Goal: Task Accomplishment & Management: Manage account settings

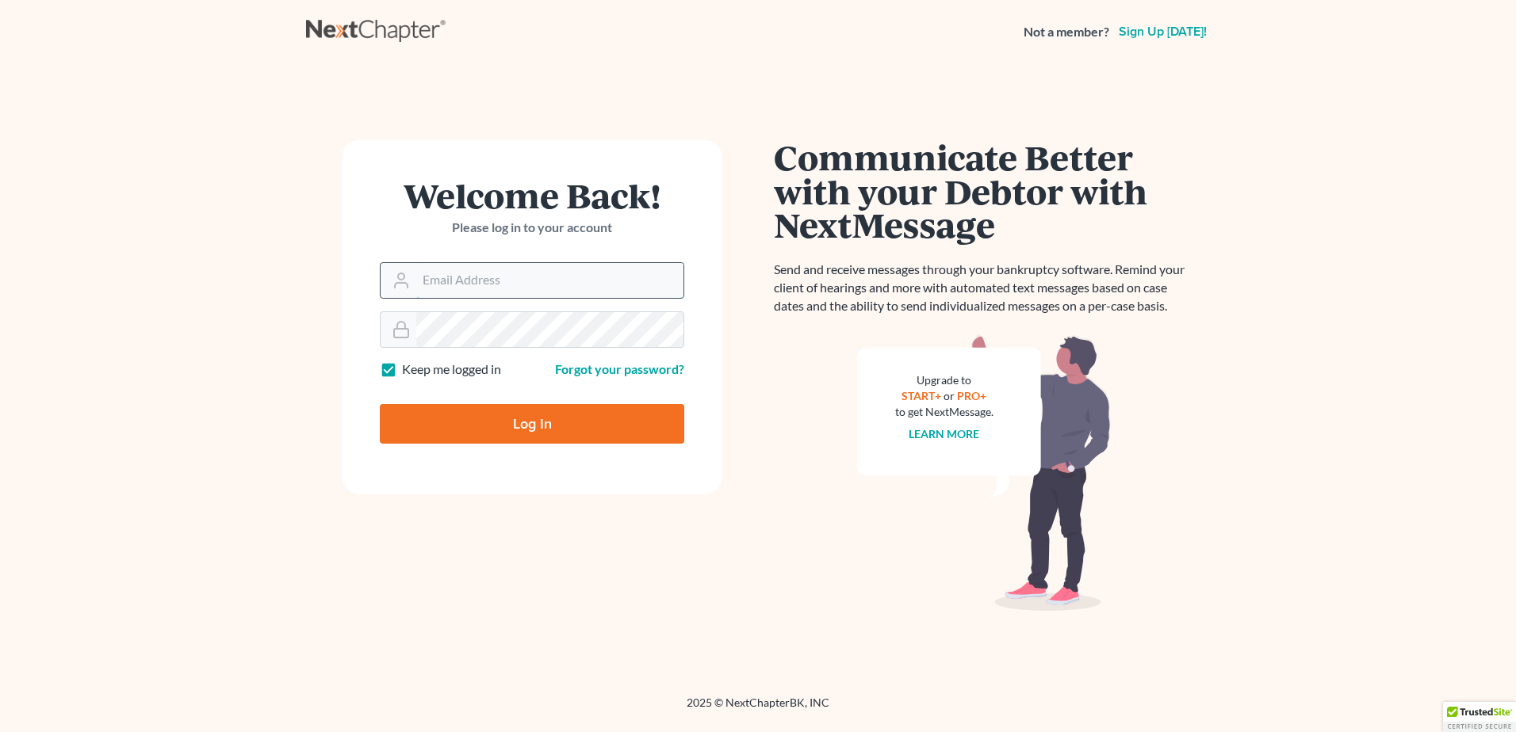
click at [496, 285] on input "Email Address" at bounding box center [549, 280] width 267 height 35
type input "[PERSON_NAME][EMAIL_ADDRESS][DOMAIN_NAME]"
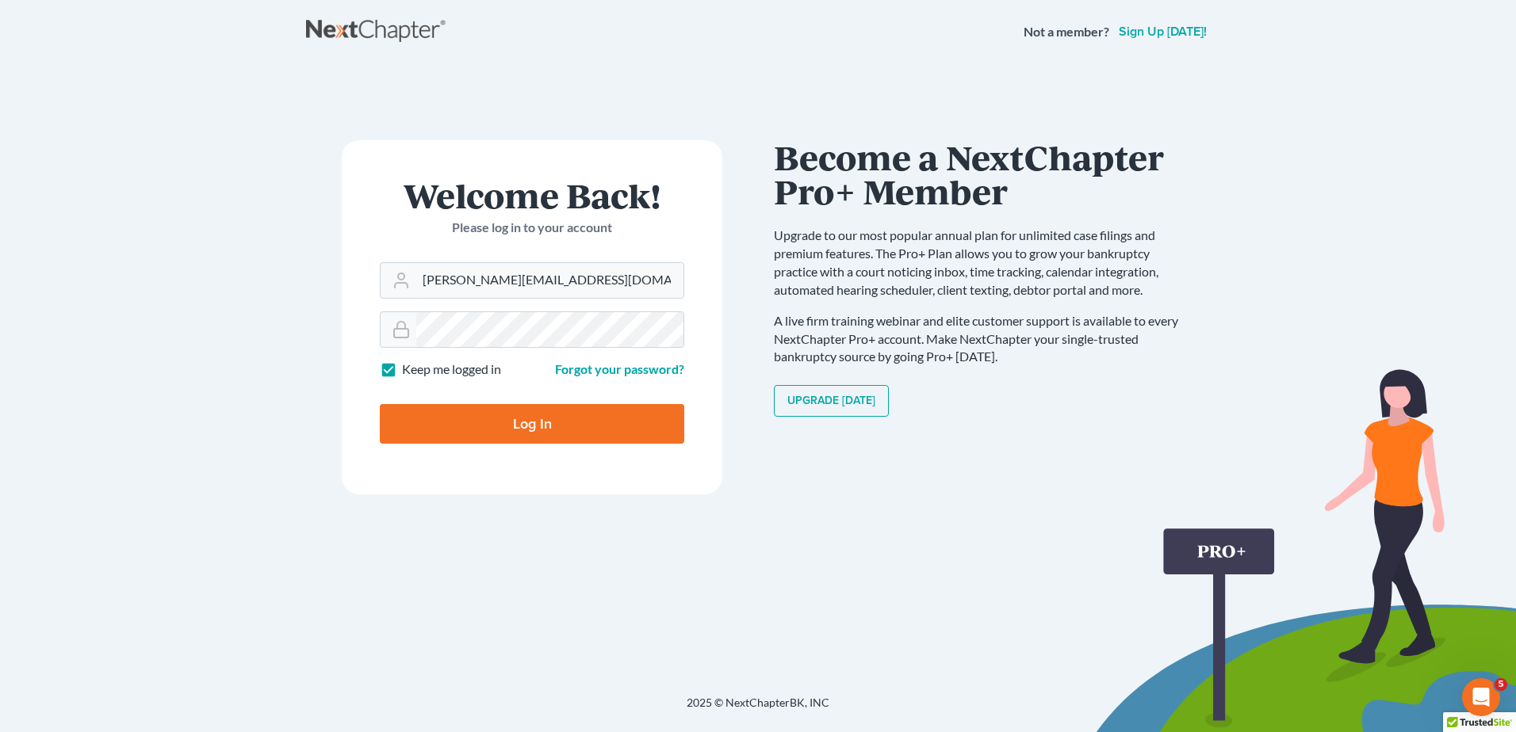
click at [518, 415] on input "Log In" at bounding box center [532, 424] width 304 height 40
type input "Thinking..."
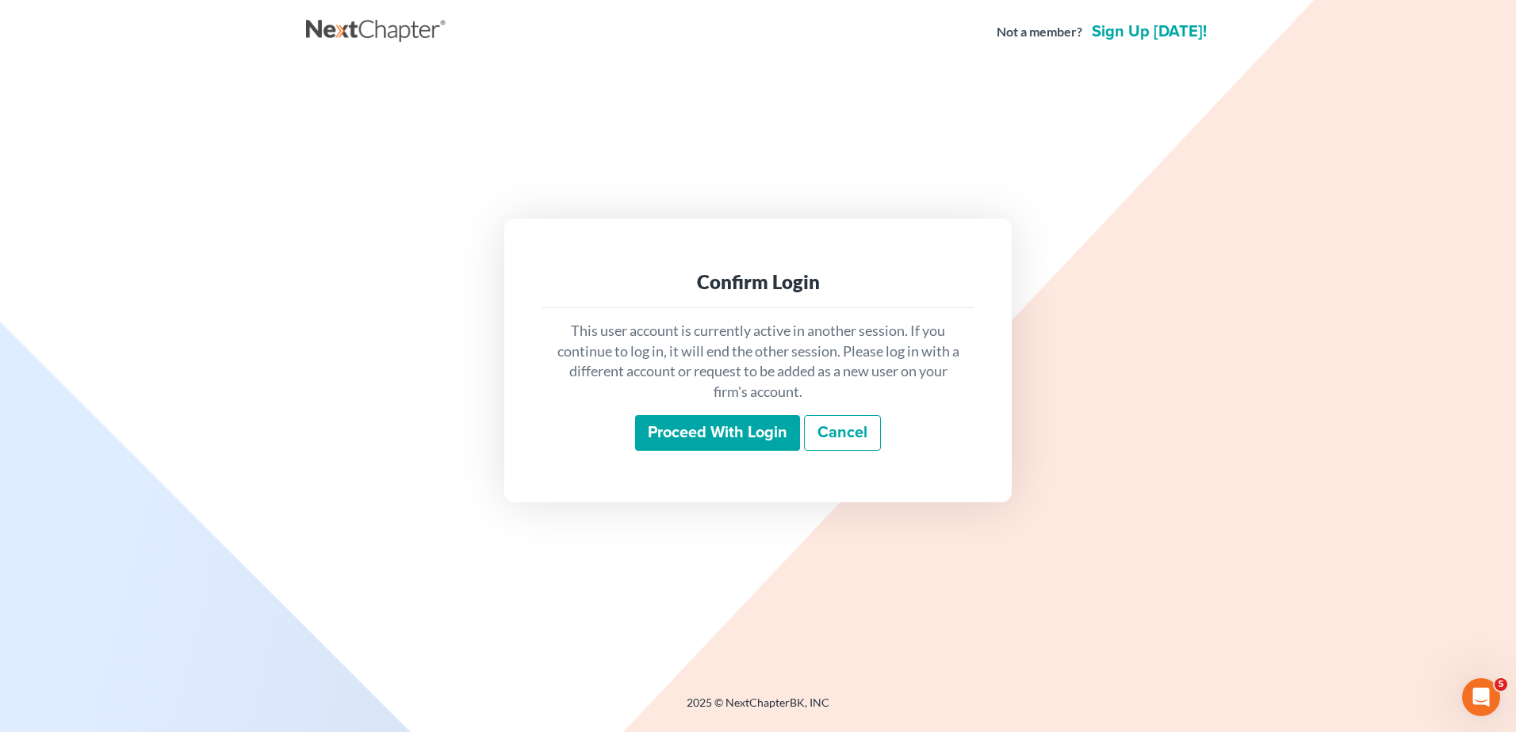
click at [687, 417] on input "Proceed with login" at bounding box center [717, 433] width 165 height 36
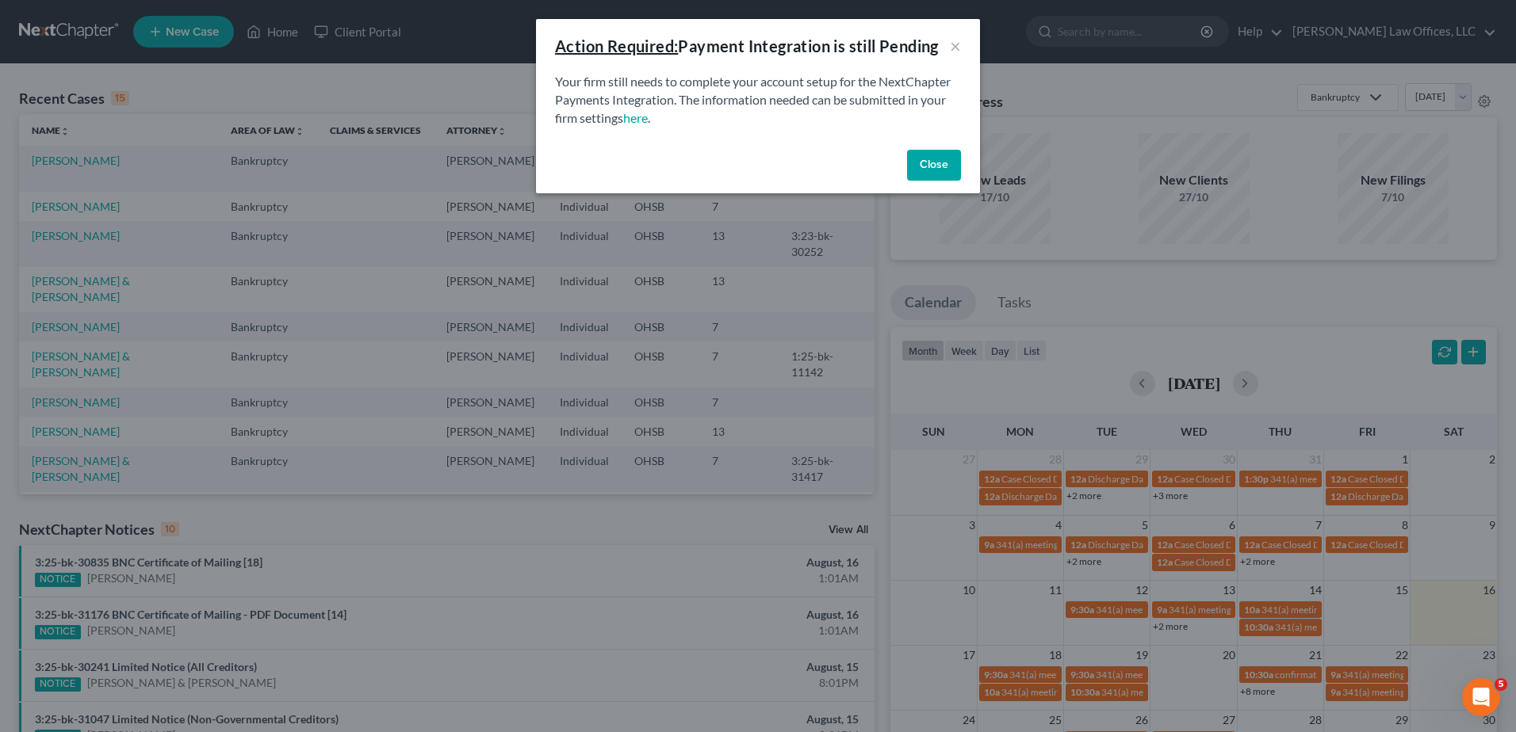
click at [943, 169] on button "Close" at bounding box center [934, 166] width 54 height 32
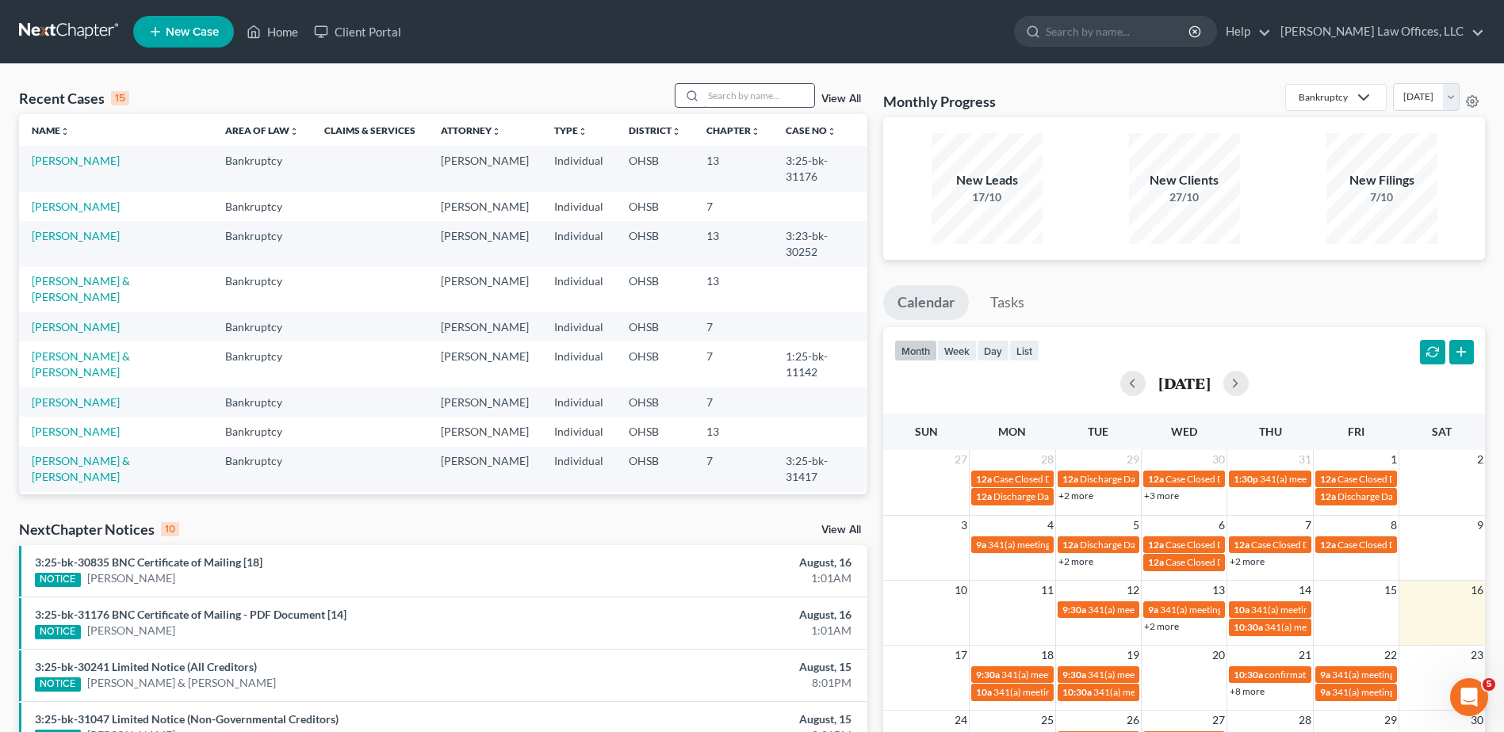
click at [725, 97] on input "search" at bounding box center [758, 95] width 111 height 23
type input "fields"
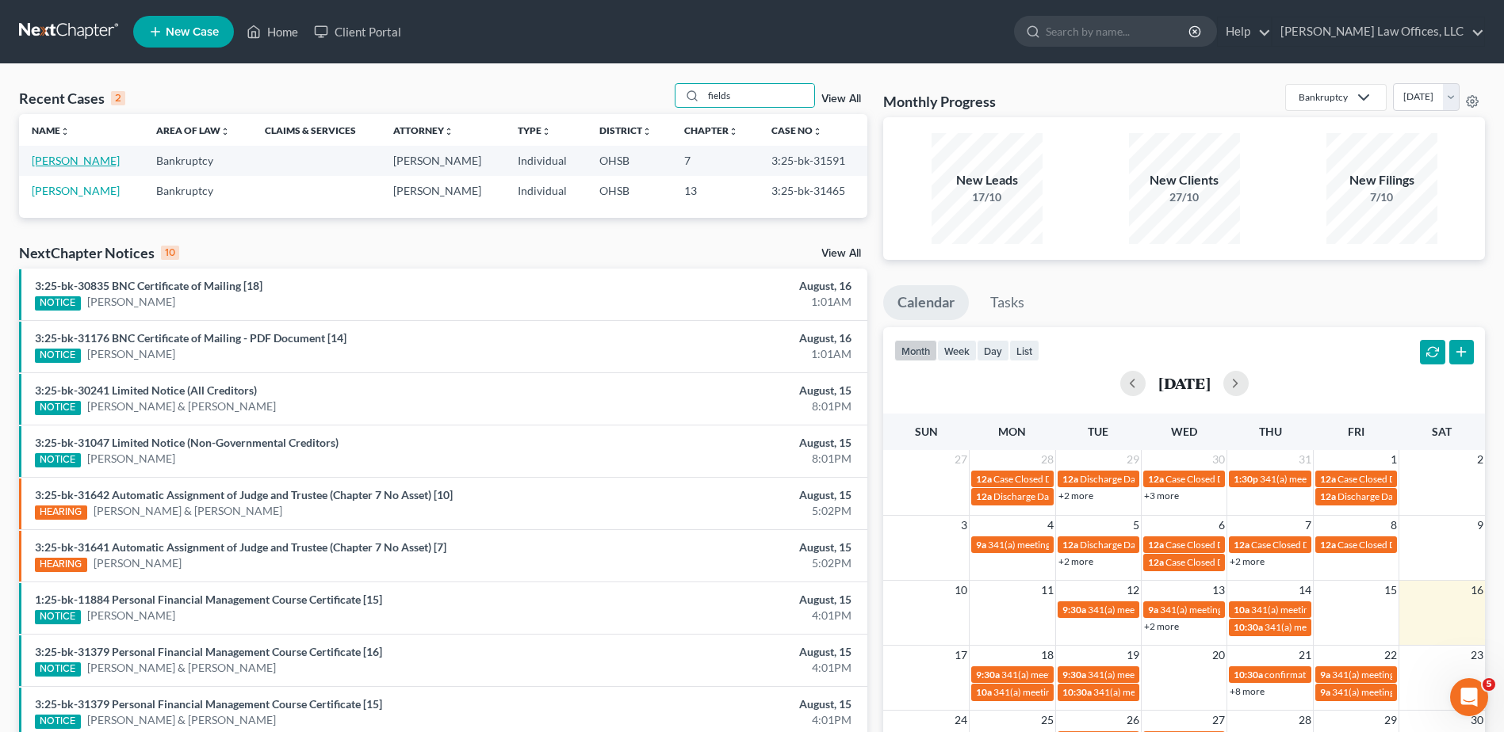
click at [48, 156] on link "[PERSON_NAME]" at bounding box center [76, 160] width 88 height 13
select select "4"
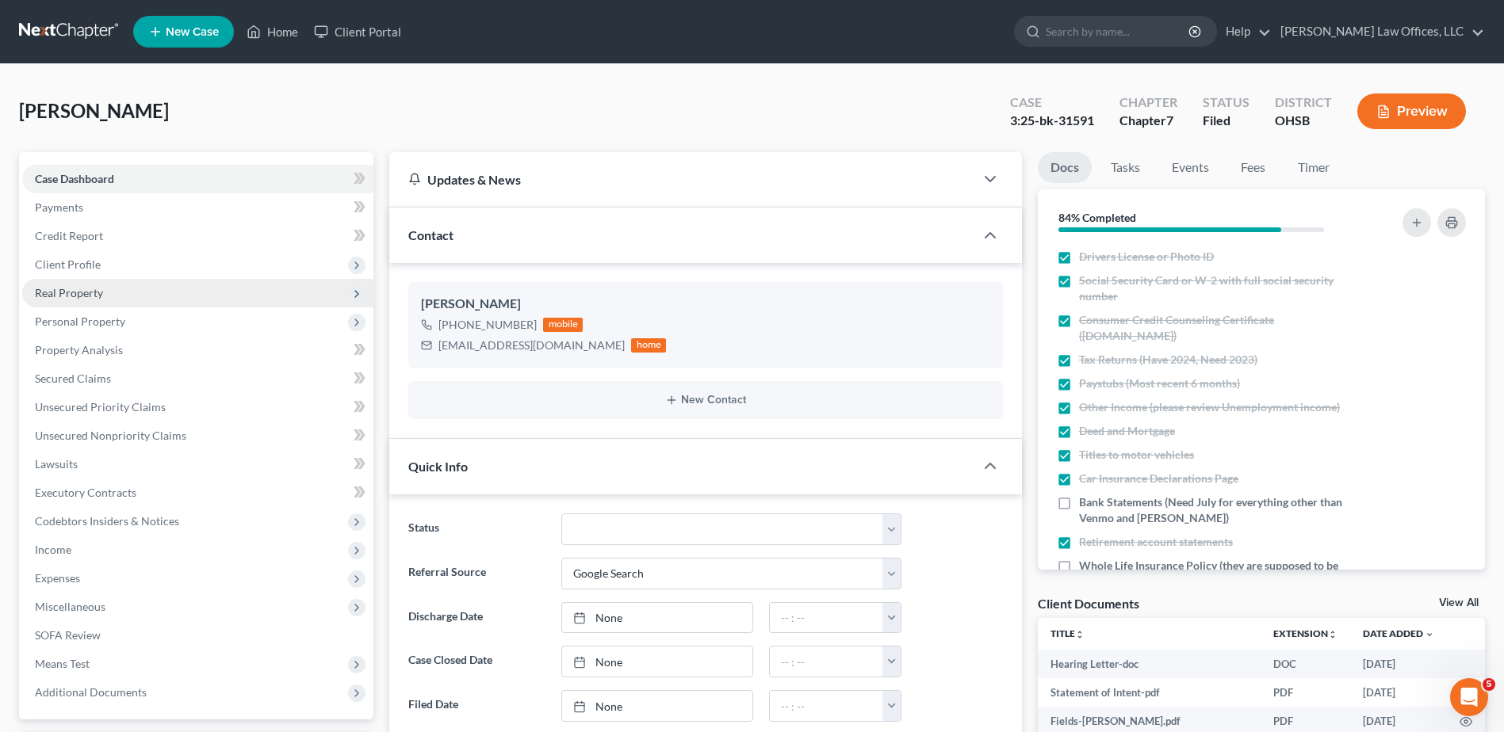
click at [88, 289] on span "Real Property" at bounding box center [69, 292] width 68 height 13
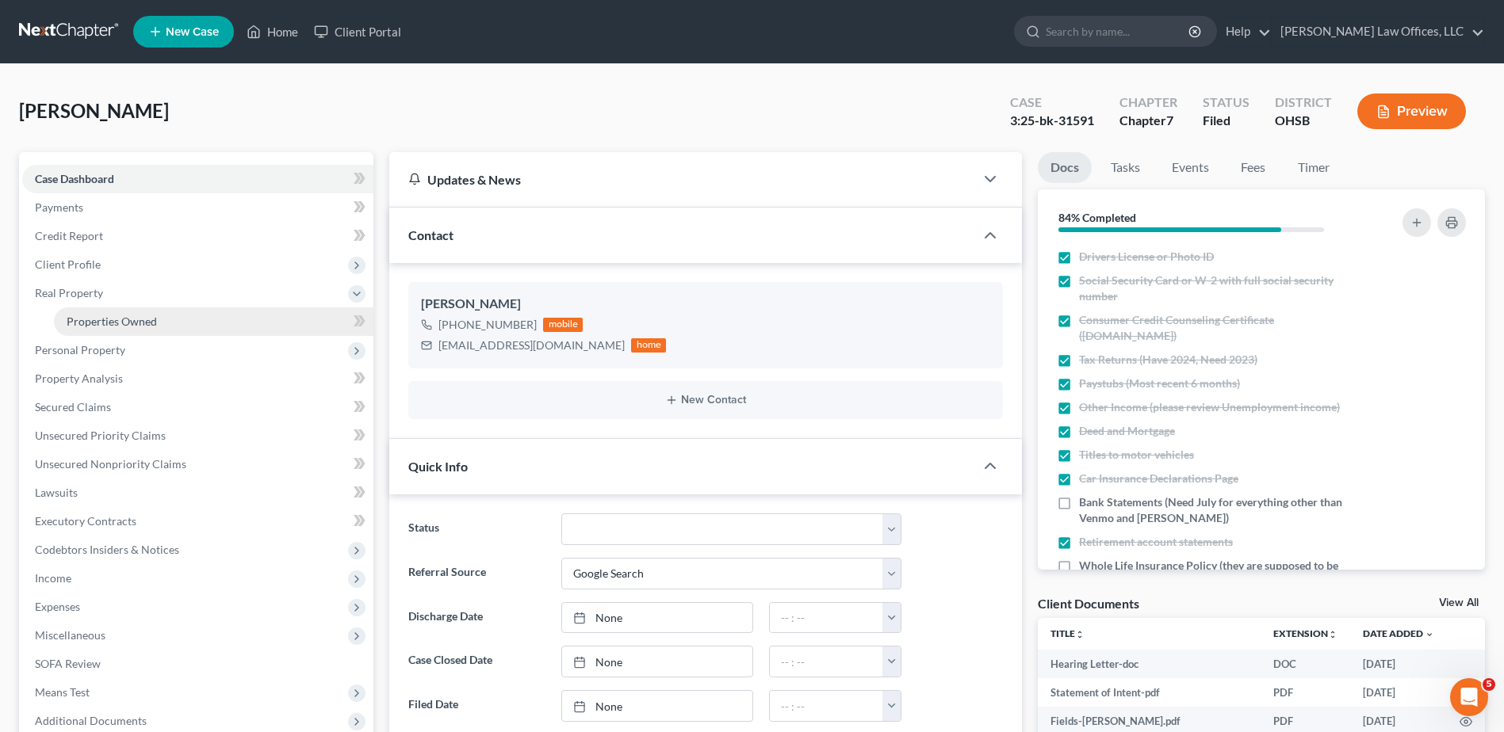
click at [90, 326] on span "Properties Owned" at bounding box center [112, 321] width 90 height 13
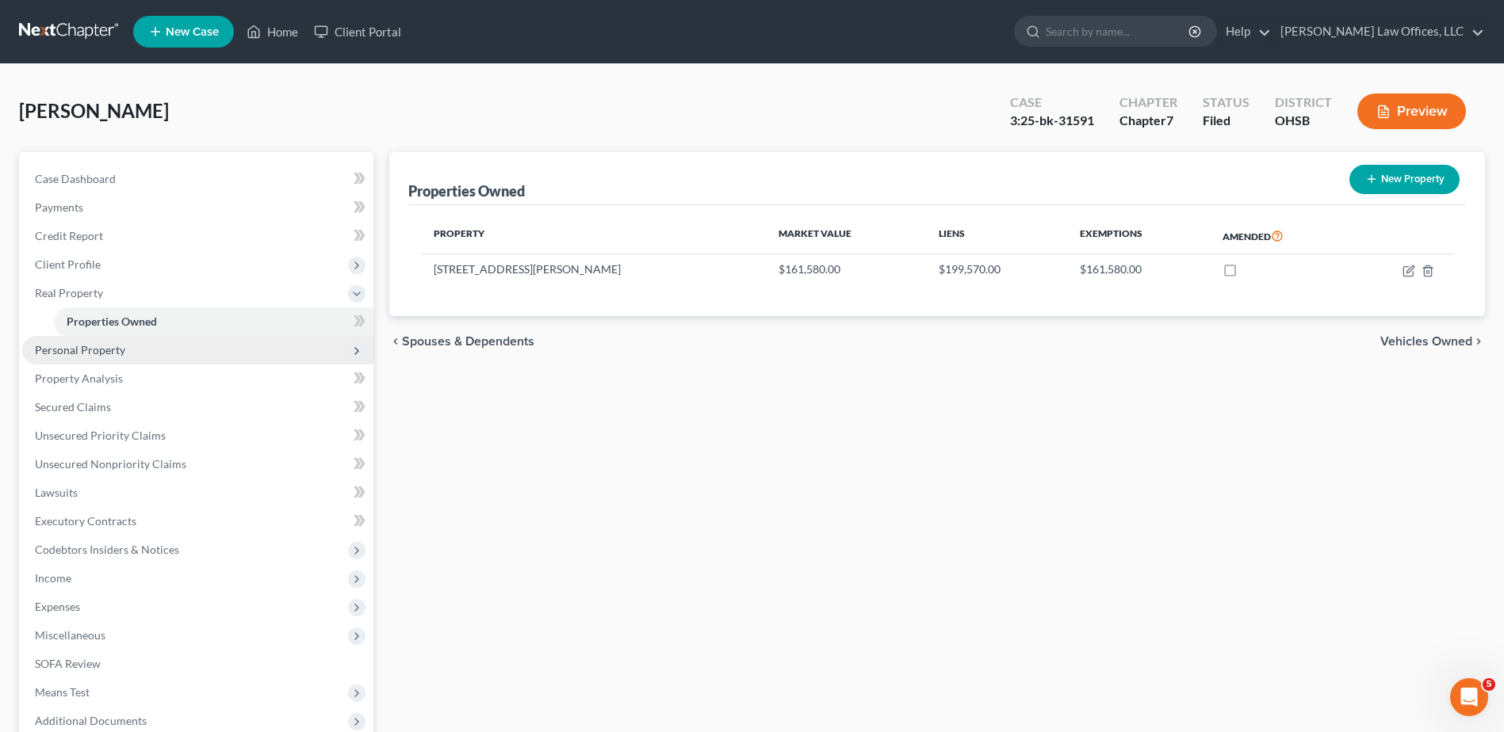
click at [78, 350] on span "Personal Property" at bounding box center [80, 349] width 90 height 13
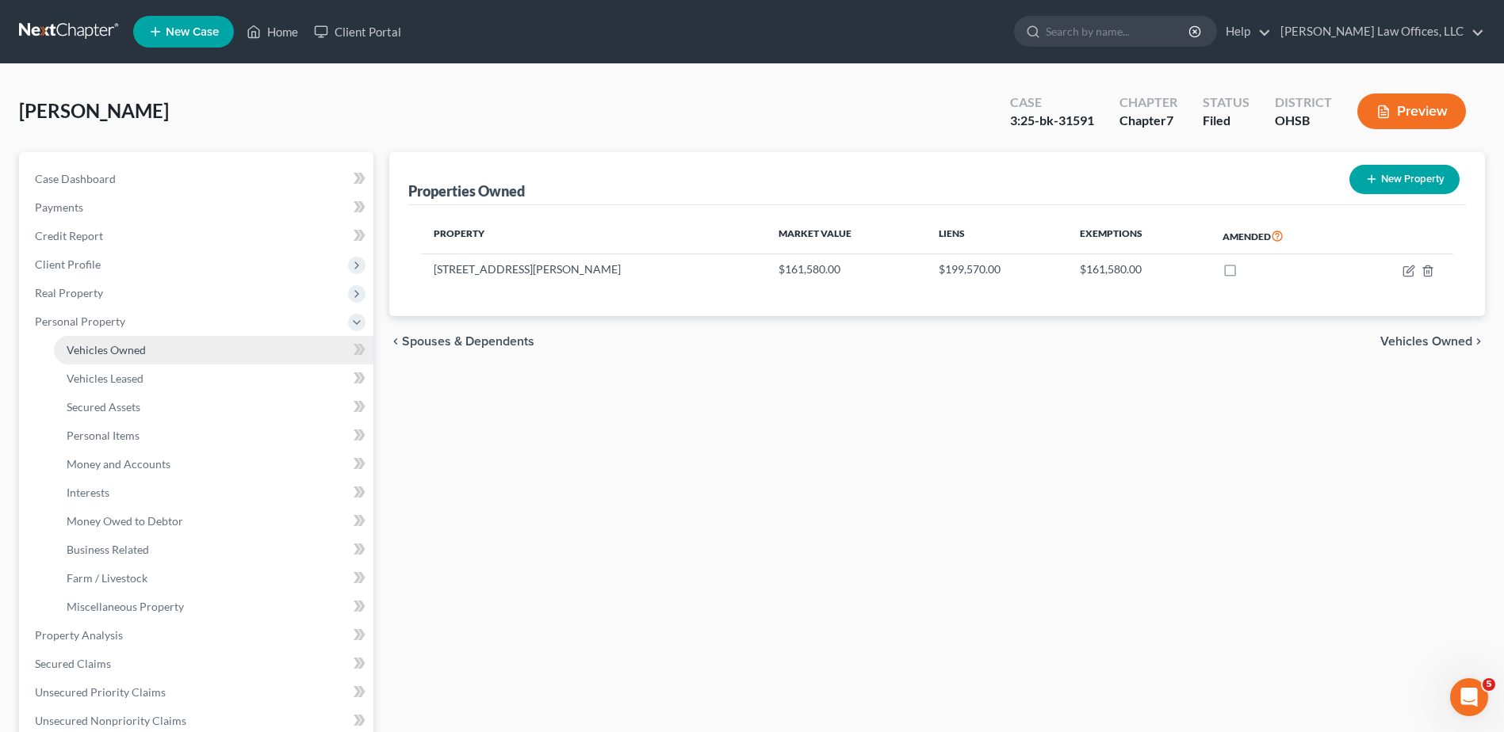
click at [95, 358] on link "Vehicles Owned" at bounding box center [213, 350] width 319 height 29
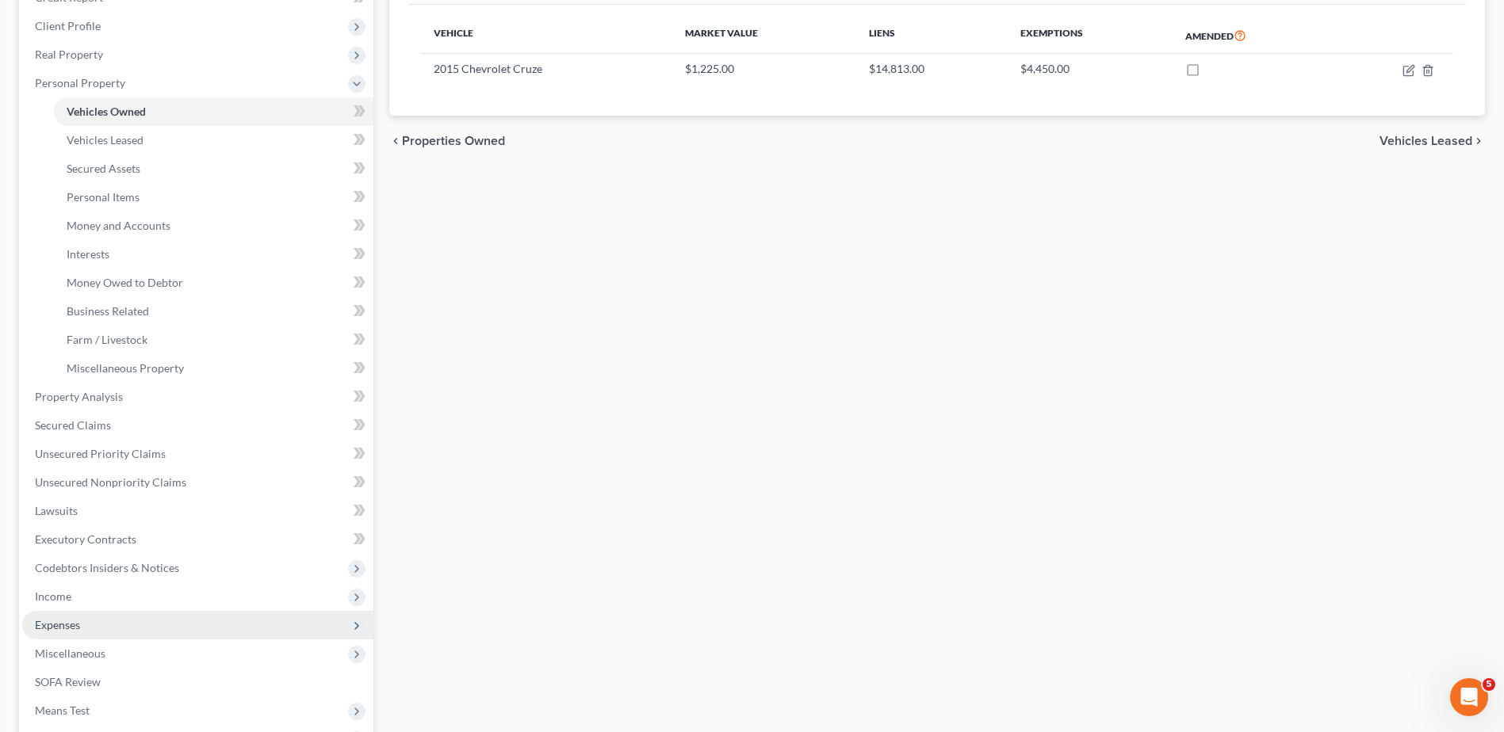
scroll to position [424, 0]
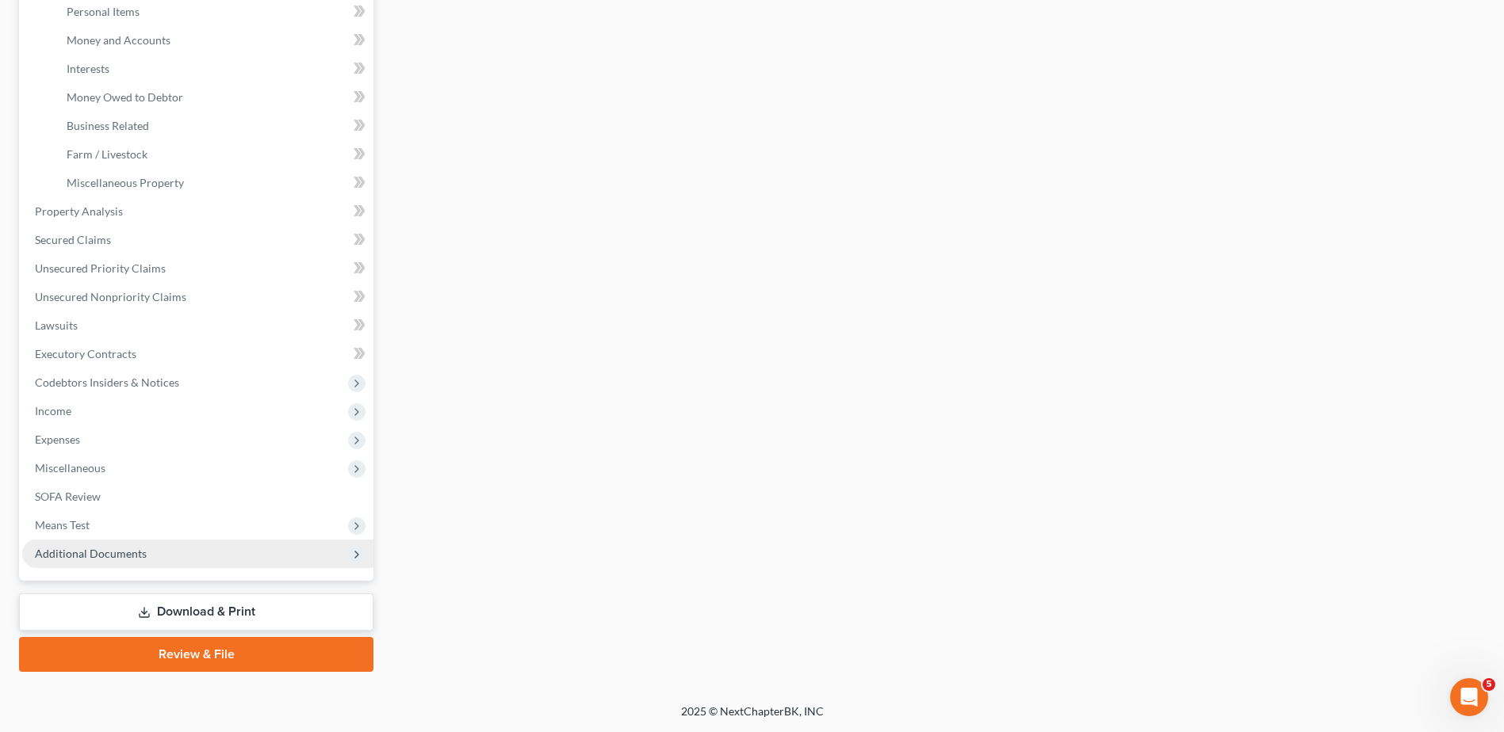
click at [101, 545] on span "Additional Documents" at bounding box center [197, 554] width 351 height 29
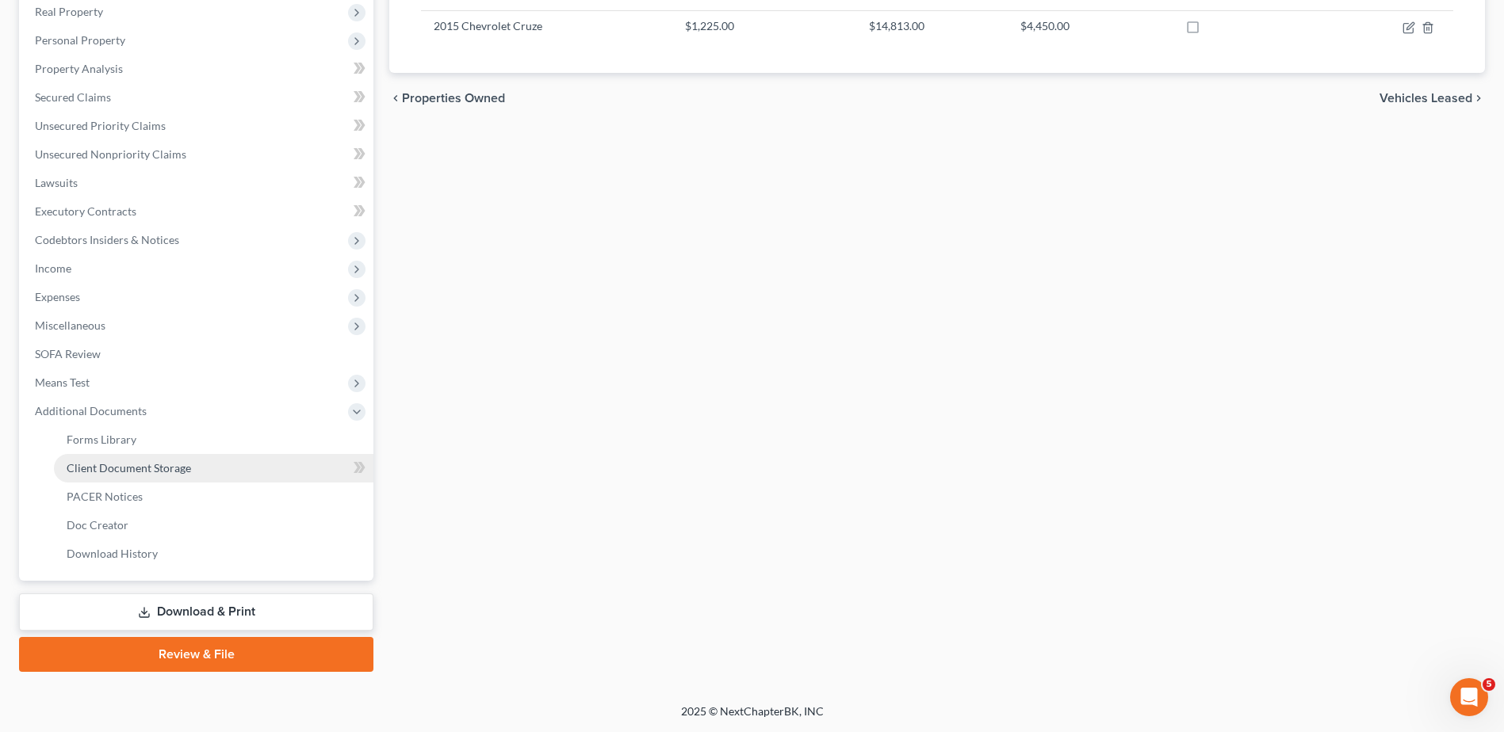
click at [133, 469] on span "Client Document Storage" at bounding box center [129, 467] width 124 height 13
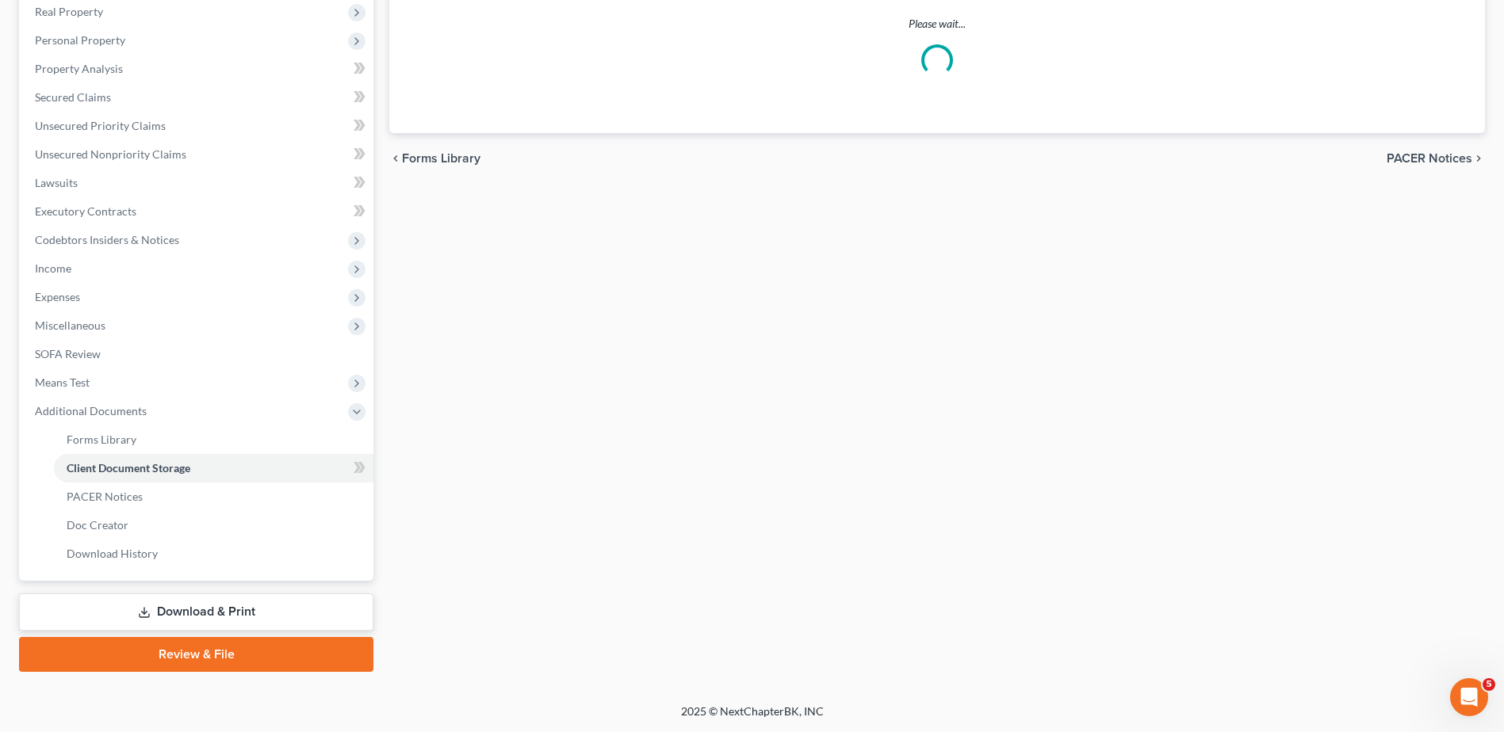
scroll to position [201, 0]
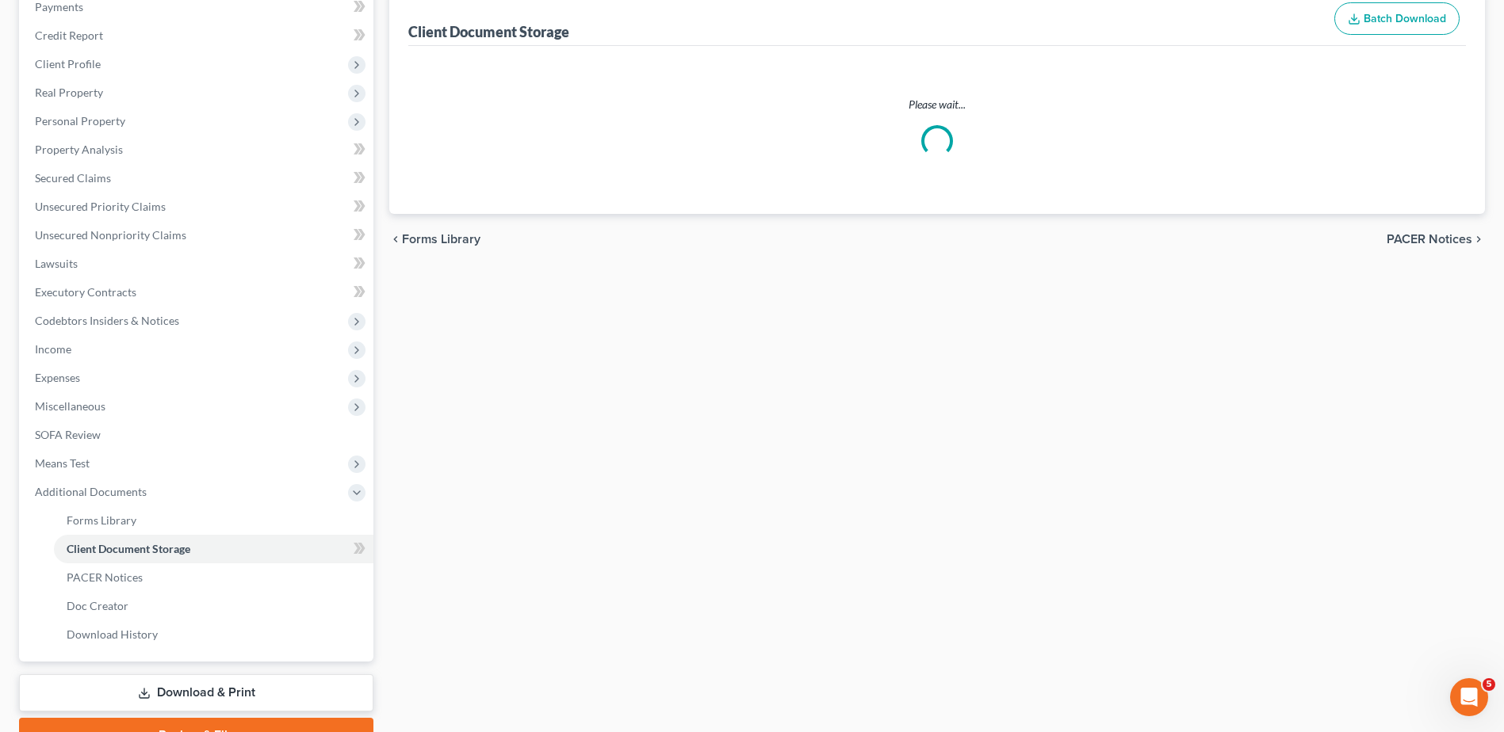
select select "7"
select select "52"
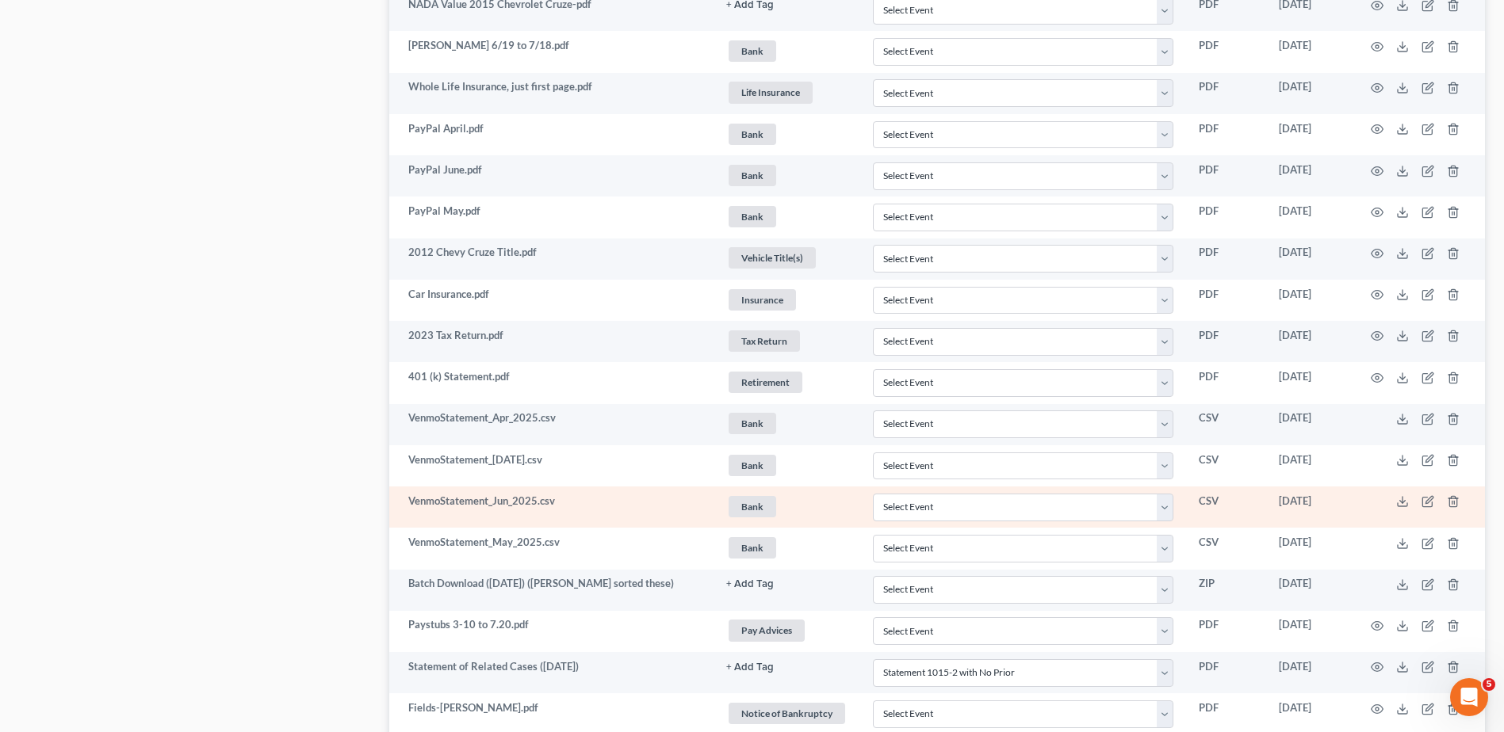
scroll to position [1315, 0]
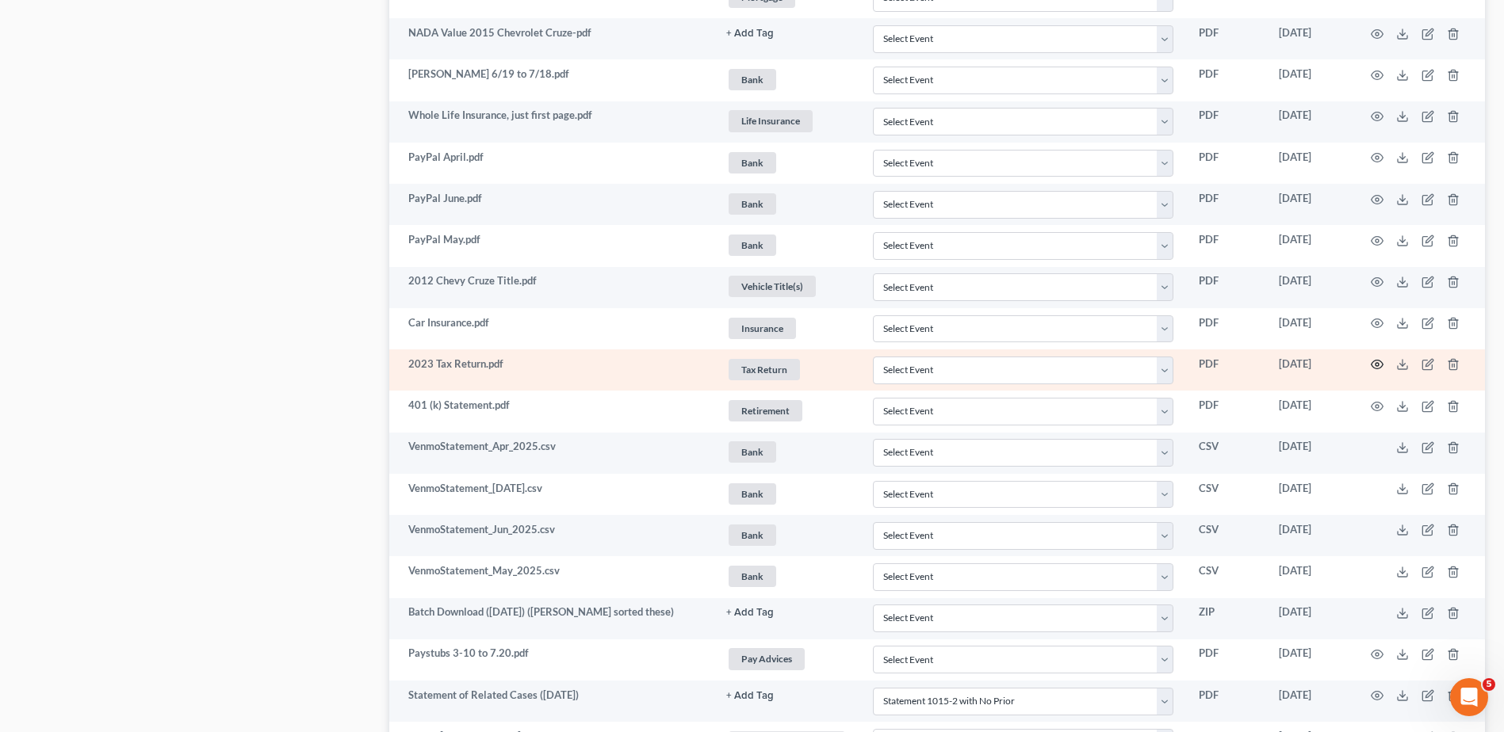
click at [1371, 361] on icon "button" at bounding box center [1377, 364] width 13 height 13
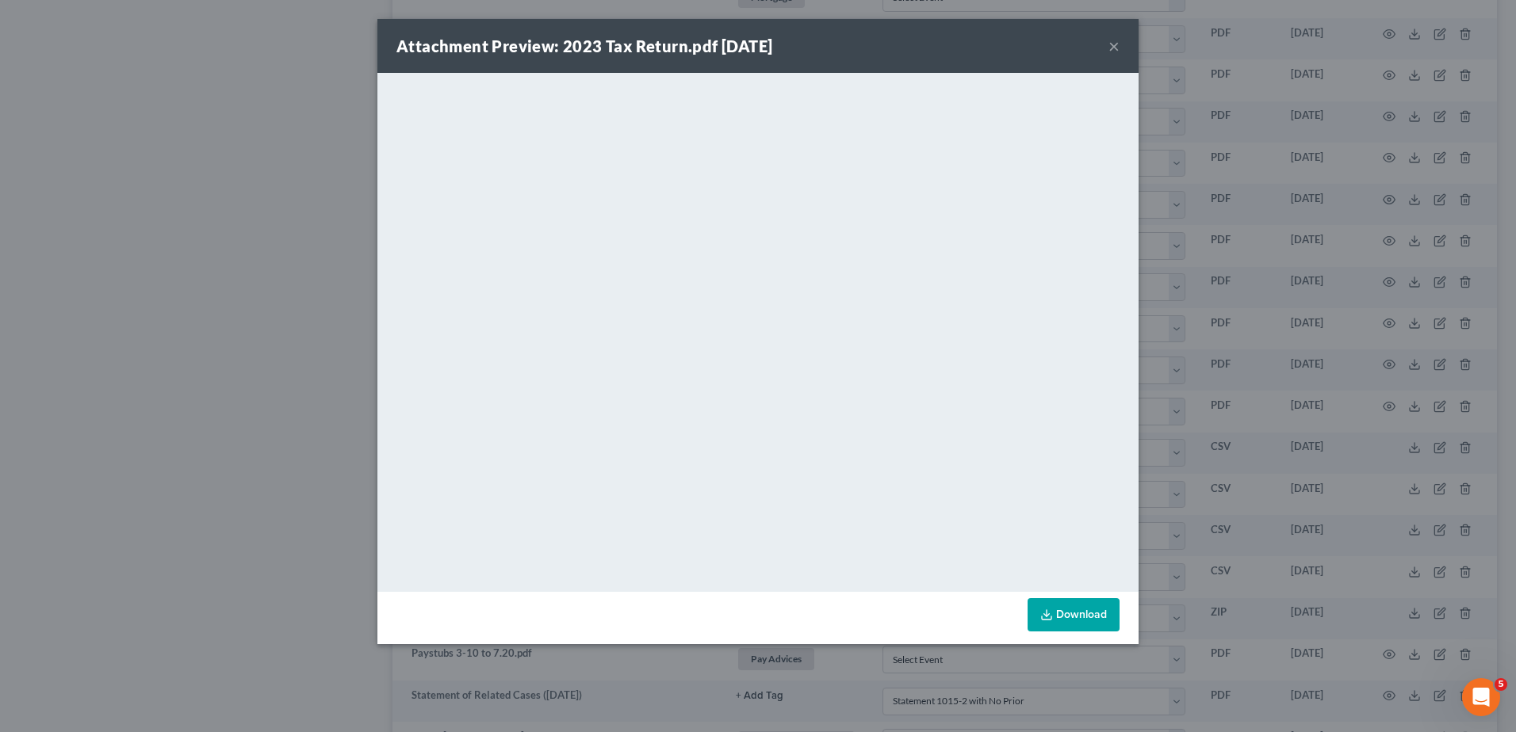
click at [1112, 48] on button "×" at bounding box center [1113, 45] width 11 height 19
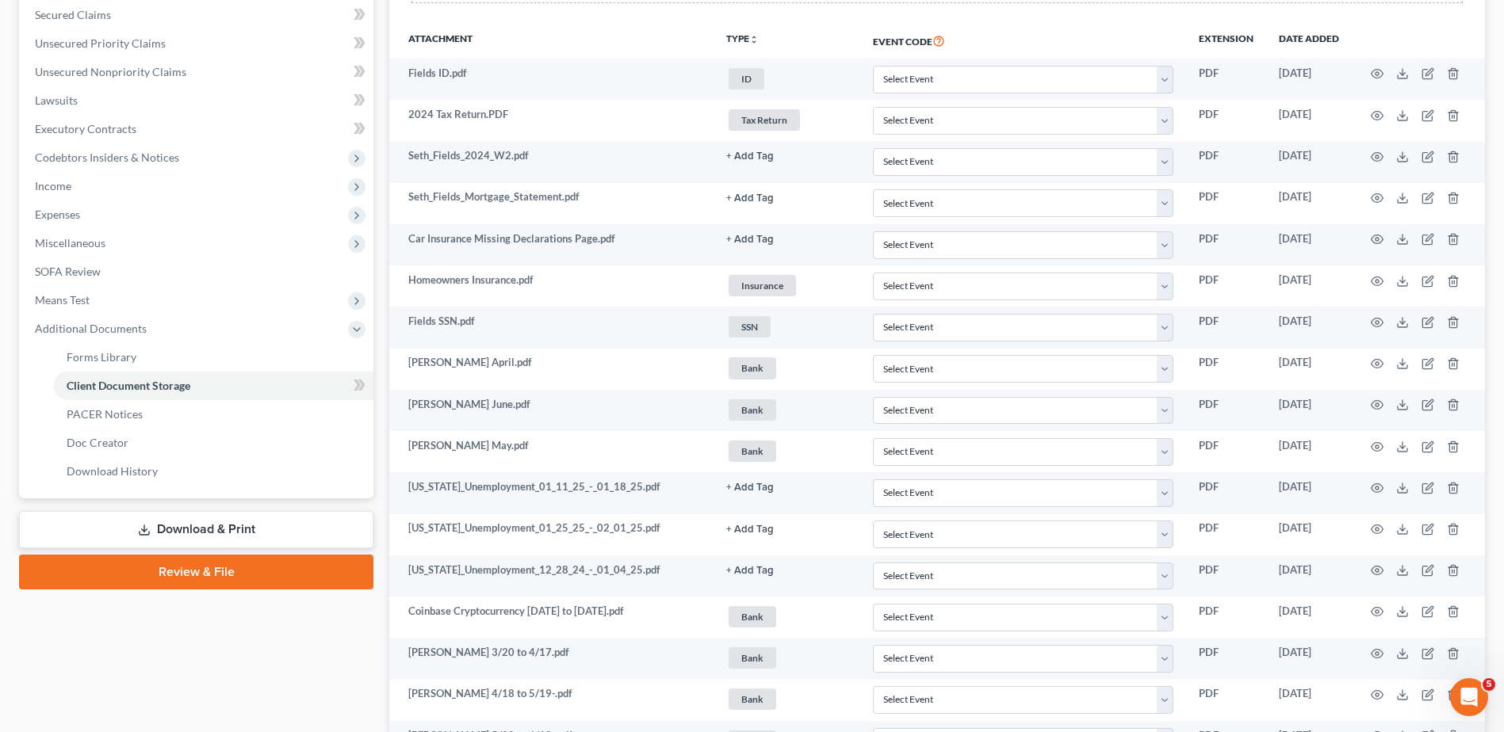
scroll to position [285, 0]
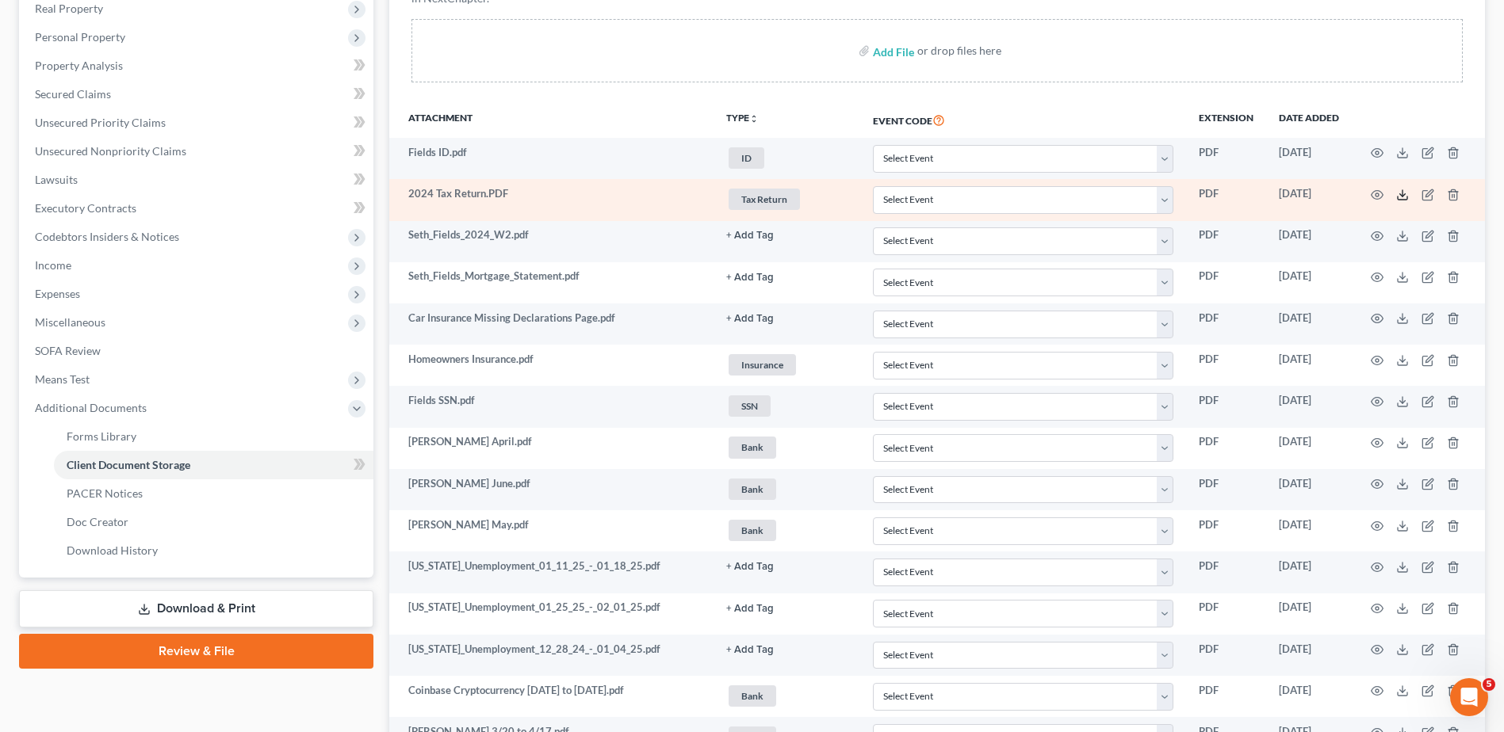
click at [1401, 197] on icon at bounding box center [1402, 195] width 13 height 13
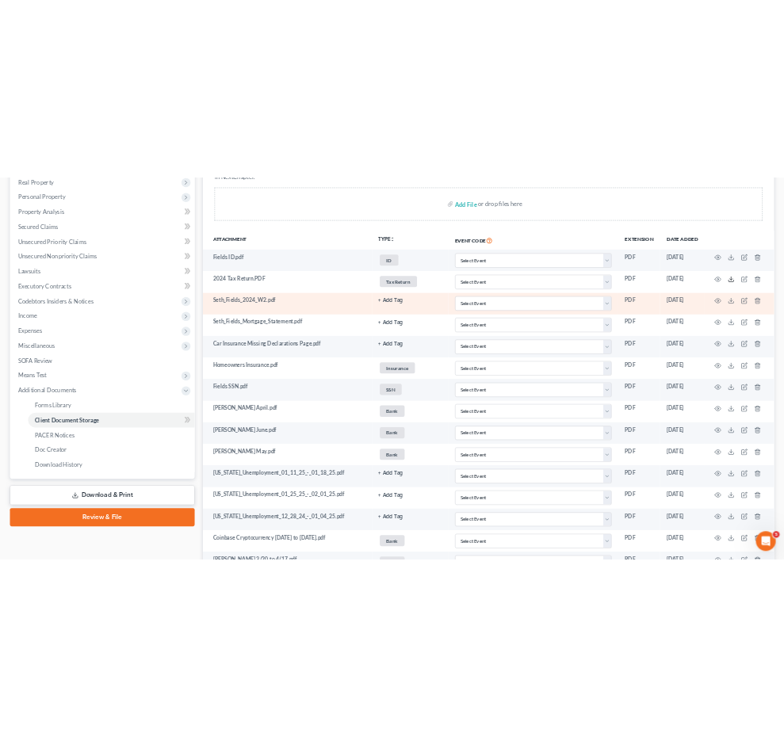
scroll to position [0, 0]
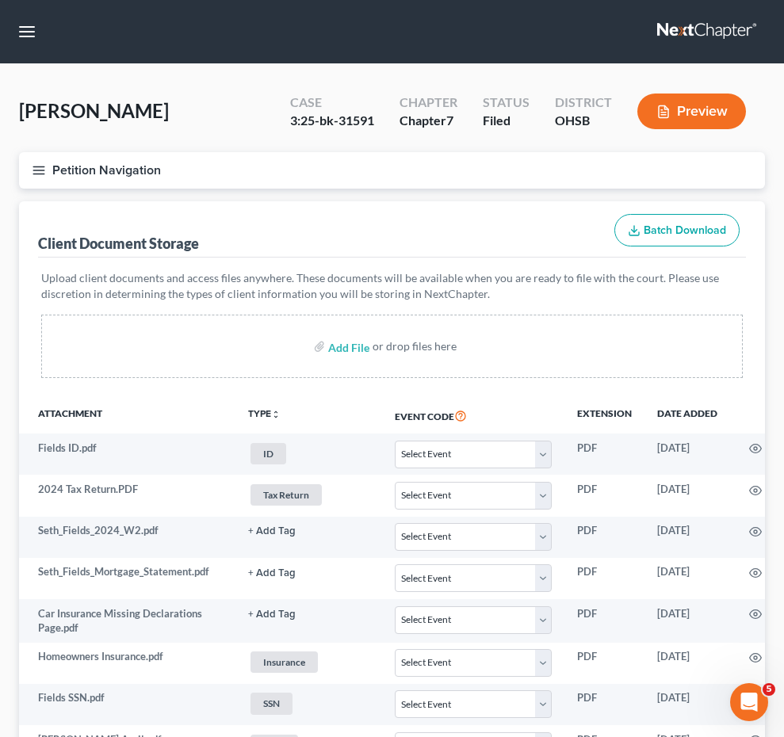
select select "7"
select select "52"
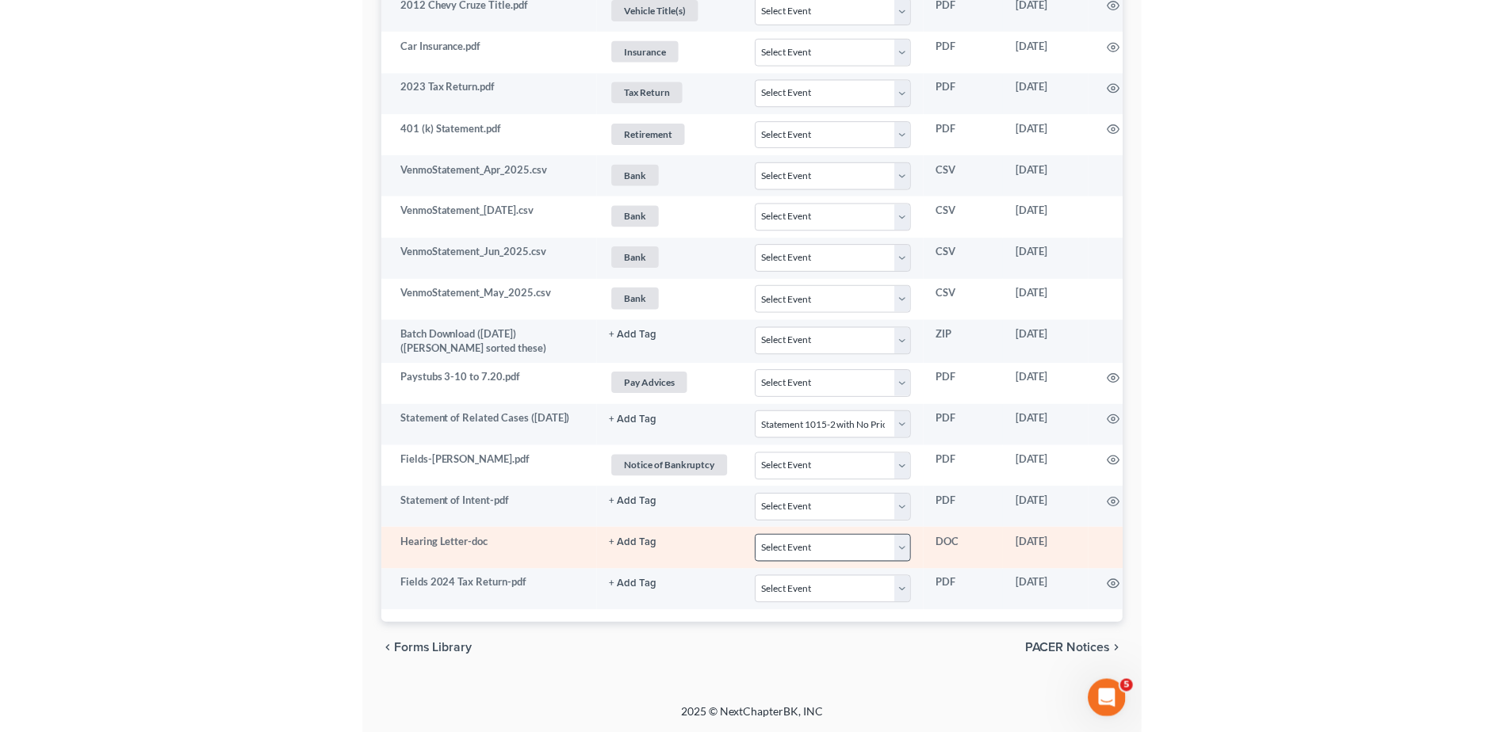
scroll to position [1594, 0]
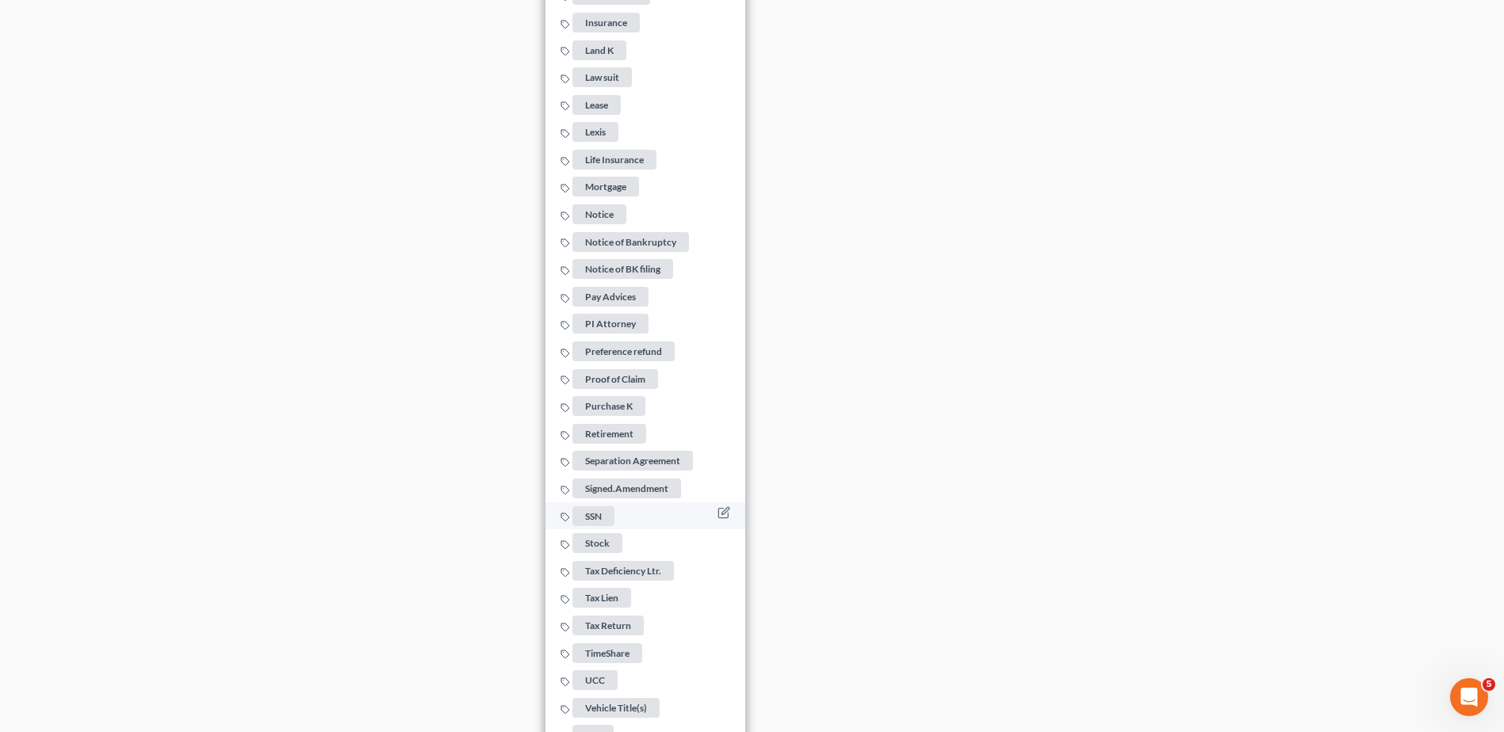
scroll to position [2818, 0]
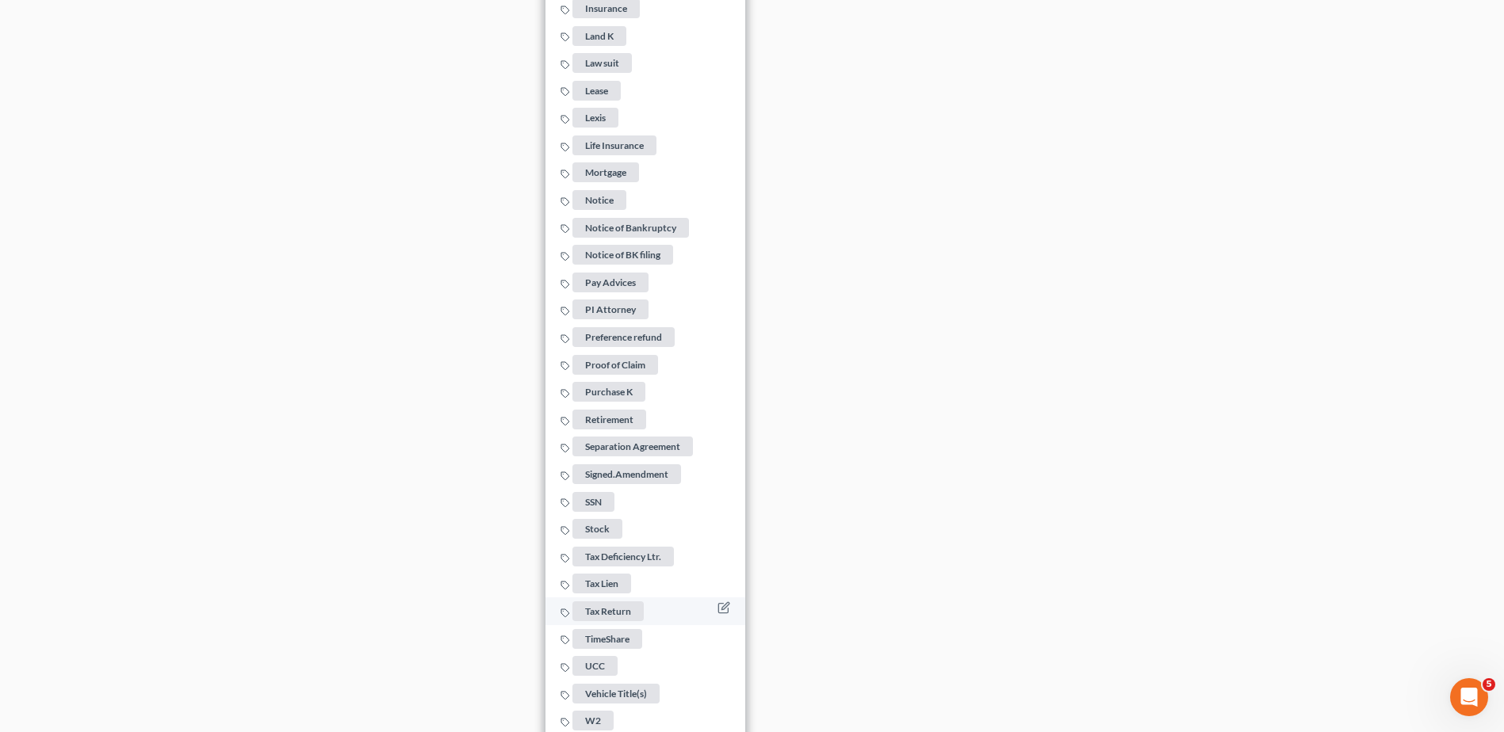
click at [618, 602] on span "Tax Return" at bounding box center [607, 612] width 71 height 20
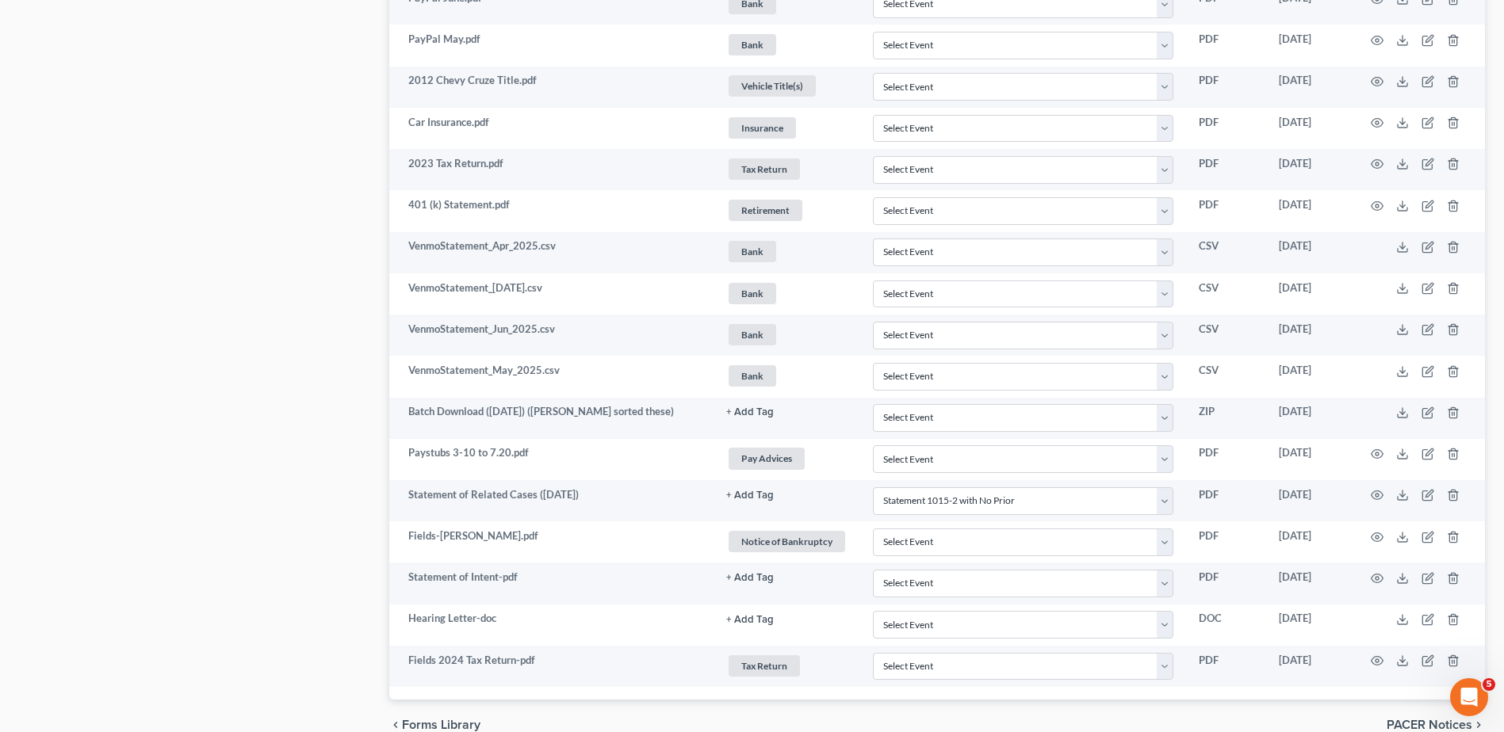
scroll to position [1515, 0]
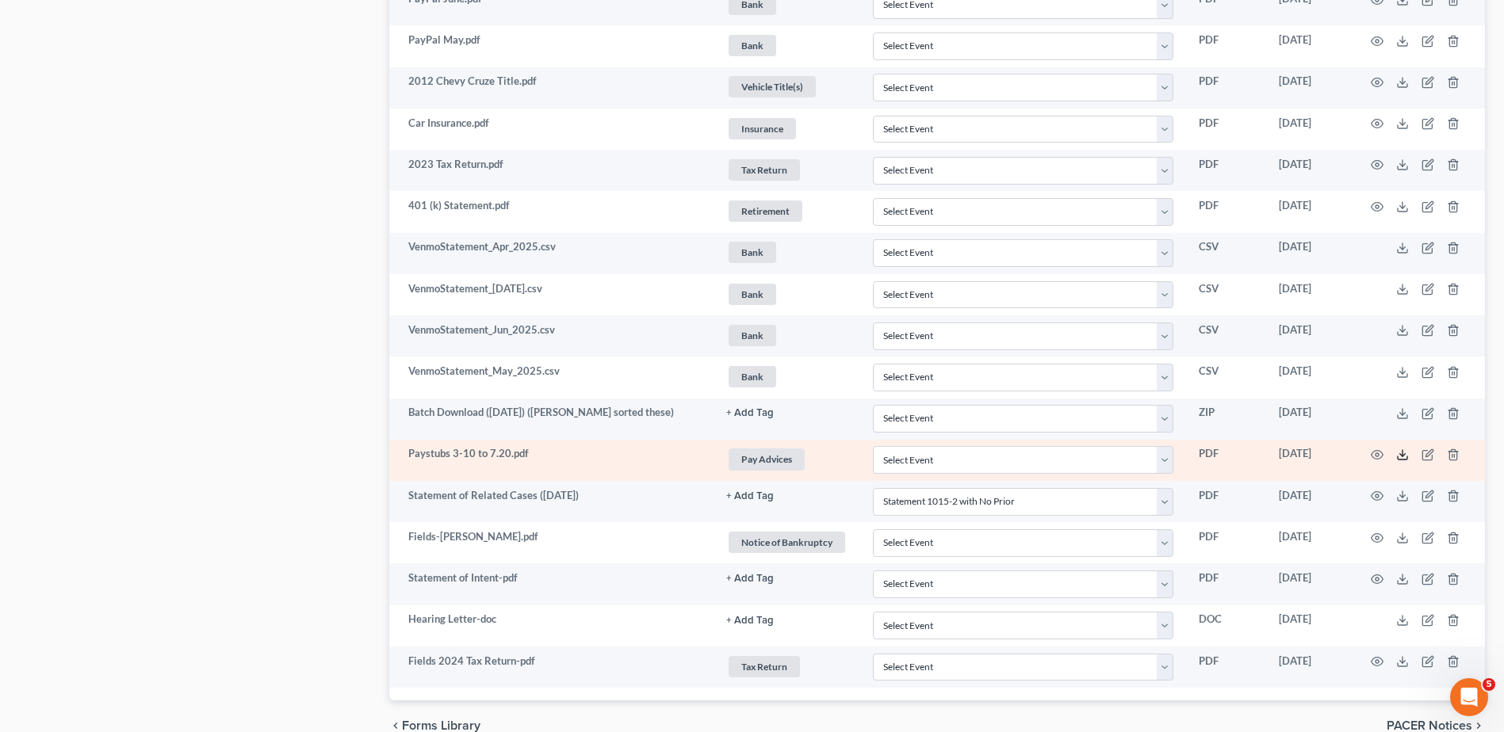
click at [1401, 455] on polyline at bounding box center [1403, 455] width 6 height 2
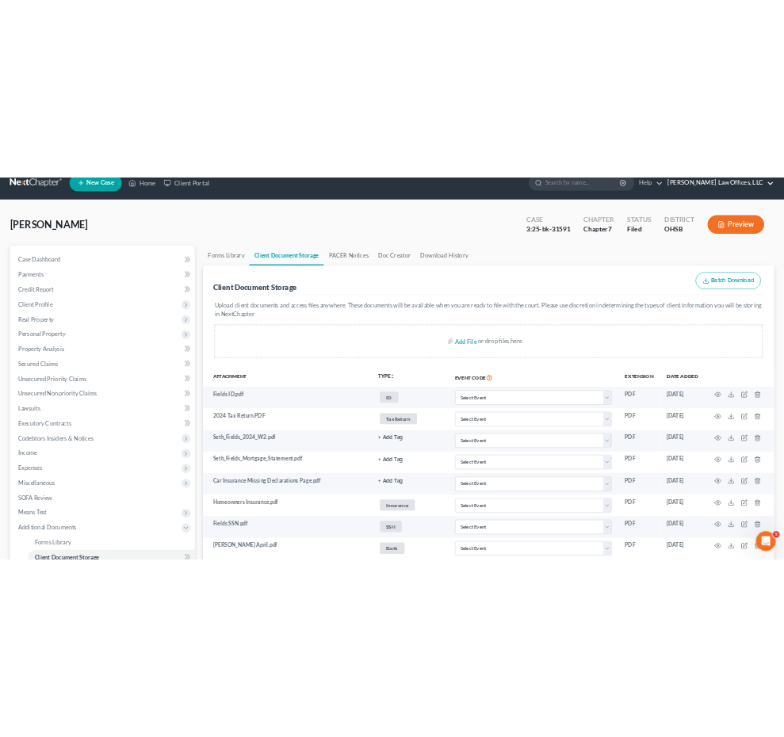
scroll to position [0, 0]
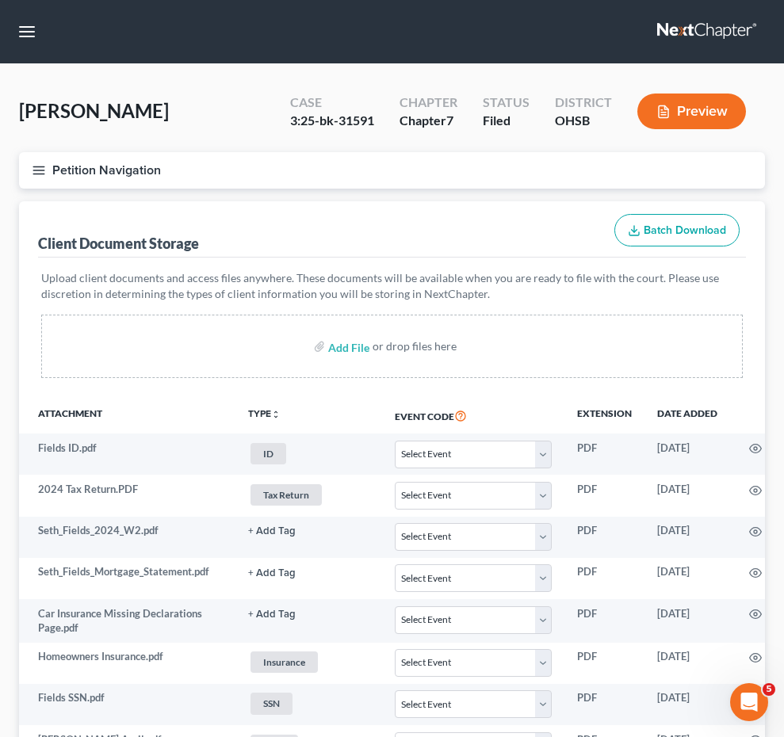
select select "7"
select select "52"
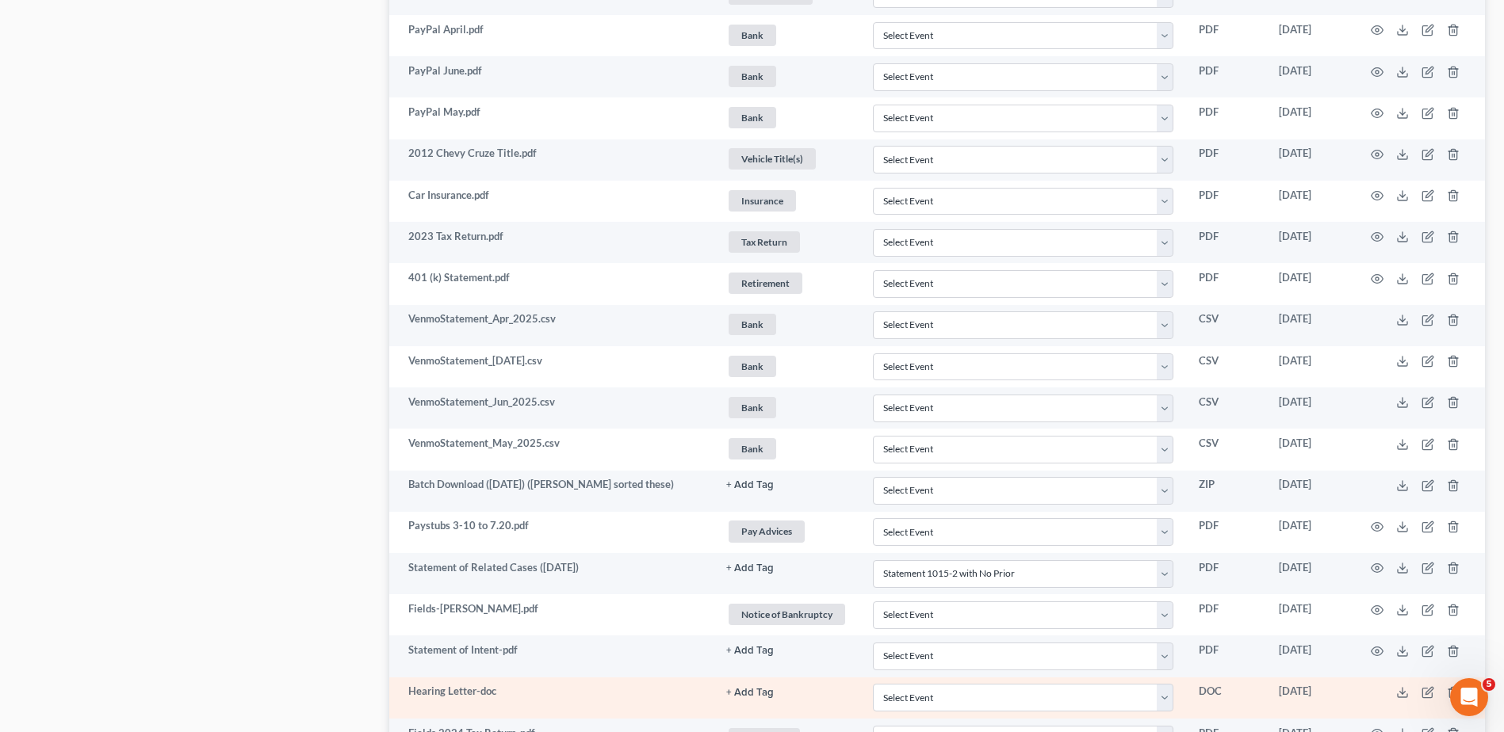
scroll to position [1635, 0]
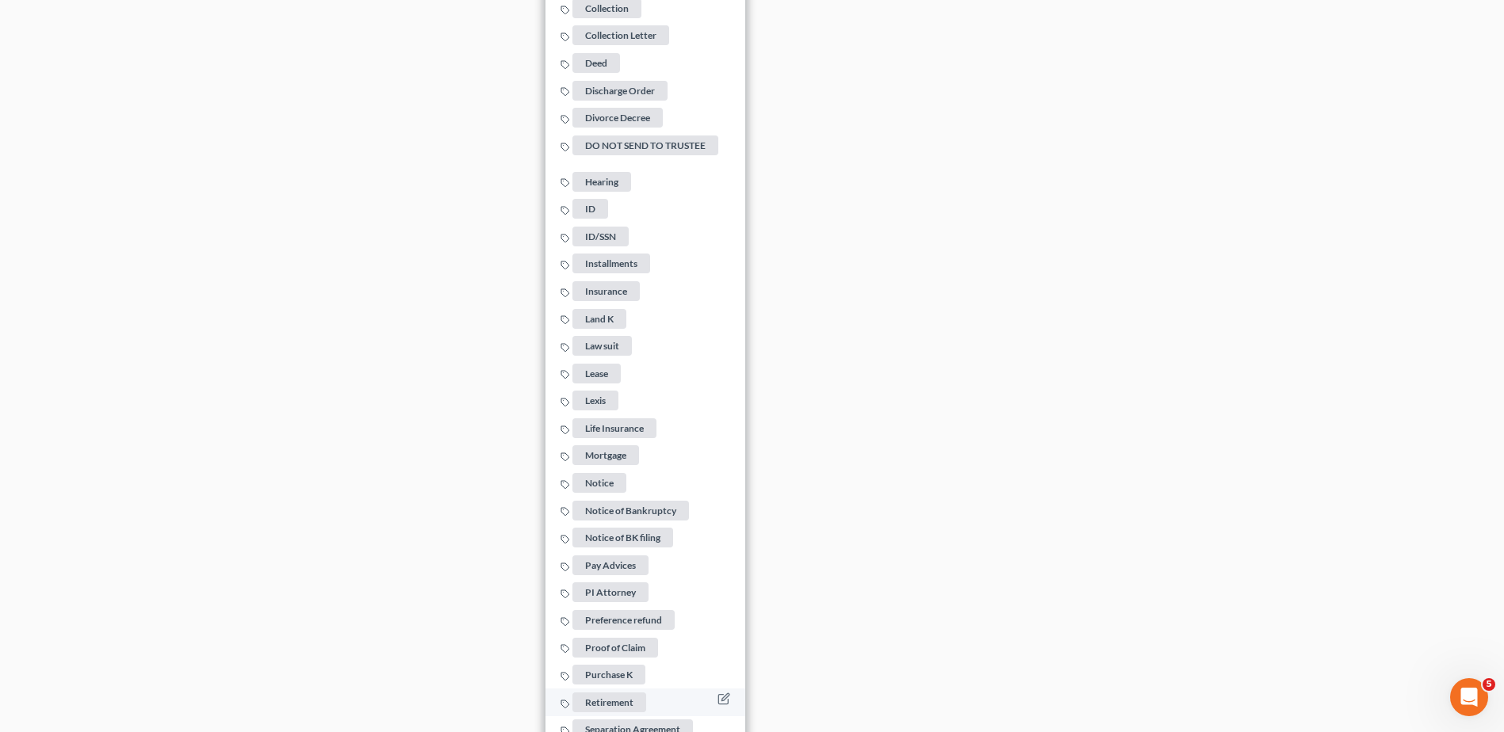
scroll to position [2666, 0]
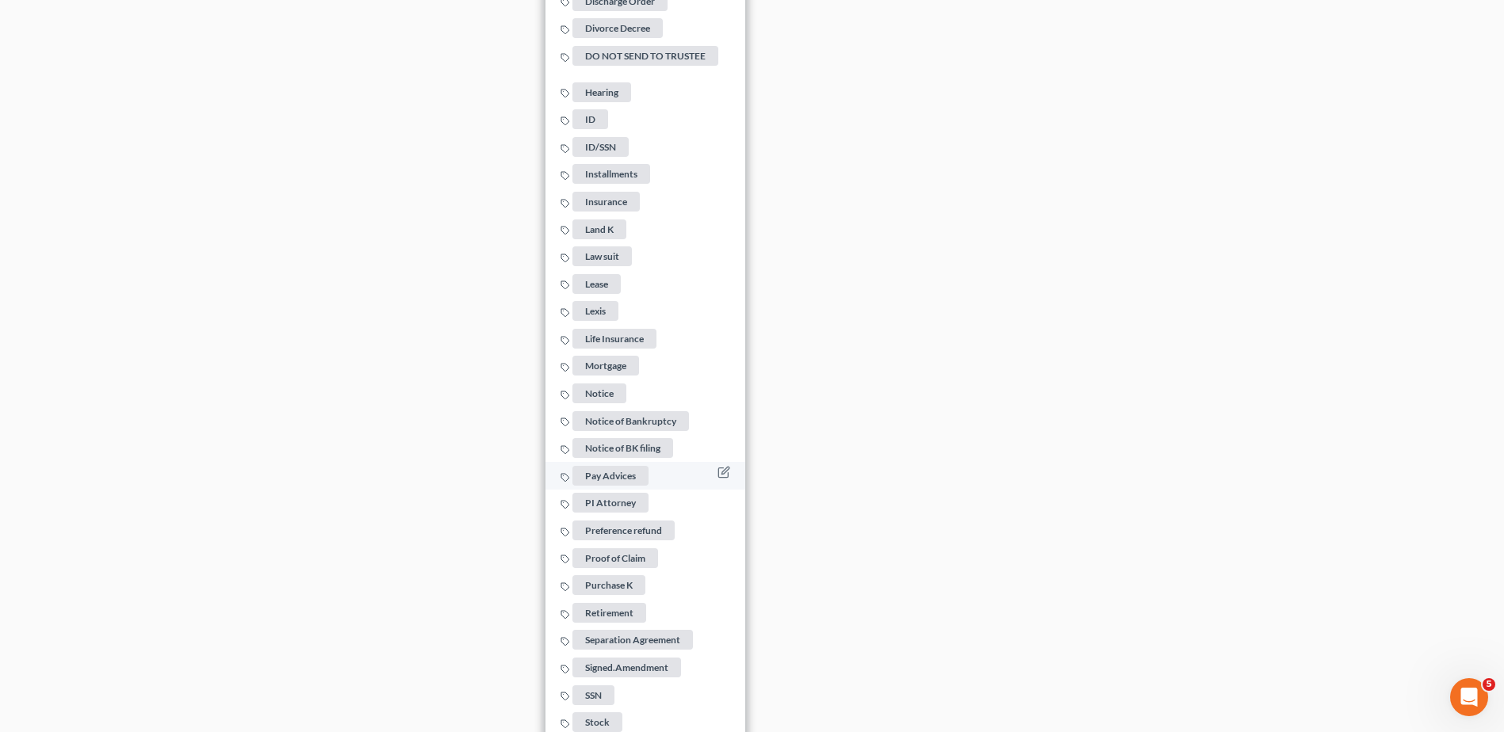
click at [629, 466] on span "Pay Advices" at bounding box center [610, 476] width 76 height 20
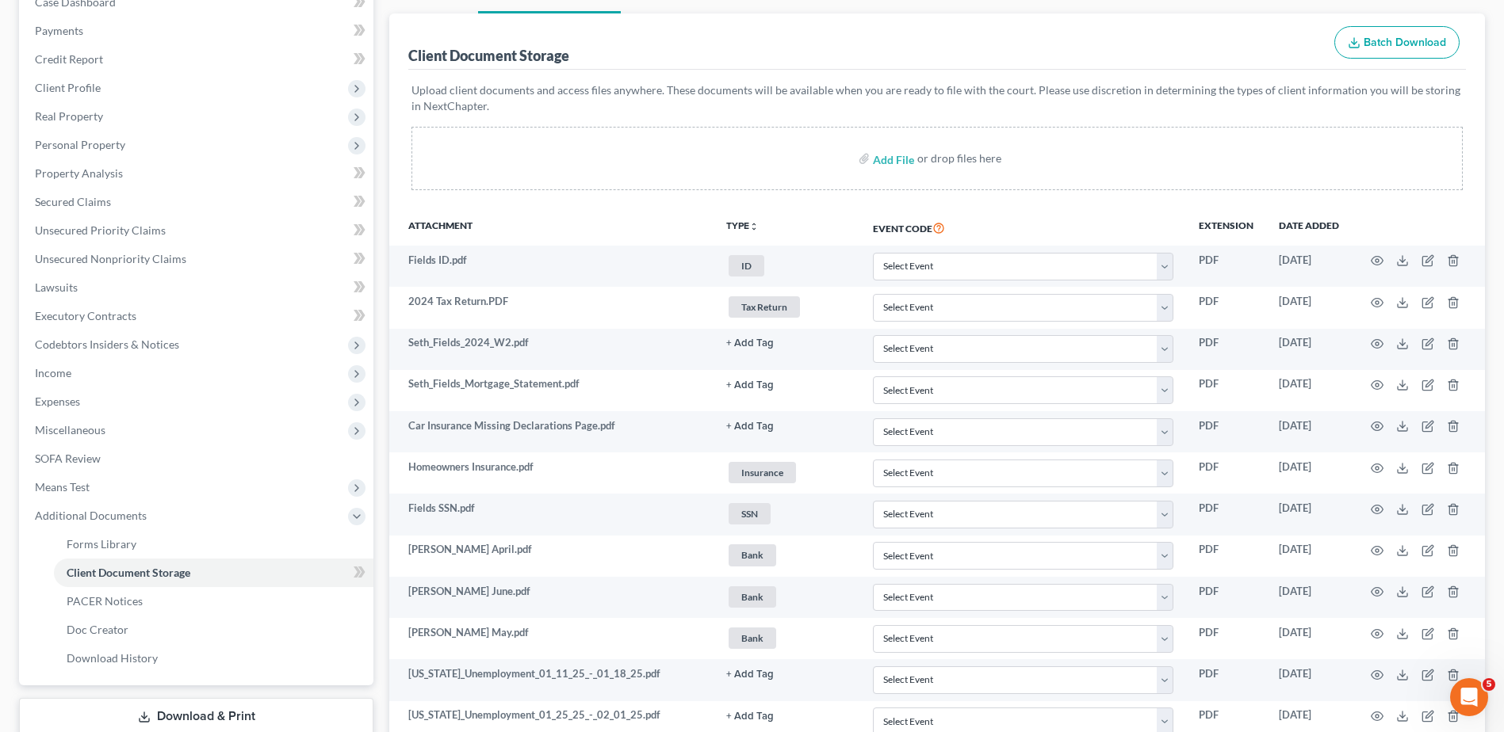
scroll to position [238, 0]
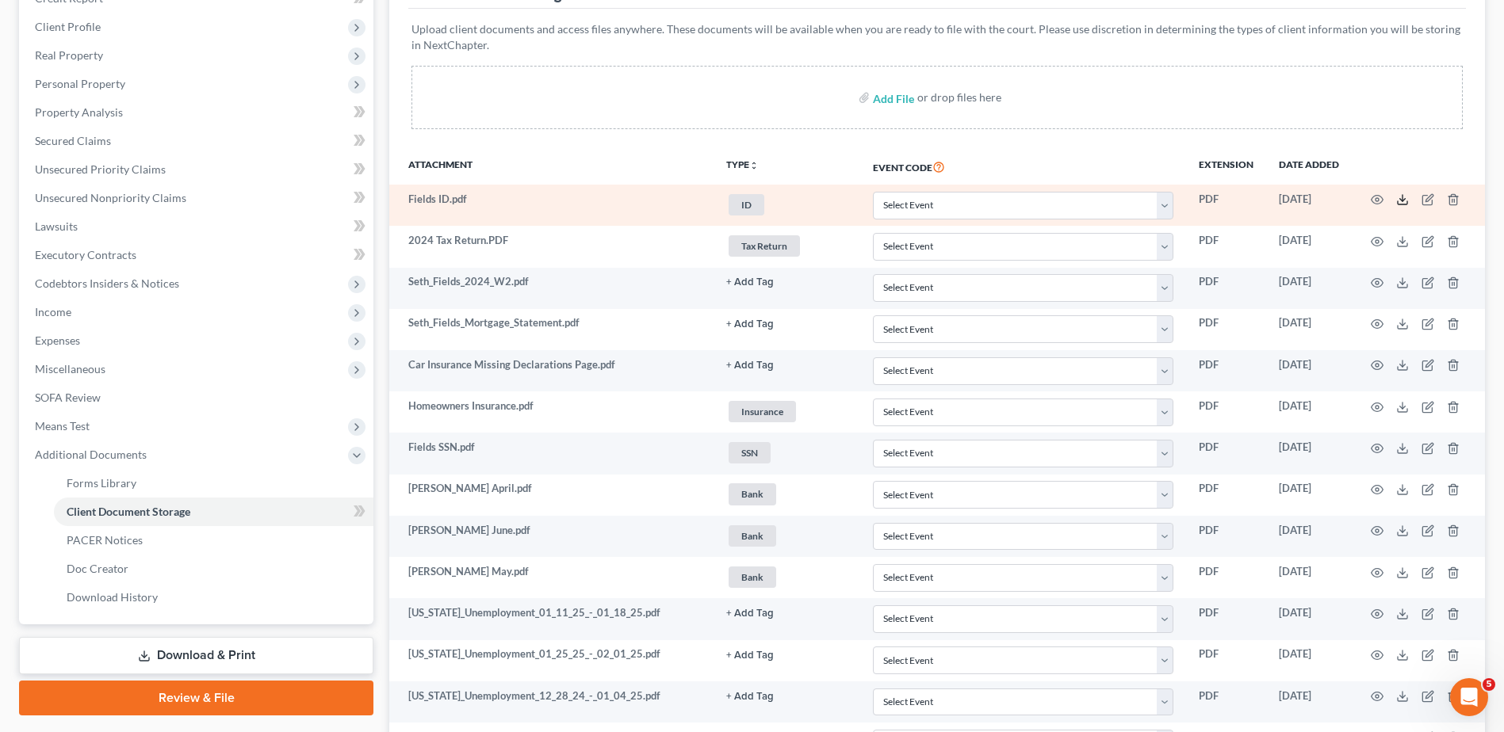
click at [1406, 197] on icon at bounding box center [1402, 199] width 13 height 13
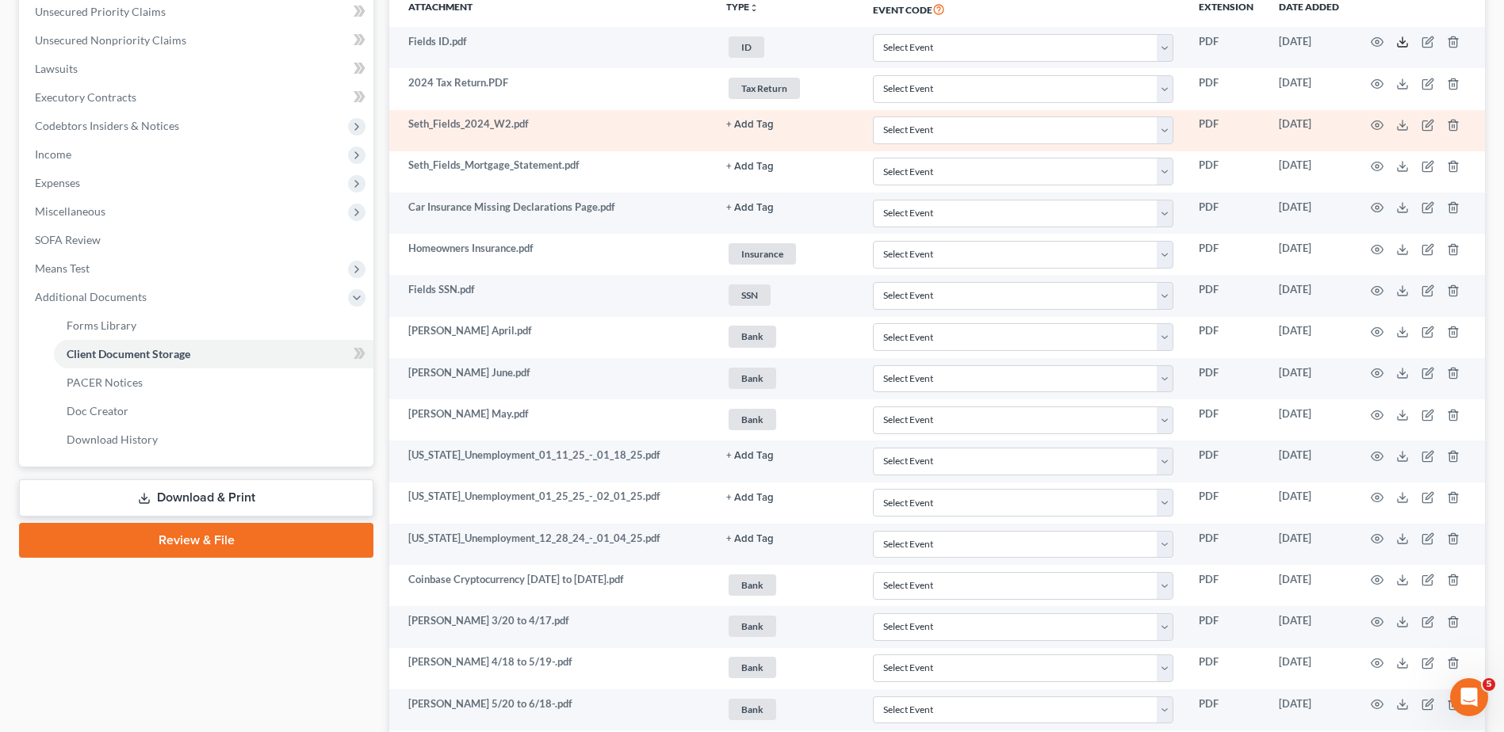
scroll to position [396, 0]
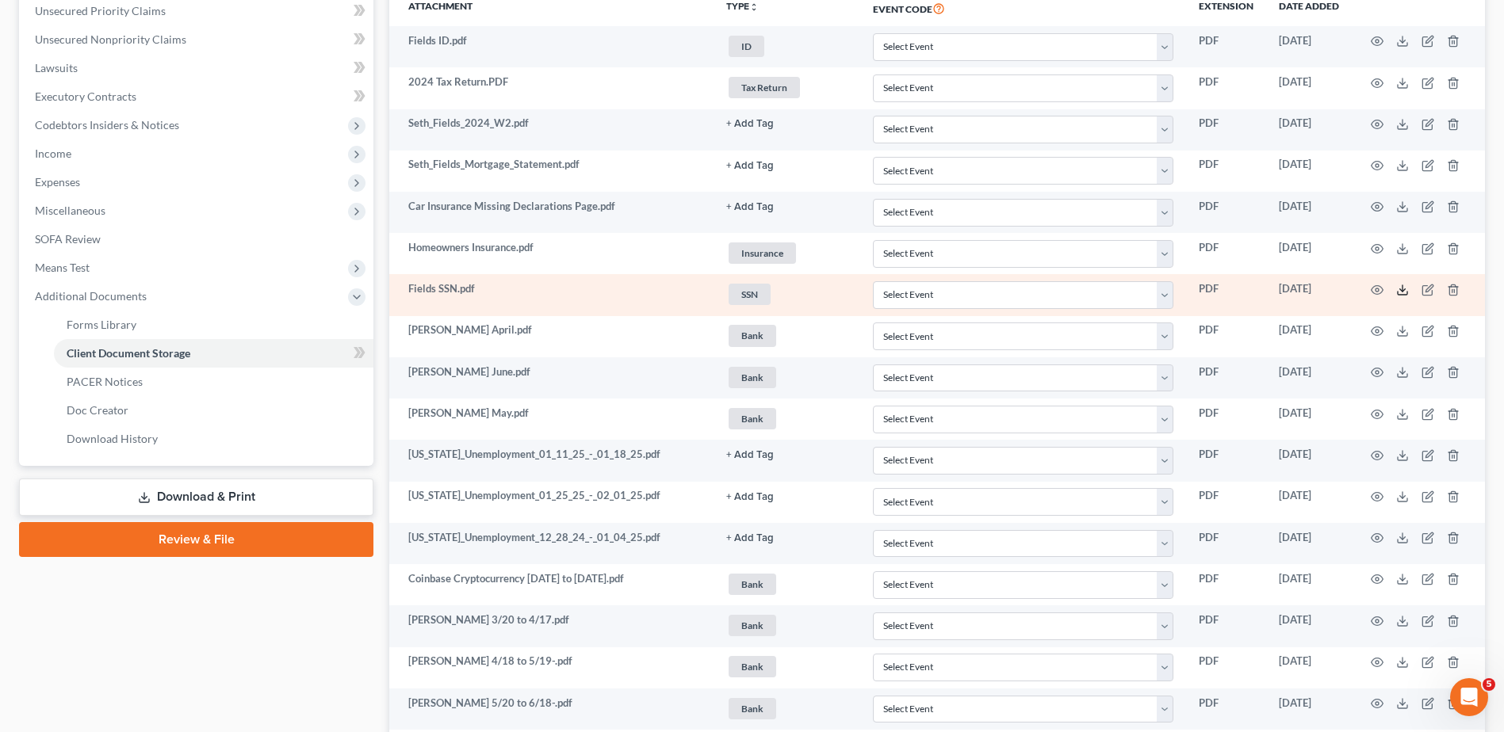
click at [1402, 290] on line at bounding box center [1402, 288] width 0 height 6
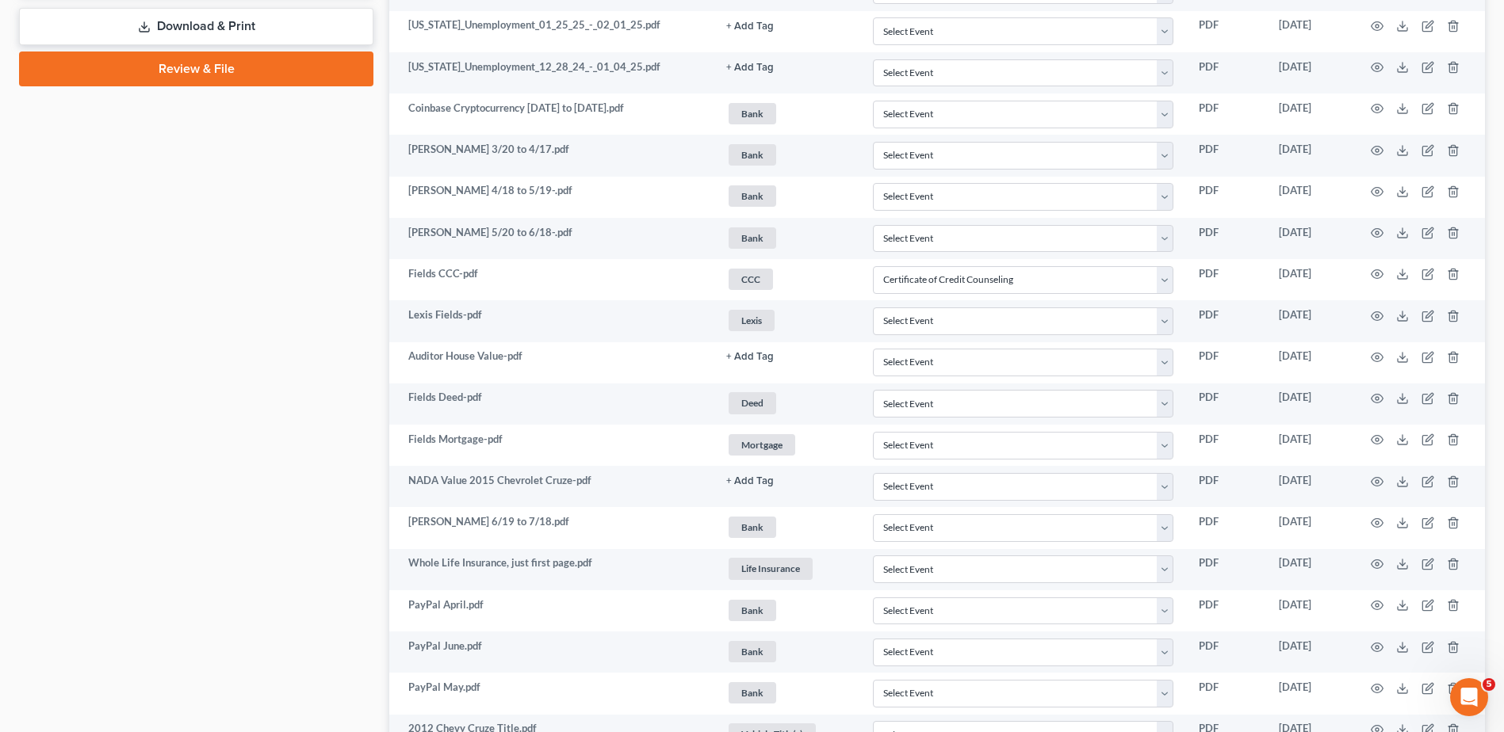
scroll to position [872, 0]
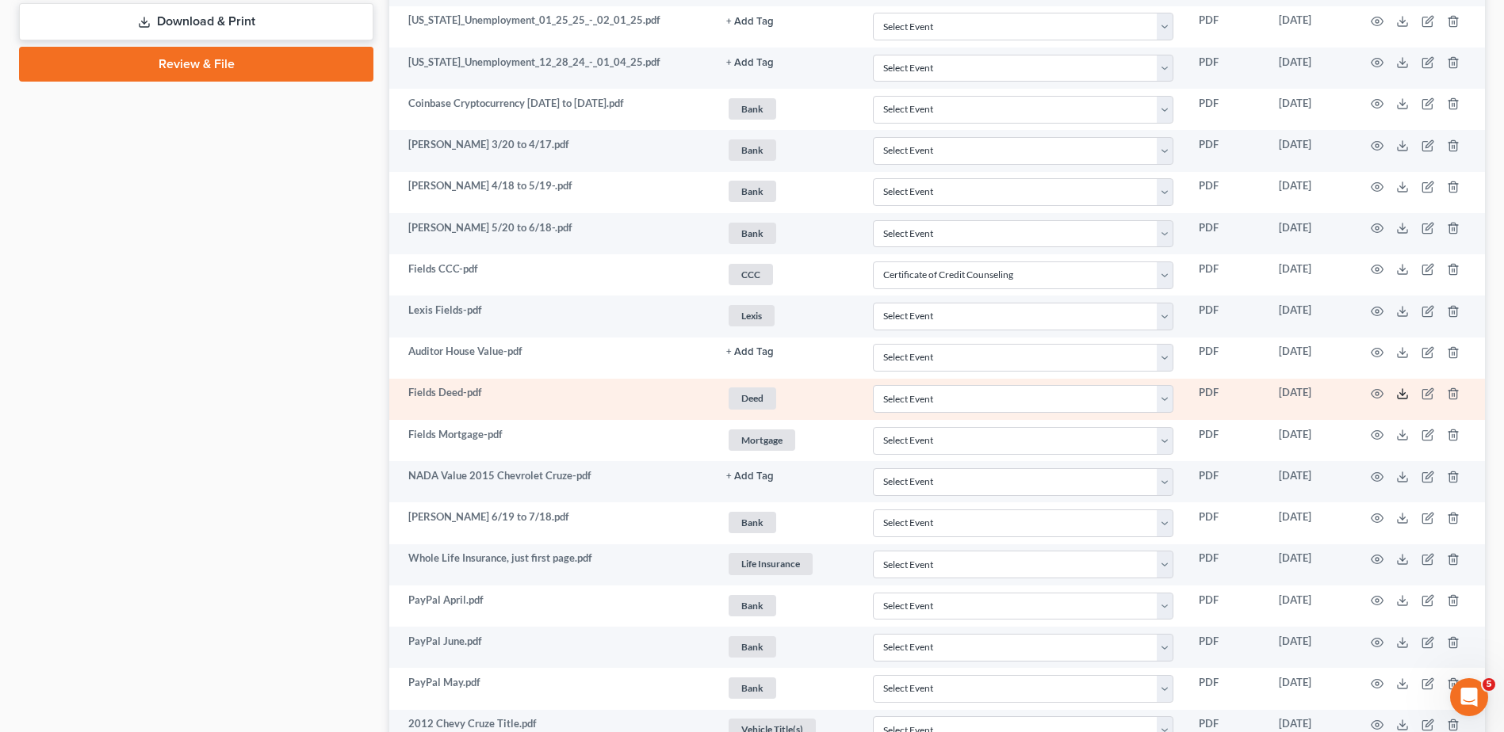
click at [1403, 393] on icon at bounding box center [1402, 394] width 13 height 13
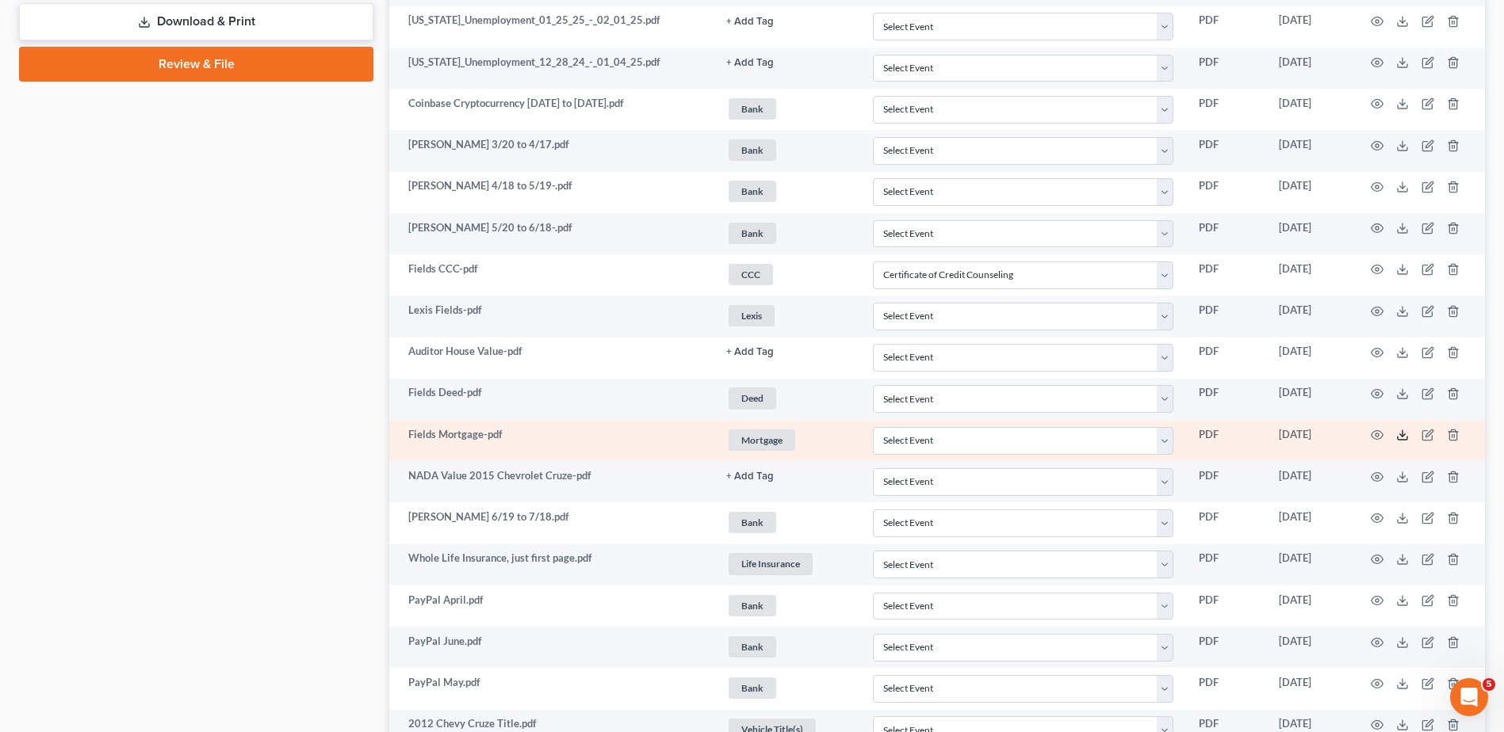
click at [1399, 434] on icon at bounding box center [1402, 435] width 13 height 13
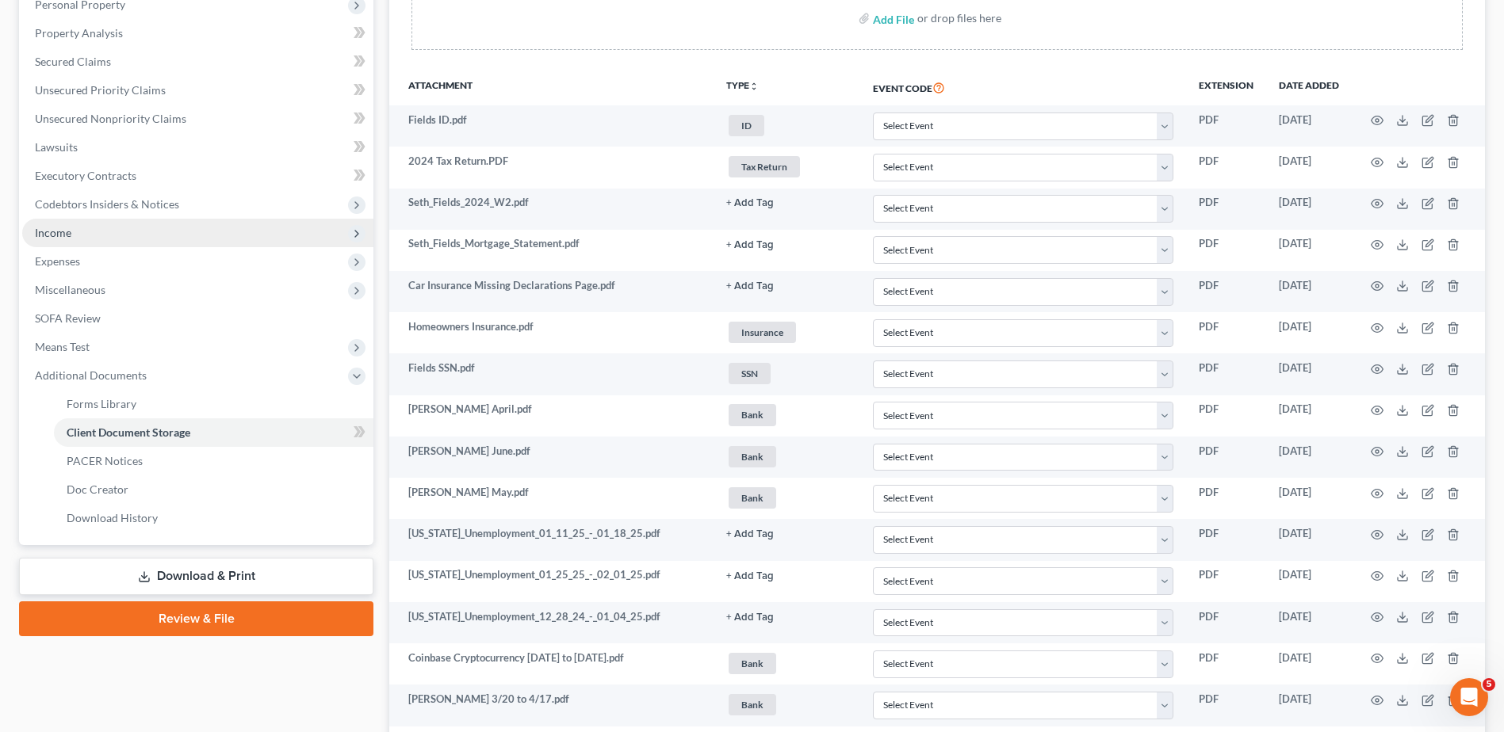
scroll to position [0, 0]
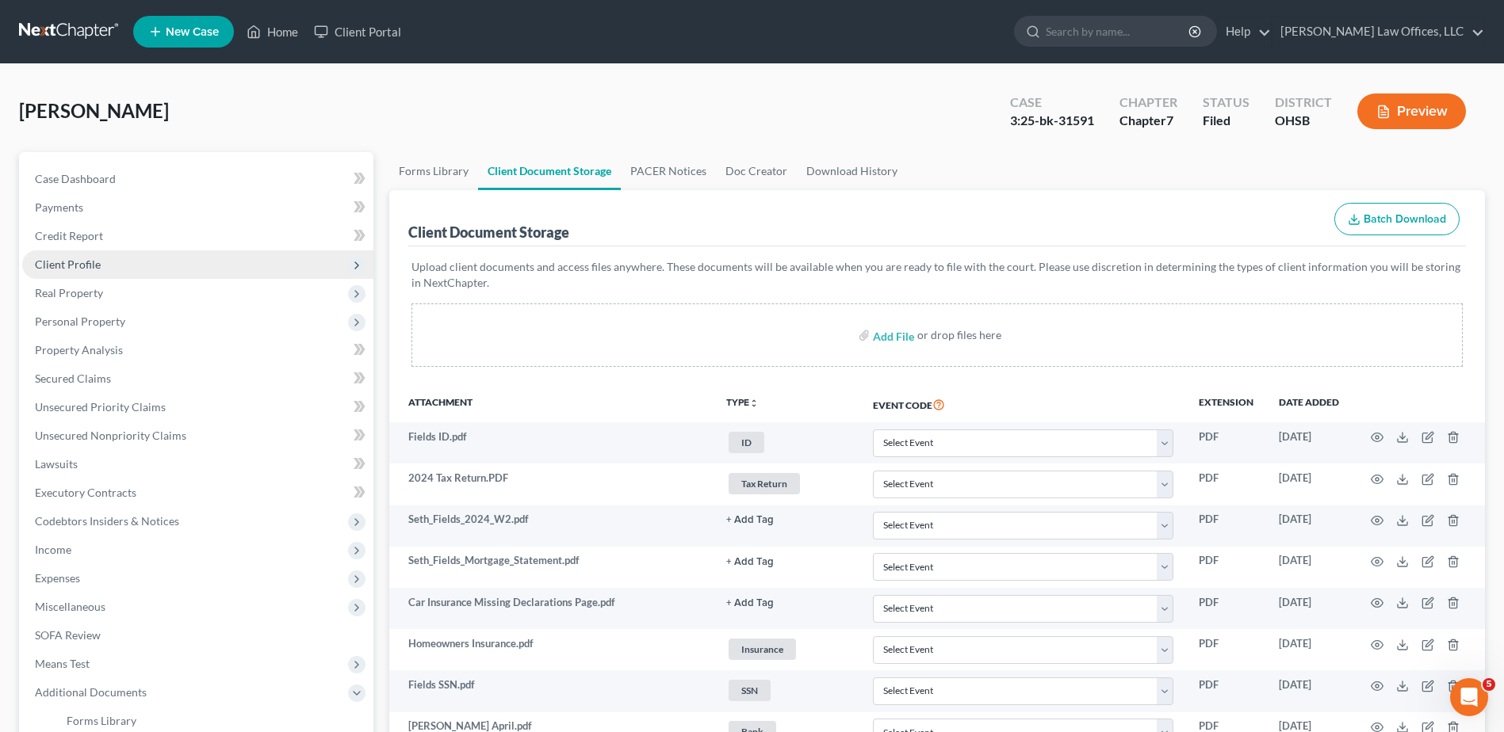
click at [91, 267] on span "Client Profile" at bounding box center [68, 264] width 66 height 13
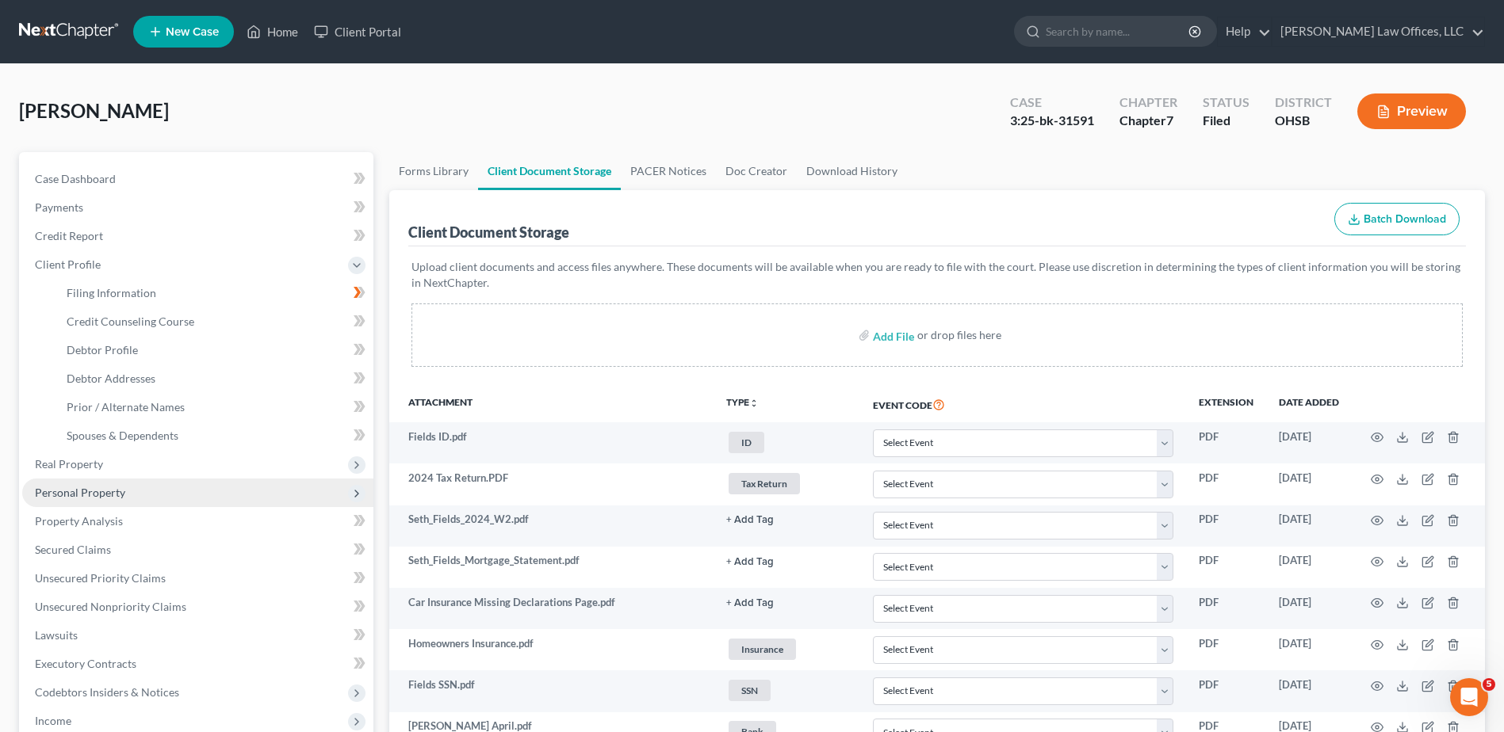
click at [90, 490] on span "Personal Property" at bounding box center [80, 492] width 90 height 13
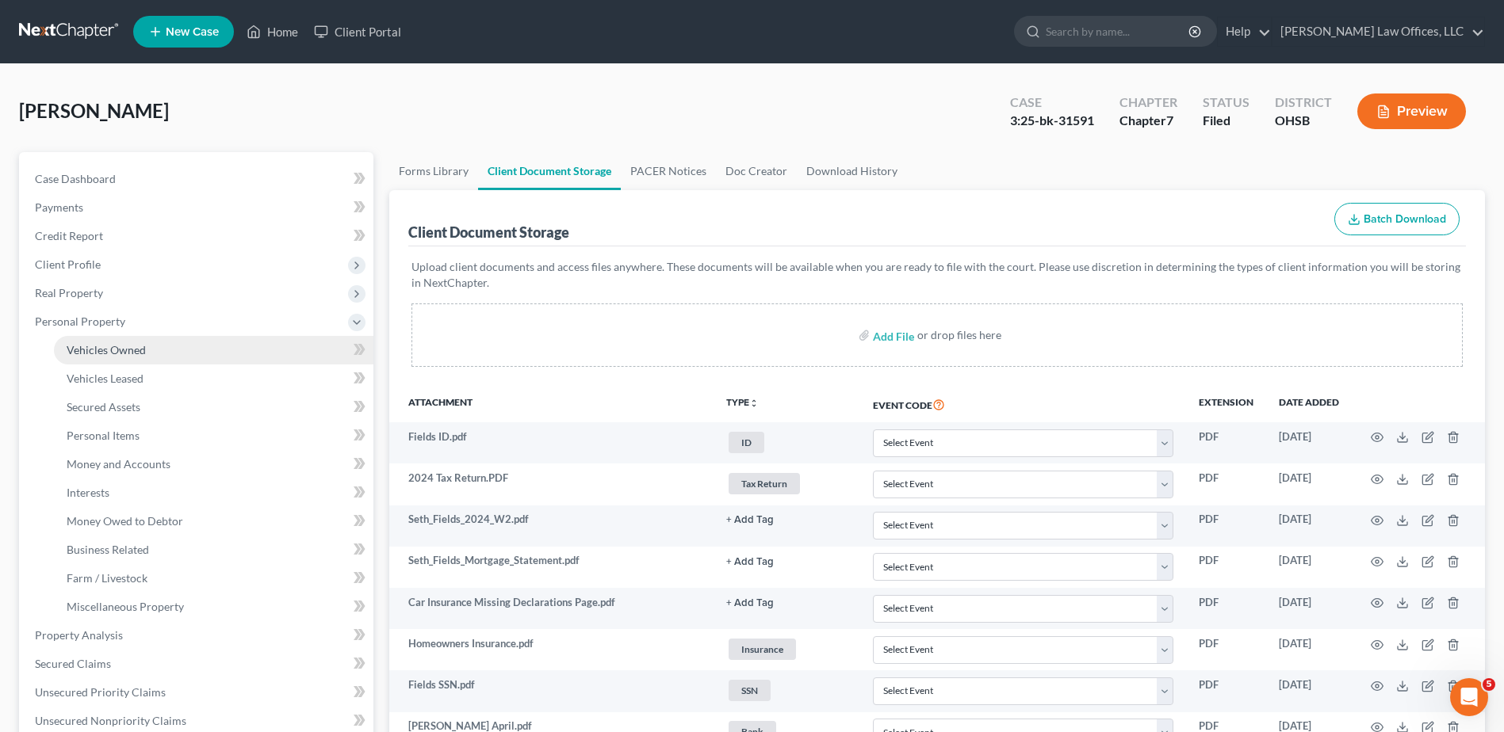
click at [112, 352] on span "Vehicles Owned" at bounding box center [106, 349] width 79 height 13
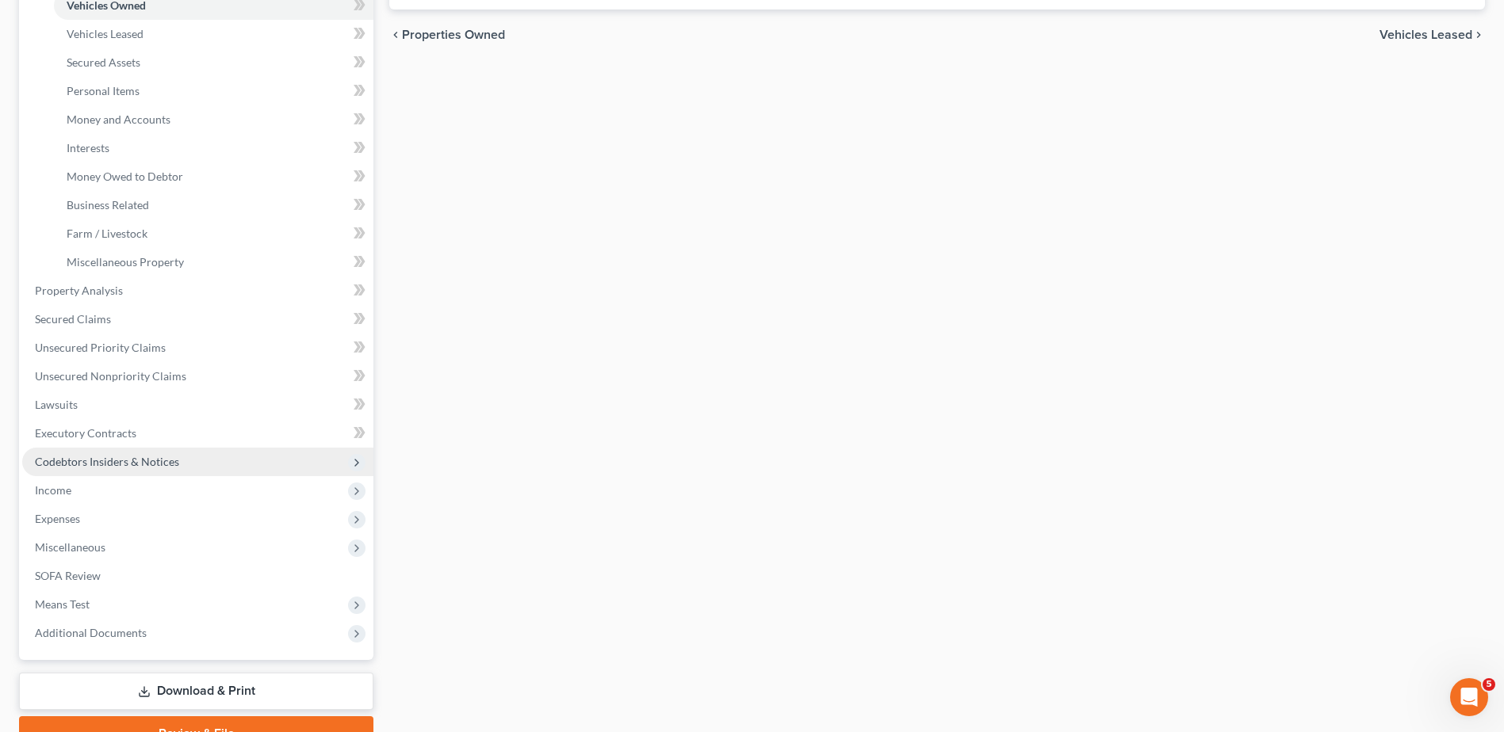
scroll to position [424, 0]
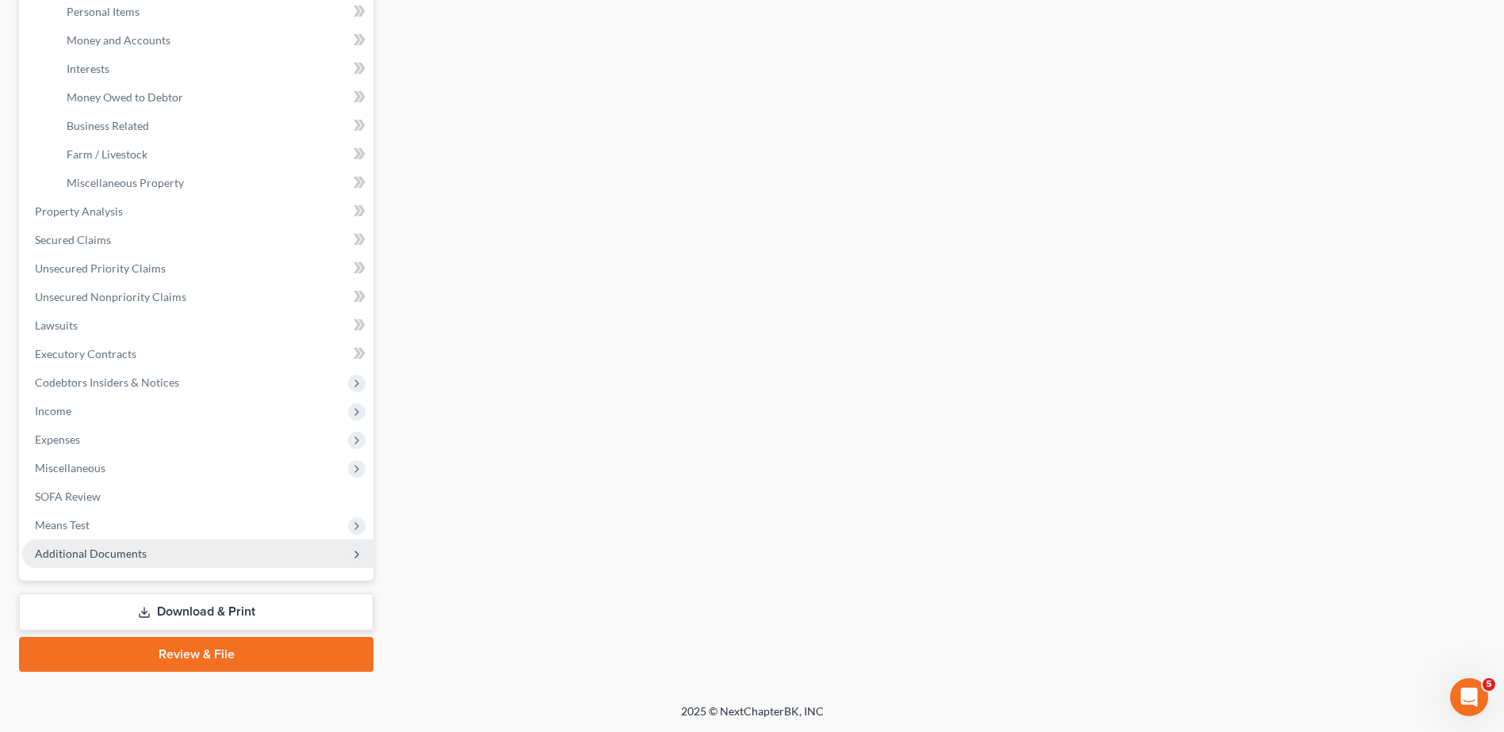
click at [117, 547] on span "Additional Documents" at bounding box center [91, 553] width 112 height 13
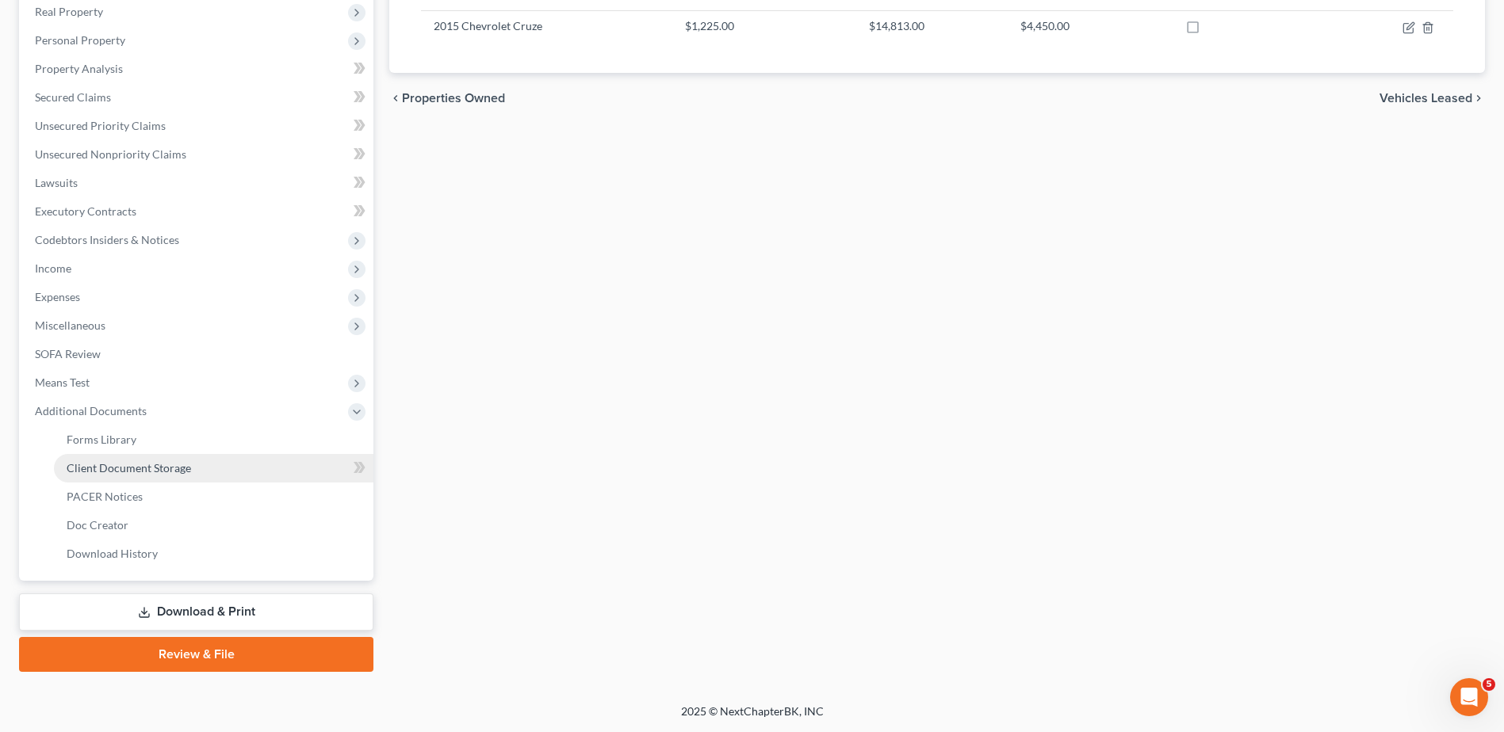
click at [147, 465] on span "Client Document Storage" at bounding box center [129, 467] width 124 height 13
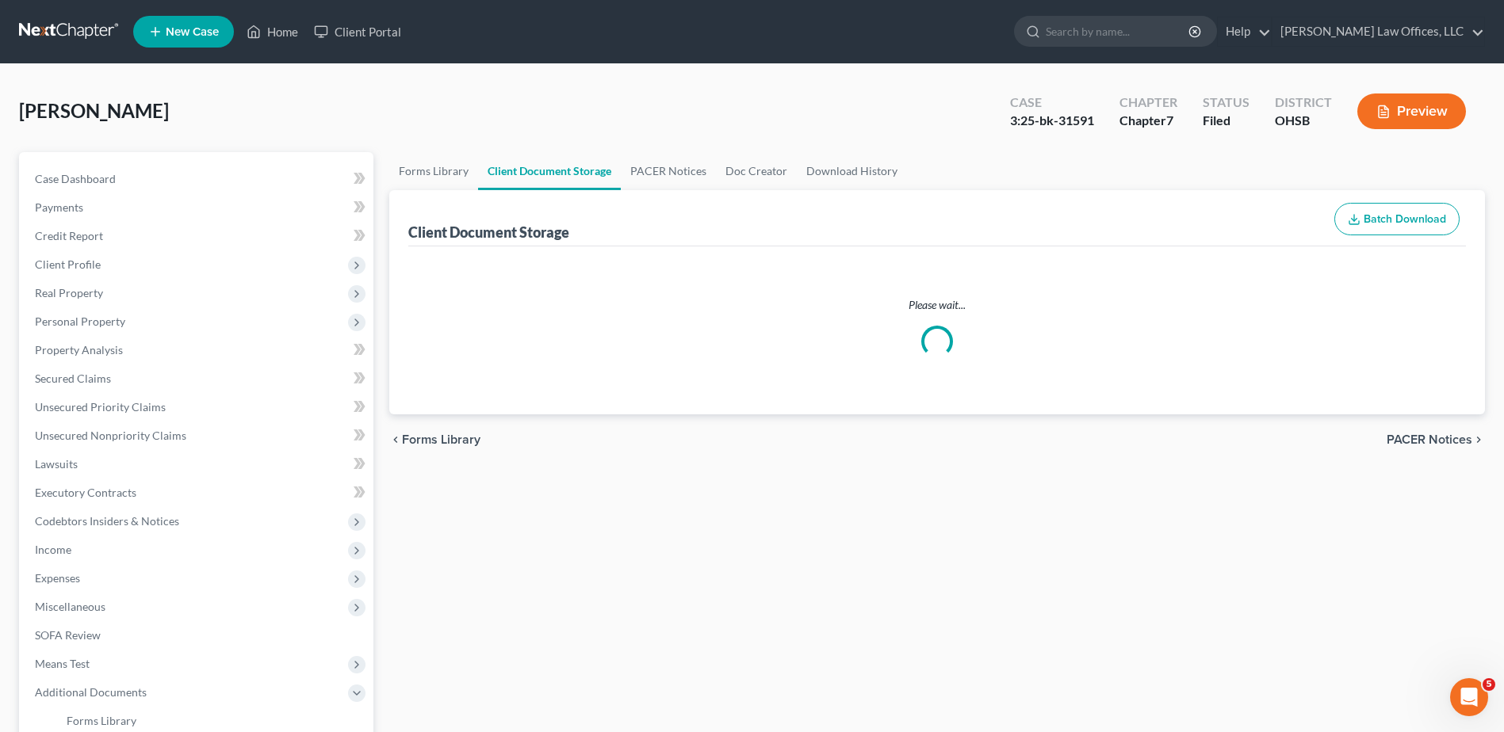
select select "7"
select select "52"
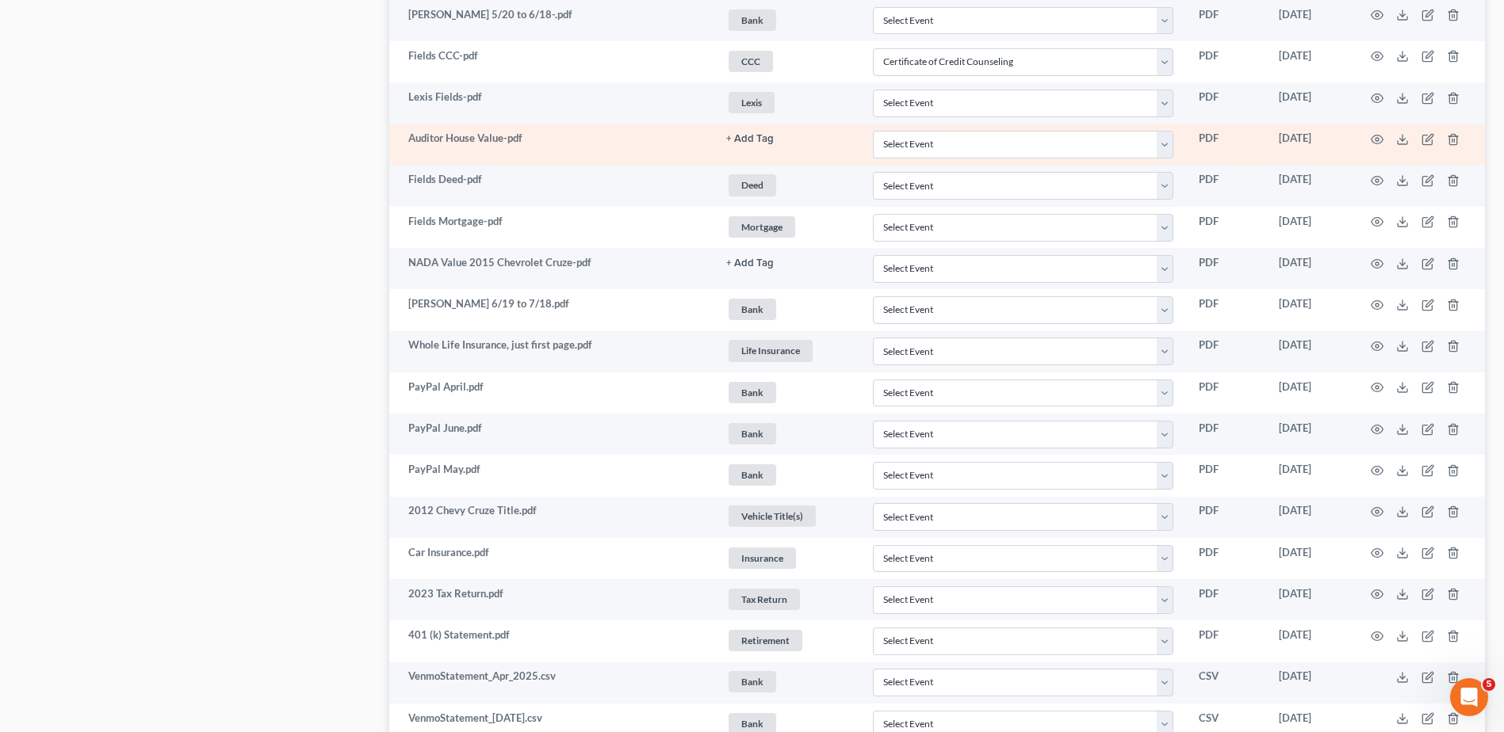
scroll to position [1110, 0]
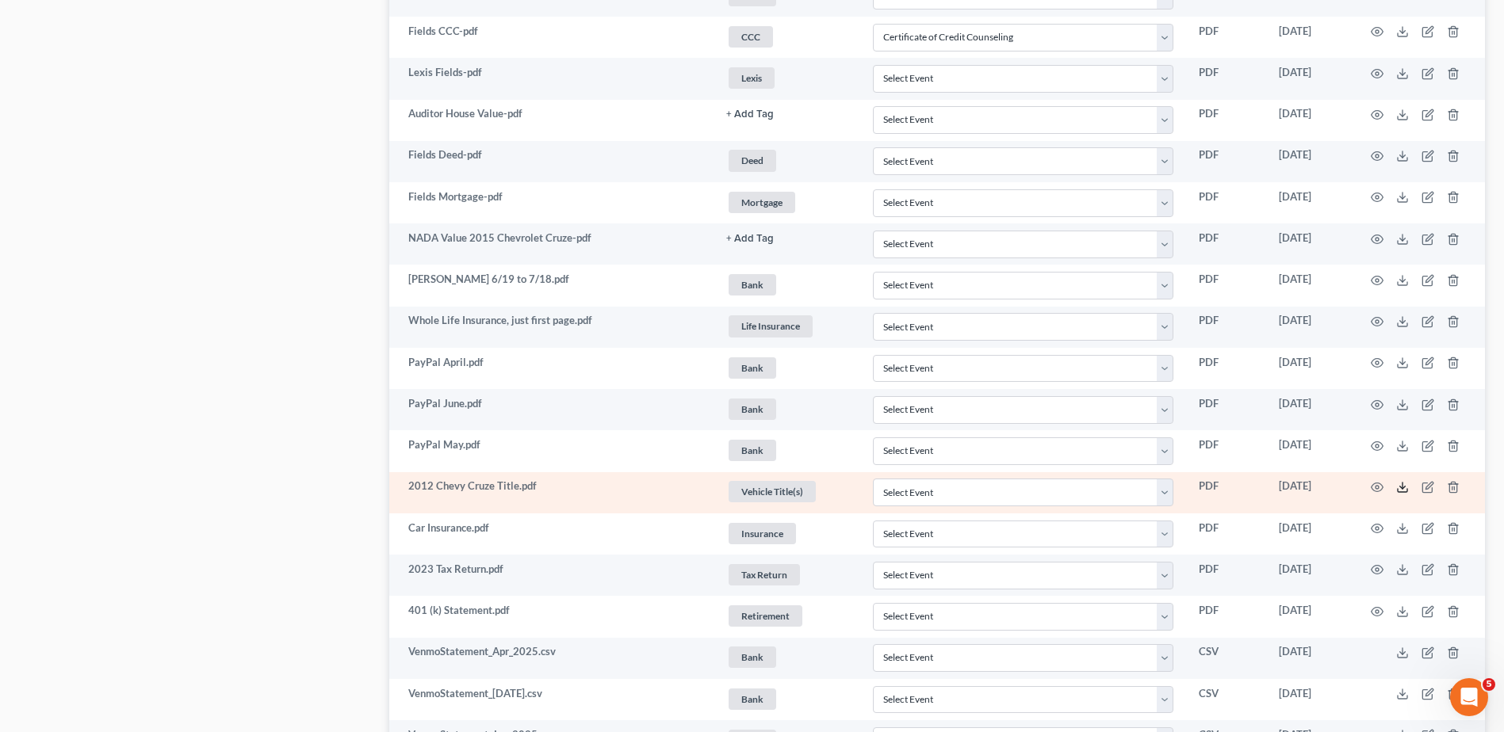
click at [1402, 487] on icon at bounding box center [1402, 487] width 13 height 13
click at [1427, 490] on icon "button" at bounding box center [1427, 487] width 13 height 13
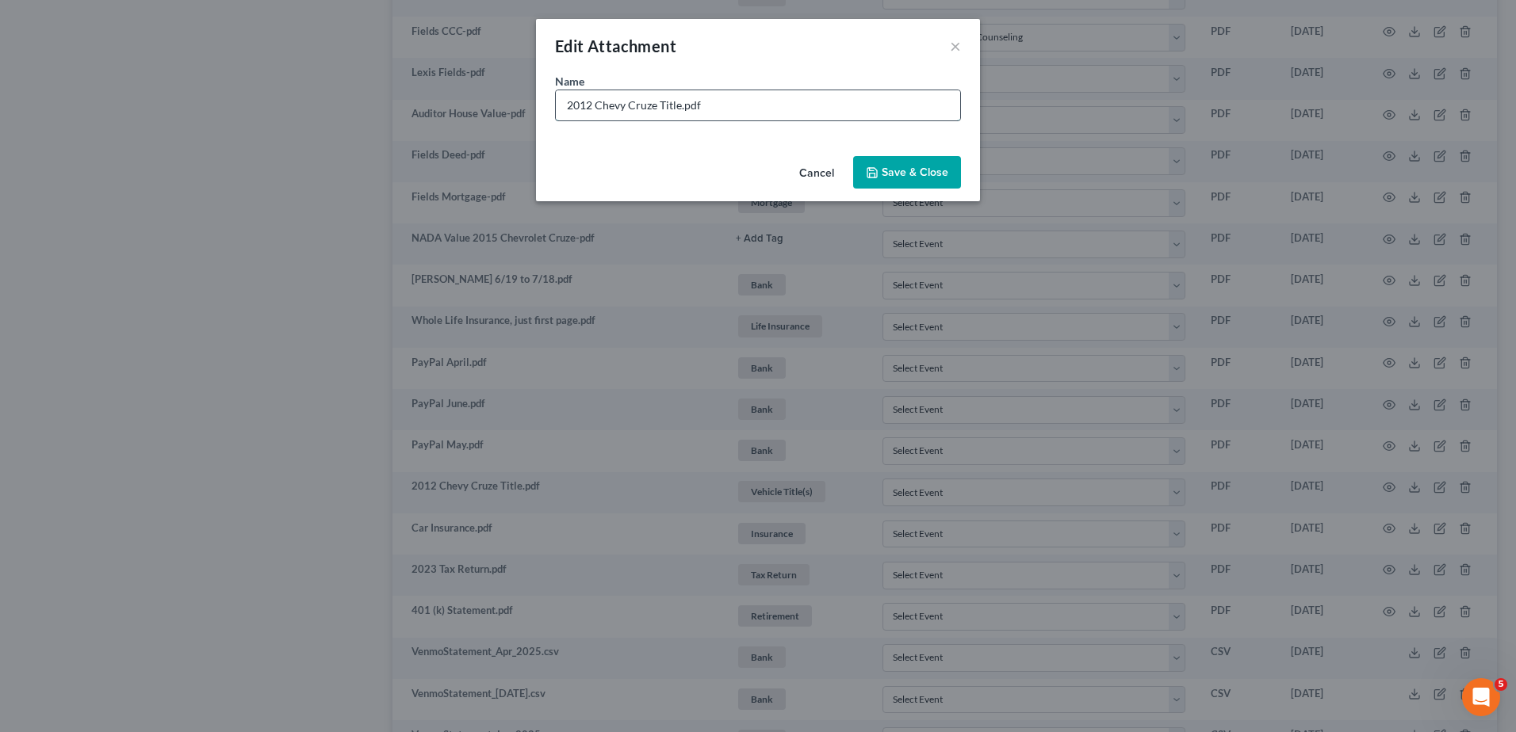
click at [591, 105] on input "2012 Chevy Cruze Title.pdf" at bounding box center [758, 105] width 404 height 30
type input "201 Chevy Cruze Title.pdf"
click at [199, 409] on div "Edit Attachment × Name * 201 Chevy Cruze Title.pdf Cancel Save & Close" at bounding box center [758, 366] width 1516 height 732
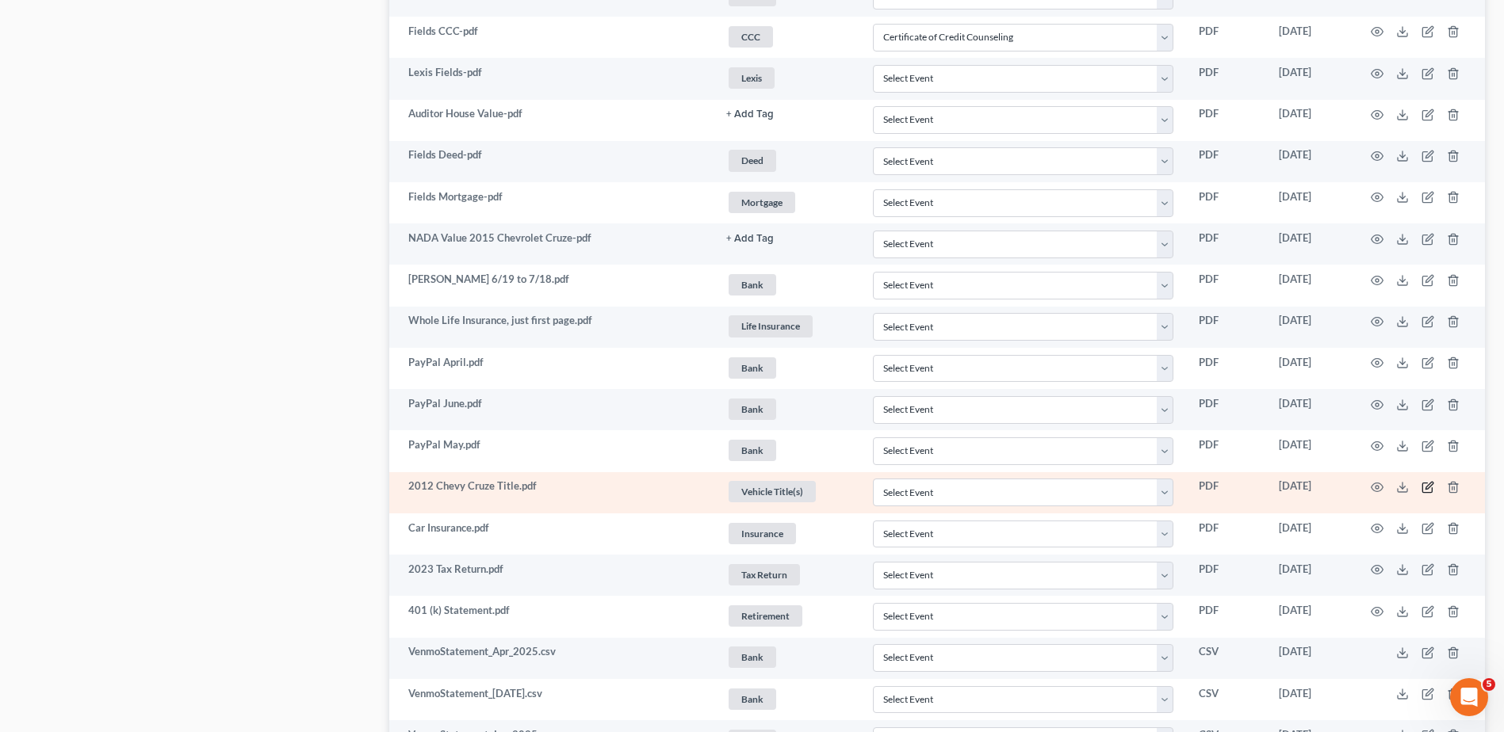
click at [1427, 488] on icon "button" at bounding box center [1427, 487] width 13 height 13
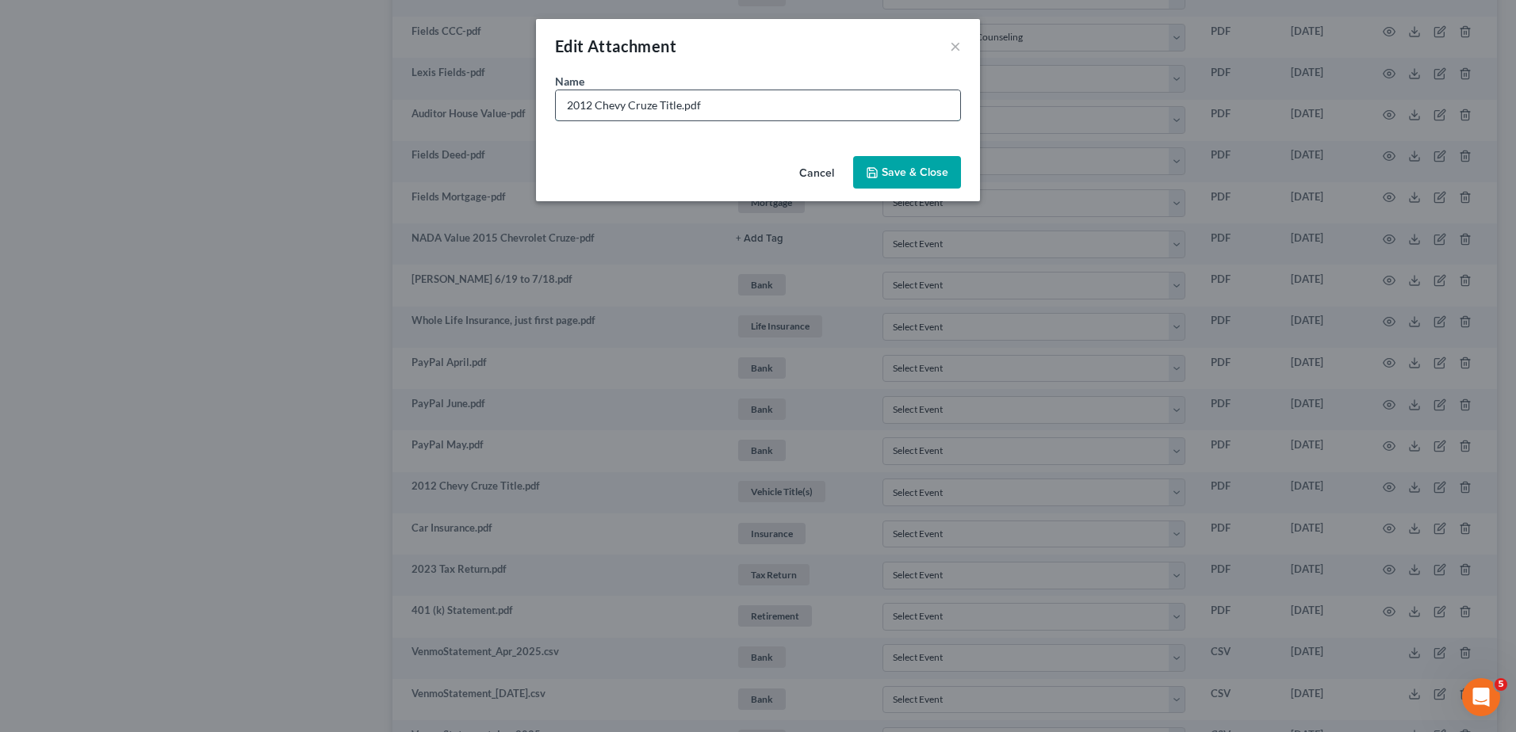
click at [591, 108] on input "2012 Chevy Cruze Title.pdf" at bounding box center [758, 105] width 404 height 30
type input "2015 Chevy Cruze Title.pdf"
click at [909, 166] on span "Save & Close" at bounding box center [915, 172] width 67 height 13
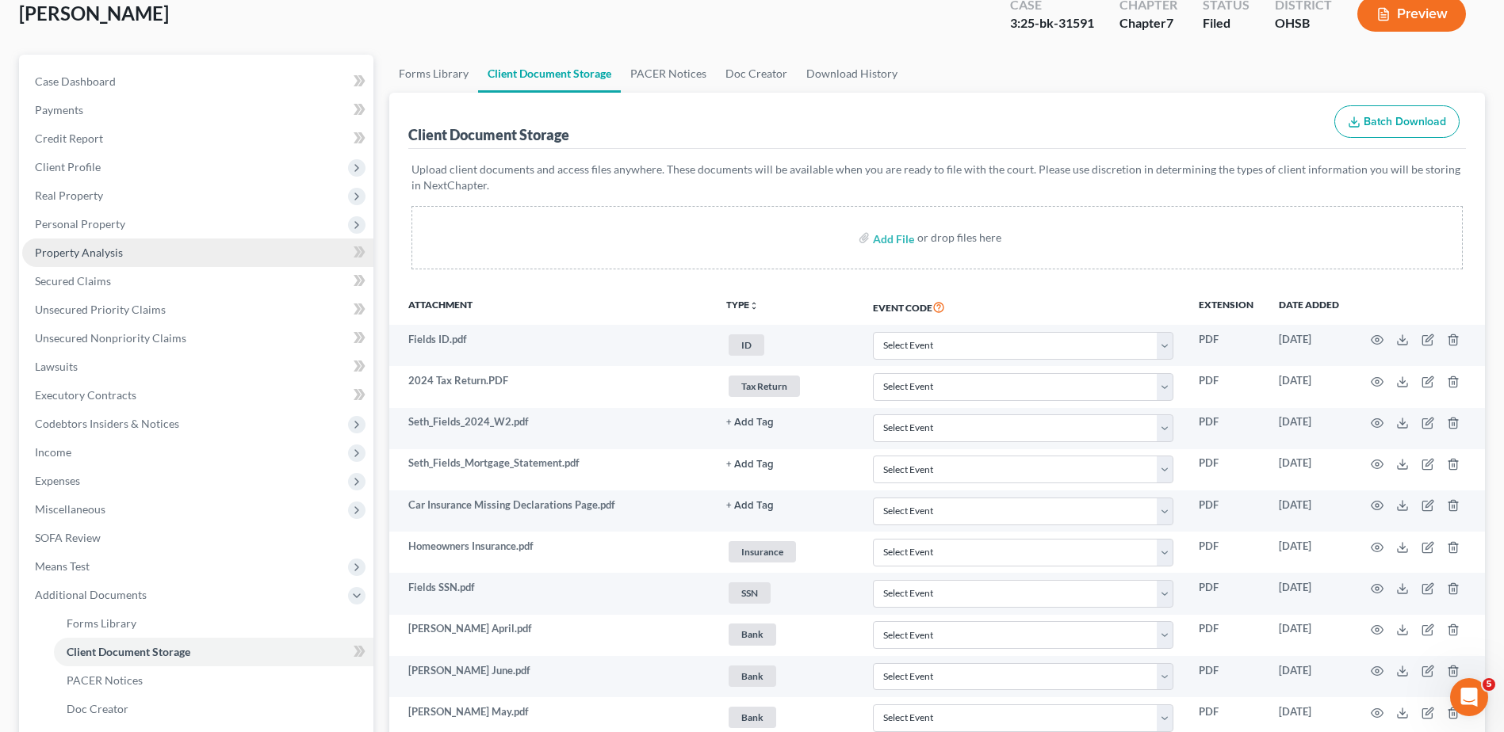
scroll to position [79, 0]
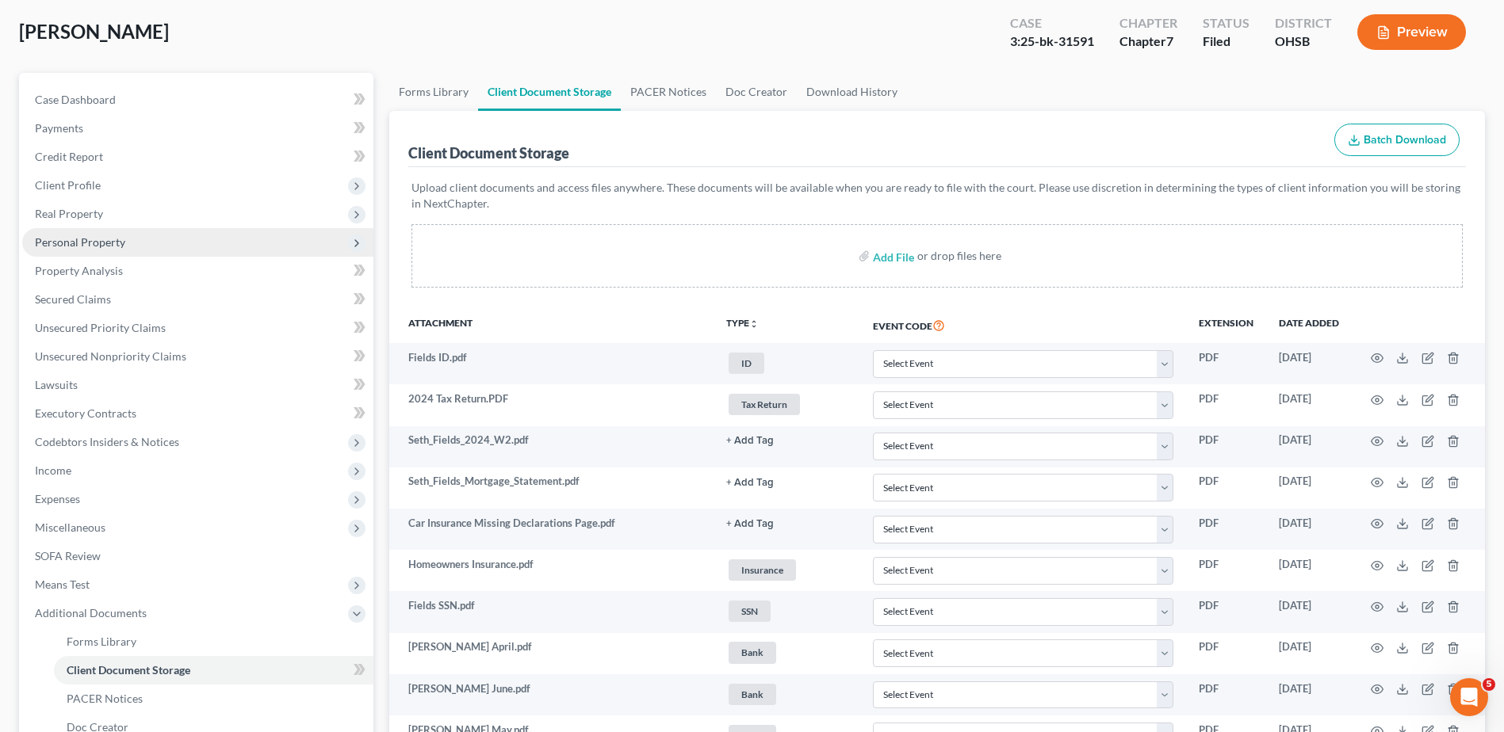
click at [101, 245] on span "Personal Property" at bounding box center [80, 241] width 90 height 13
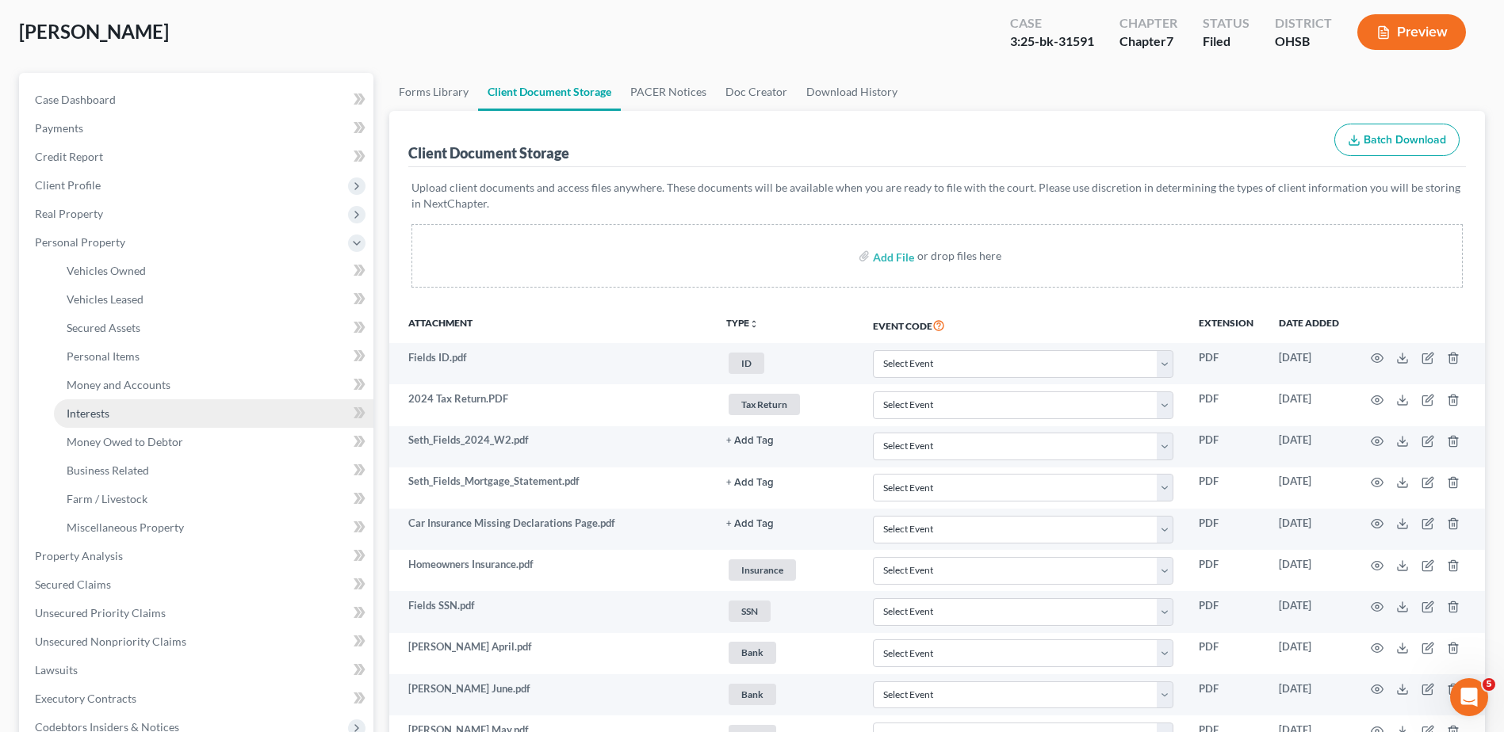
click at [102, 415] on span "Interests" at bounding box center [88, 413] width 43 height 13
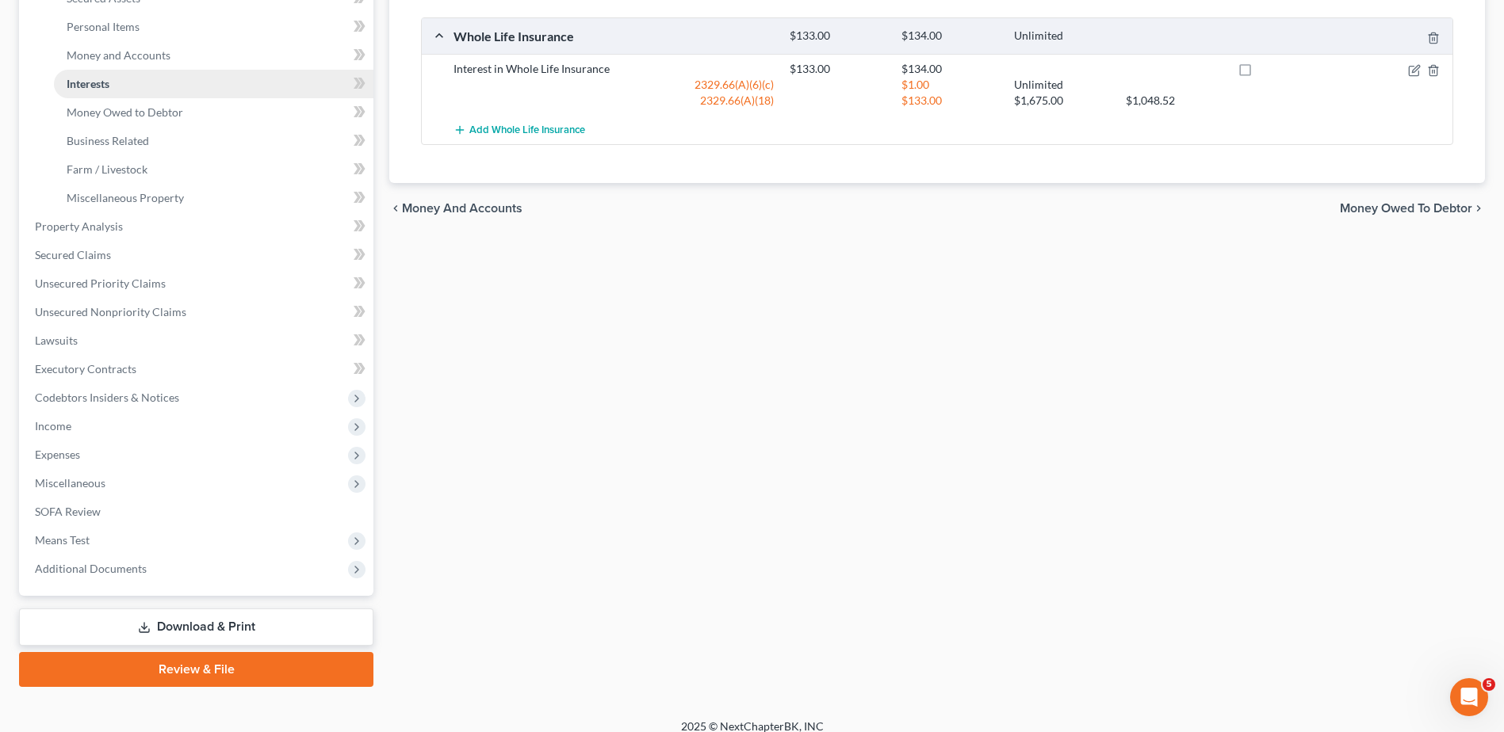
scroll to position [424, 0]
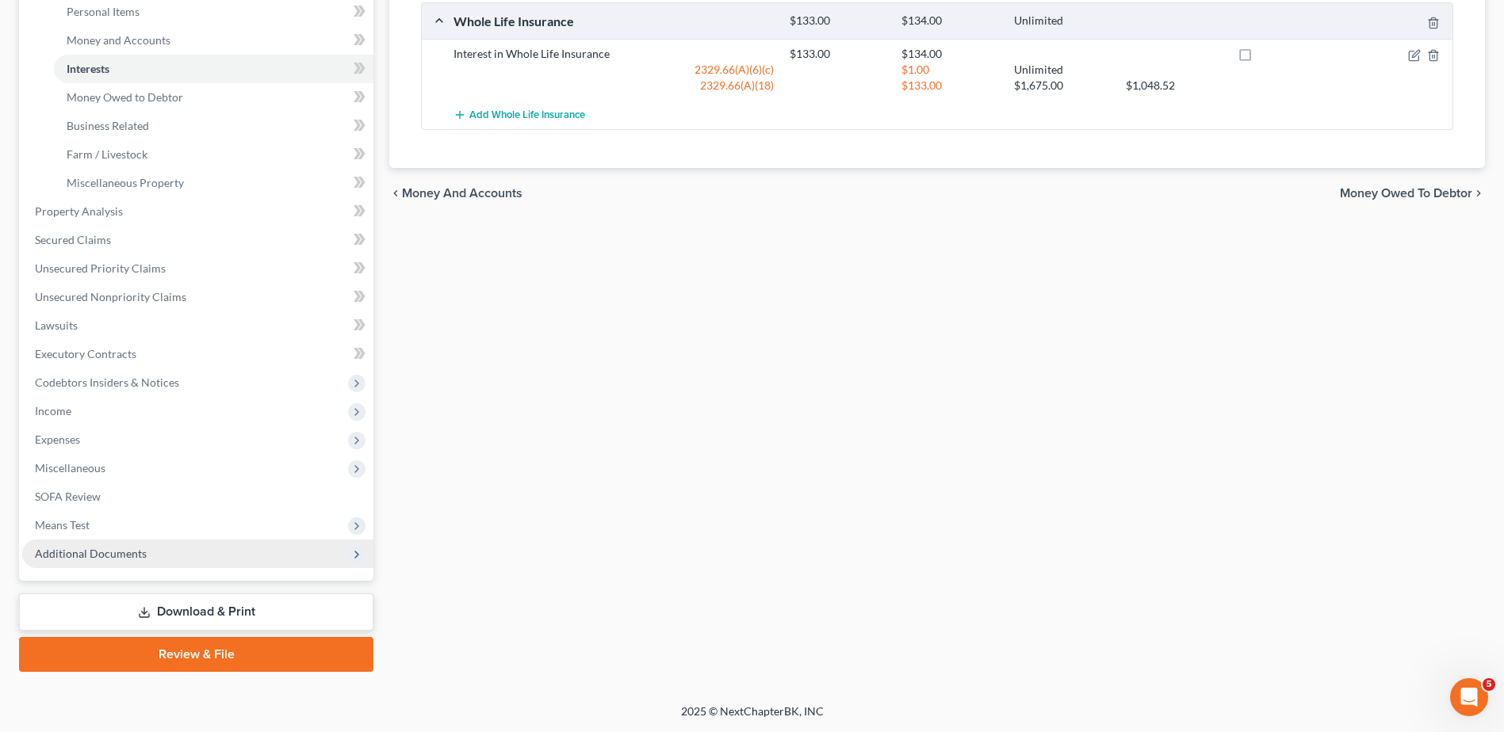
click at [113, 557] on span "Additional Documents" at bounding box center [91, 553] width 112 height 13
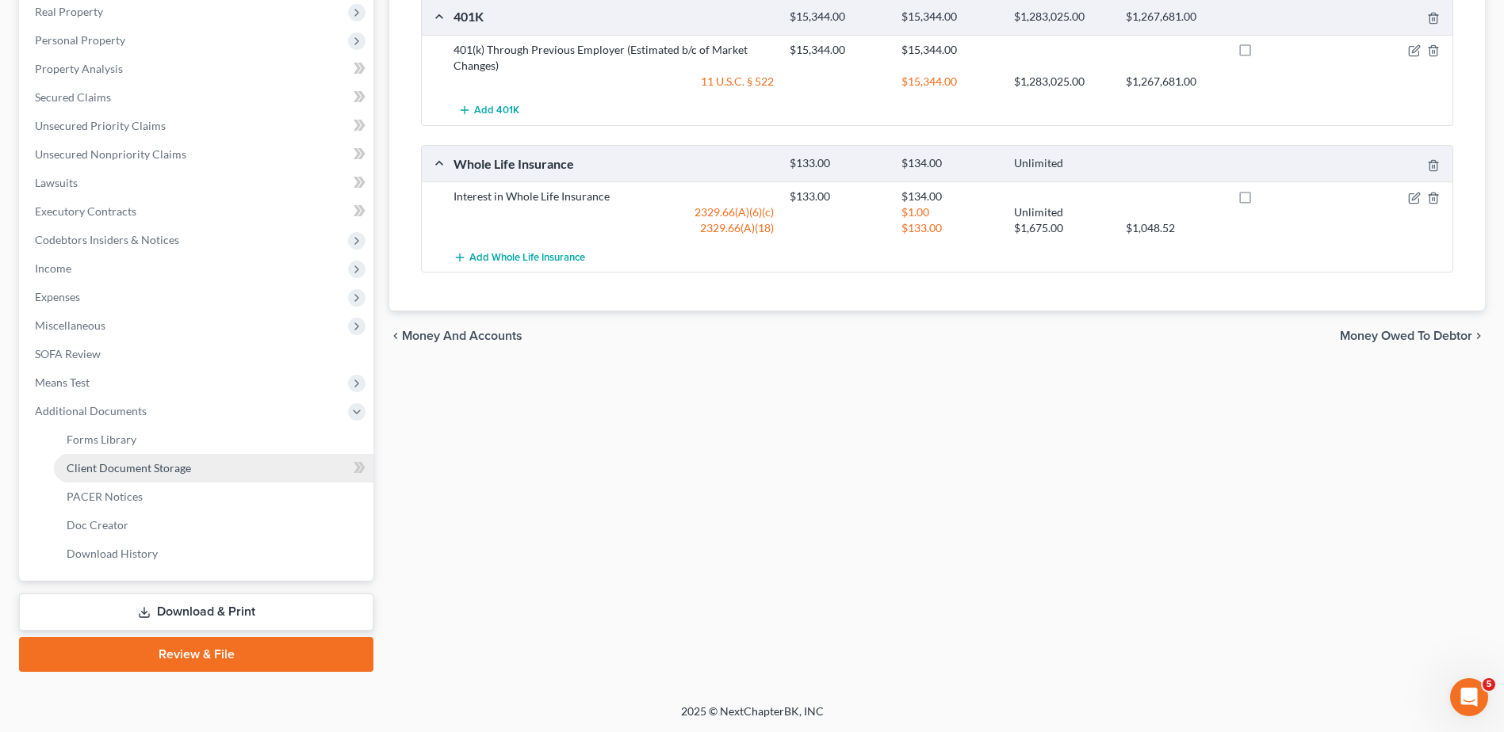
click at [136, 475] on link "Client Document Storage" at bounding box center [213, 468] width 319 height 29
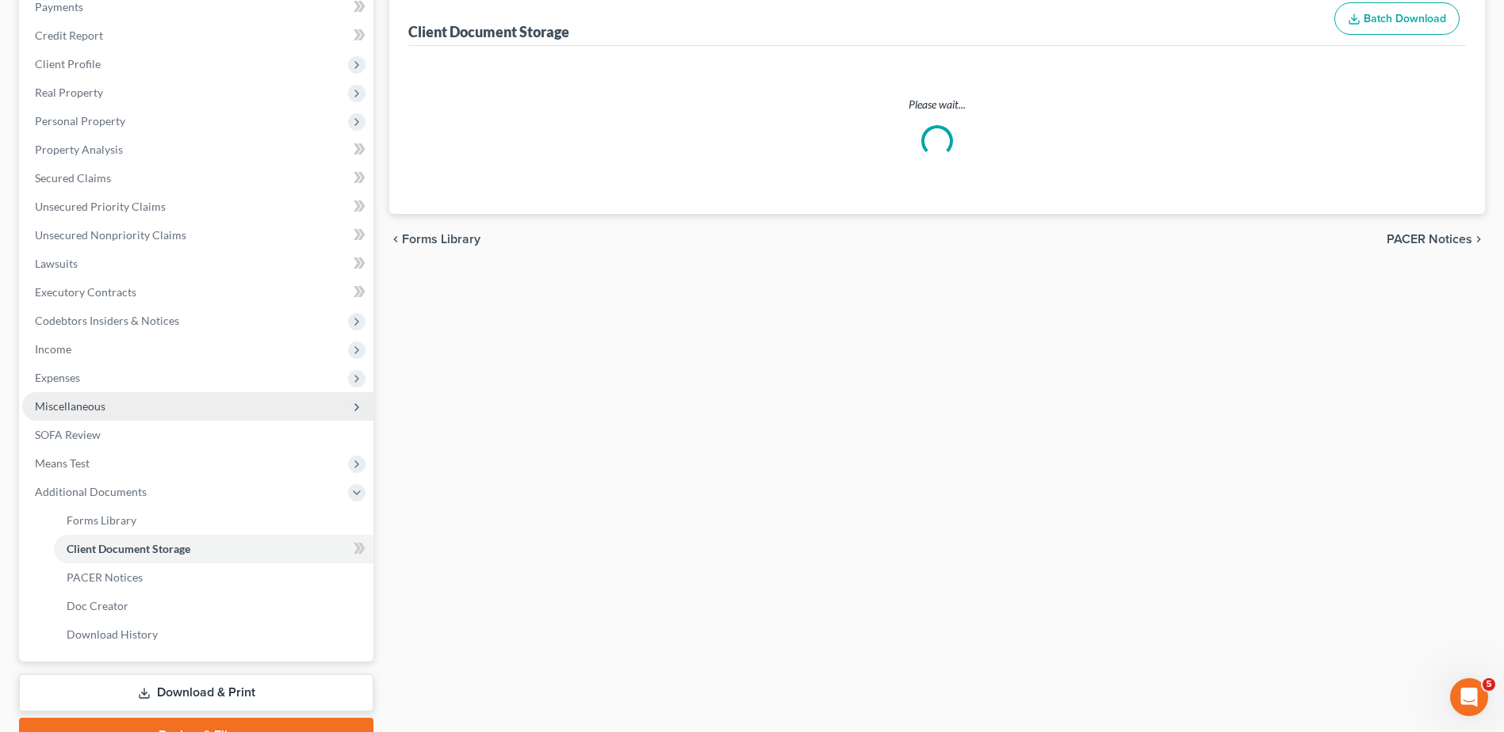
scroll to position [126, 0]
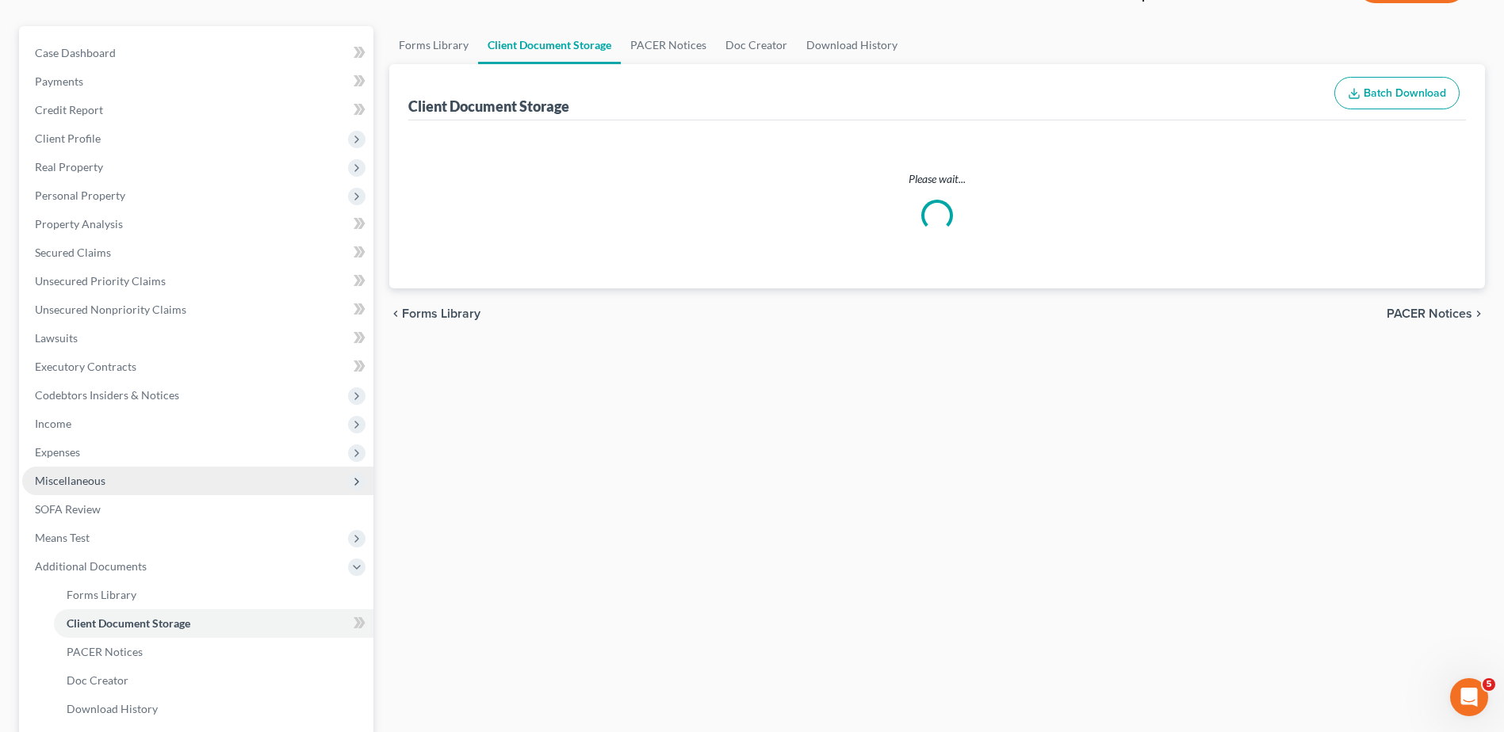
select select "7"
select select "52"
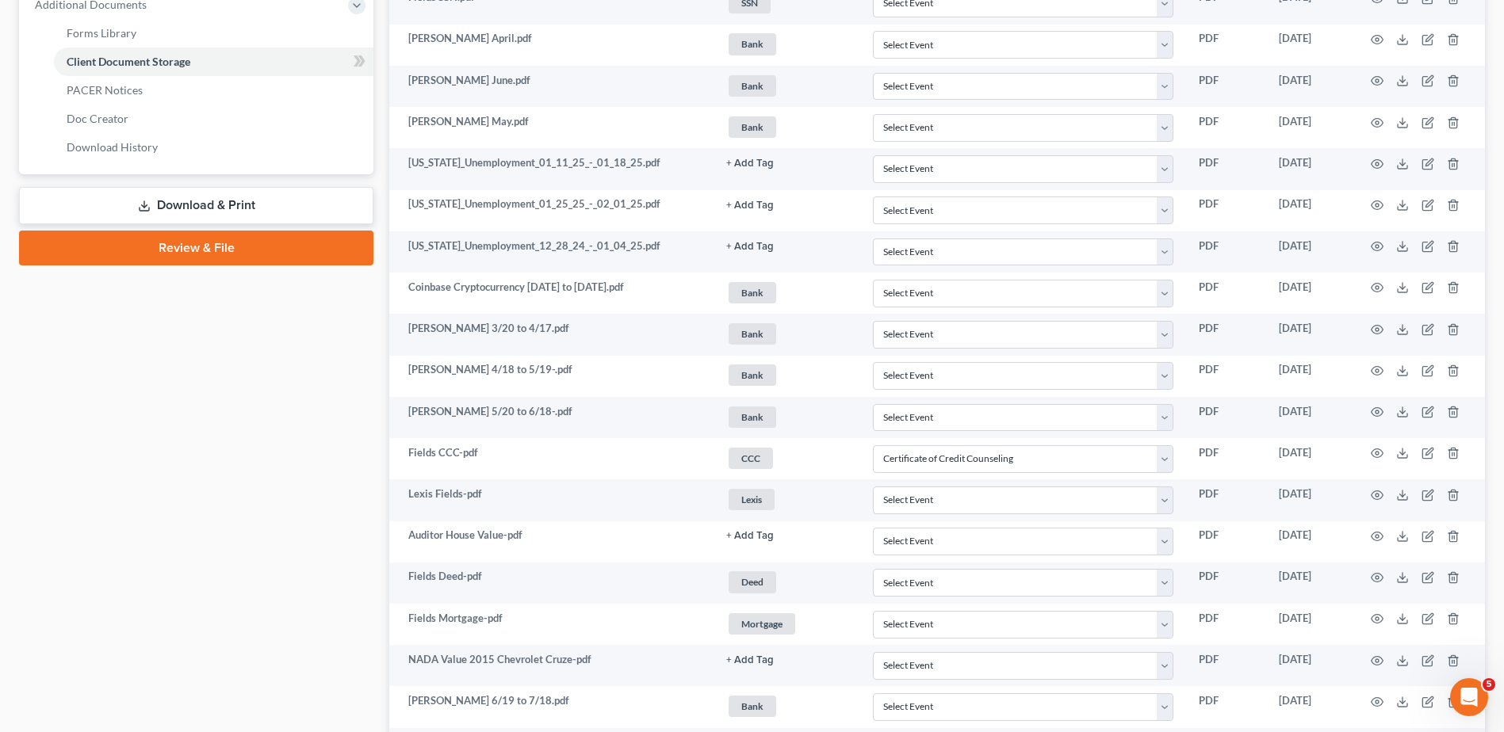
scroll to position [0, 0]
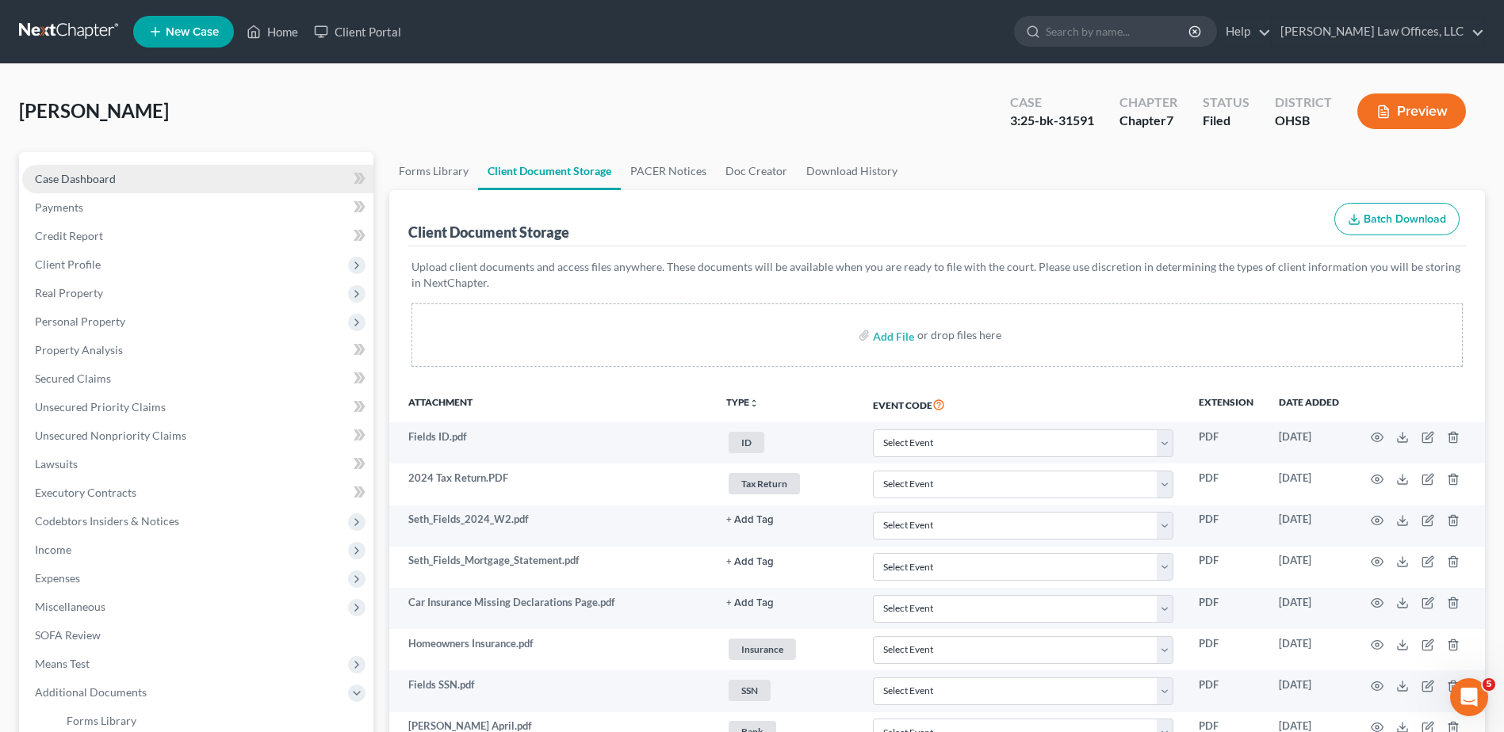
click at [109, 178] on span "Case Dashboard" at bounding box center [75, 178] width 81 height 13
select select "4"
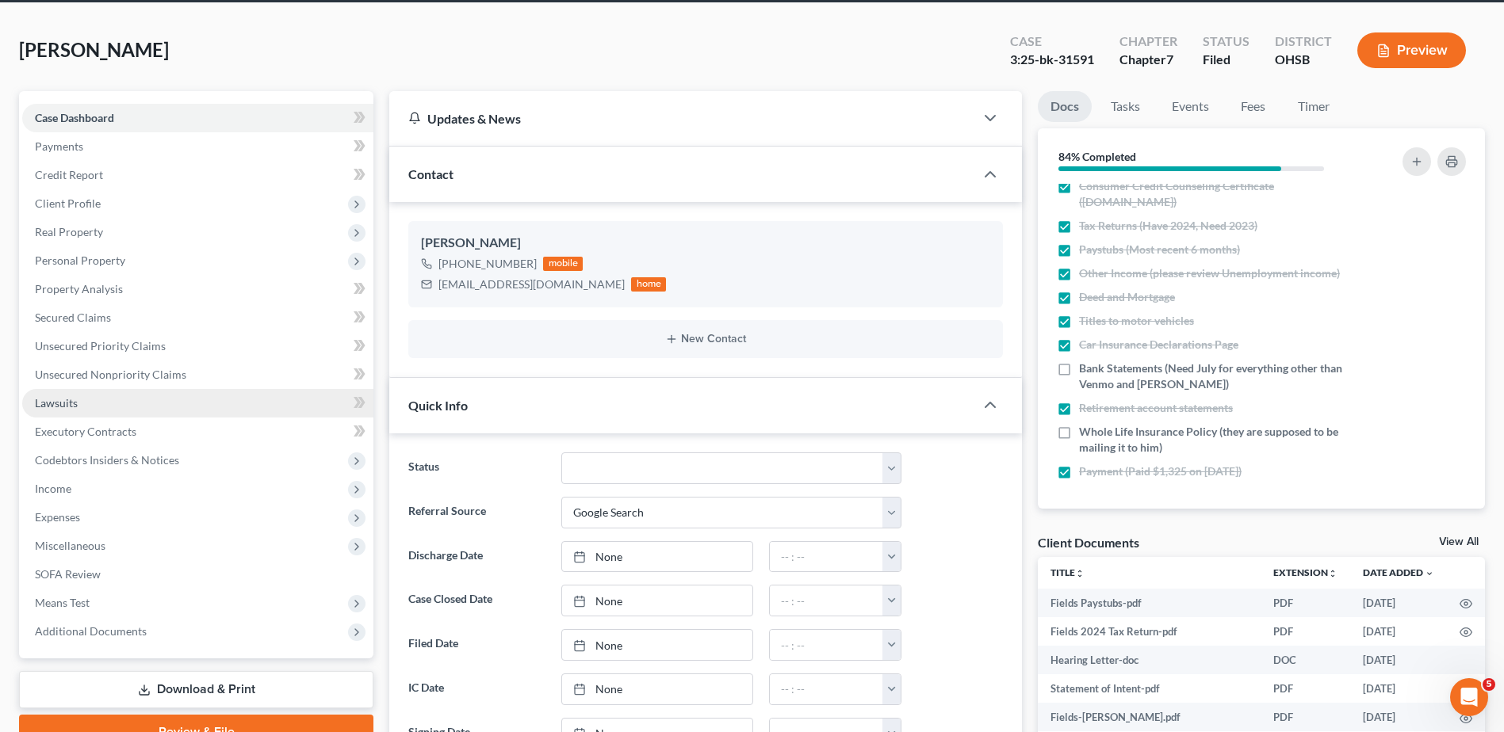
scroll to position [238, 0]
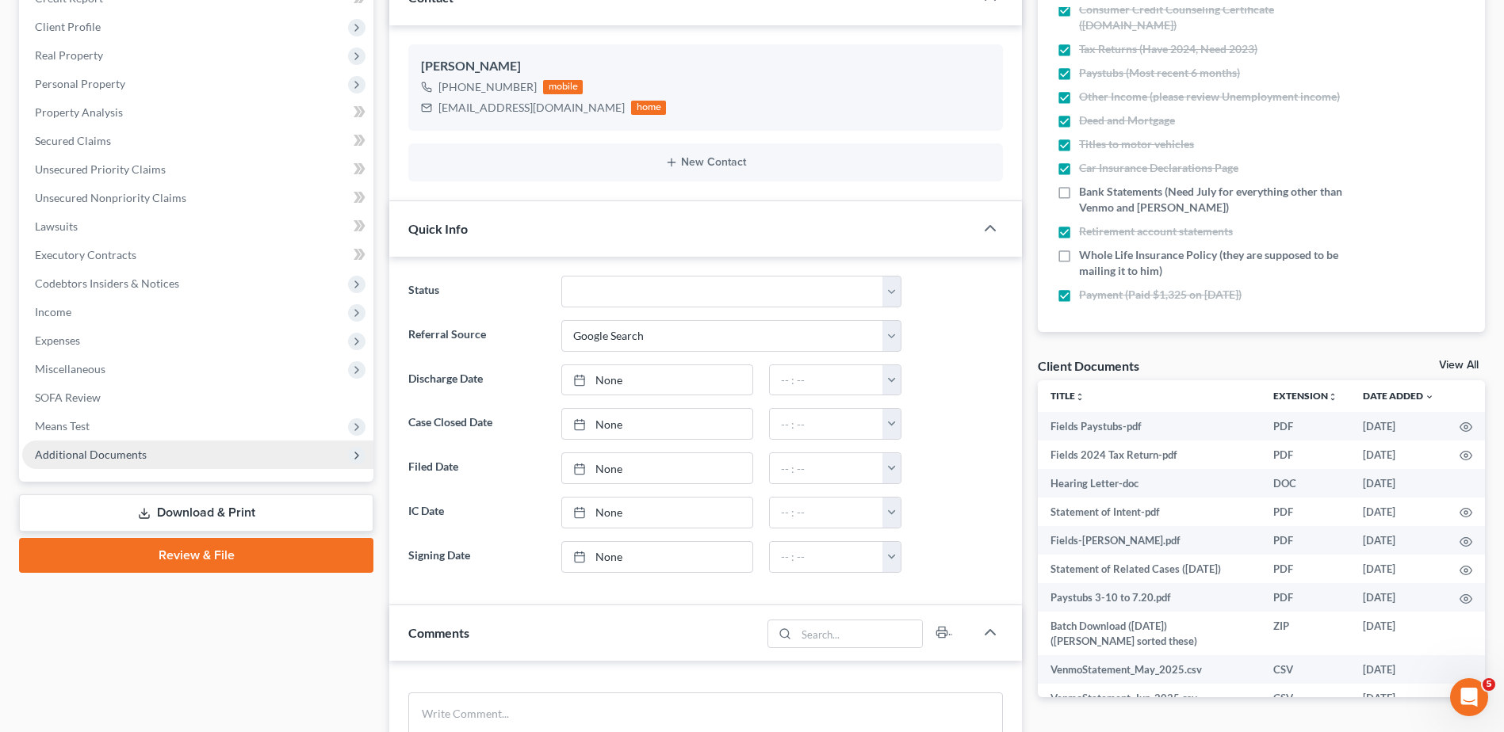
click at [100, 456] on span "Additional Documents" at bounding box center [91, 454] width 112 height 13
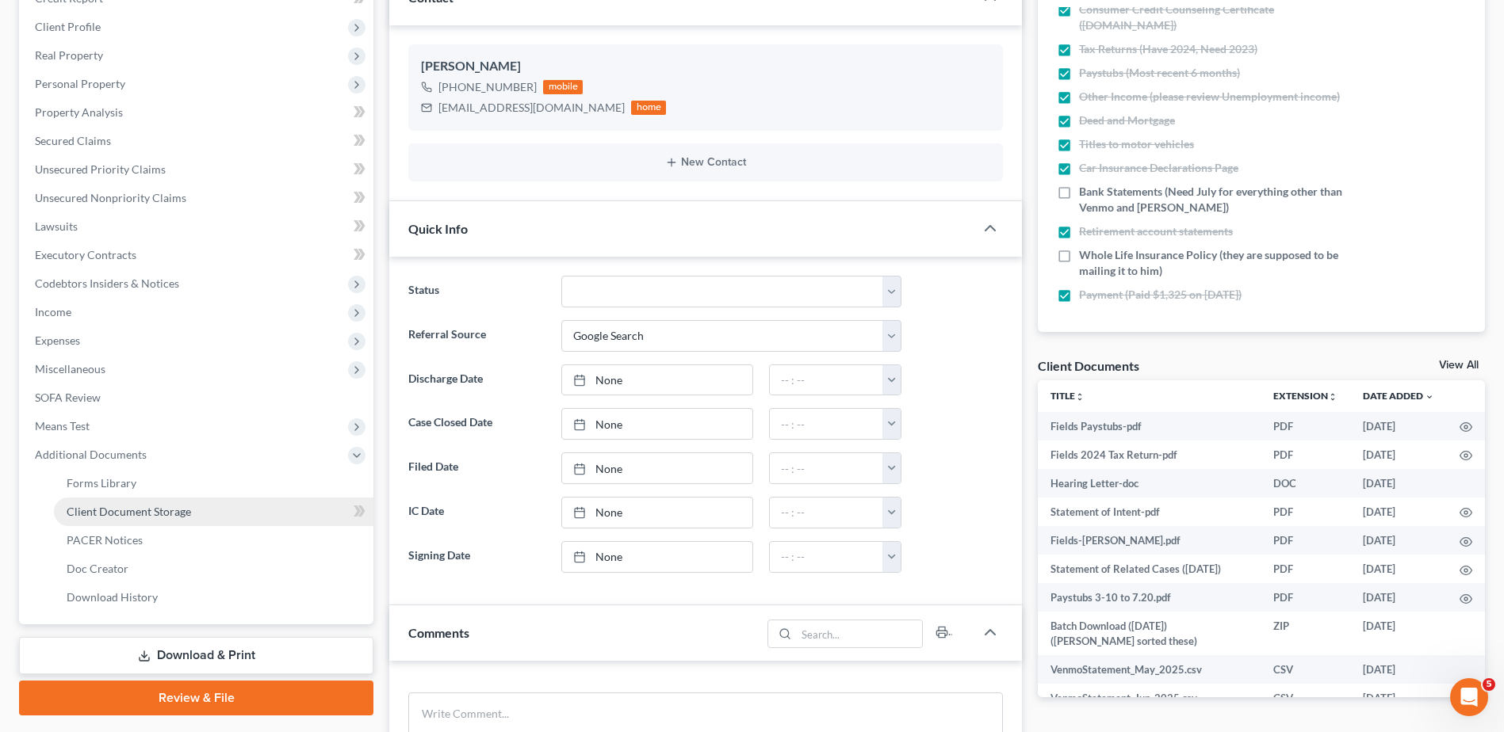
click at [109, 514] on span "Client Document Storage" at bounding box center [129, 511] width 124 height 13
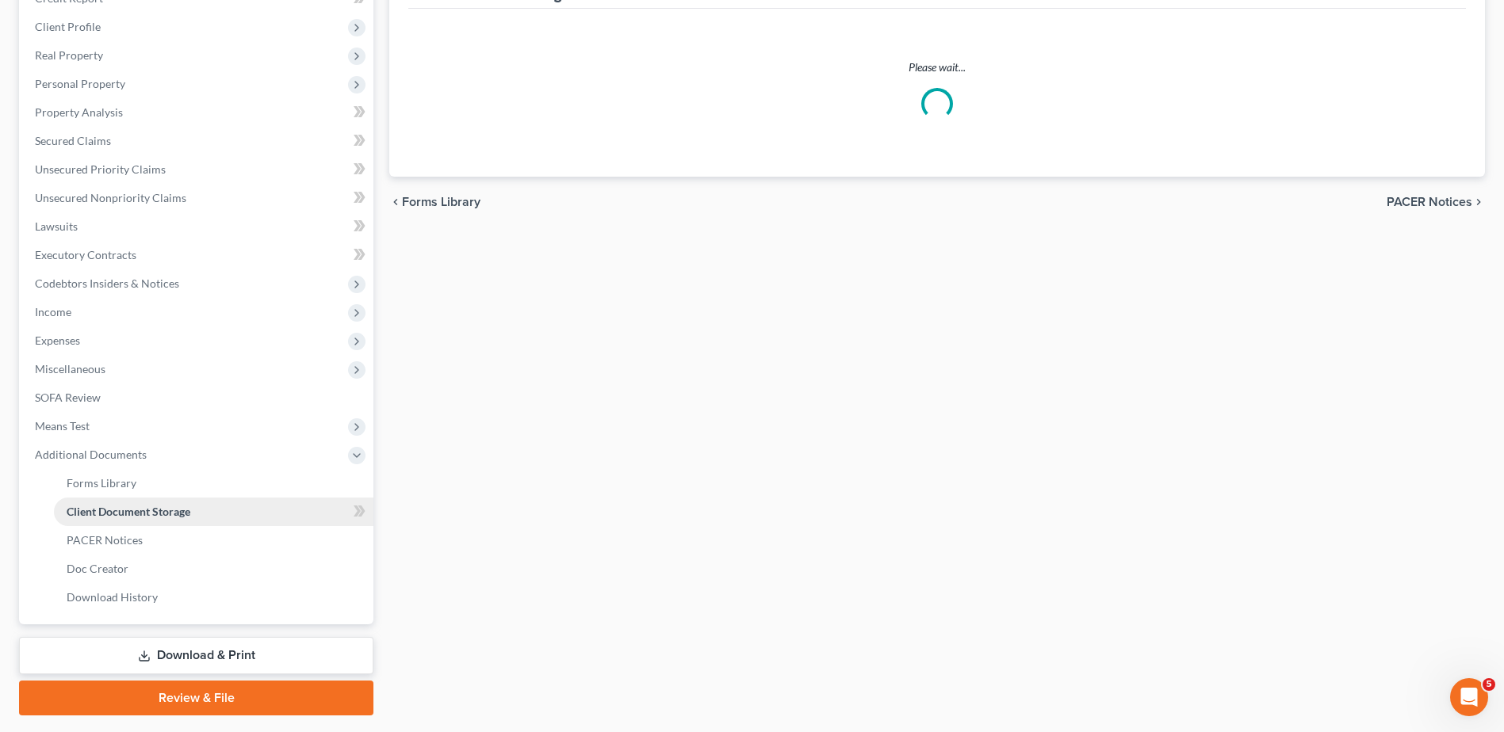
scroll to position [178, 0]
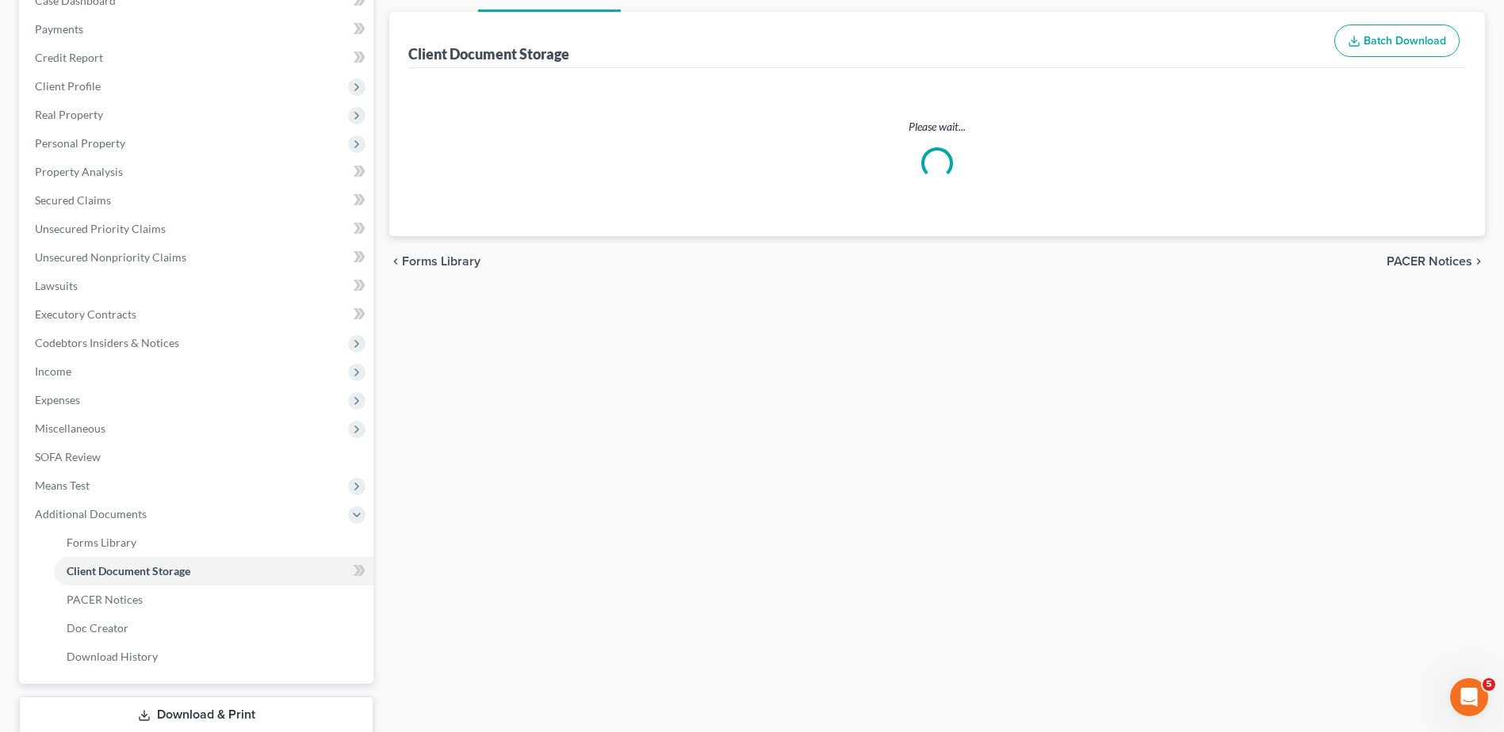
select select "7"
select select "52"
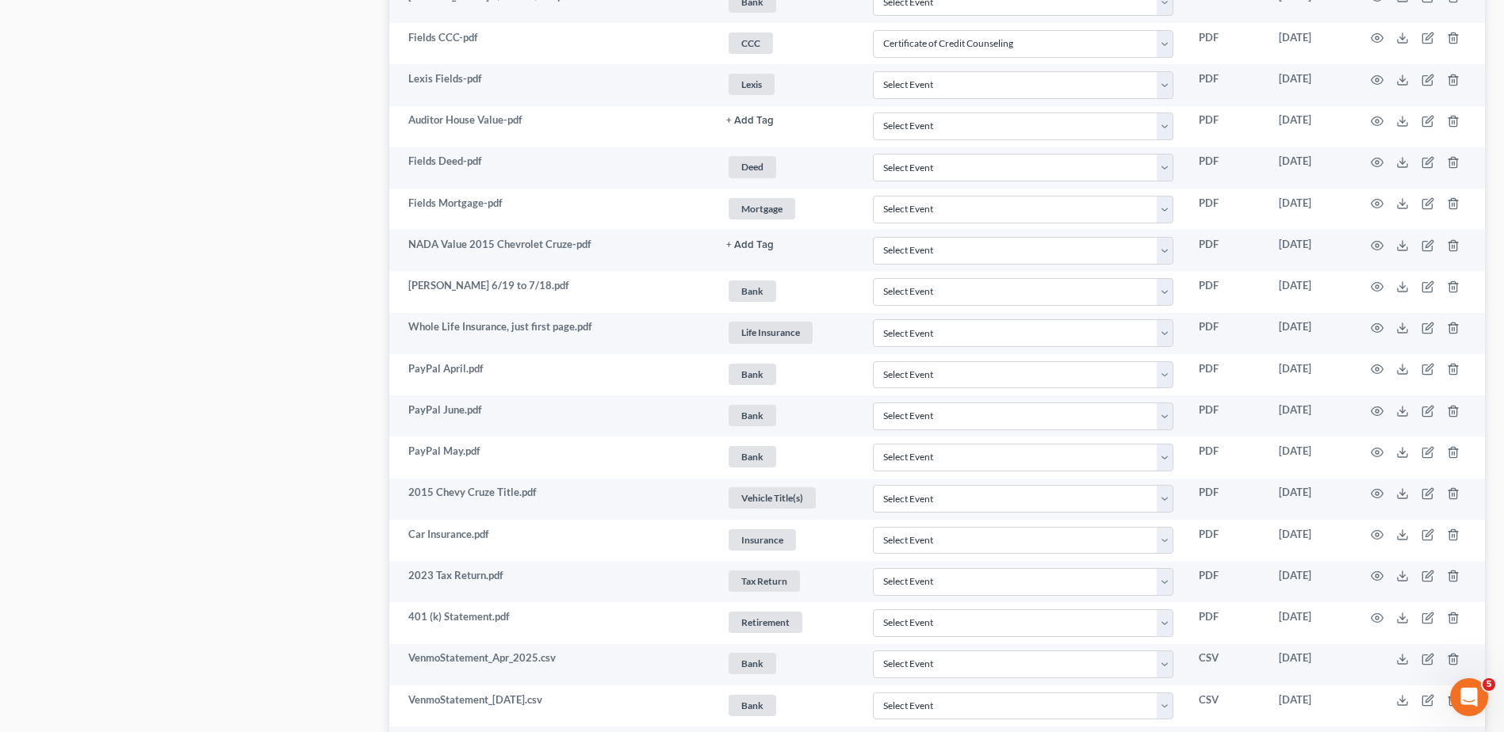
scroll to position [1110, 0]
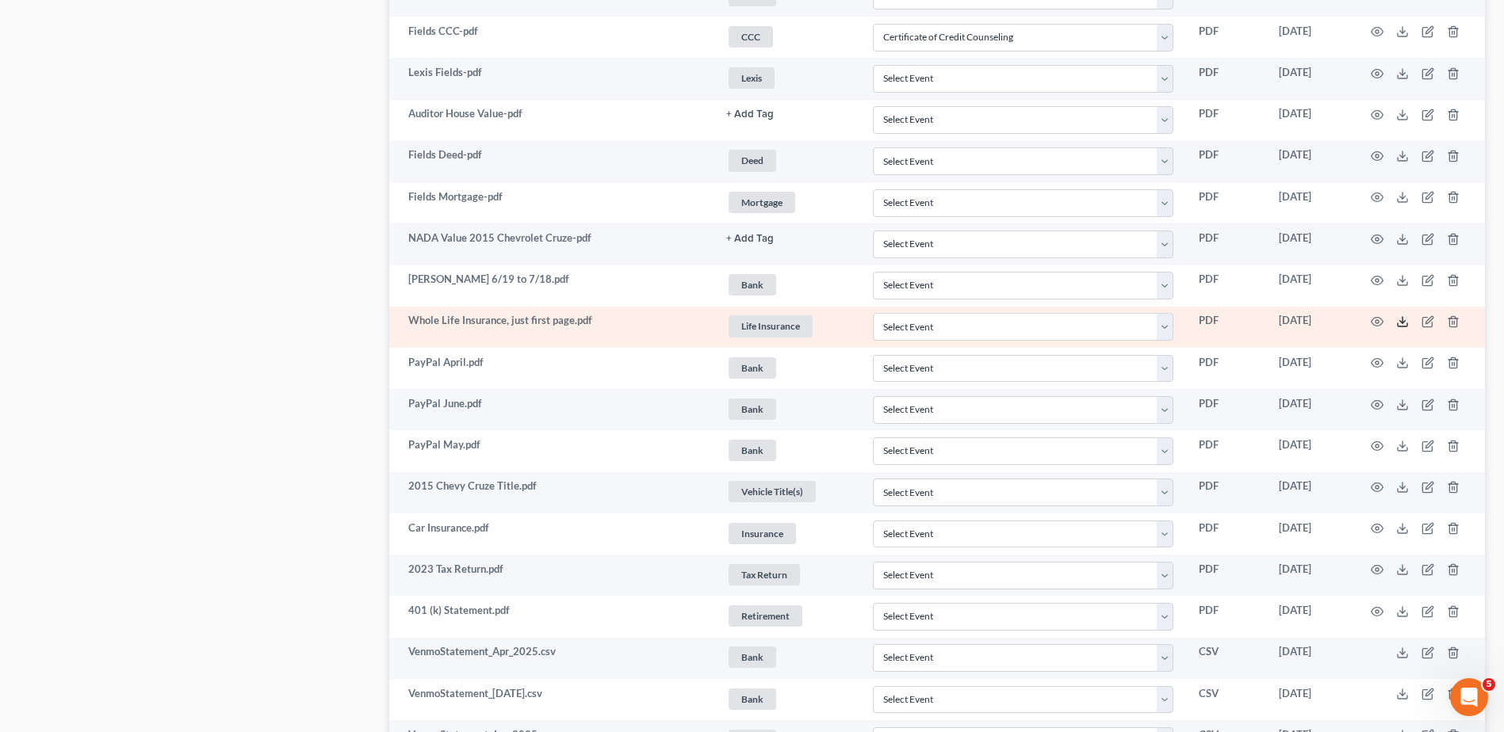
click at [1399, 319] on icon at bounding box center [1402, 322] width 13 height 13
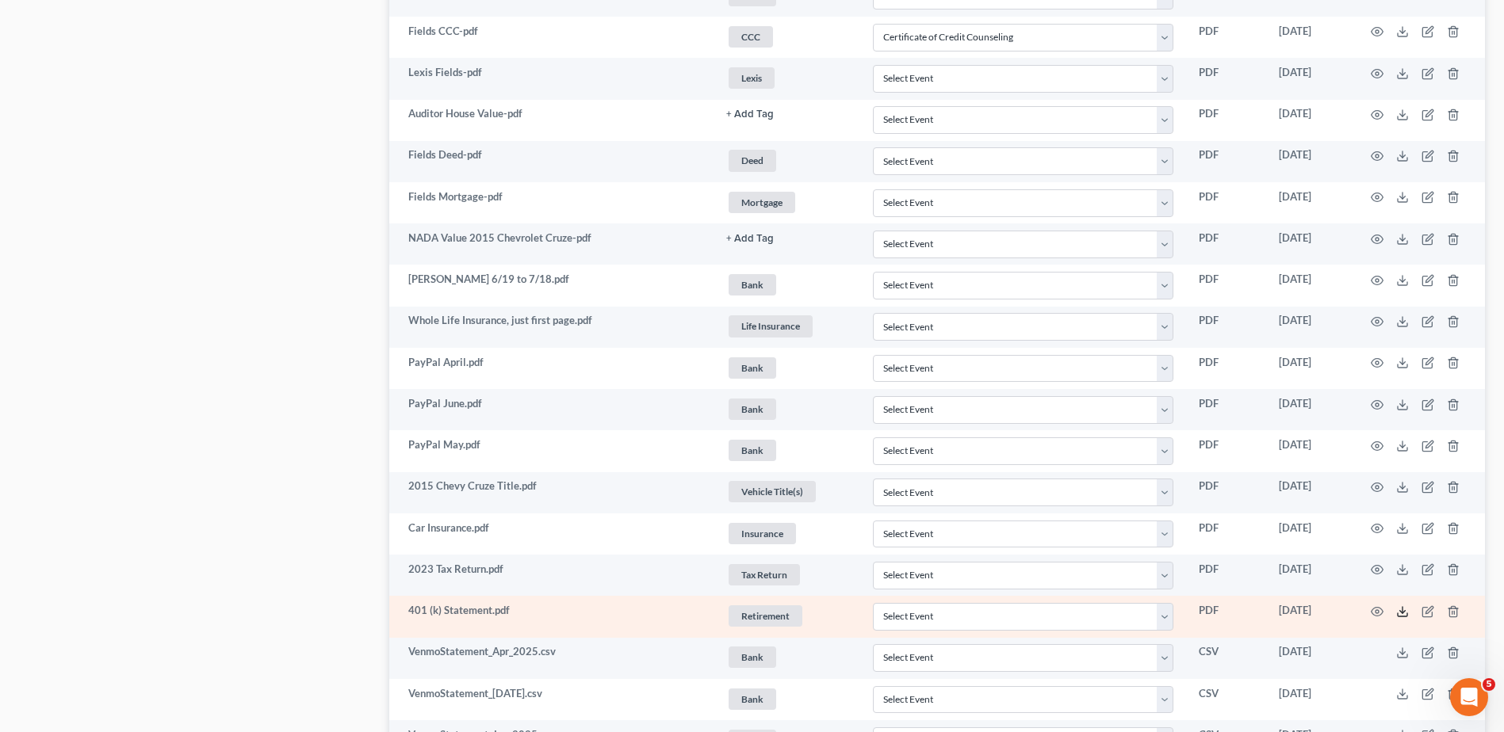
click at [1402, 612] on line at bounding box center [1402, 610] width 0 height 6
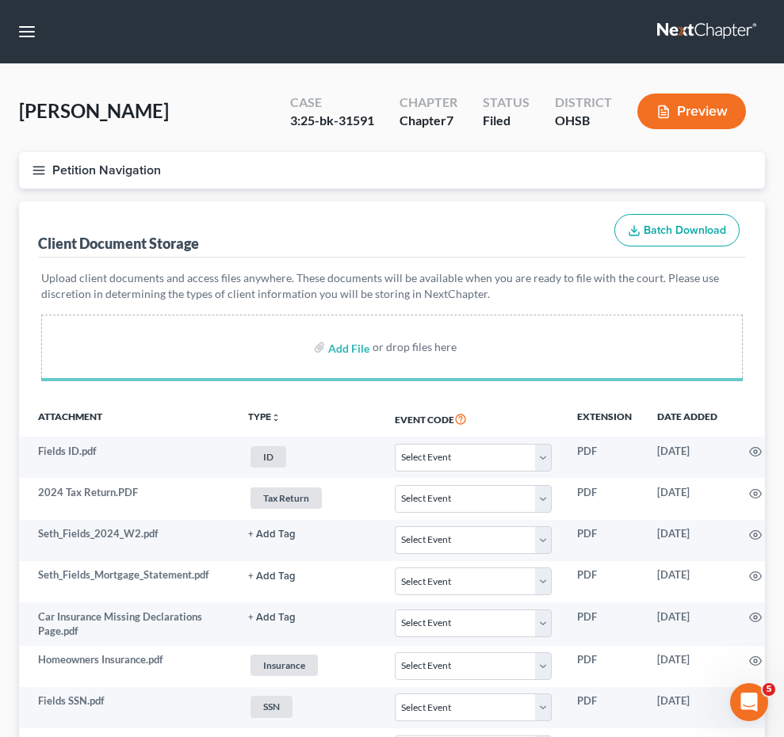
scroll to position [1112, 0]
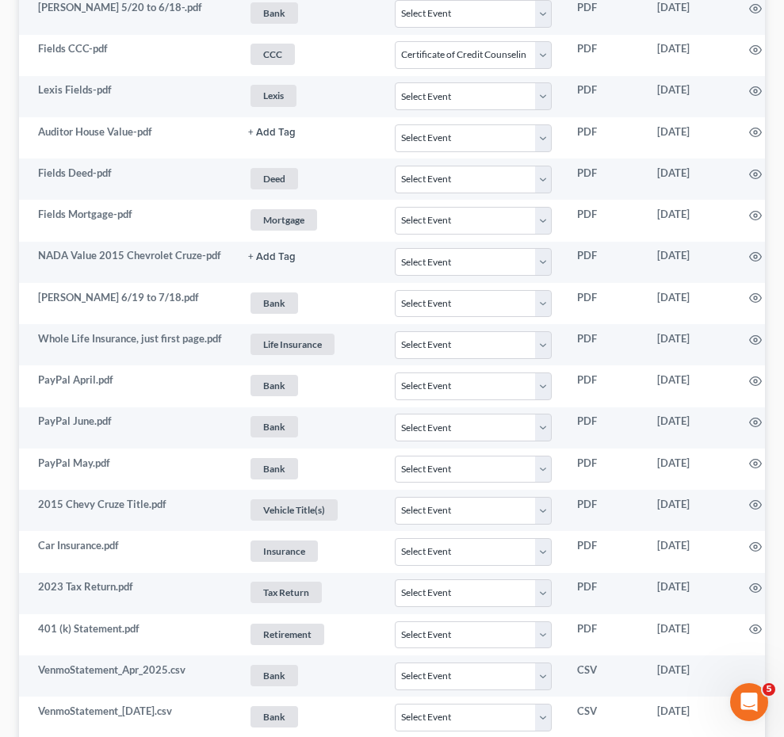
select select "7"
select select "52"
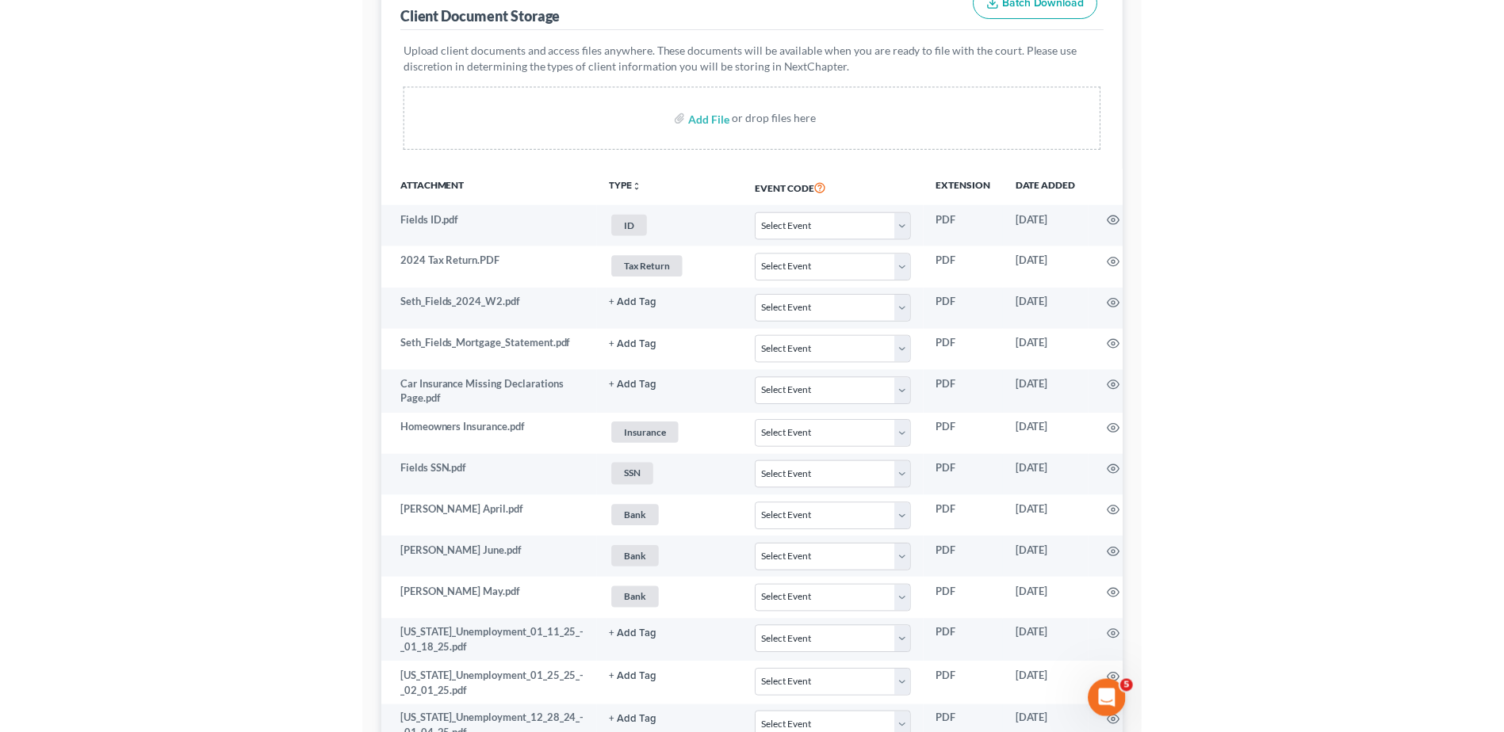
scroll to position [0, 0]
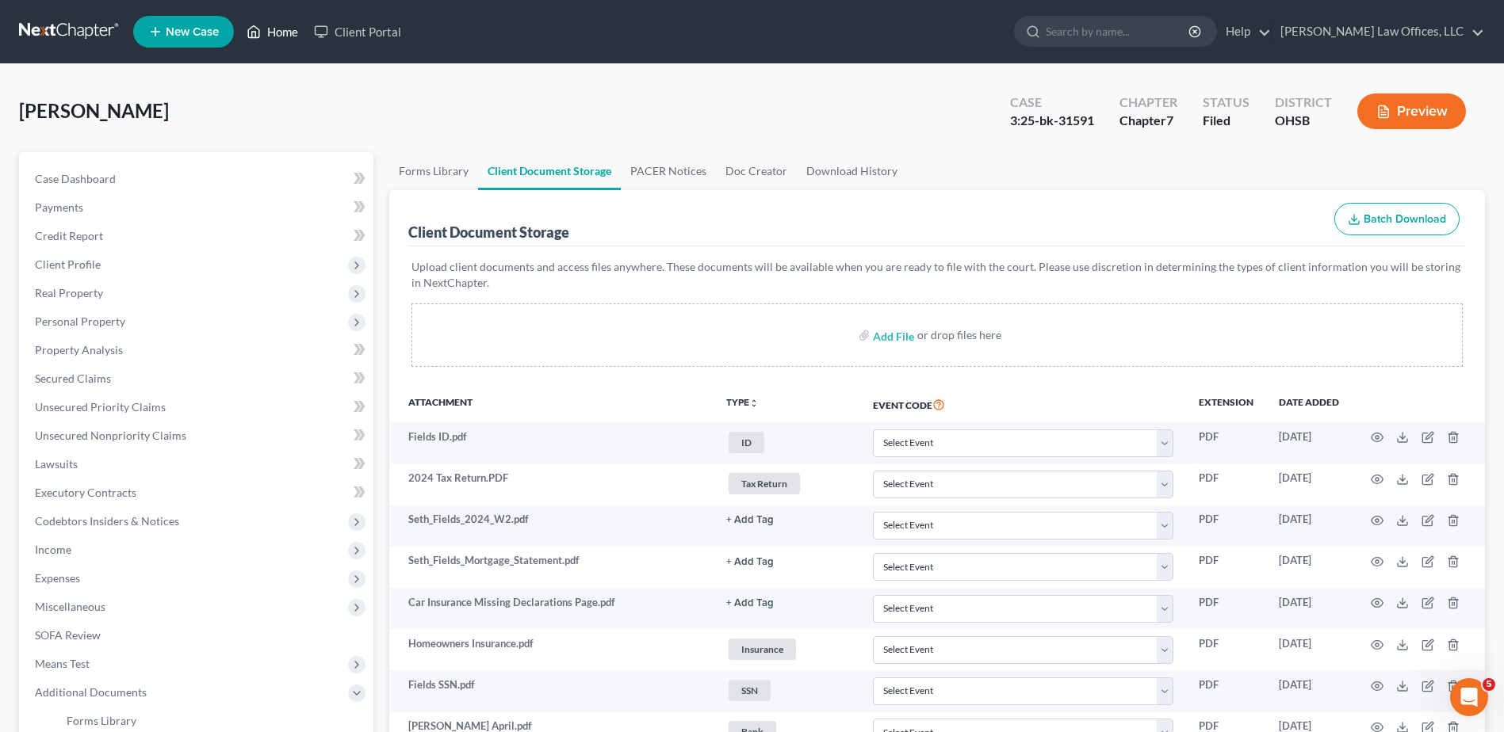
click at [287, 32] on link "Home" at bounding box center [272, 31] width 67 height 29
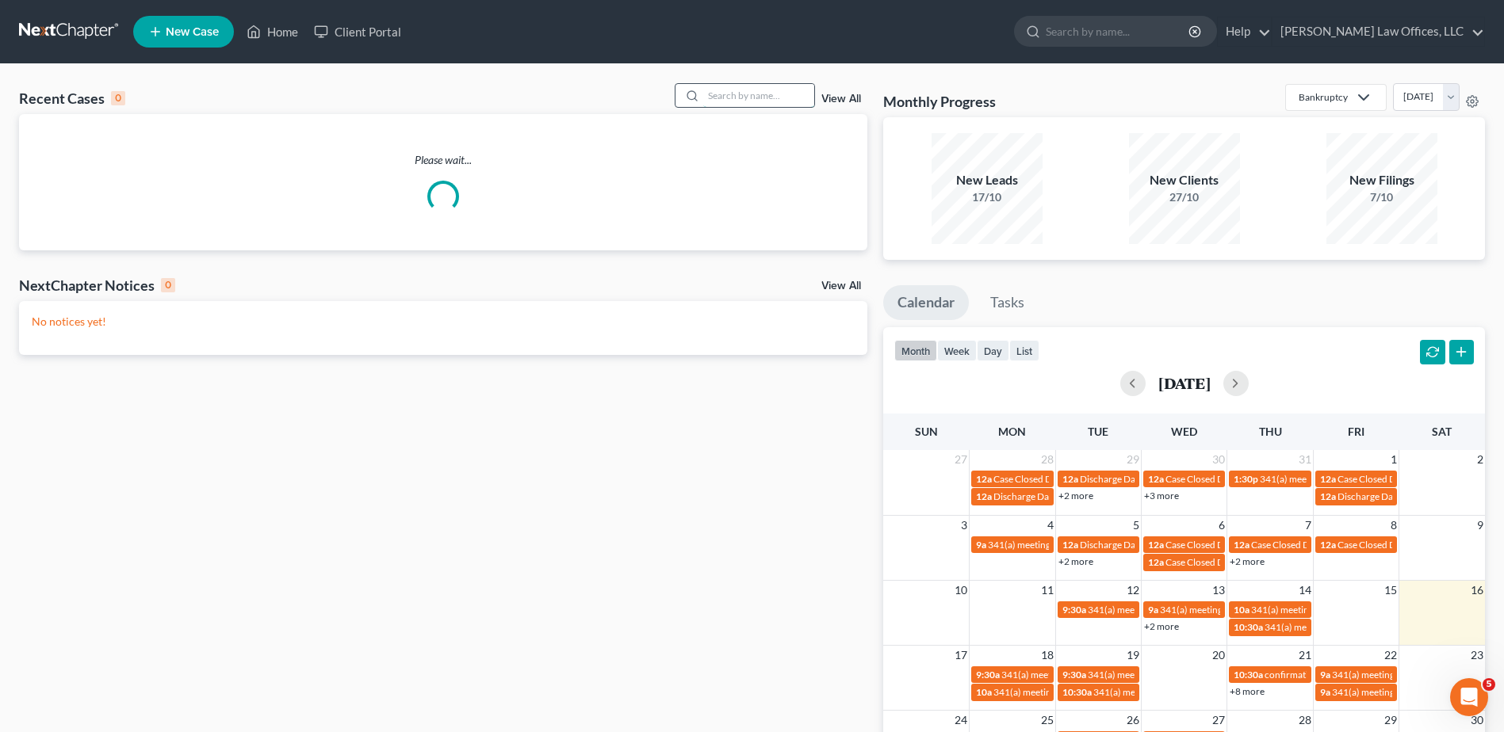
click at [763, 94] on input "search" at bounding box center [758, 95] width 111 height 23
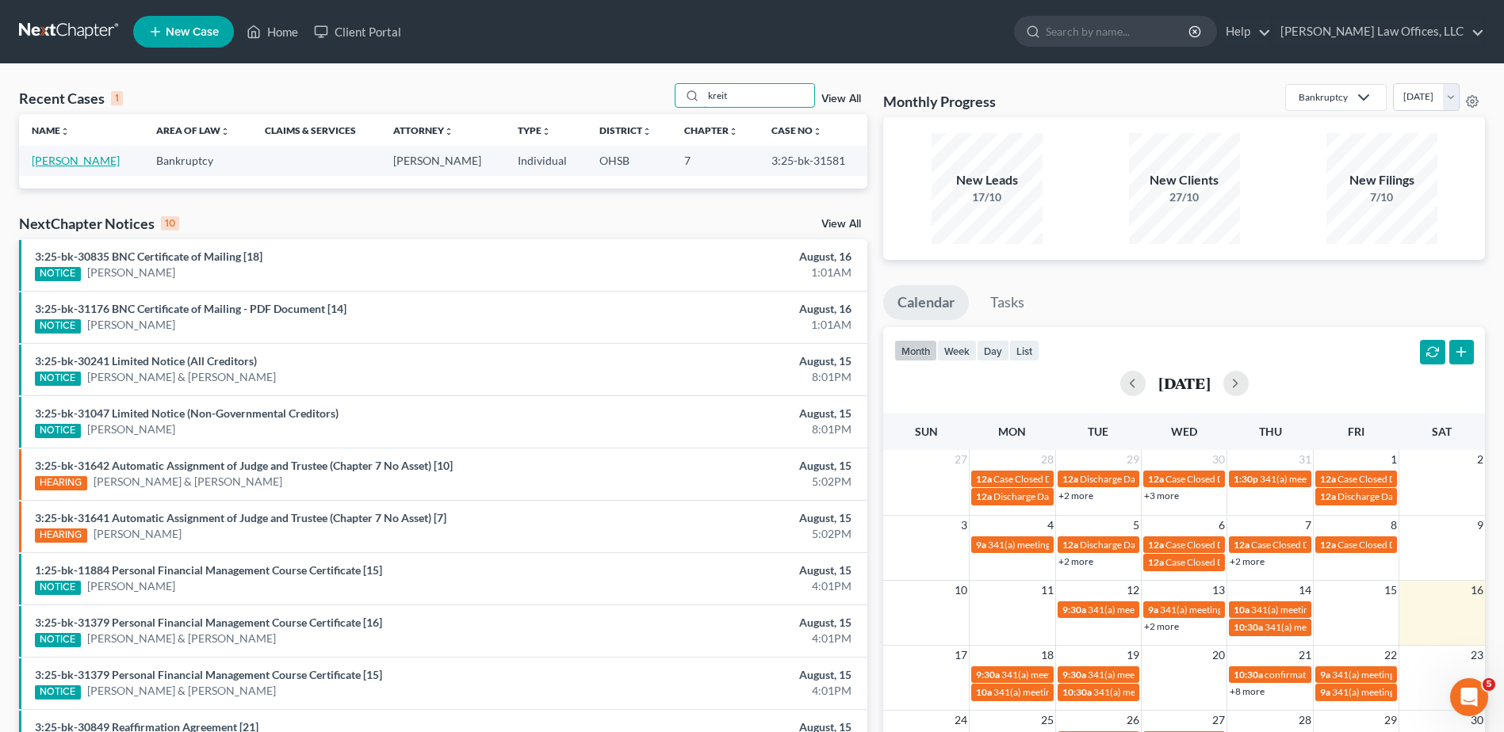
type input "kreit"
click at [88, 160] on link "[PERSON_NAME]" at bounding box center [76, 160] width 88 height 13
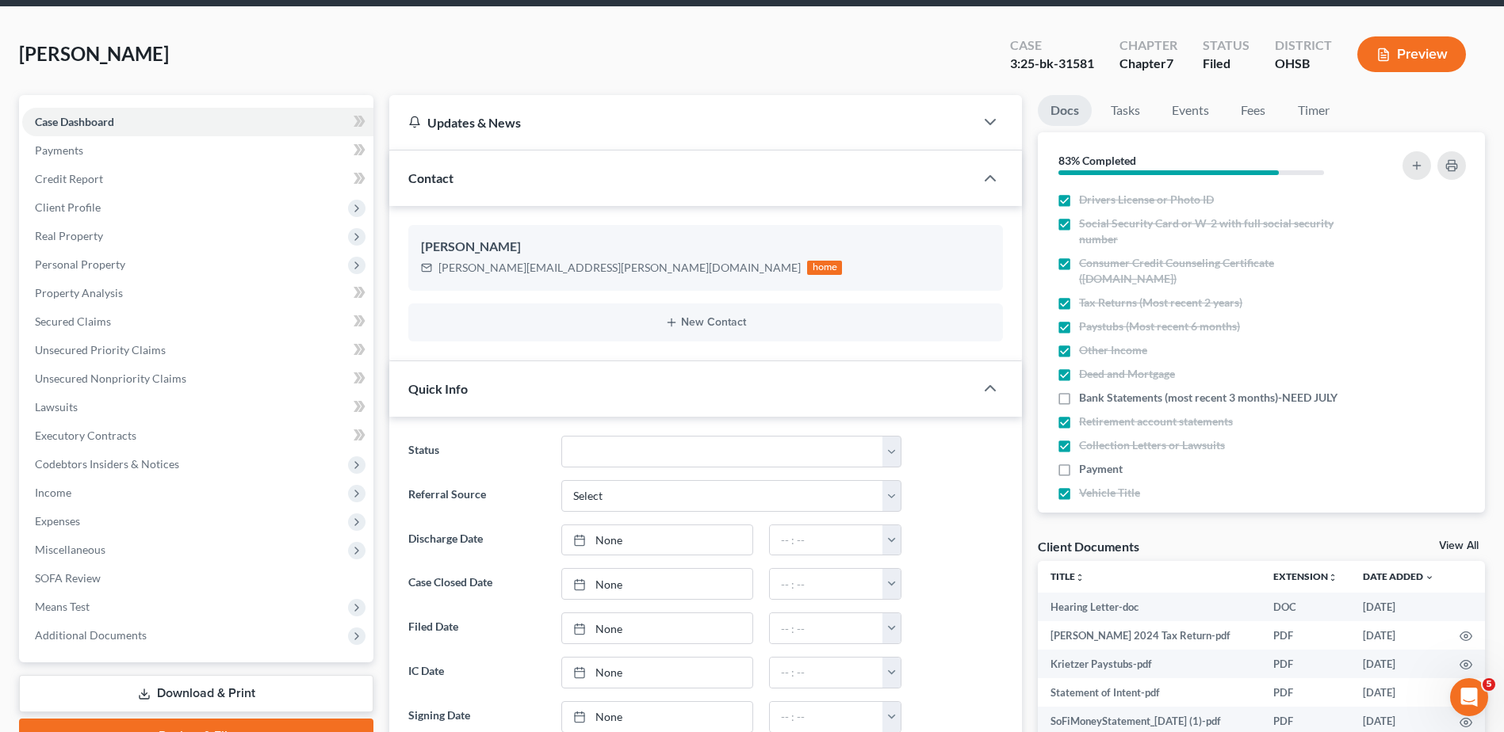
scroll to position [476, 0]
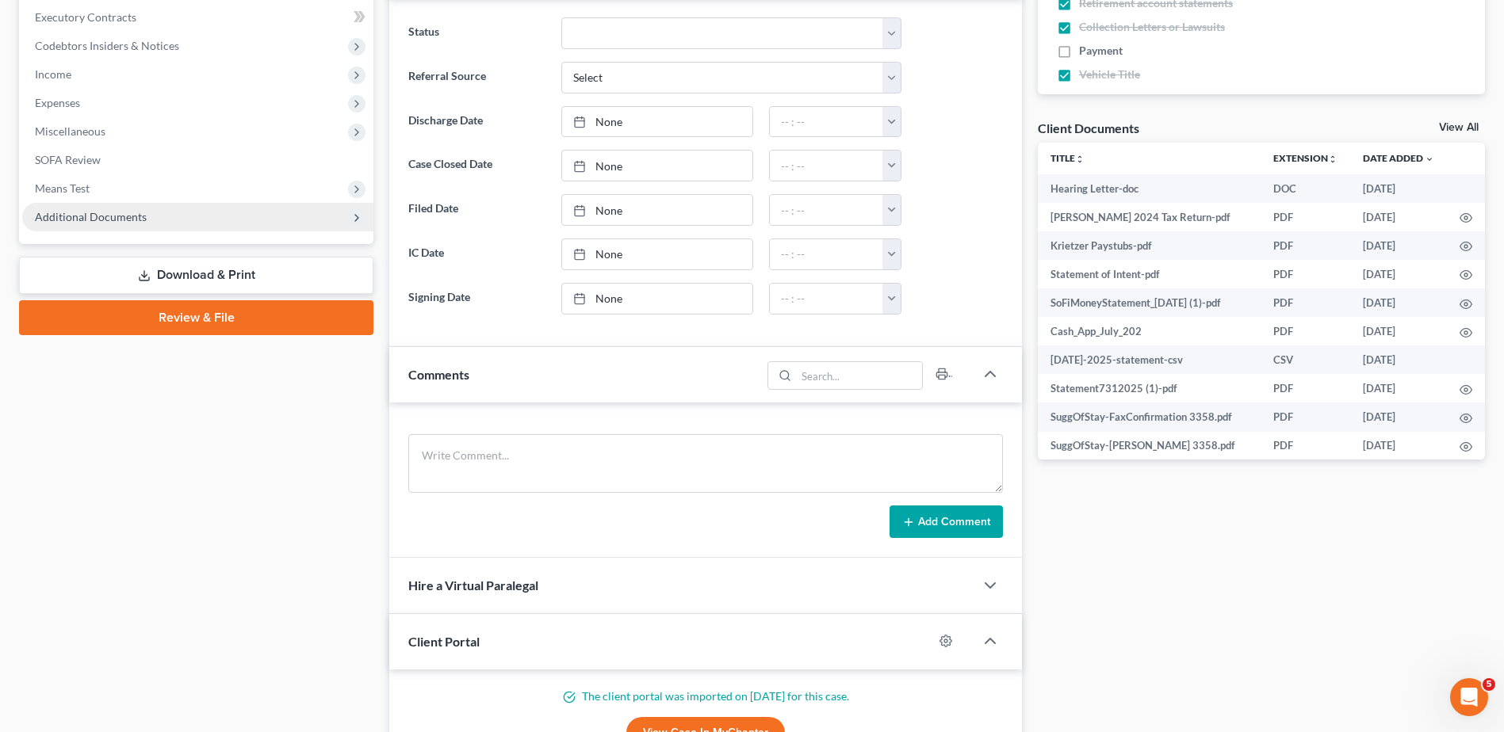
click at [89, 220] on span "Additional Documents" at bounding box center [91, 216] width 112 height 13
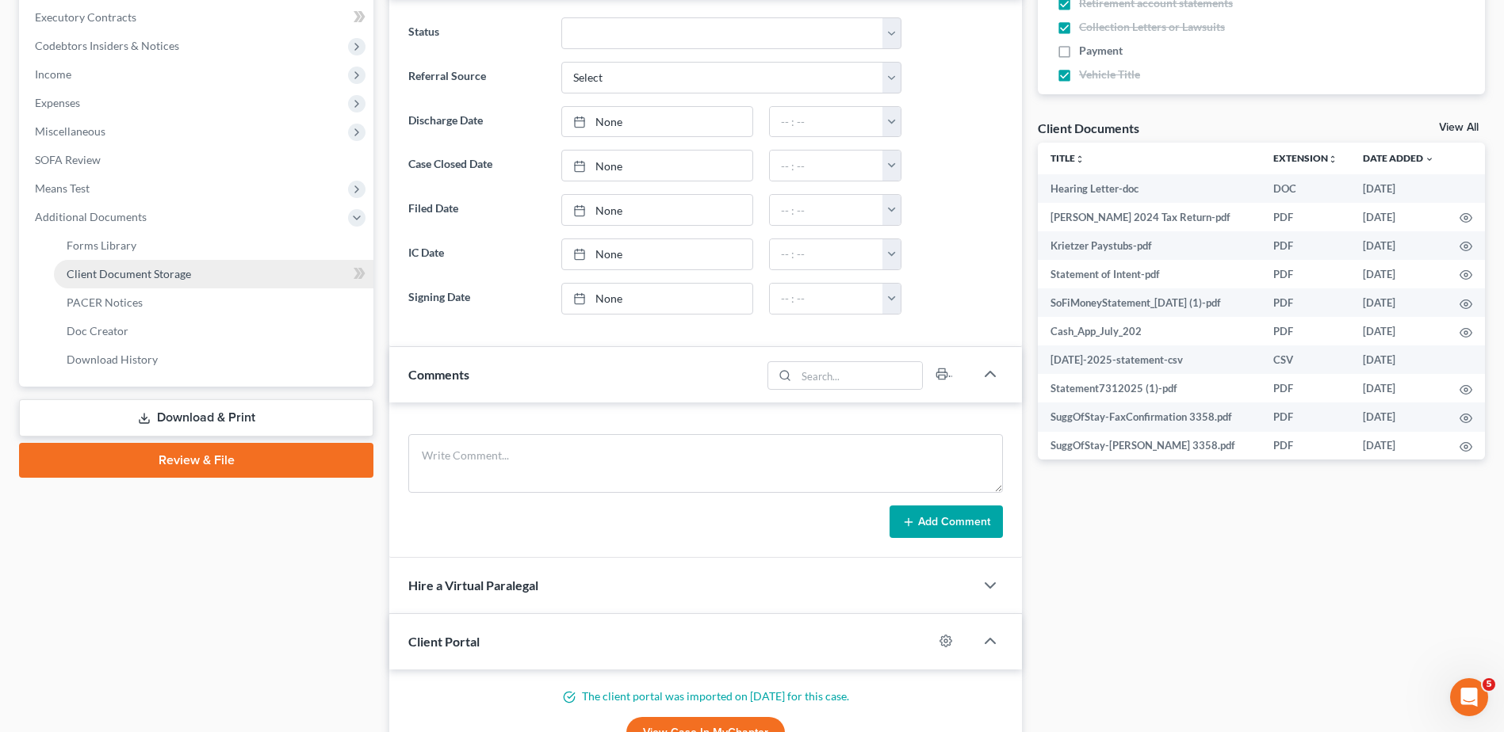
click at [105, 274] on span "Client Document Storage" at bounding box center [129, 273] width 124 height 13
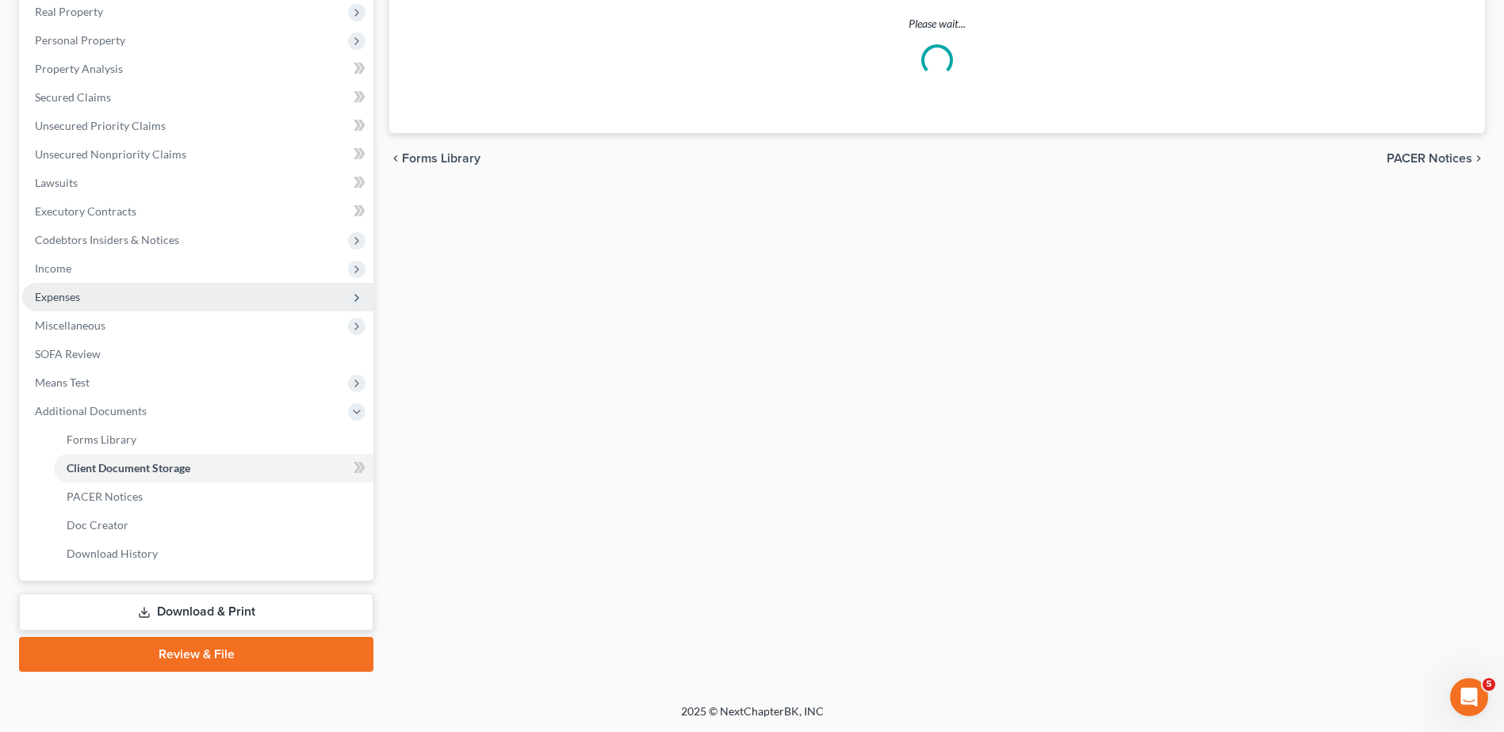
scroll to position [240, 0]
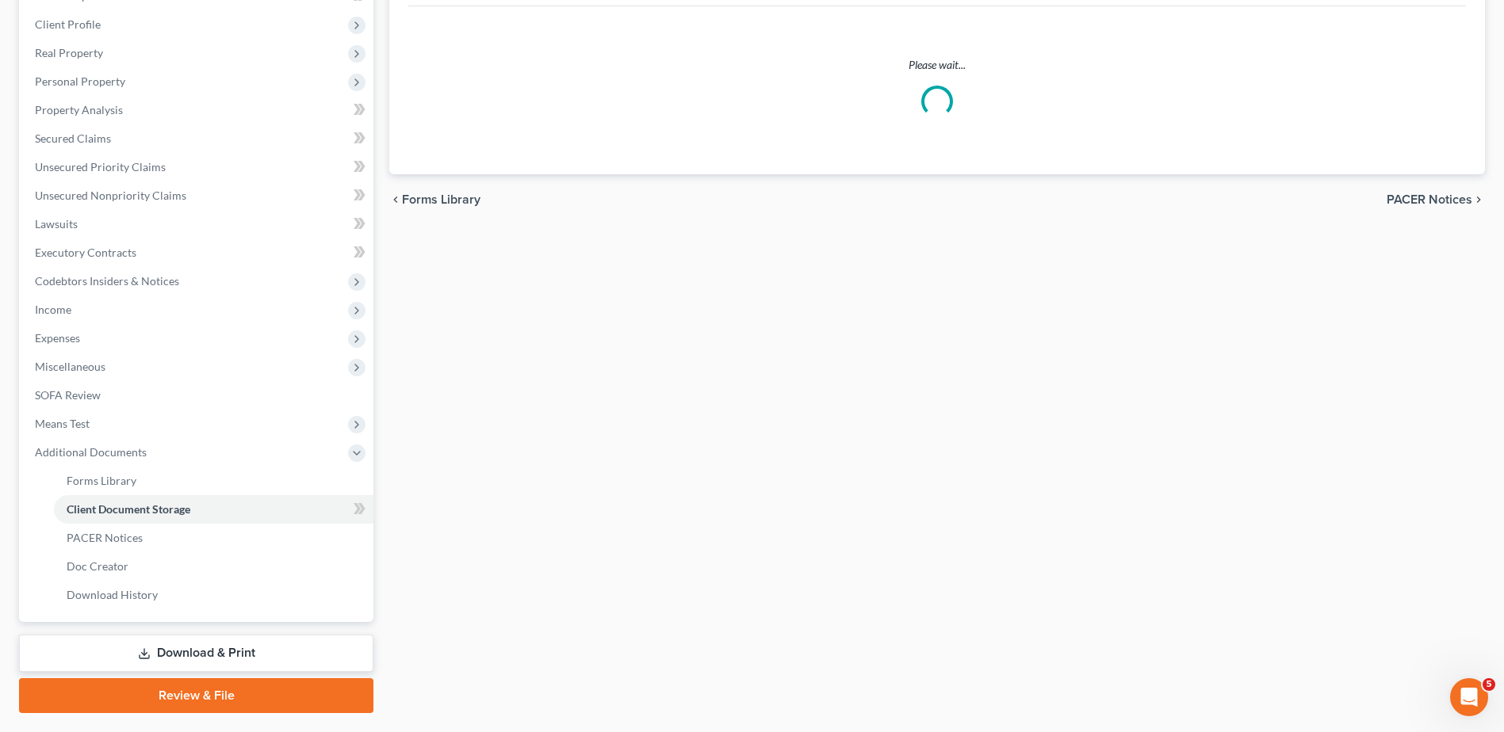
select select "7"
select select "37"
select select "52"
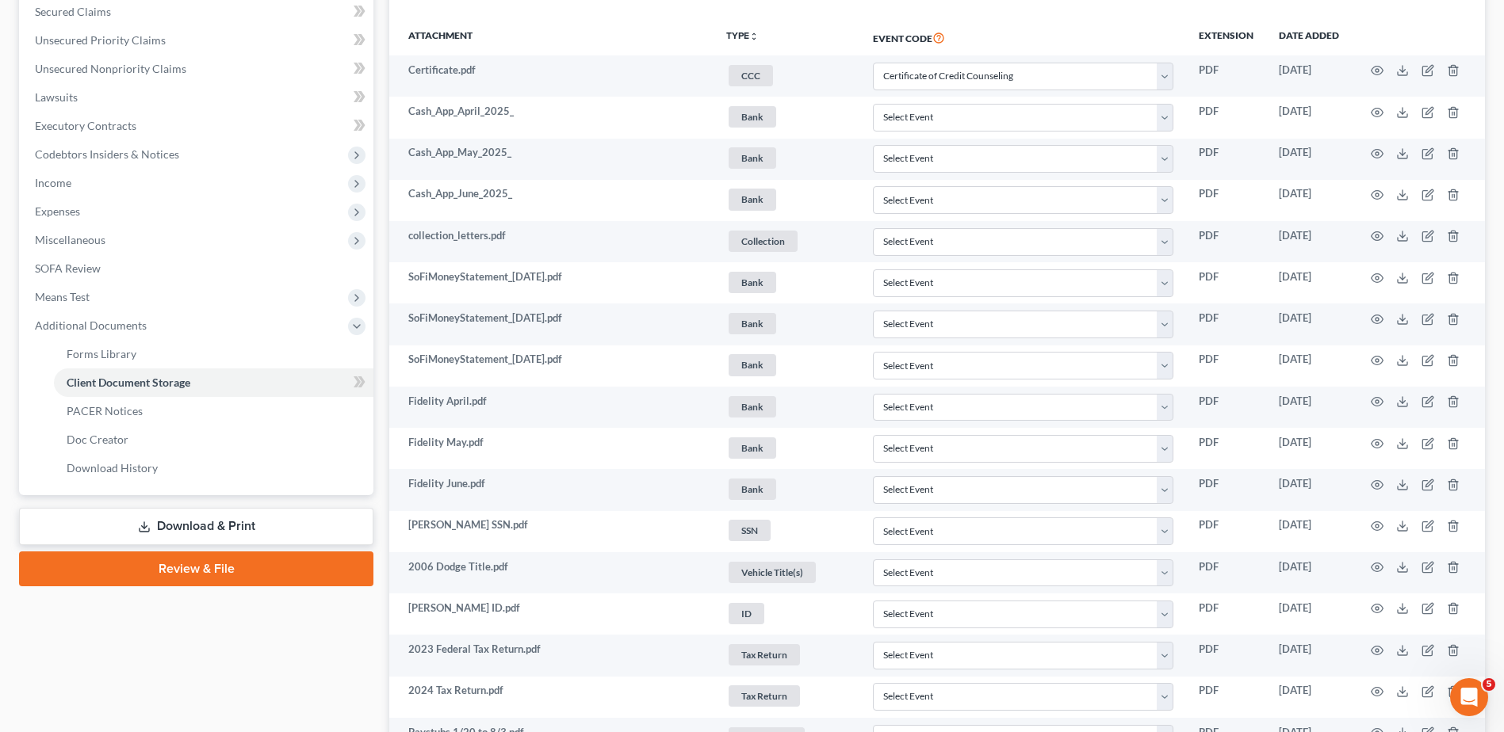
scroll to position [0, 0]
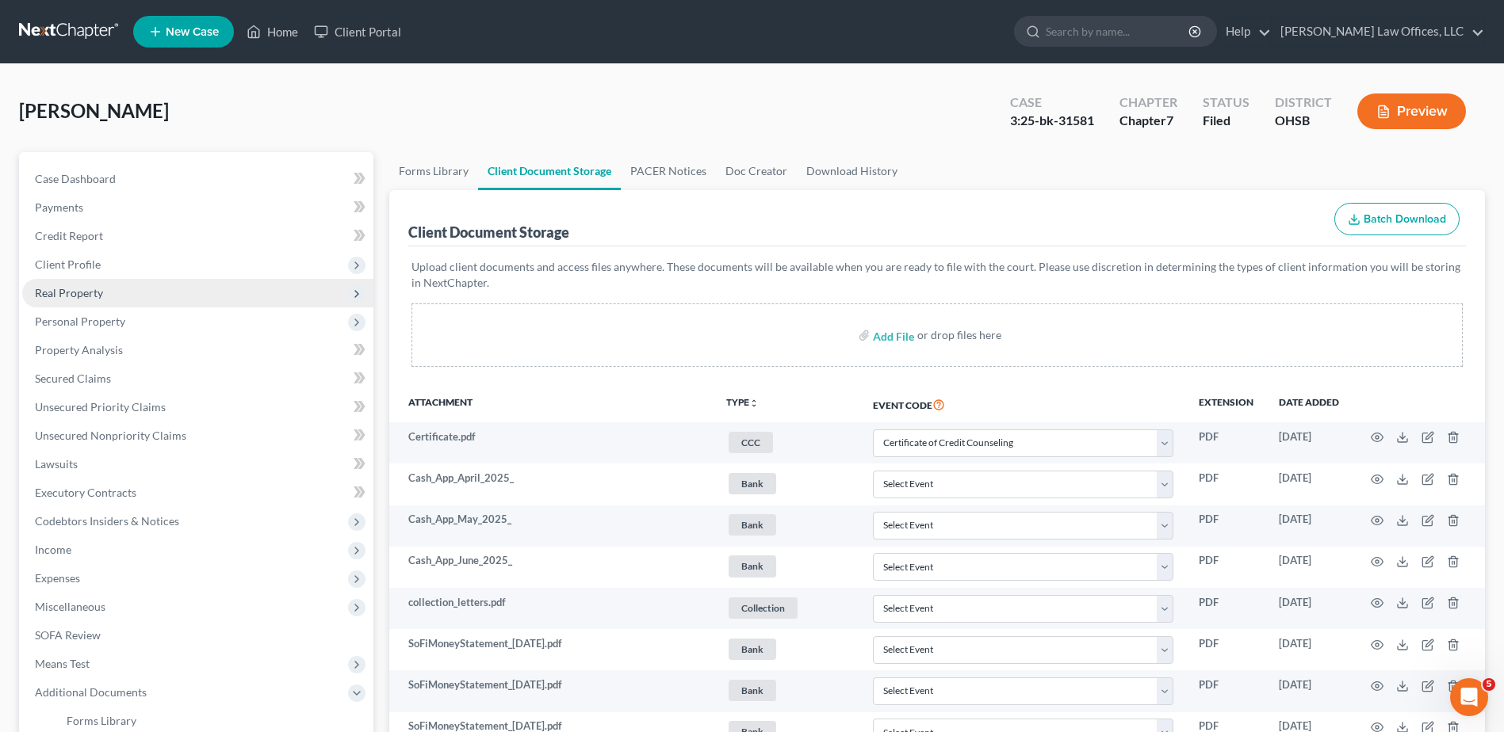
click at [77, 290] on span "Real Property" at bounding box center [69, 292] width 68 height 13
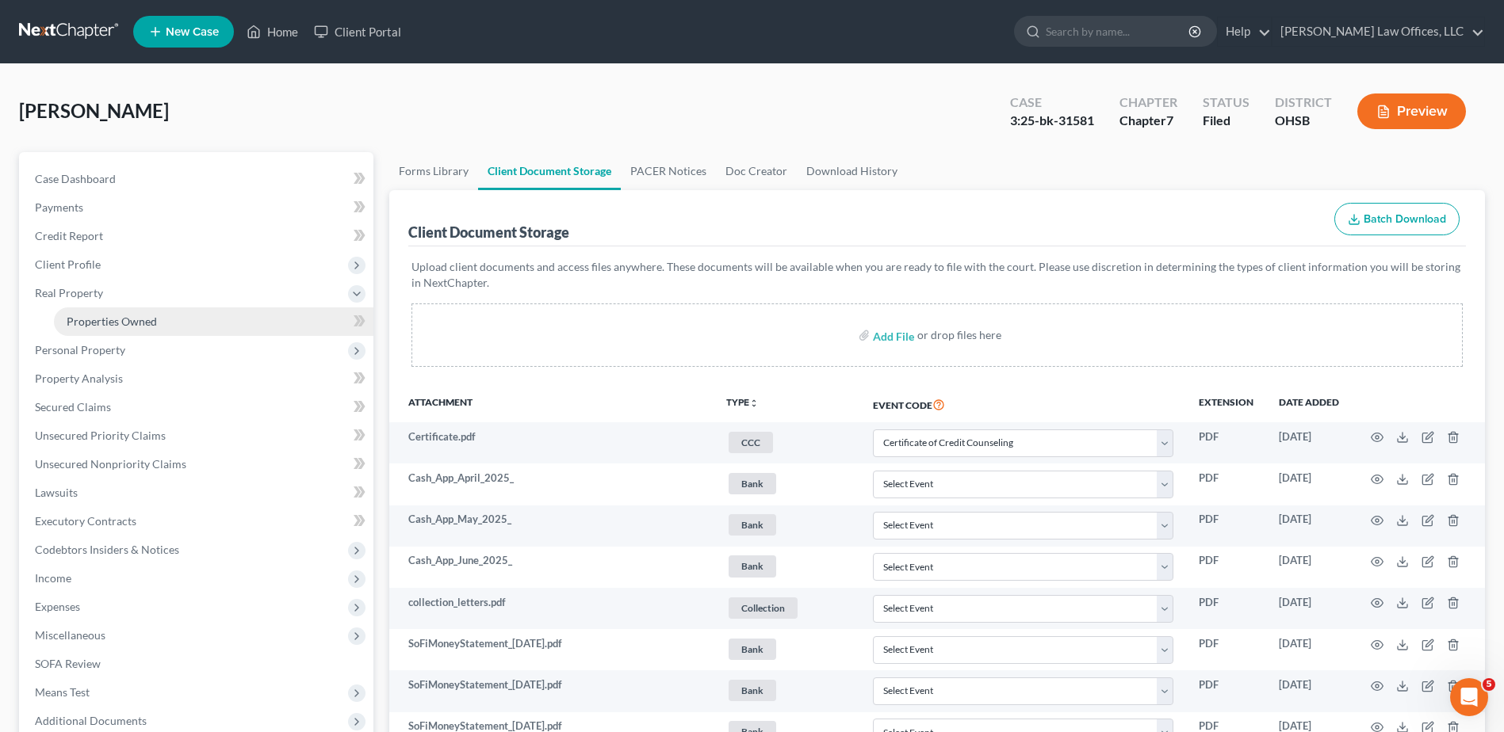
click at [90, 325] on span "Properties Owned" at bounding box center [112, 321] width 90 height 13
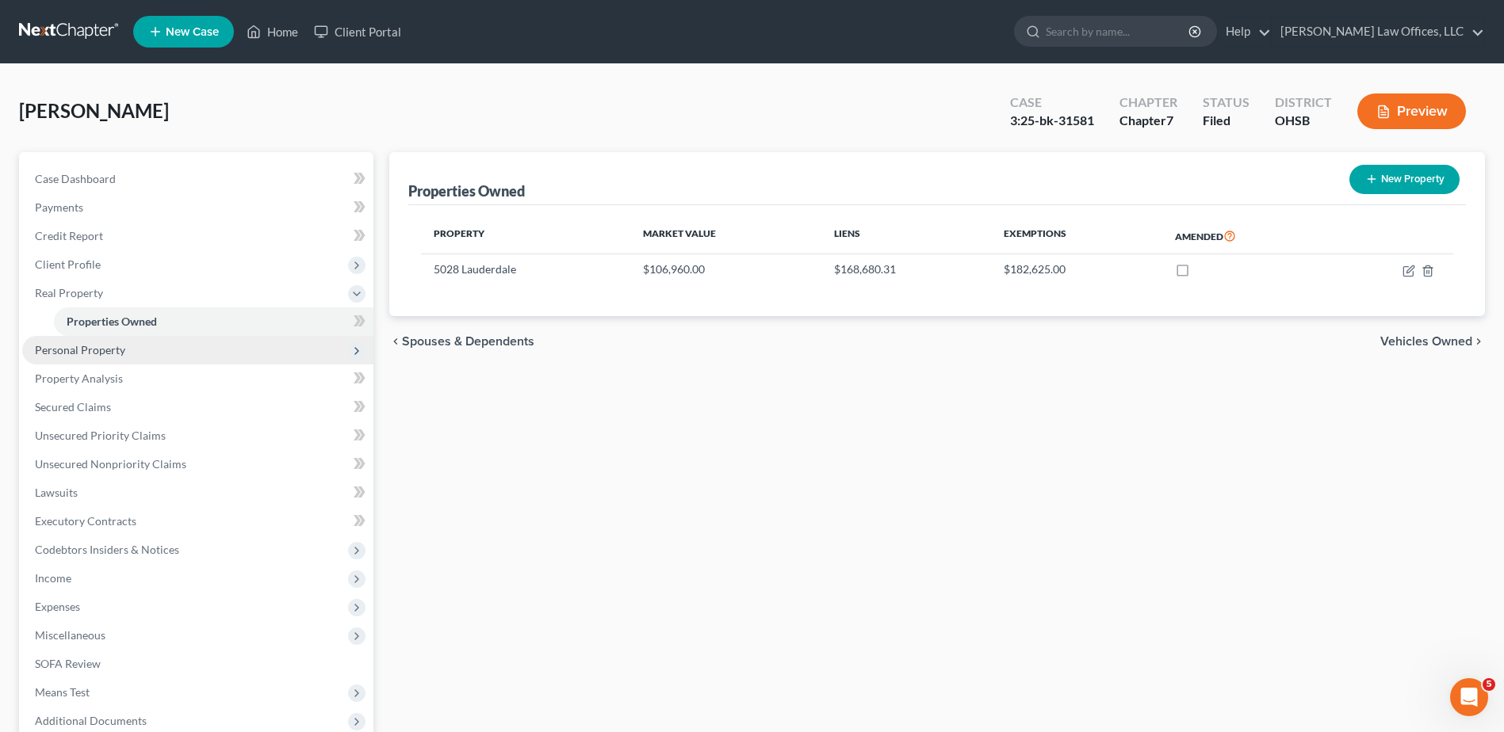
click at [90, 344] on span "Personal Property" at bounding box center [80, 349] width 90 height 13
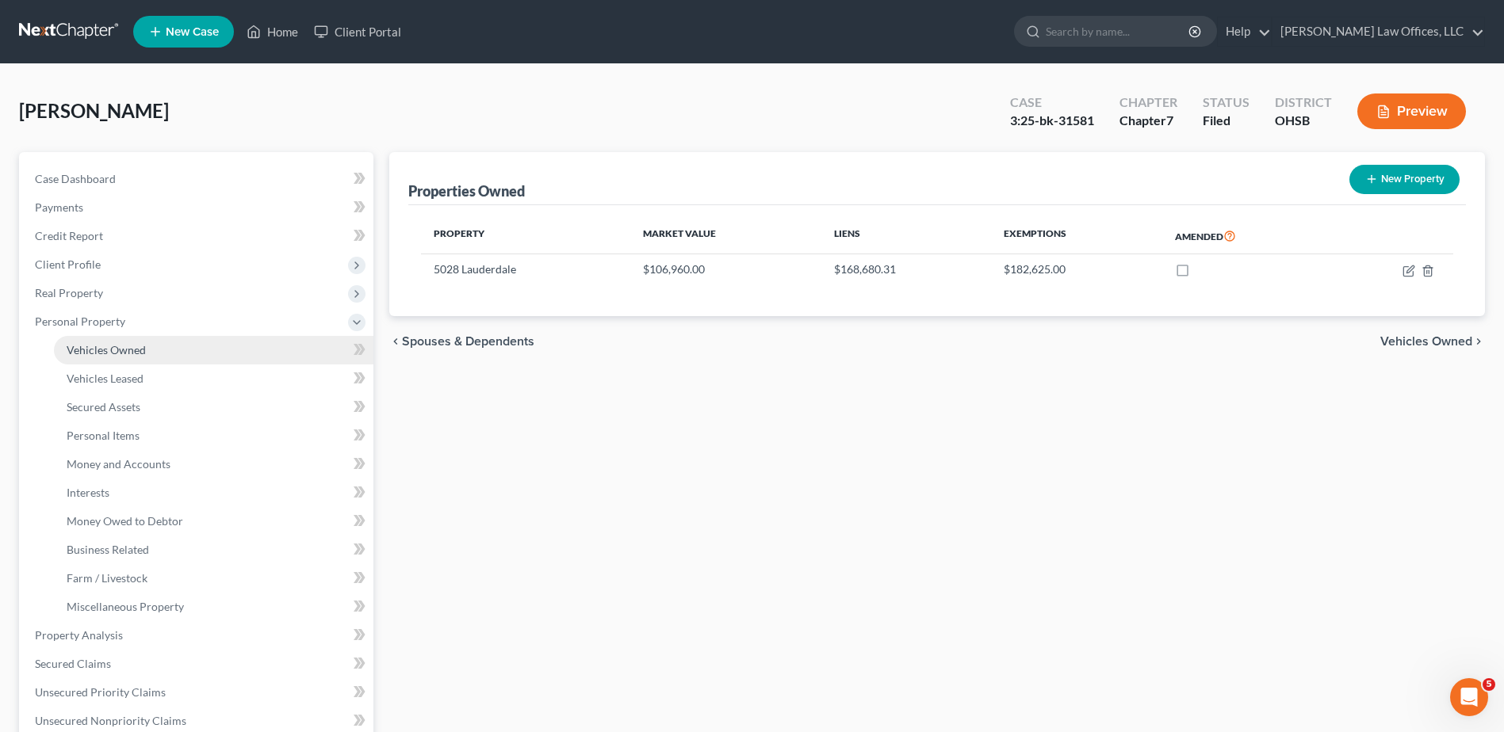
click at [101, 343] on span "Vehicles Owned" at bounding box center [106, 349] width 79 height 13
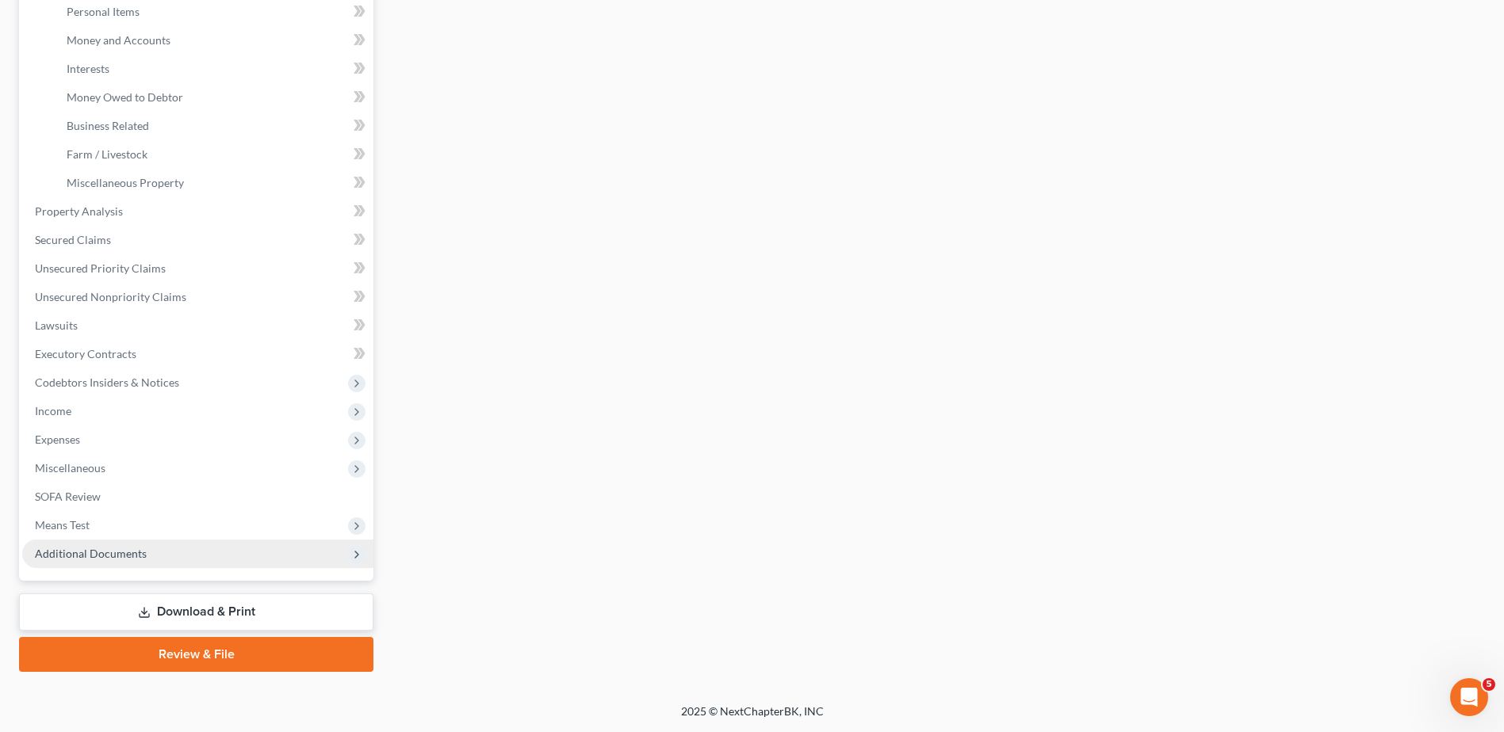
click at [128, 549] on span "Additional Documents" at bounding box center [91, 553] width 112 height 13
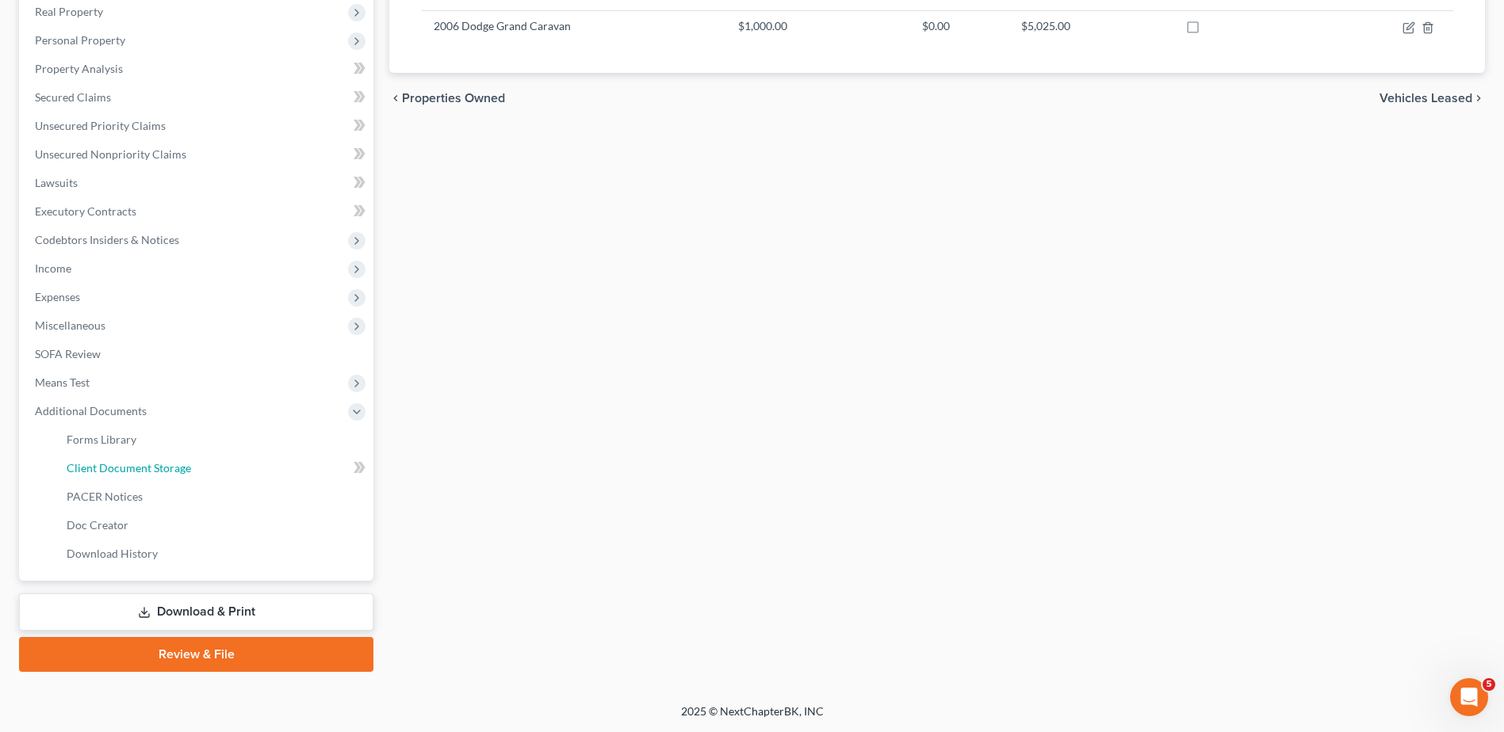
click at [159, 469] on span "Client Document Storage" at bounding box center [129, 467] width 124 height 13
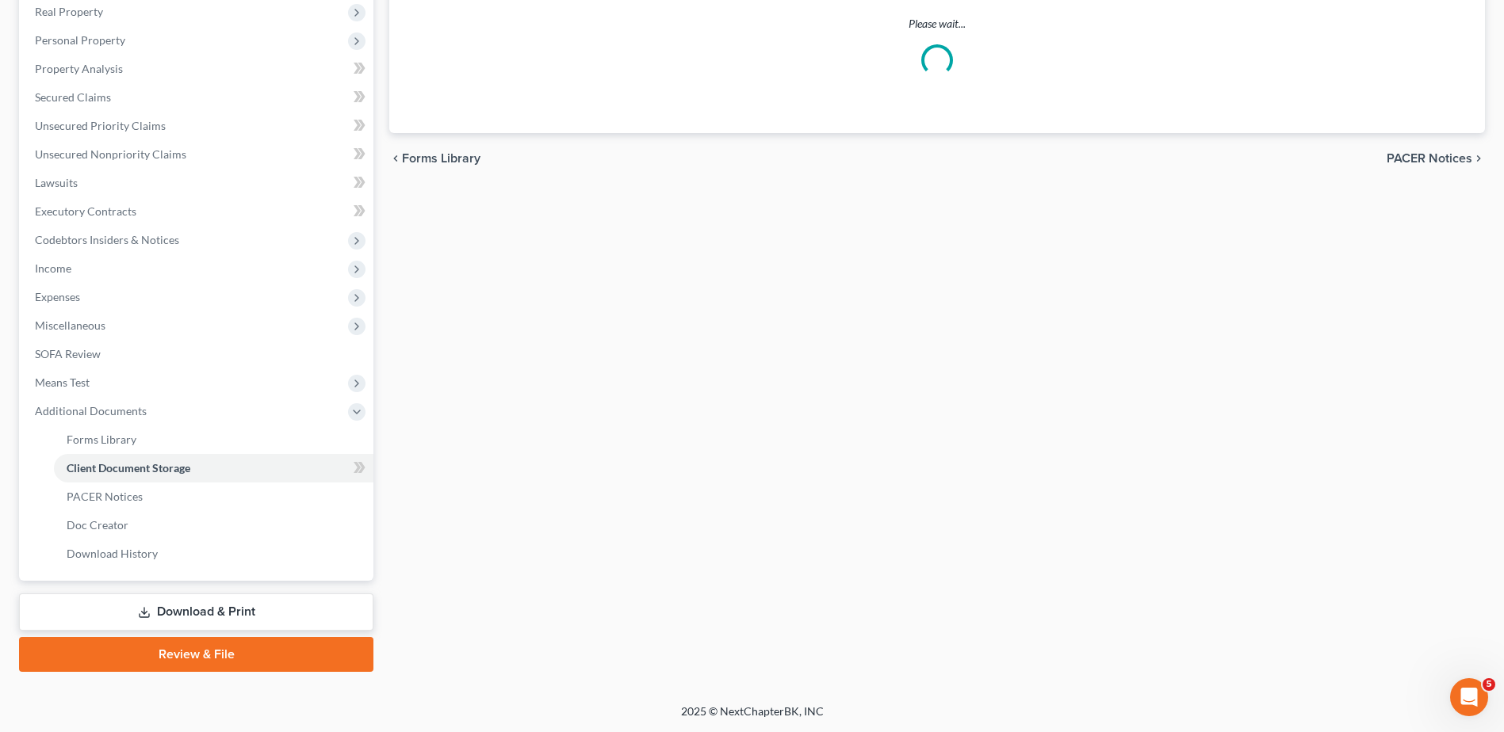
scroll to position [201, 0]
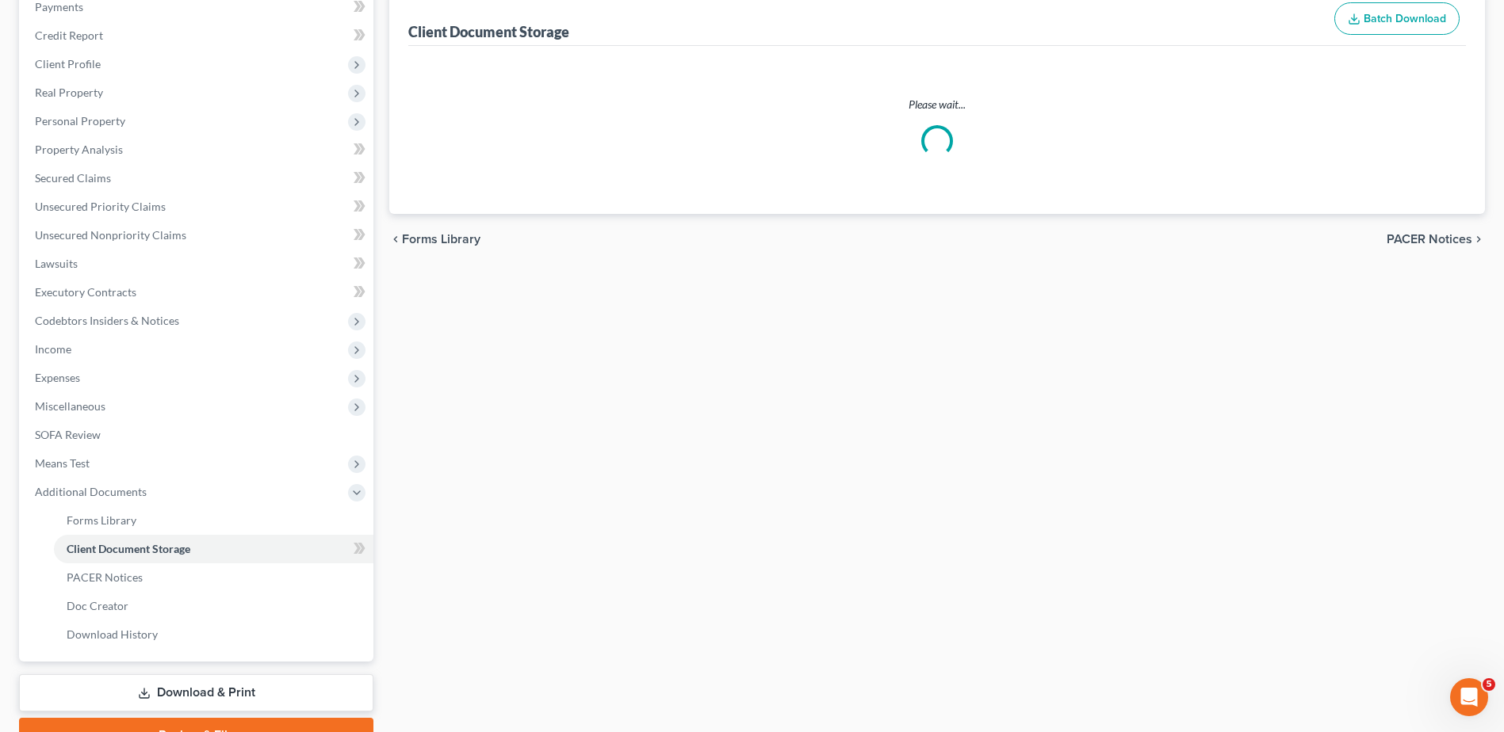
select select "7"
select select "37"
select select "52"
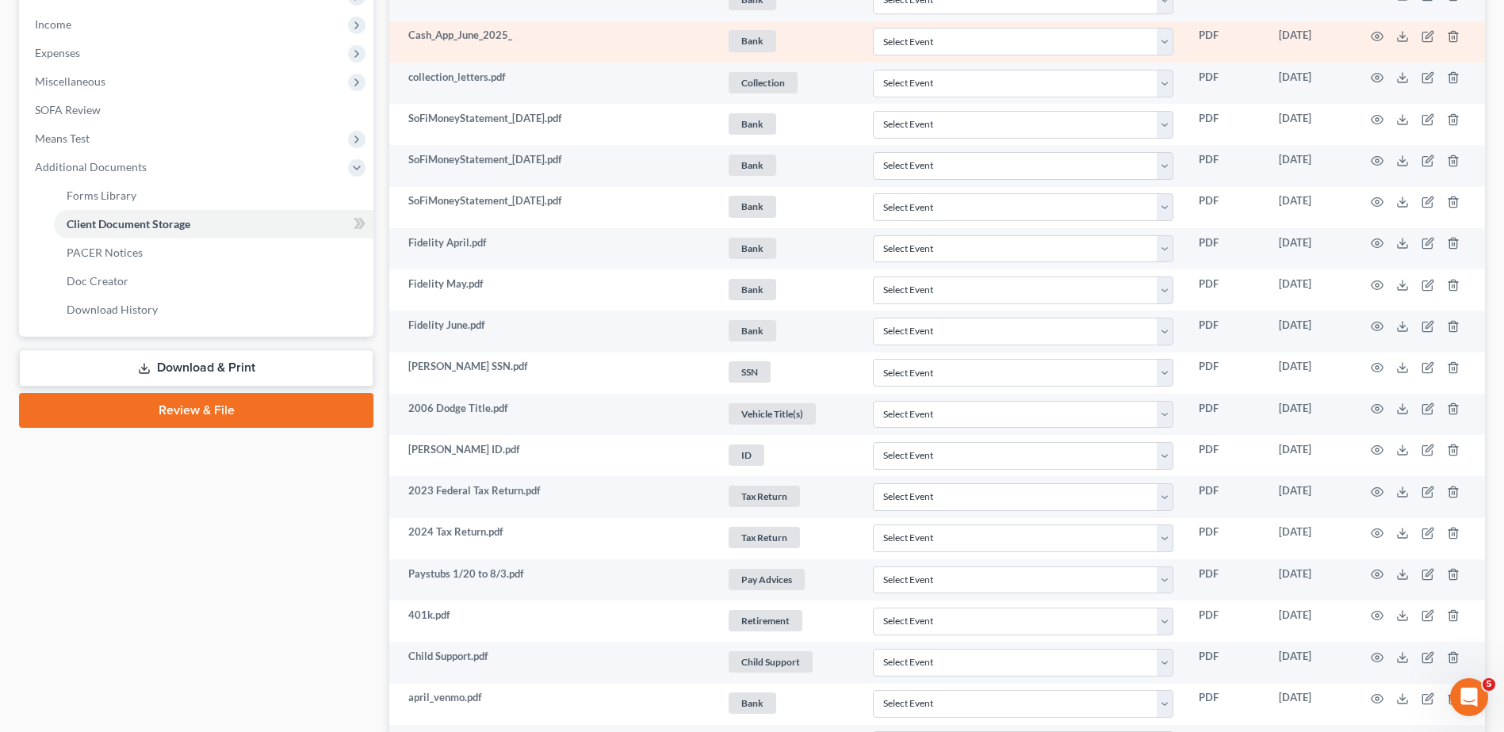
scroll to position [605, 0]
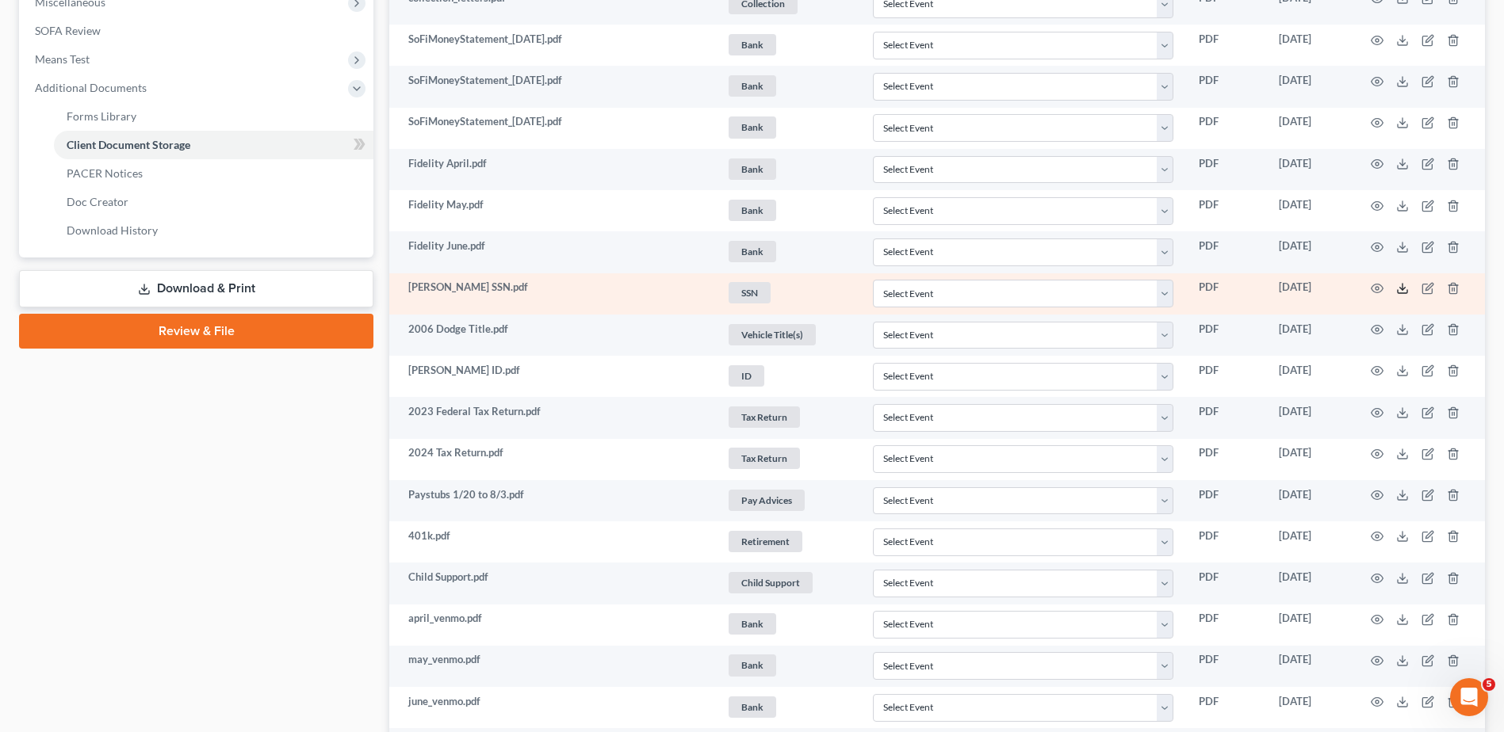
click at [1401, 289] on icon at bounding box center [1402, 288] width 13 height 13
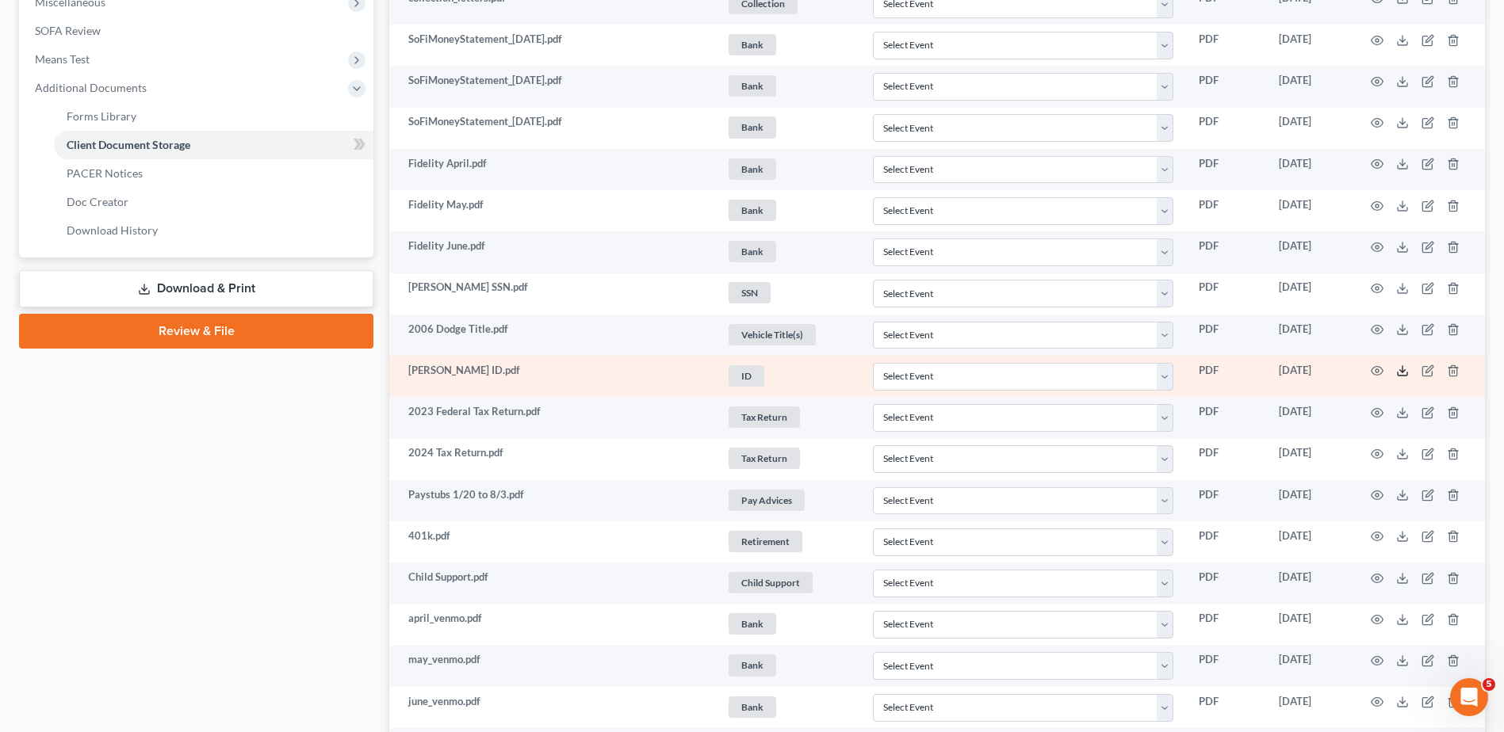
click at [1402, 373] on line at bounding box center [1402, 369] width 0 height 6
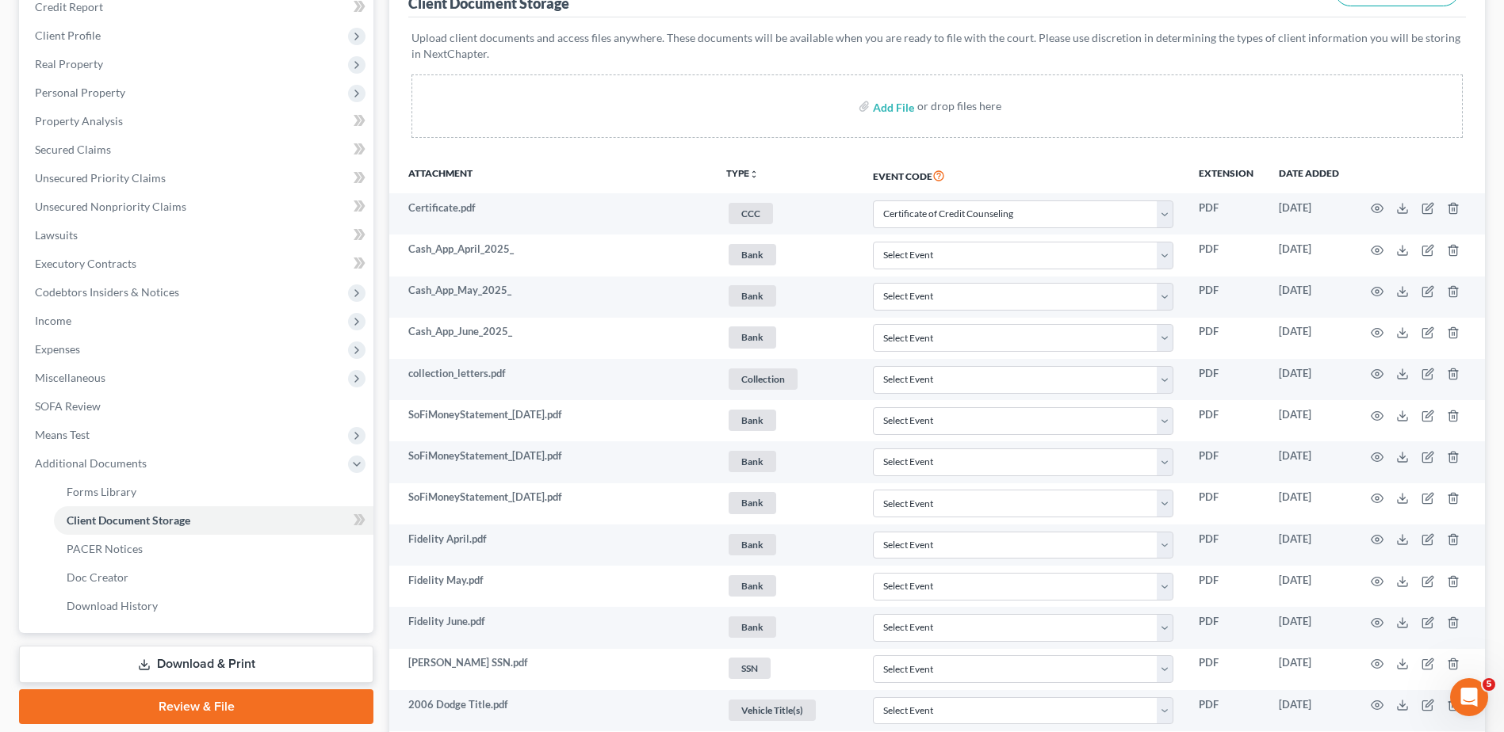
scroll to position [129, 0]
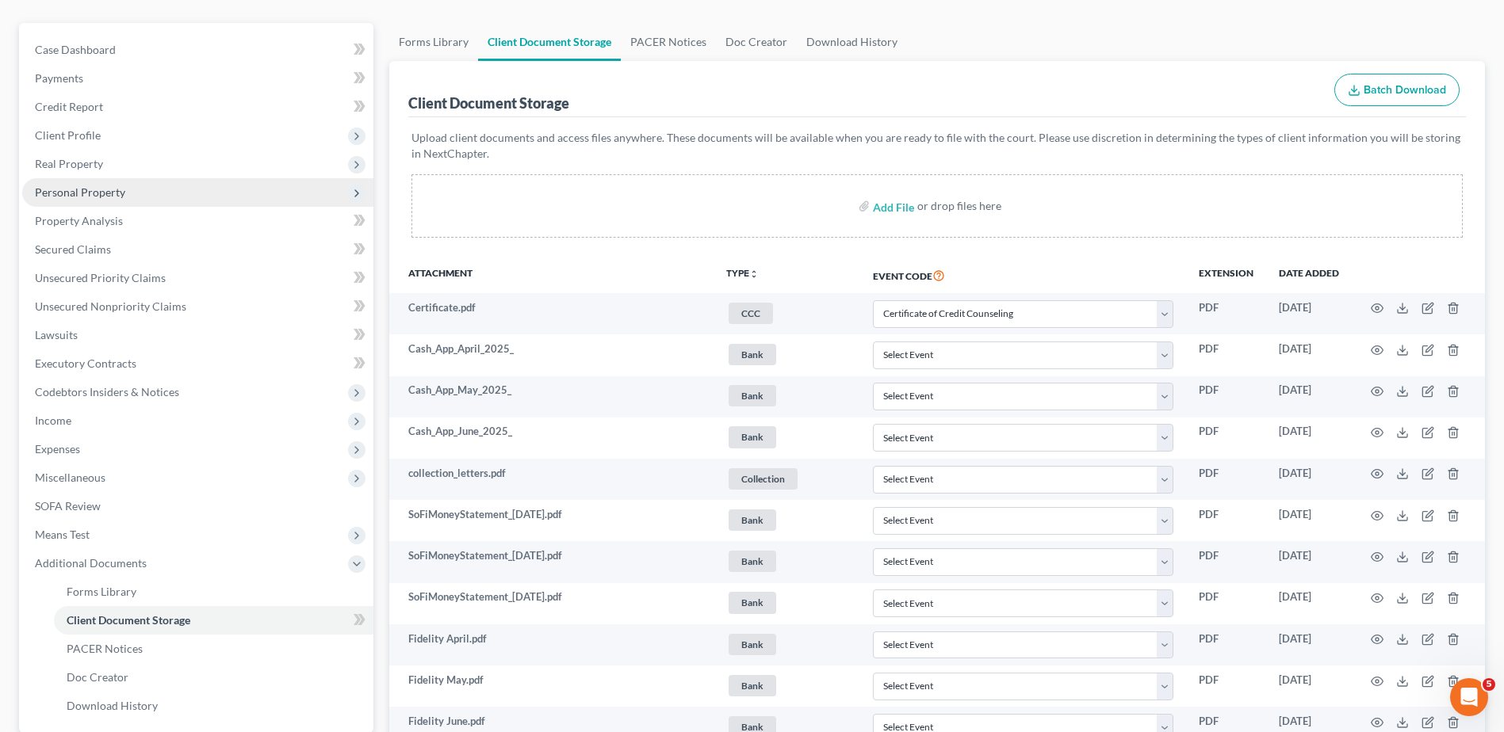
click at [85, 190] on span "Personal Property" at bounding box center [80, 192] width 90 height 13
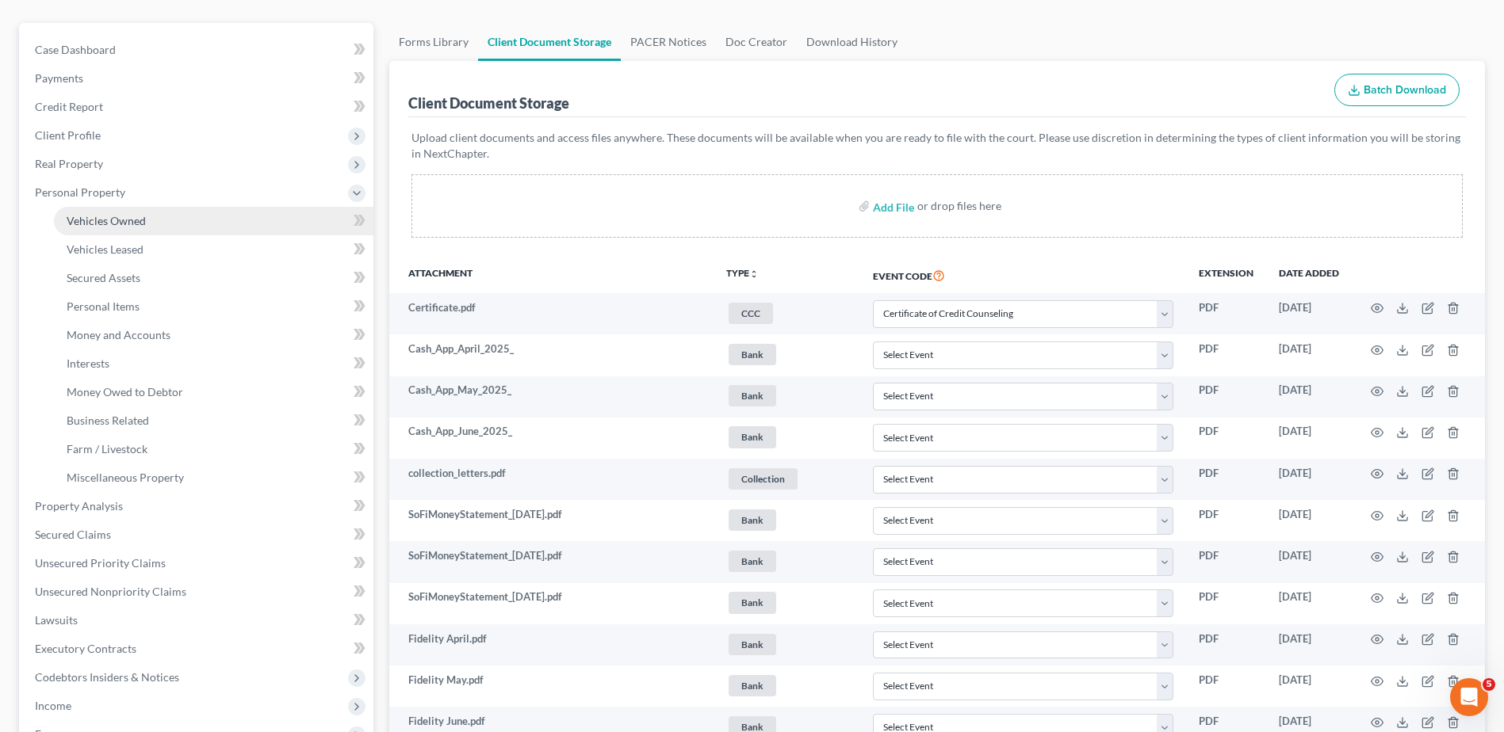
click at [88, 216] on span "Vehicles Owned" at bounding box center [106, 220] width 79 height 13
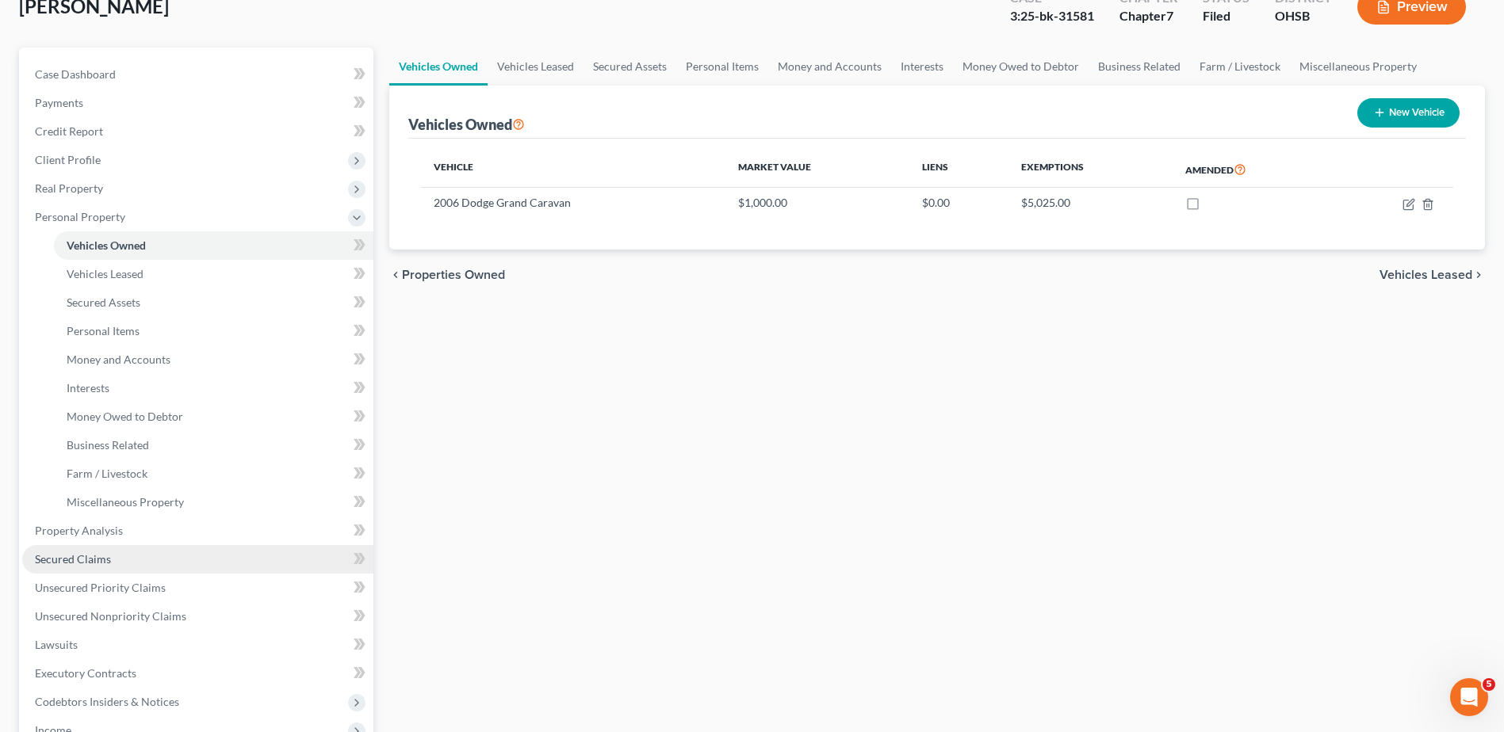
scroll to position [424, 0]
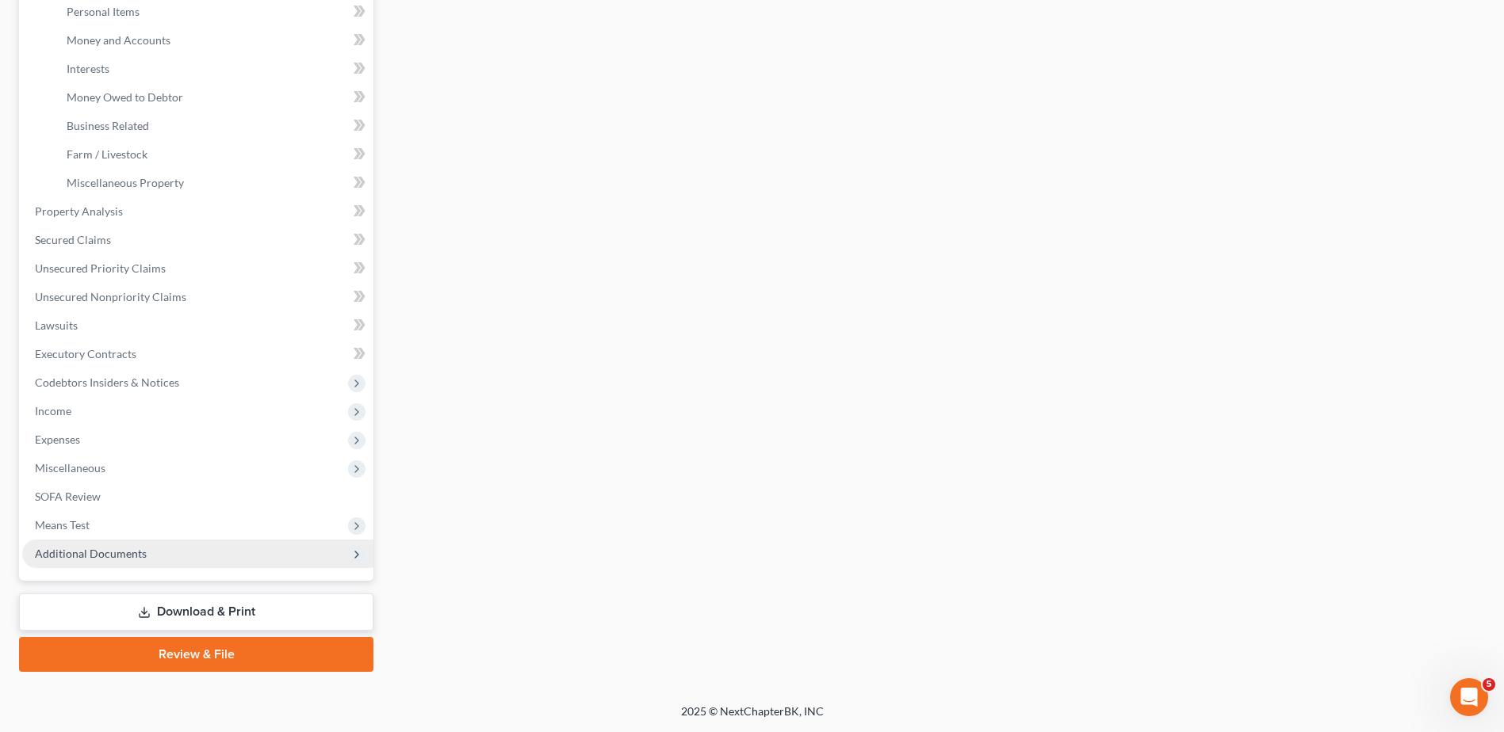
click at [100, 555] on span "Additional Documents" at bounding box center [91, 553] width 112 height 13
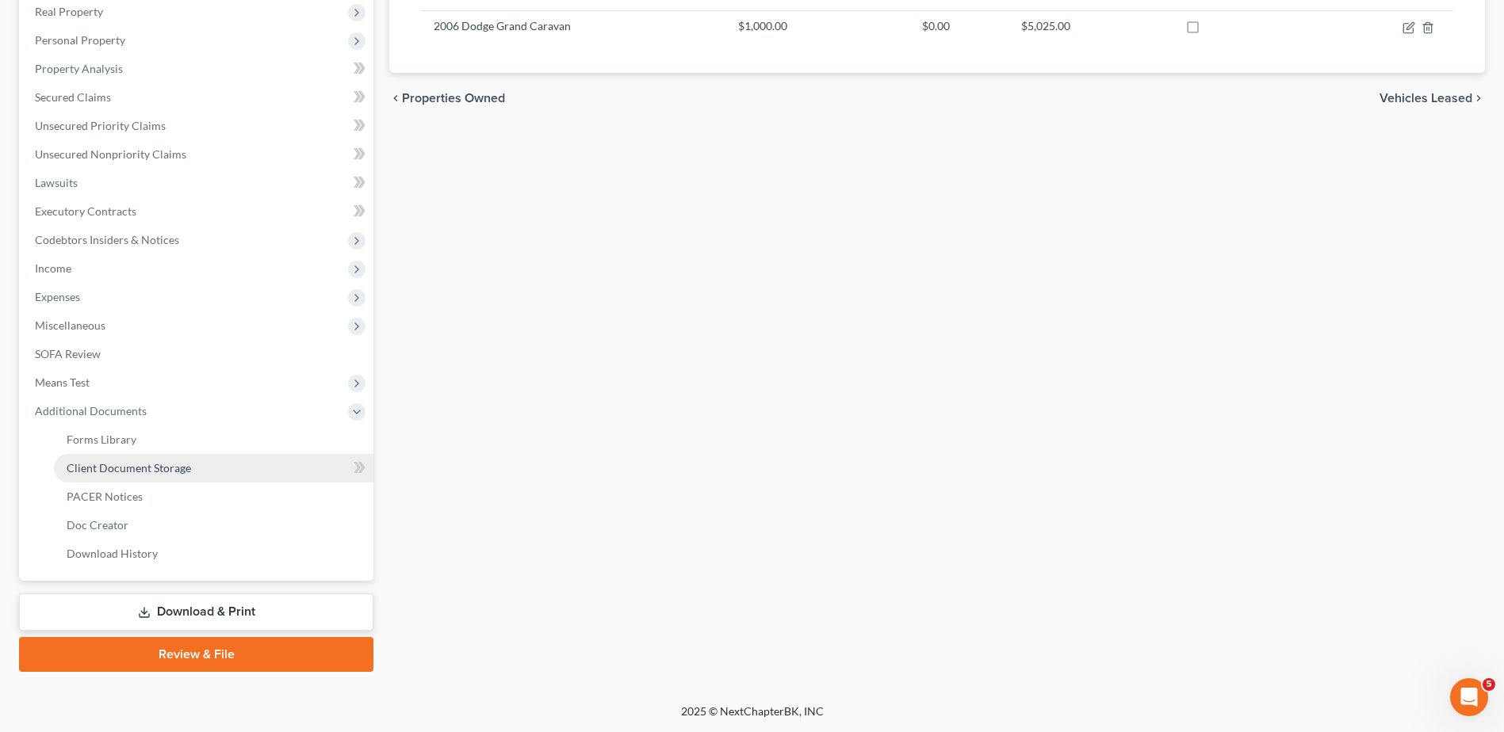
click at [139, 472] on span "Client Document Storage" at bounding box center [129, 467] width 124 height 13
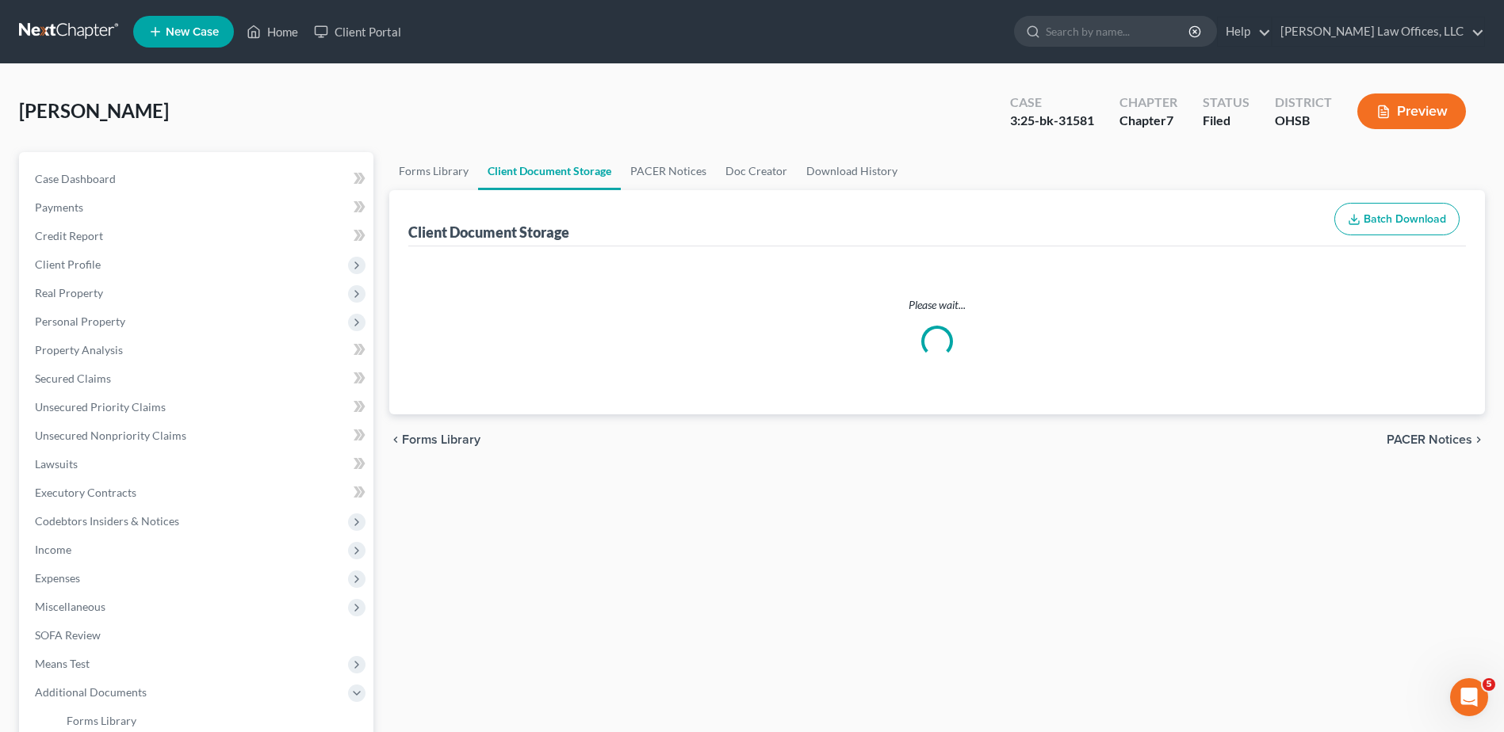
select select "7"
select select "37"
select select "52"
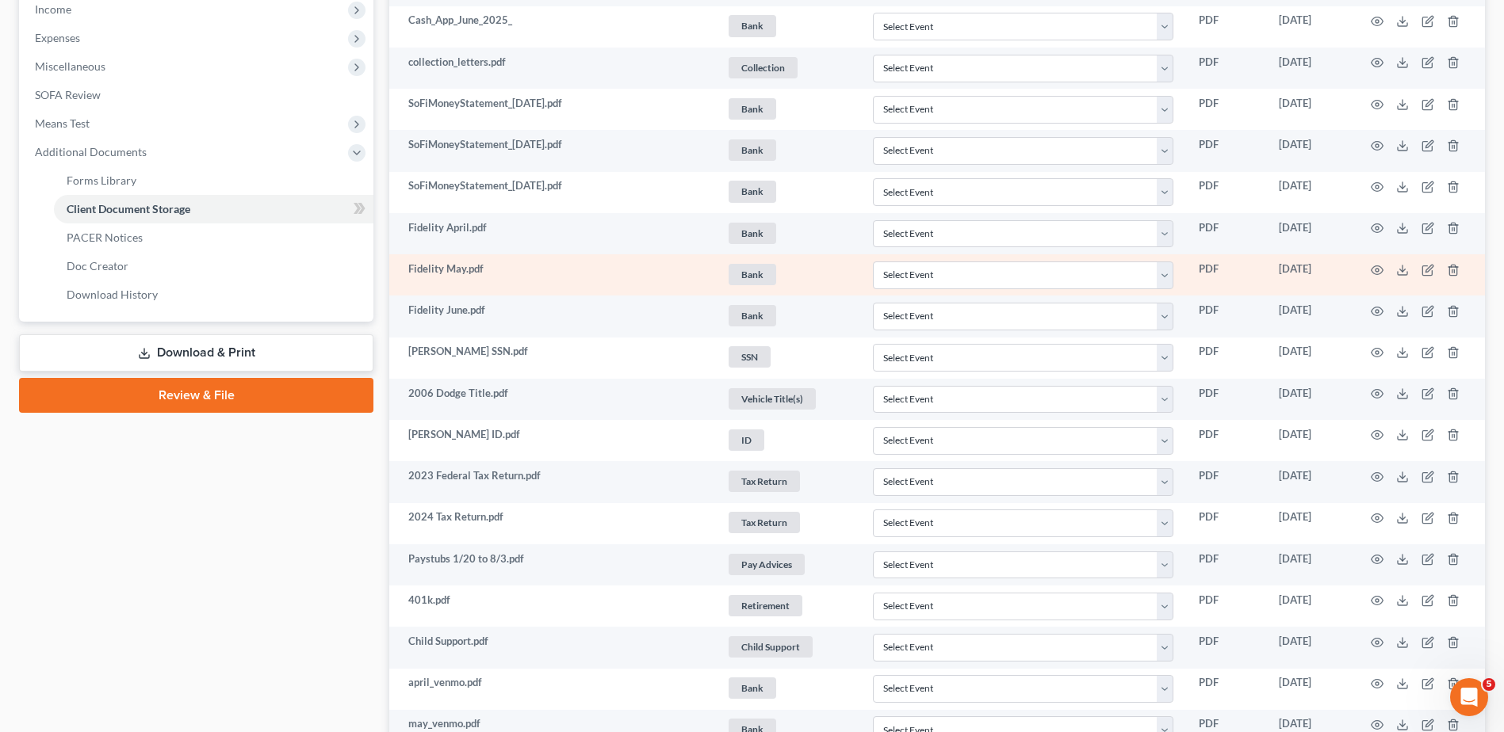
scroll to position [555, 0]
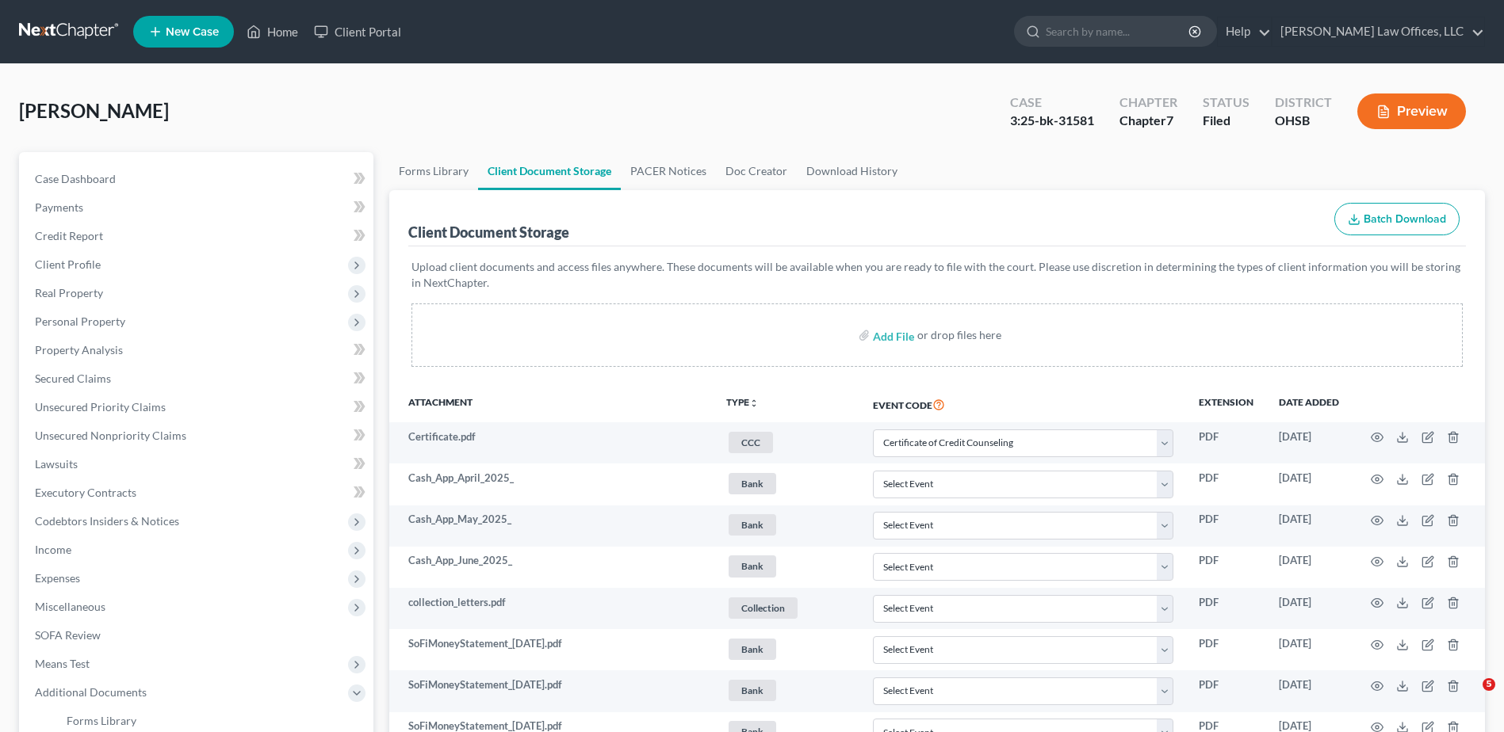
select select "7"
select select "37"
select select "52"
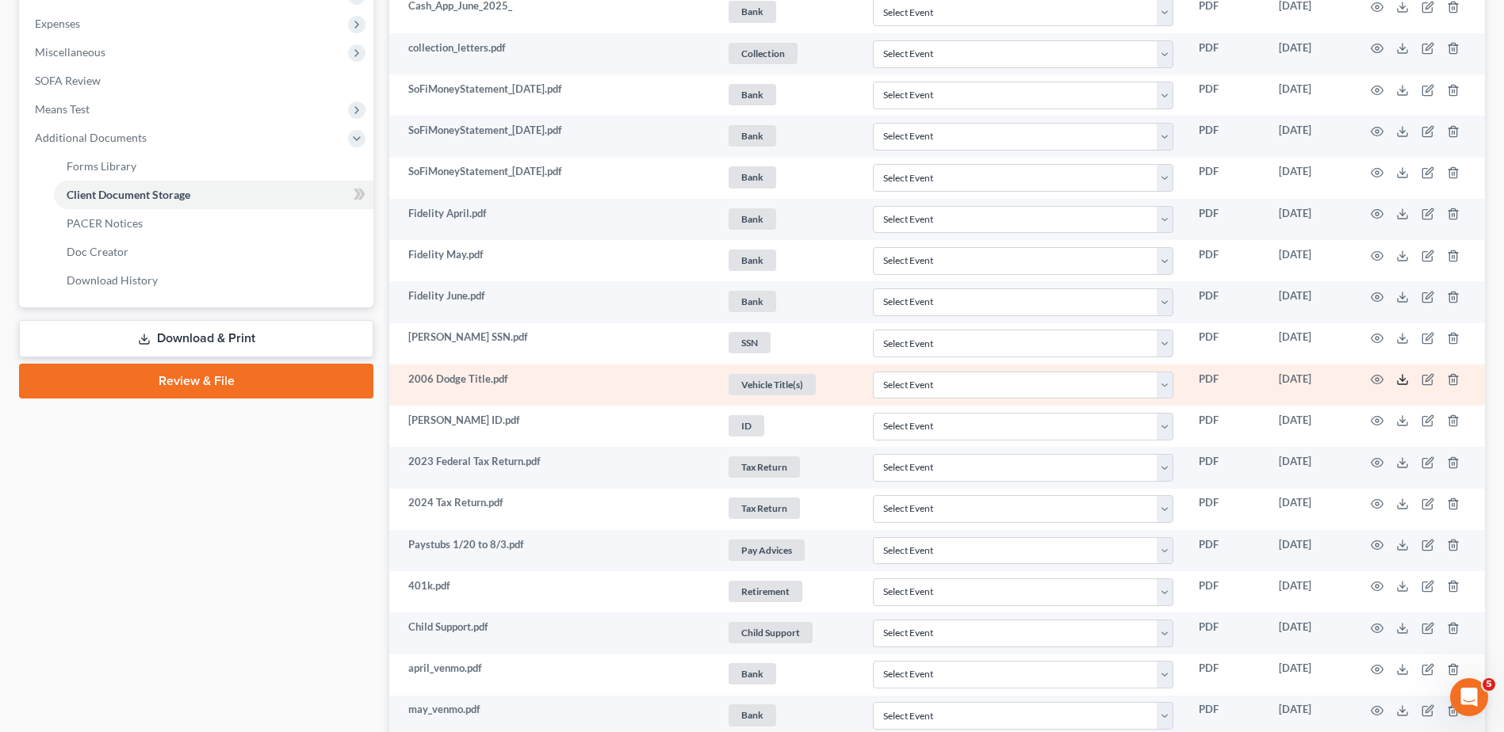
click at [1401, 380] on polyline at bounding box center [1403, 380] width 6 height 2
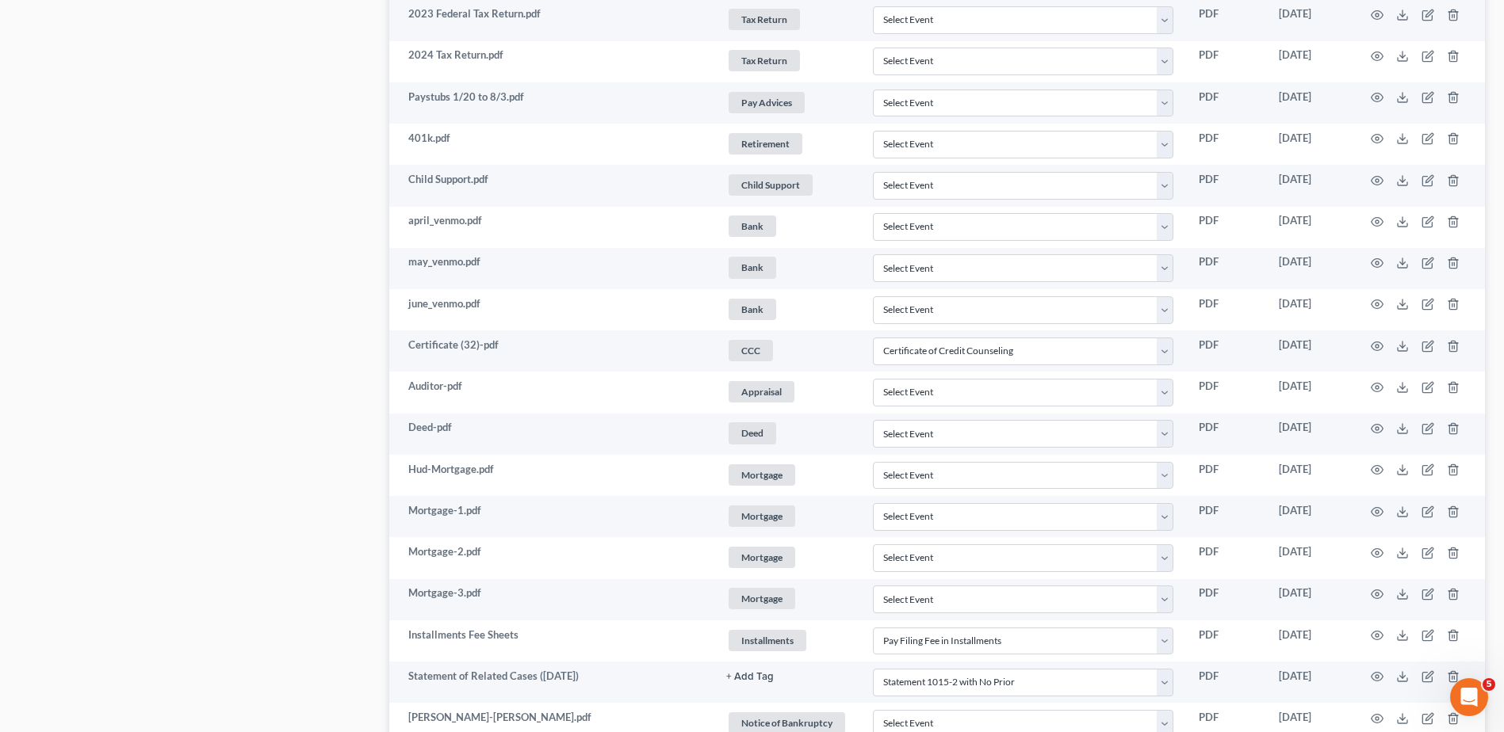
scroll to position [1031, 0]
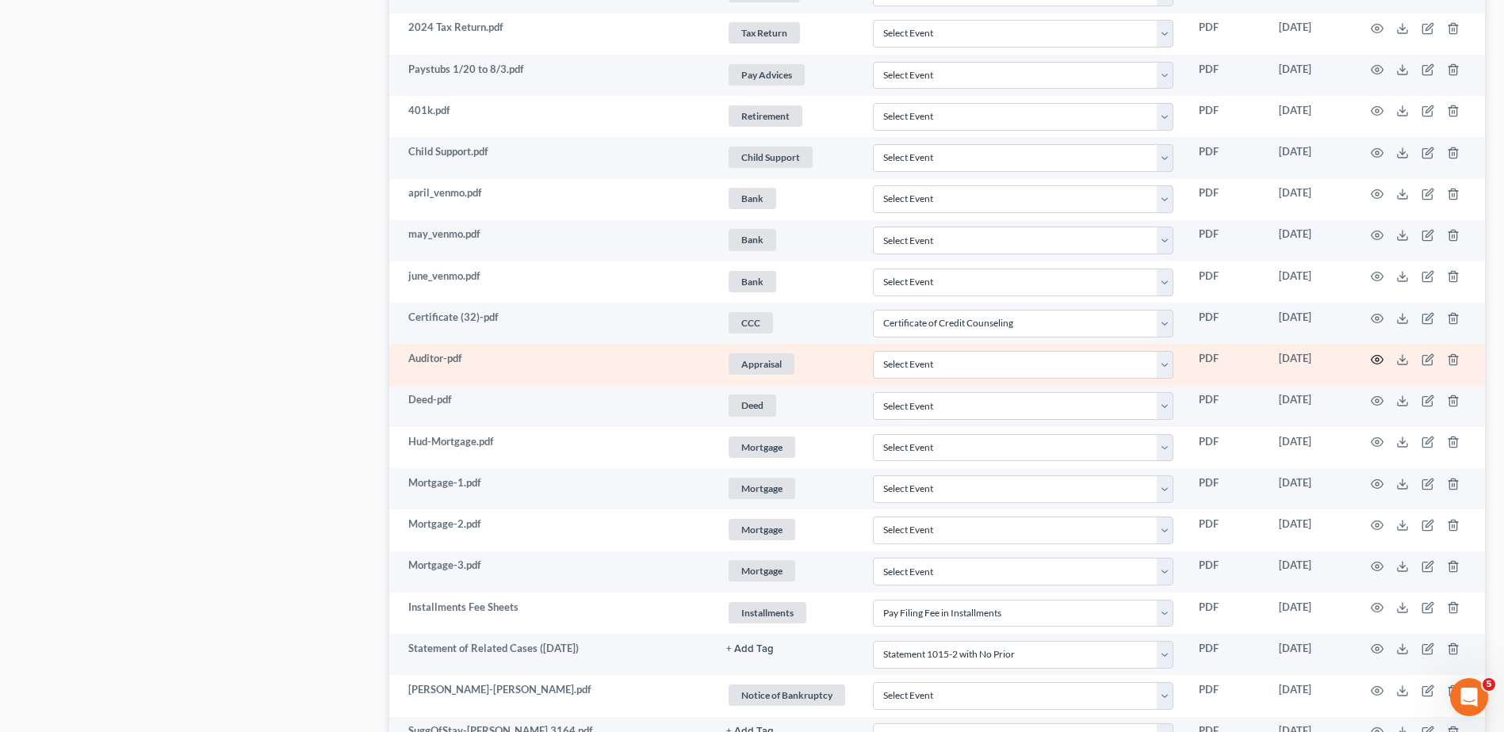
click at [1383, 358] on icon "button" at bounding box center [1377, 360] width 13 height 13
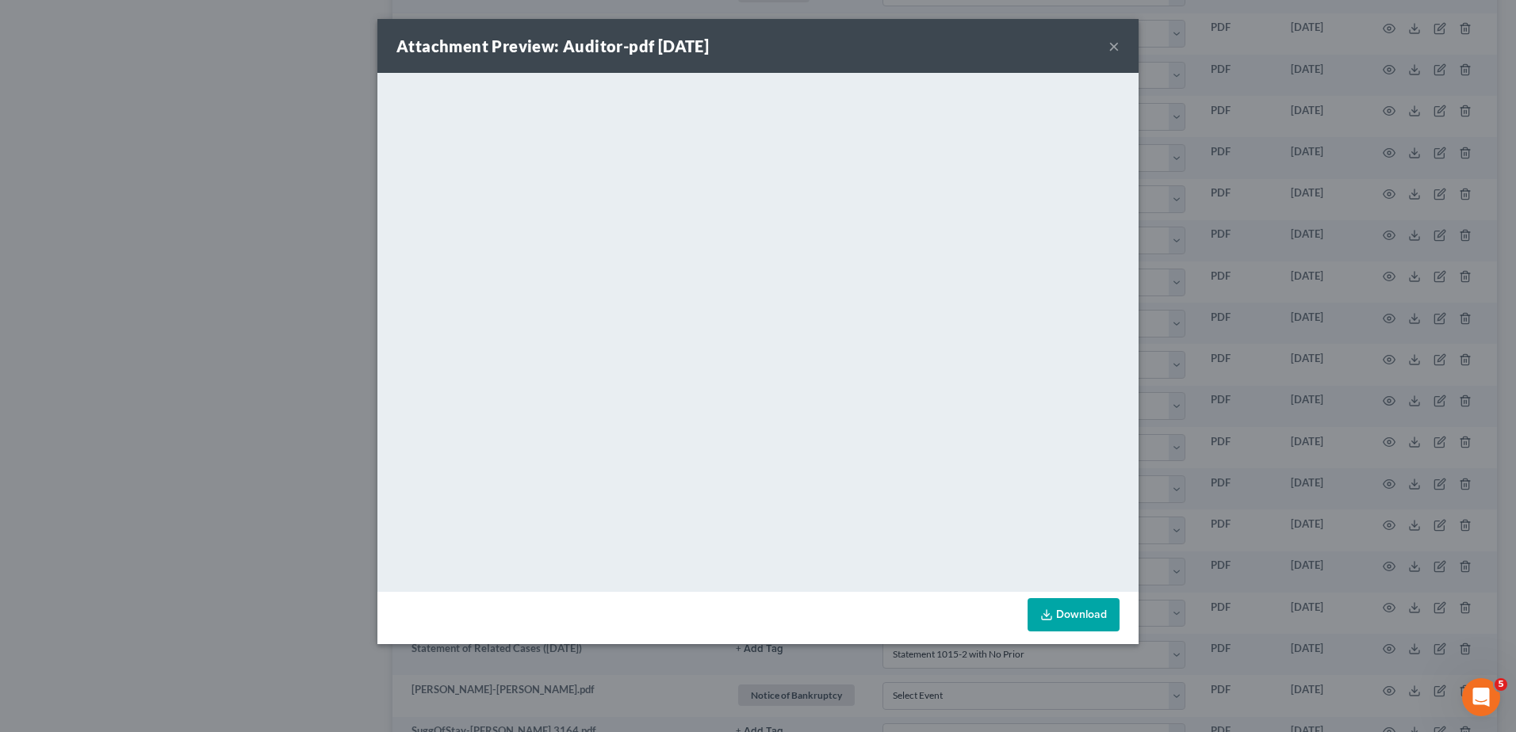
click at [1114, 46] on button "×" at bounding box center [1113, 45] width 11 height 19
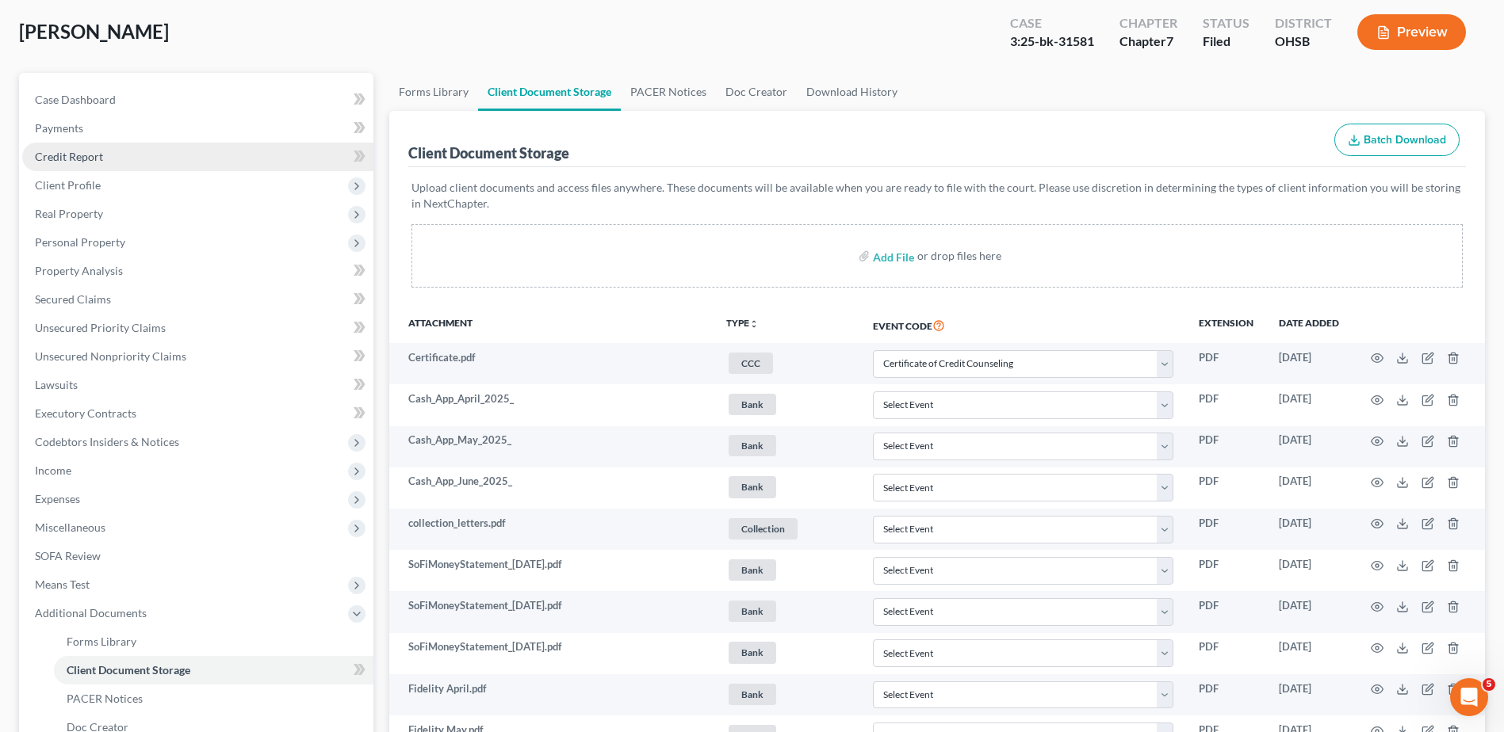
scroll to position [0, 0]
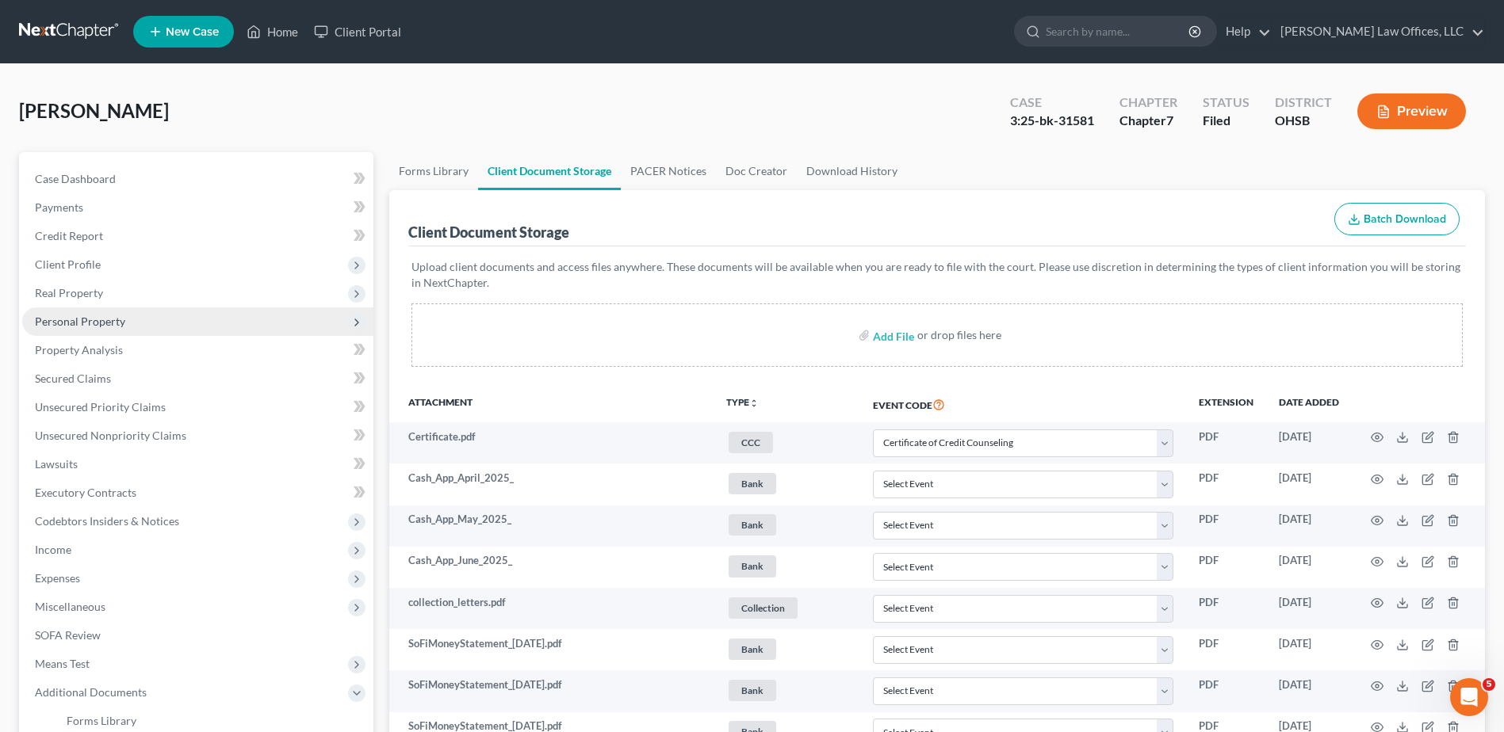
click at [86, 330] on span "Personal Property" at bounding box center [197, 322] width 351 height 29
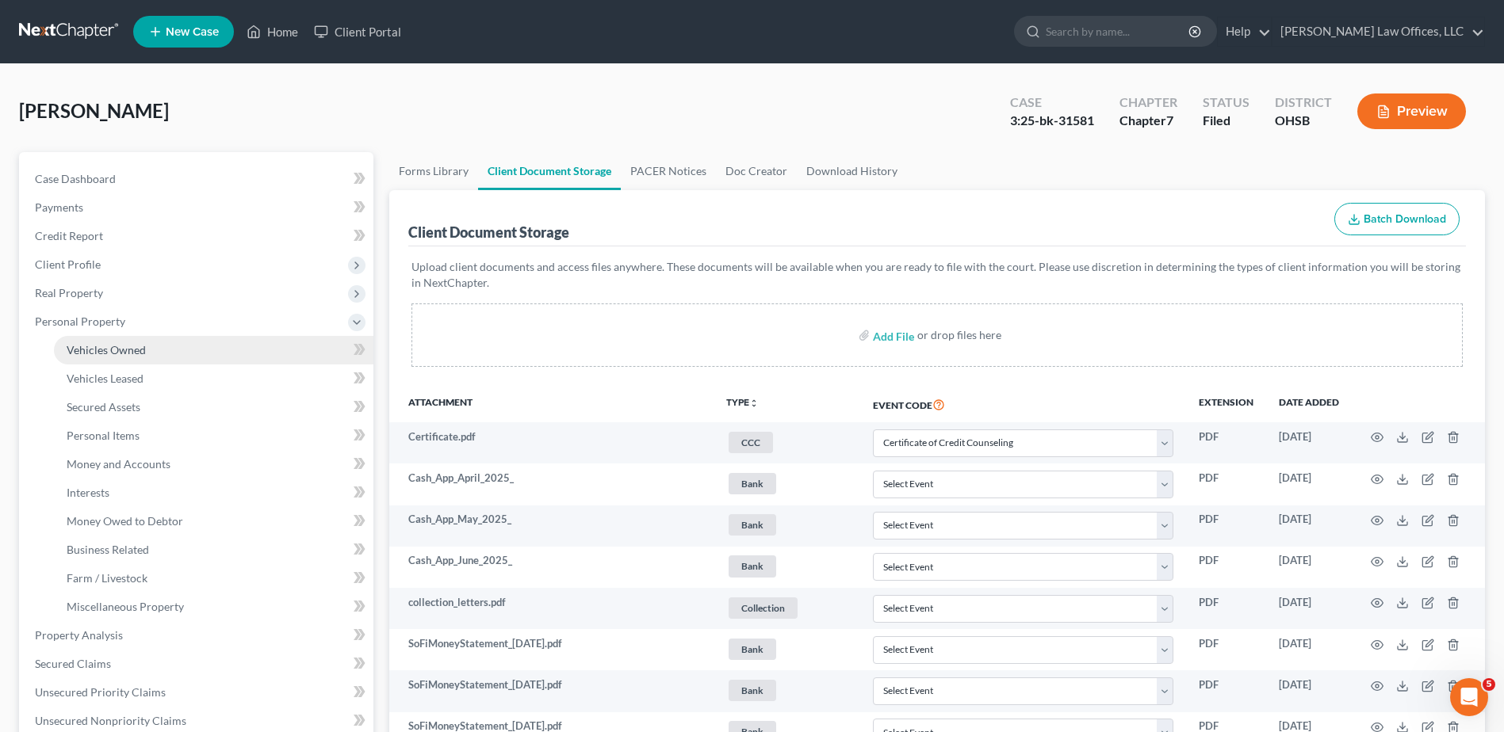
click at [84, 350] on span "Vehicles Owned" at bounding box center [106, 349] width 79 height 13
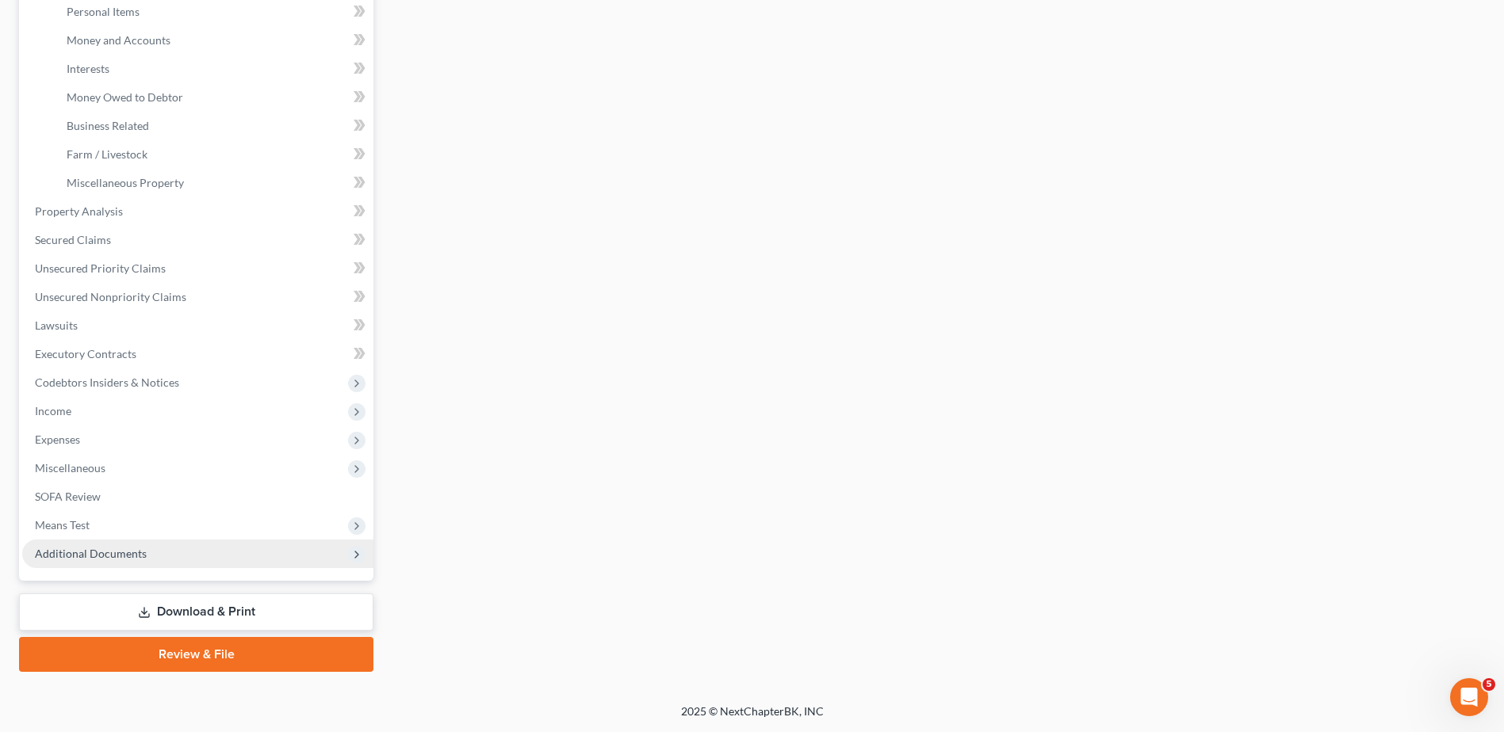
click at [76, 558] on span "Additional Documents" at bounding box center [91, 553] width 112 height 13
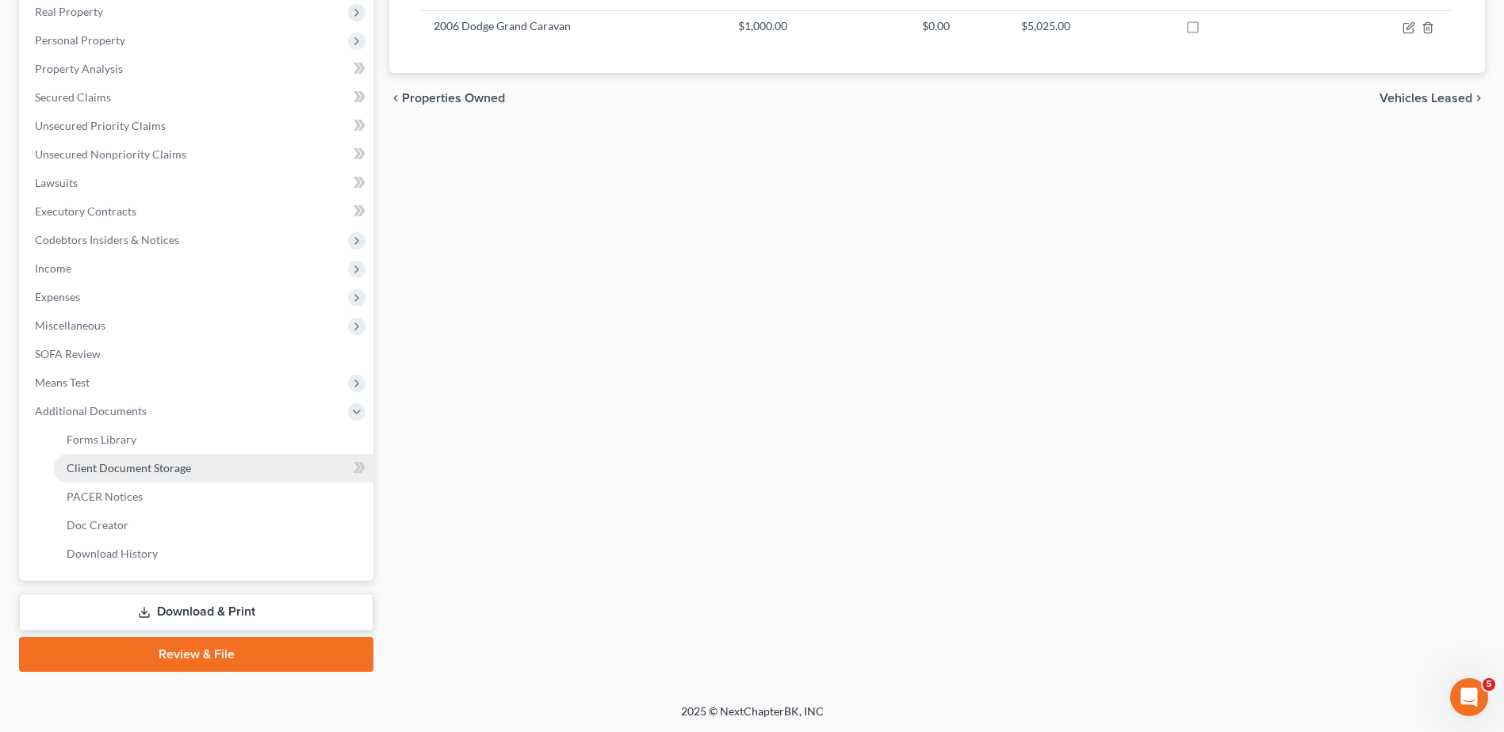
click at [118, 463] on span "Client Document Storage" at bounding box center [129, 467] width 124 height 13
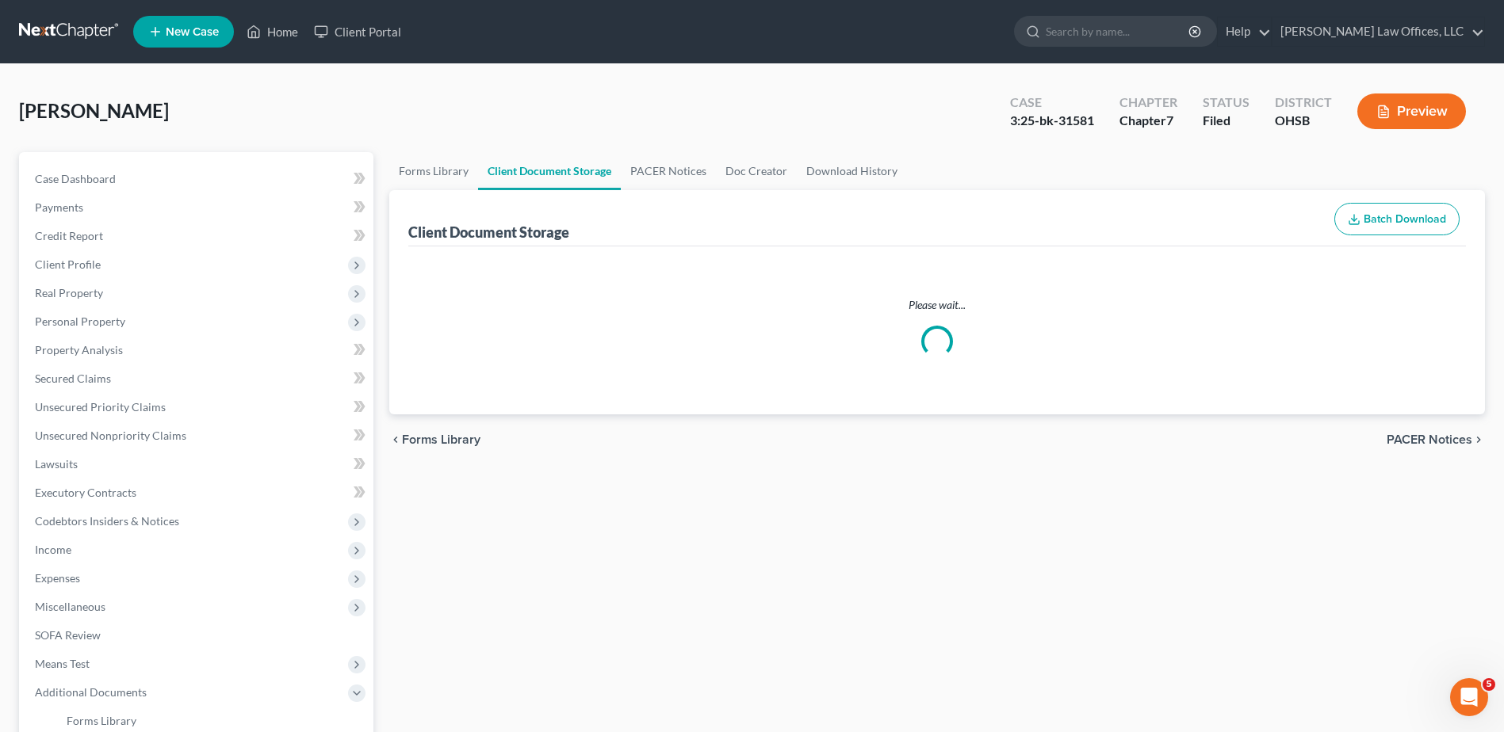
select select "7"
select select "37"
select select "52"
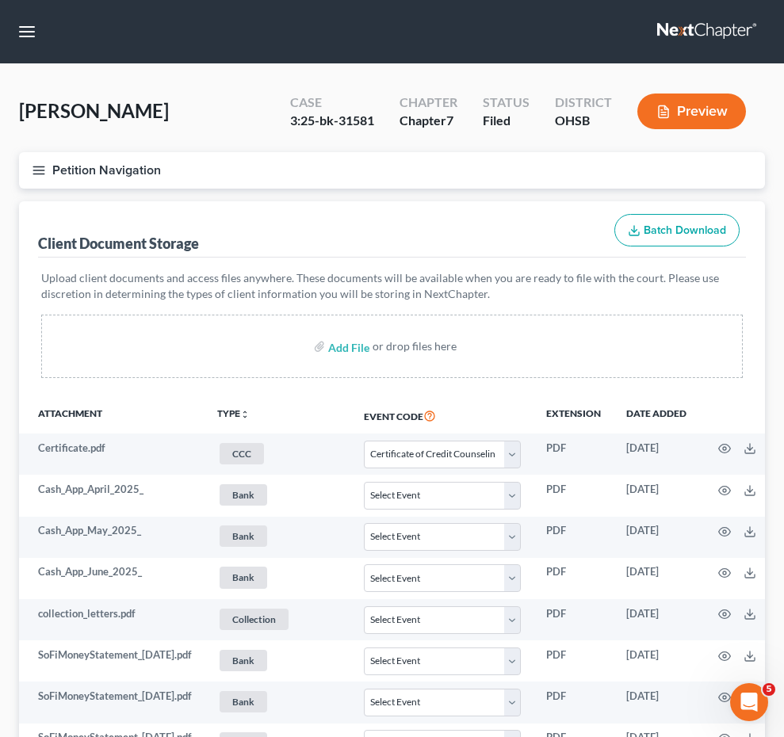
scroll to position [43, 0]
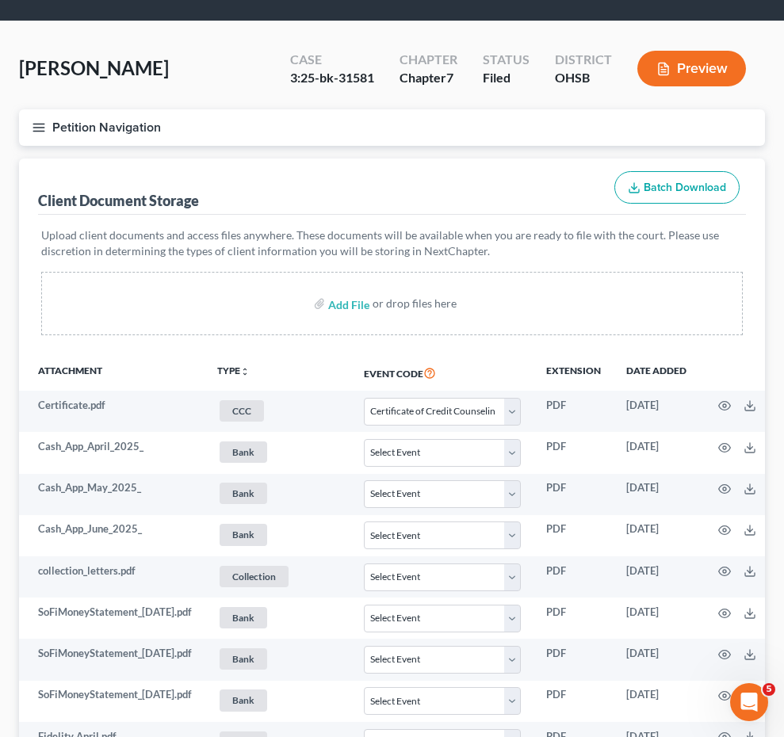
select select "7"
select select "37"
select select "52"
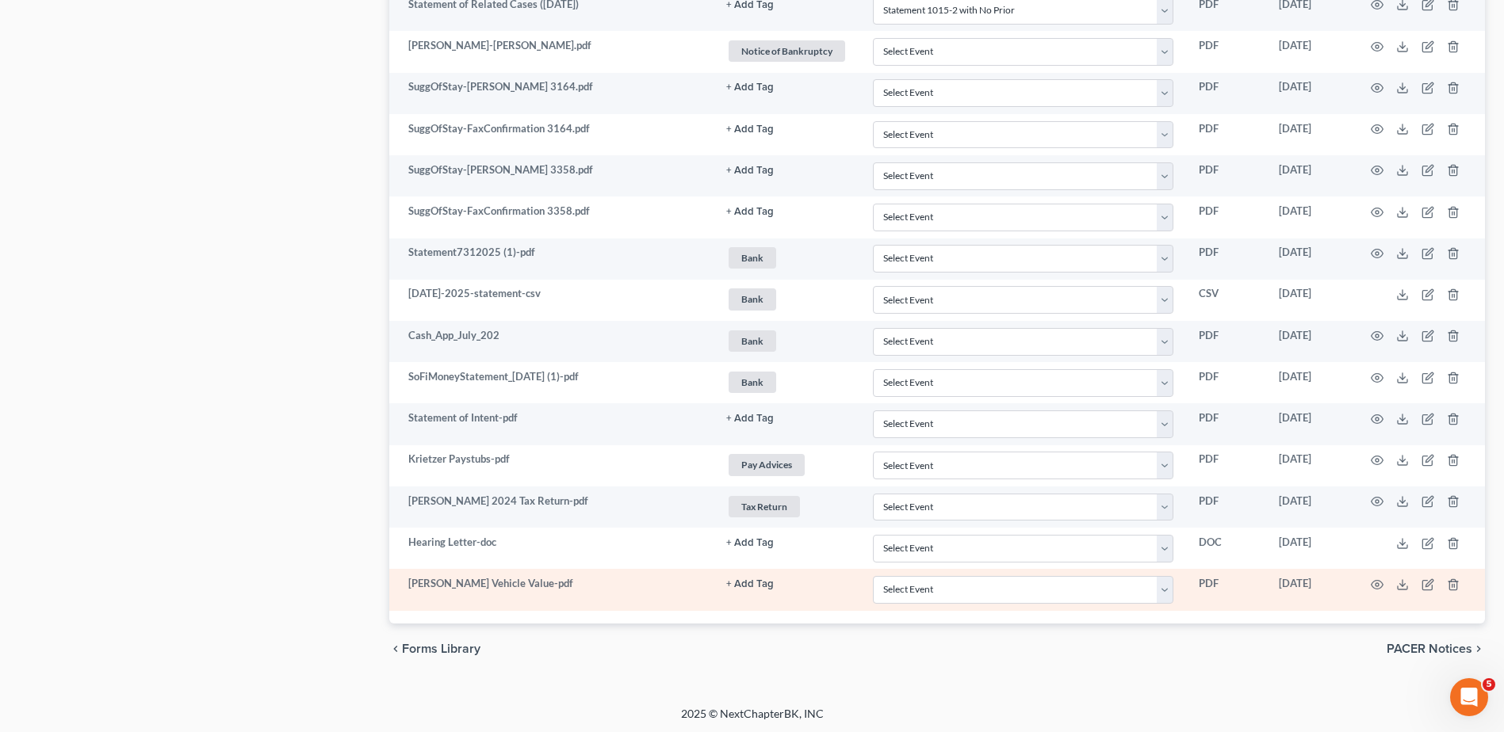
scroll to position [1677, 0]
click at [749, 8] on button "+ Add Tag" at bounding box center [750, 3] width 48 height 10
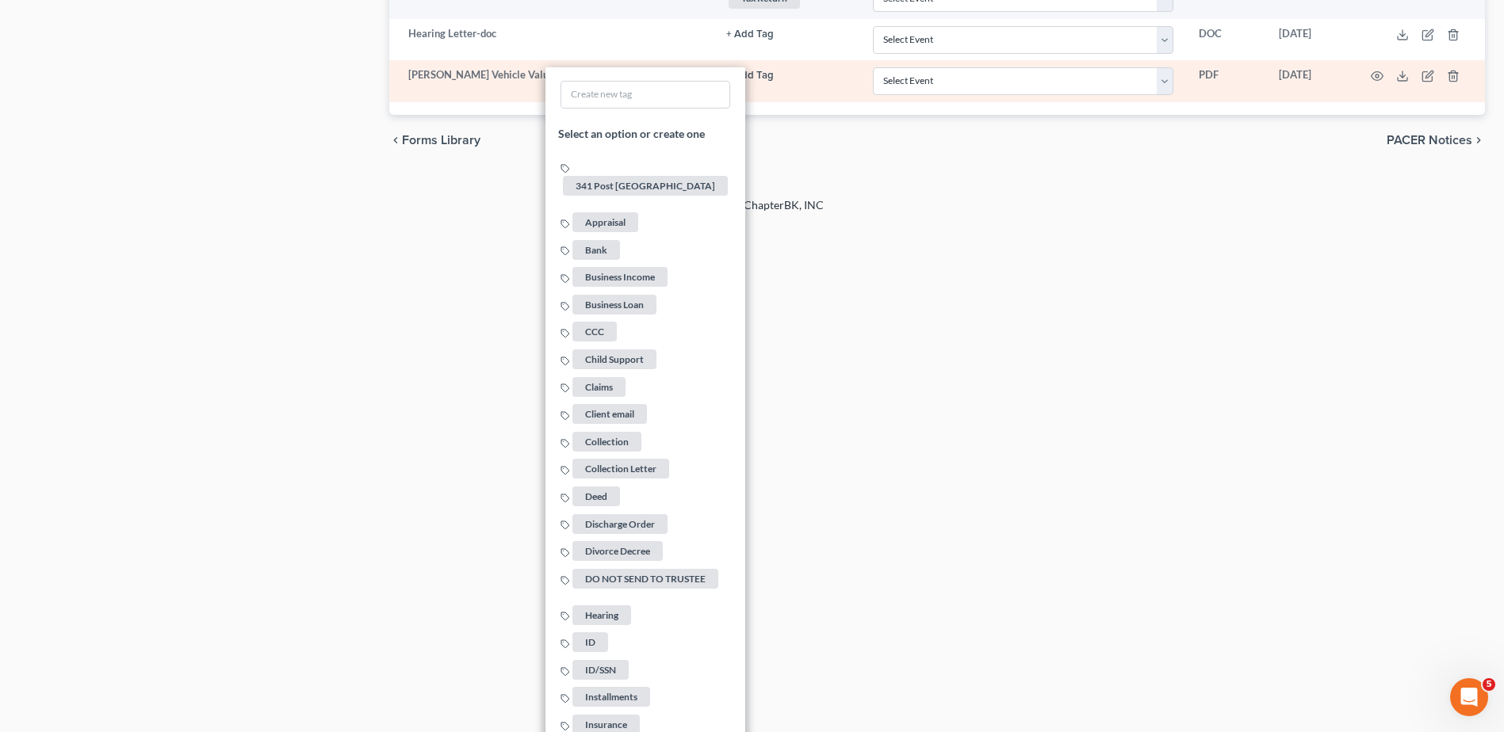
scroll to position [2153, 0]
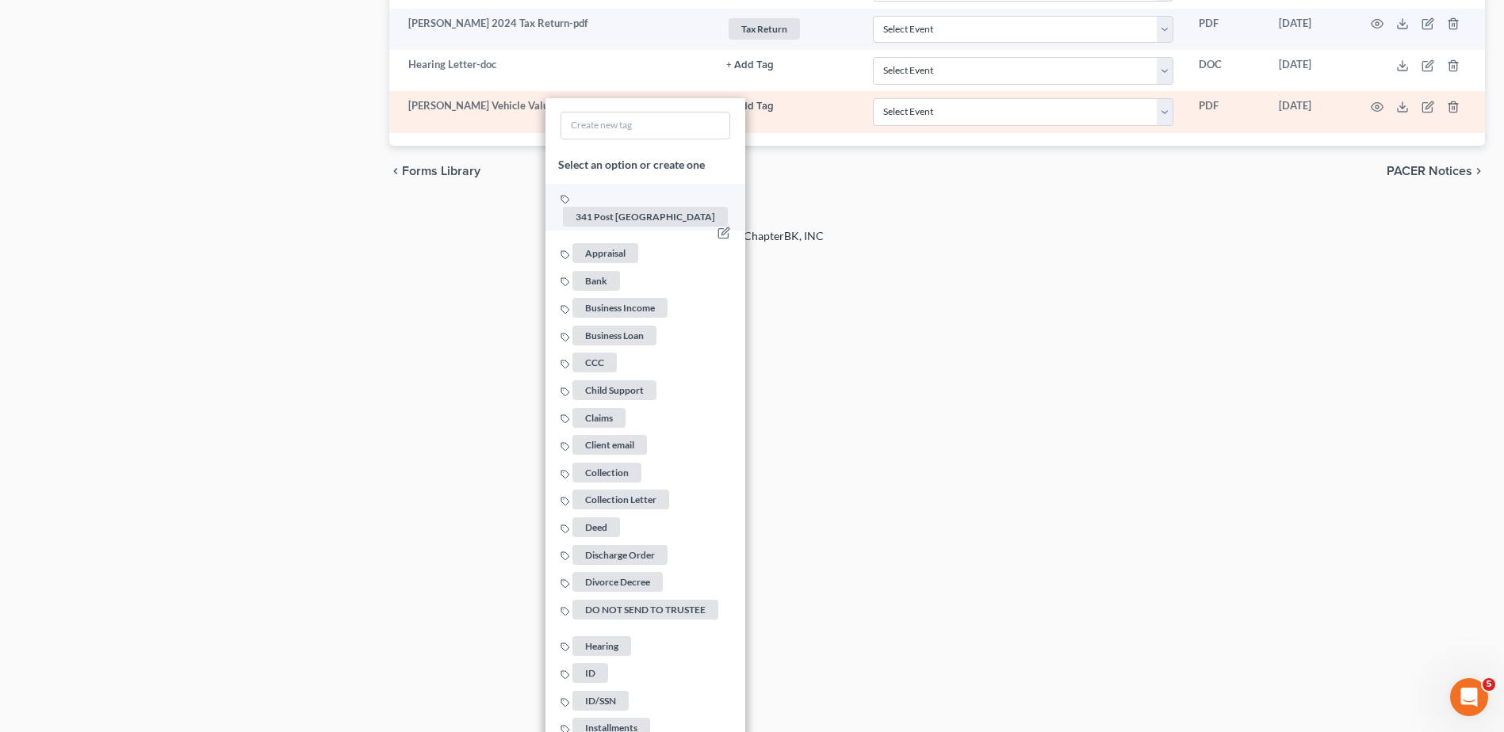
click at [613, 243] on span "Appraisal" at bounding box center [605, 253] width 66 height 20
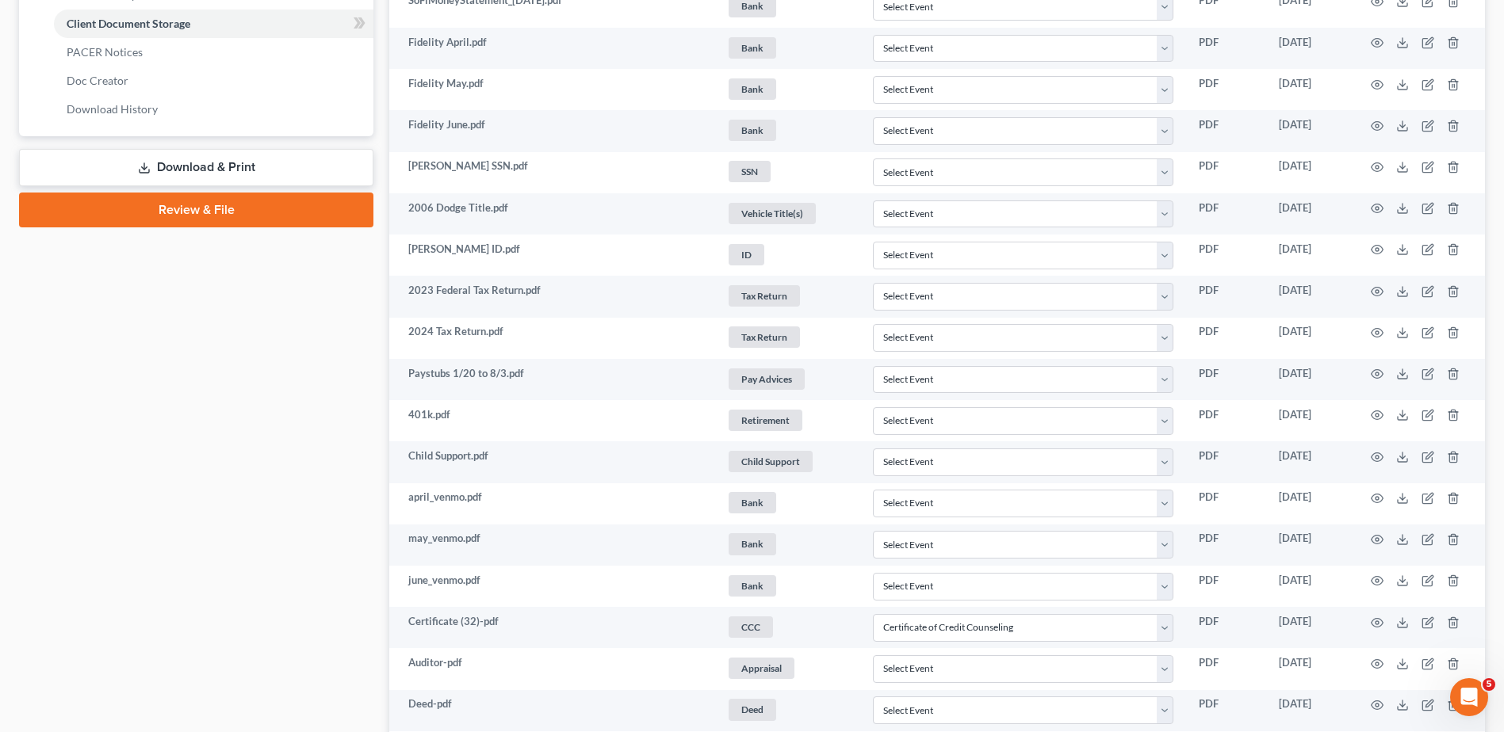
scroll to position [0, 0]
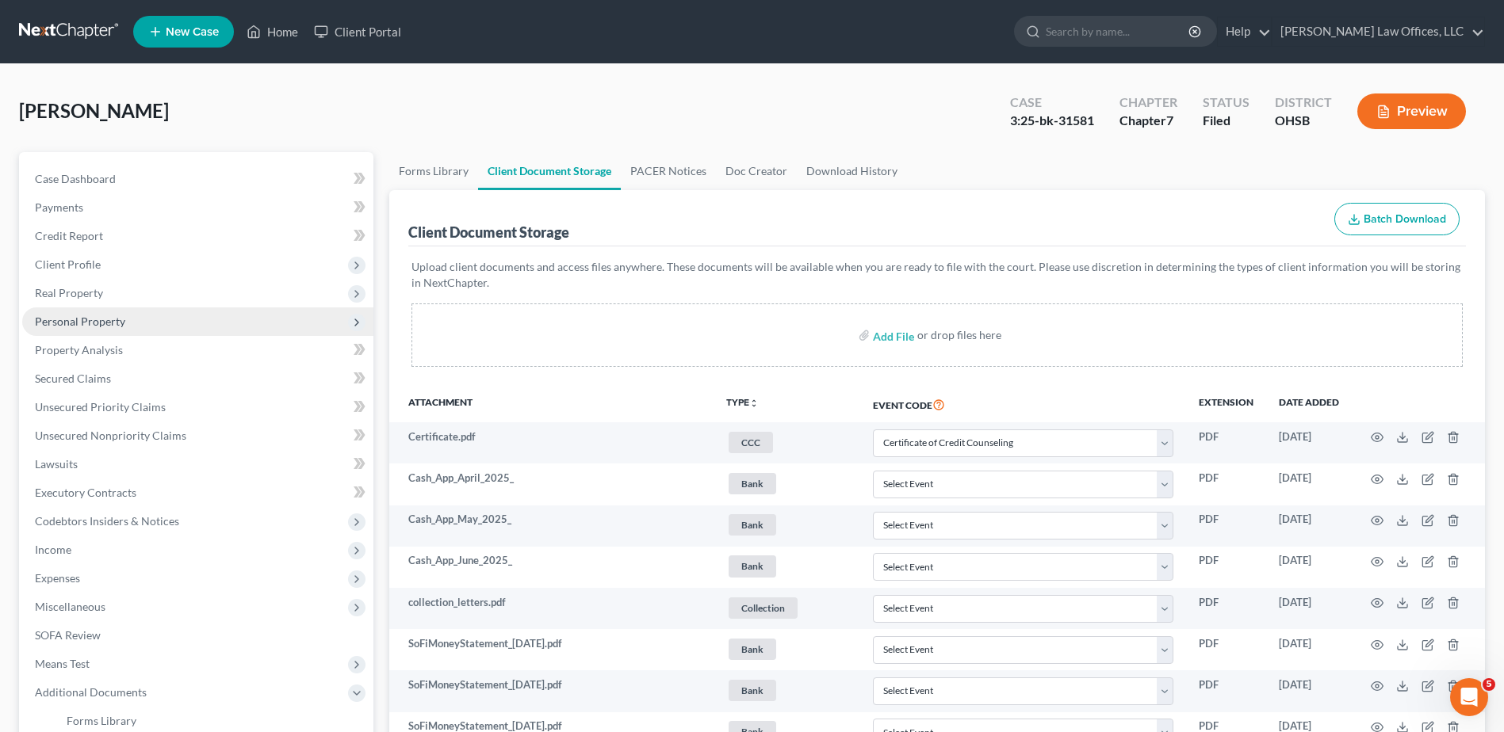
click at [86, 321] on span "Personal Property" at bounding box center [80, 321] width 90 height 13
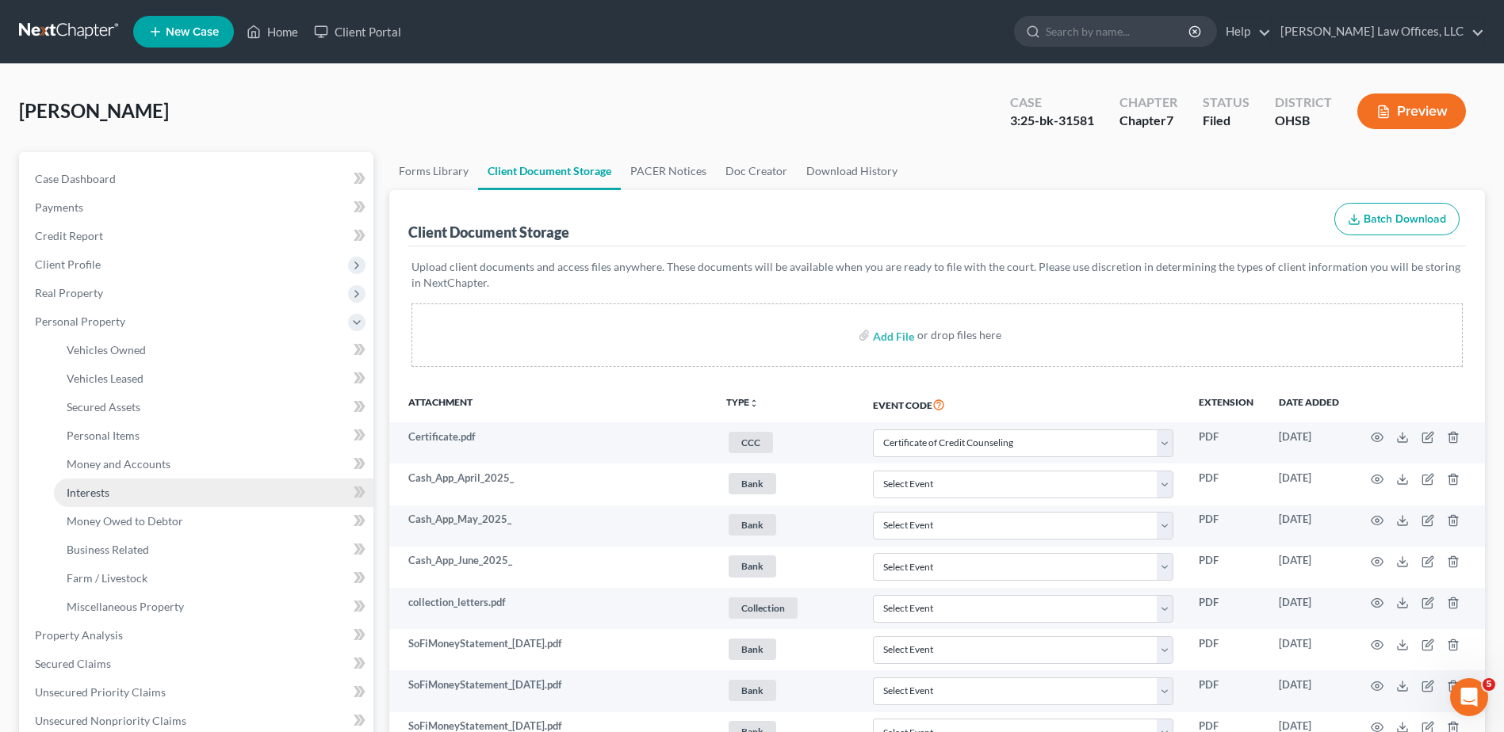
click at [80, 492] on span "Interests" at bounding box center [88, 492] width 43 height 13
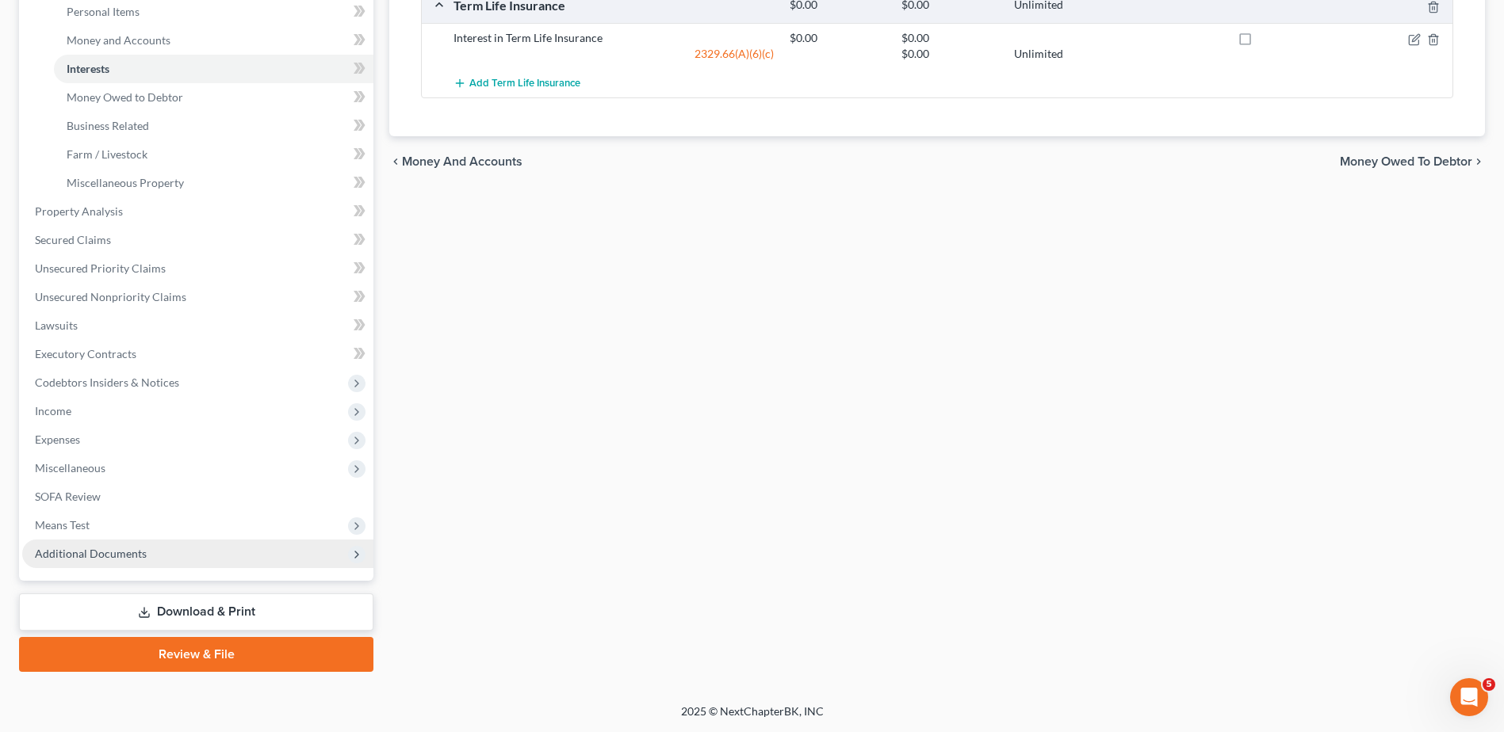
click at [100, 553] on span "Additional Documents" at bounding box center [91, 553] width 112 height 13
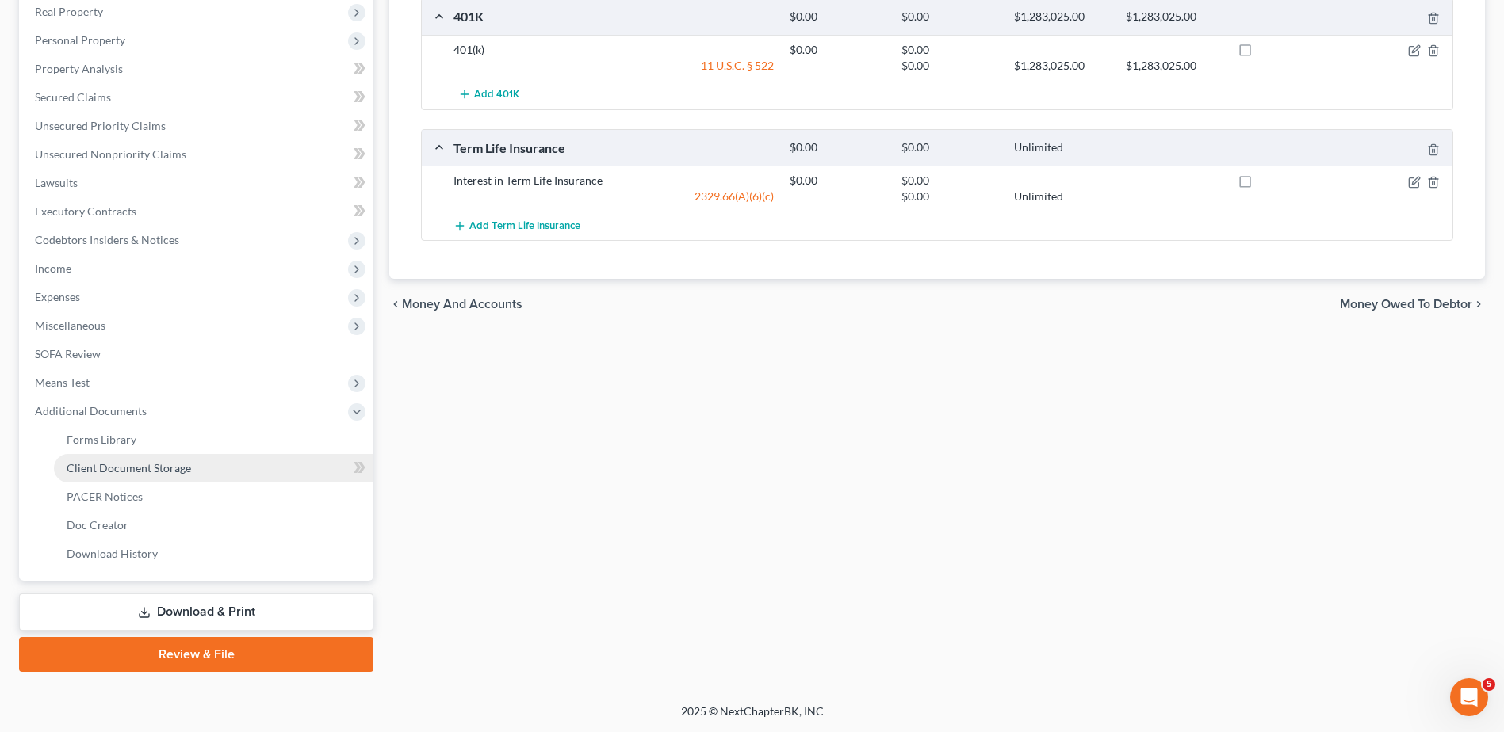
click at [134, 468] on span "Client Document Storage" at bounding box center [129, 467] width 124 height 13
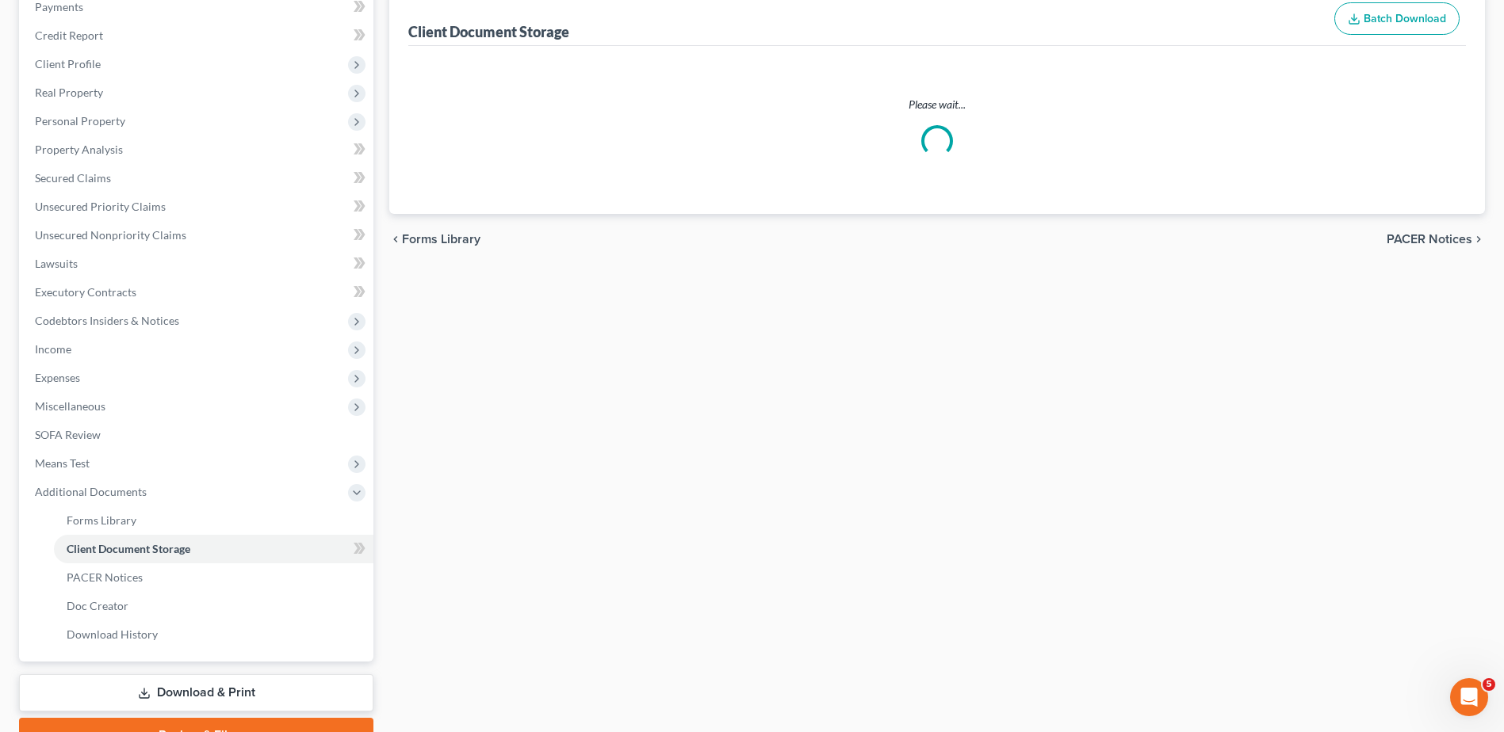
select select "7"
select select "37"
select select "52"
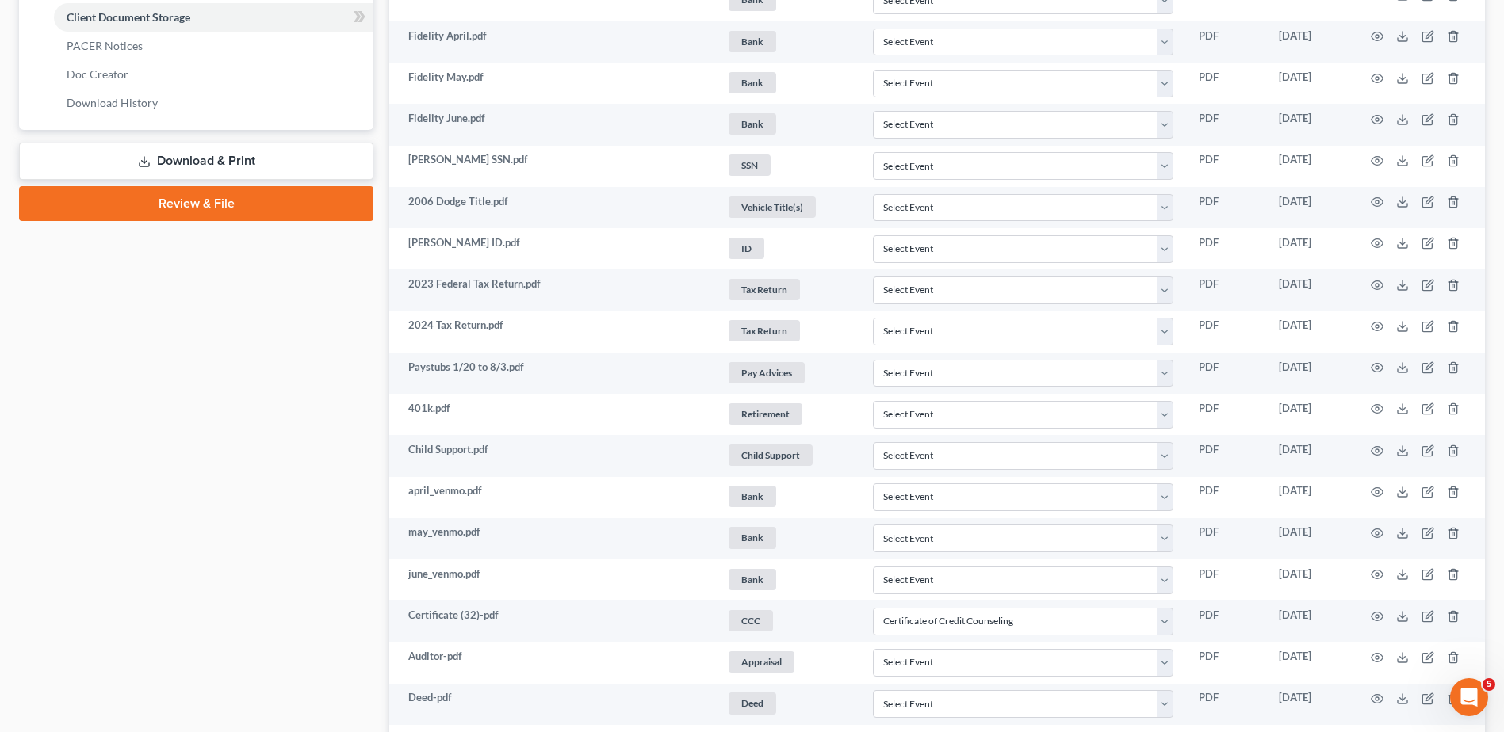
scroll to position [793, 0]
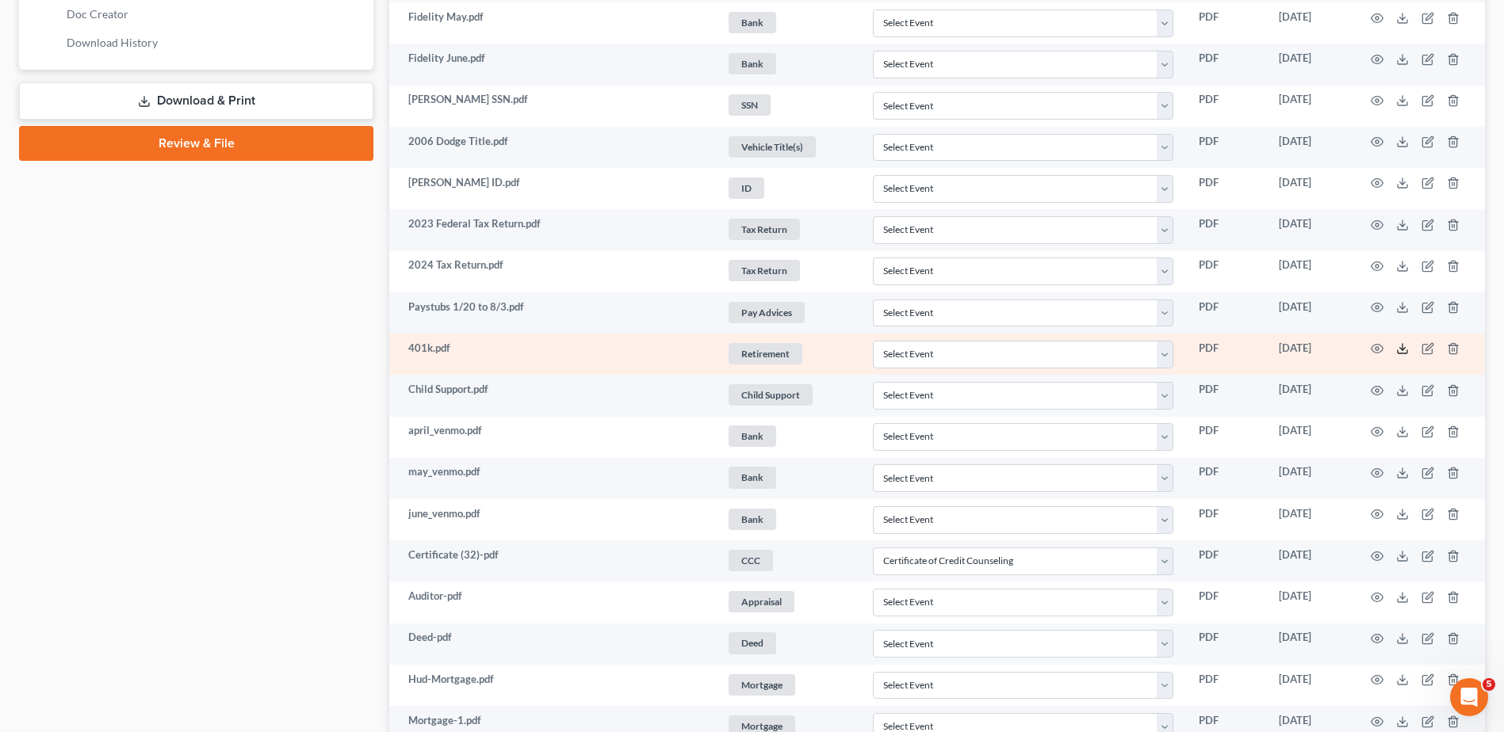
click at [1400, 348] on polyline at bounding box center [1403, 349] width 6 height 2
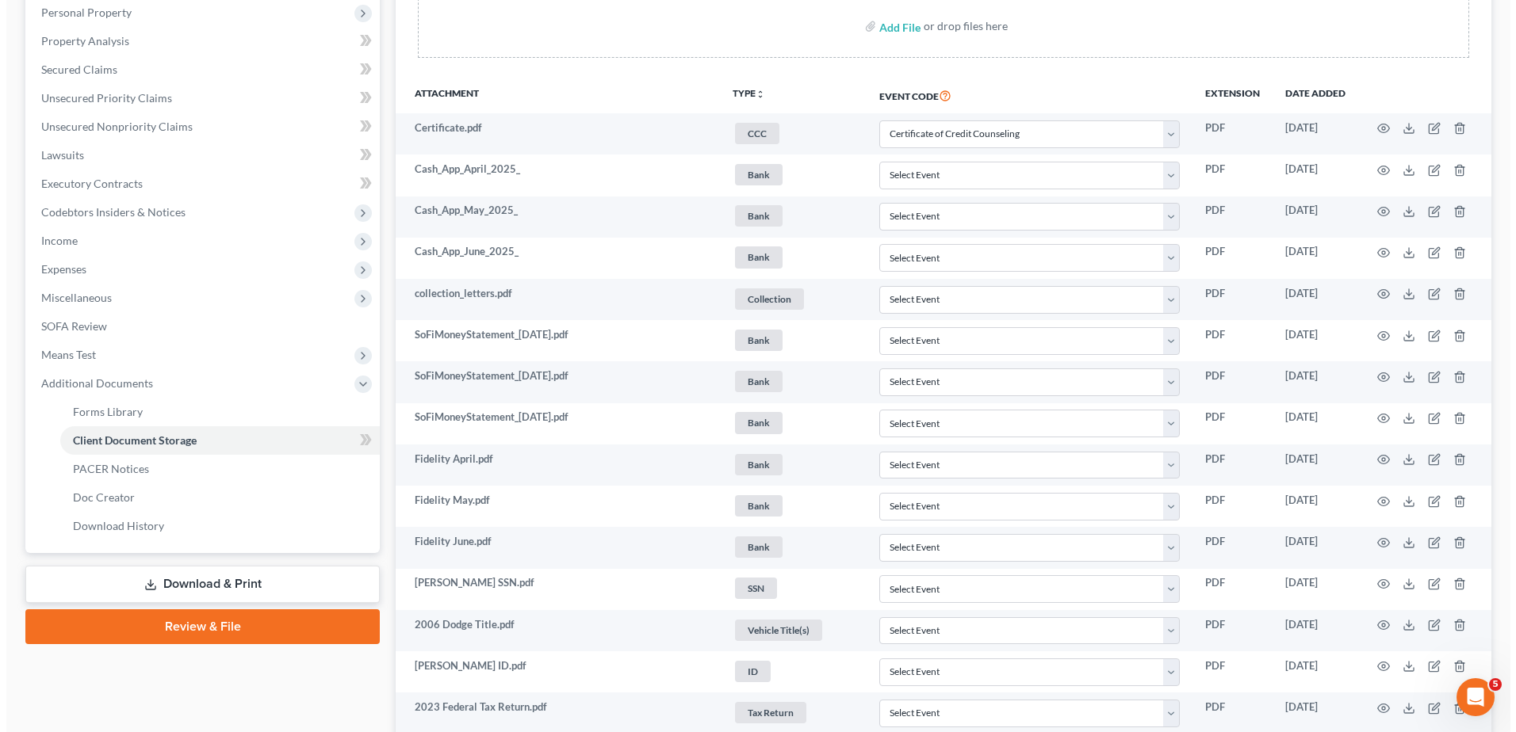
scroll to position [0, 0]
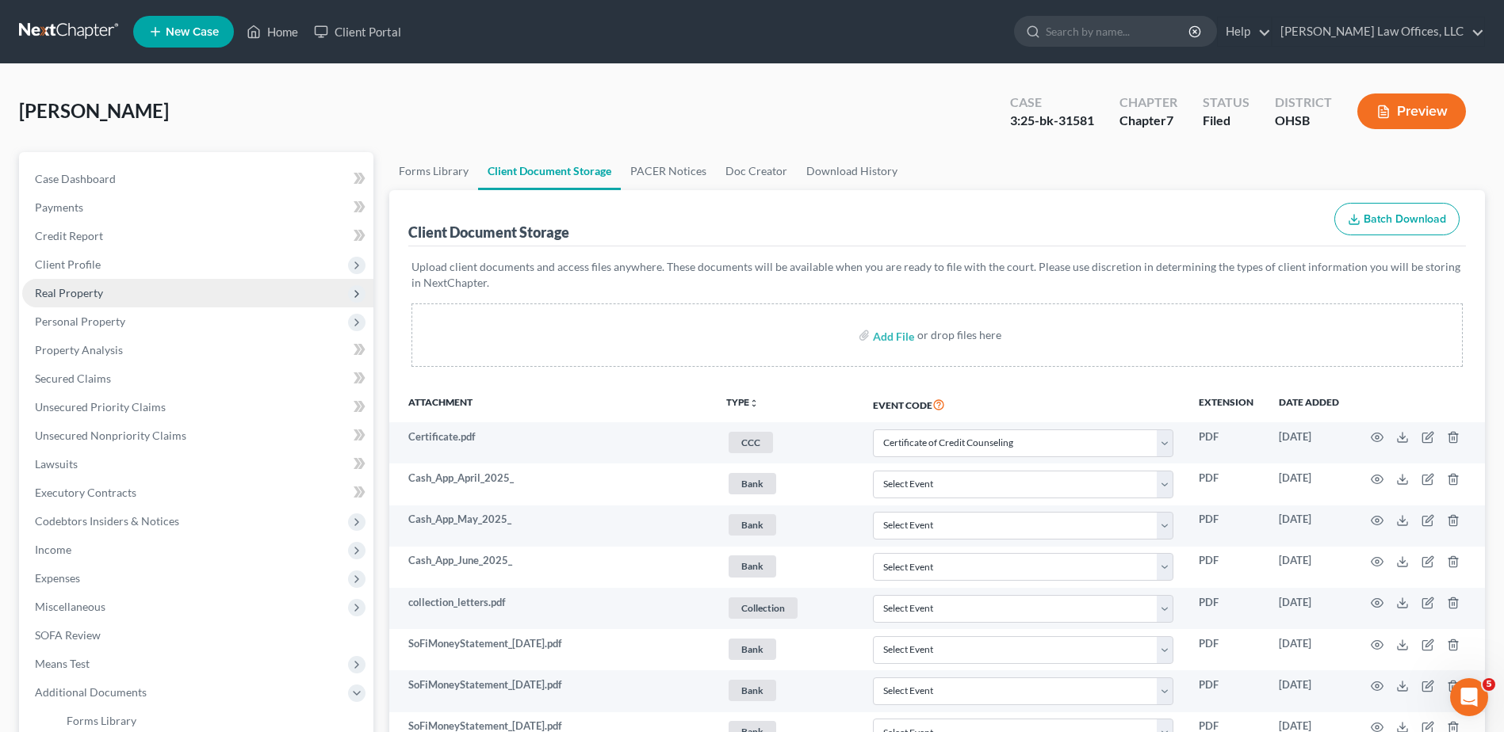
click at [91, 296] on span "Real Property" at bounding box center [69, 292] width 68 height 13
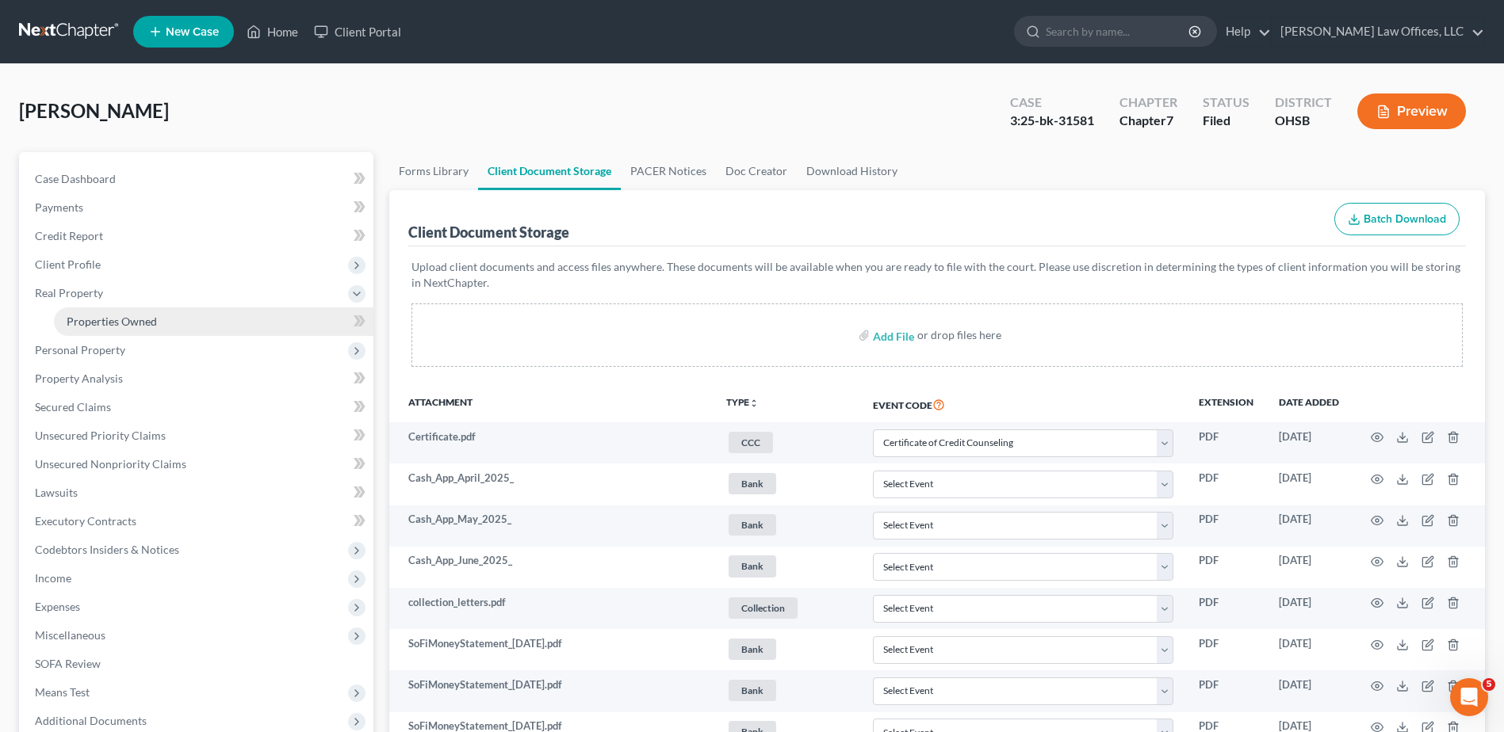
click at [106, 323] on span "Properties Owned" at bounding box center [112, 321] width 90 height 13
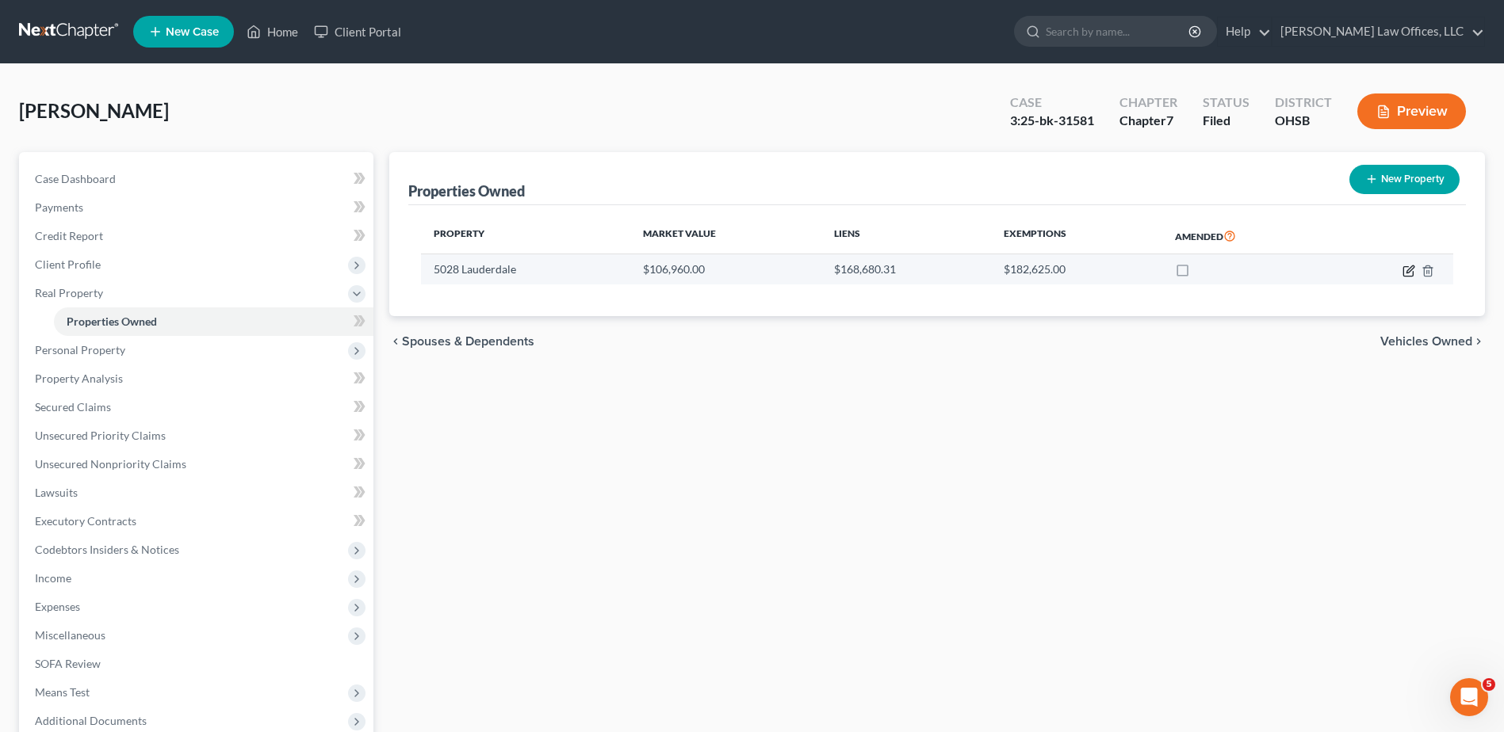
click at [1409, 275] on icon "button" at bounding box center [1408, 271] width 13 height 13
select select "36"
select select "0"
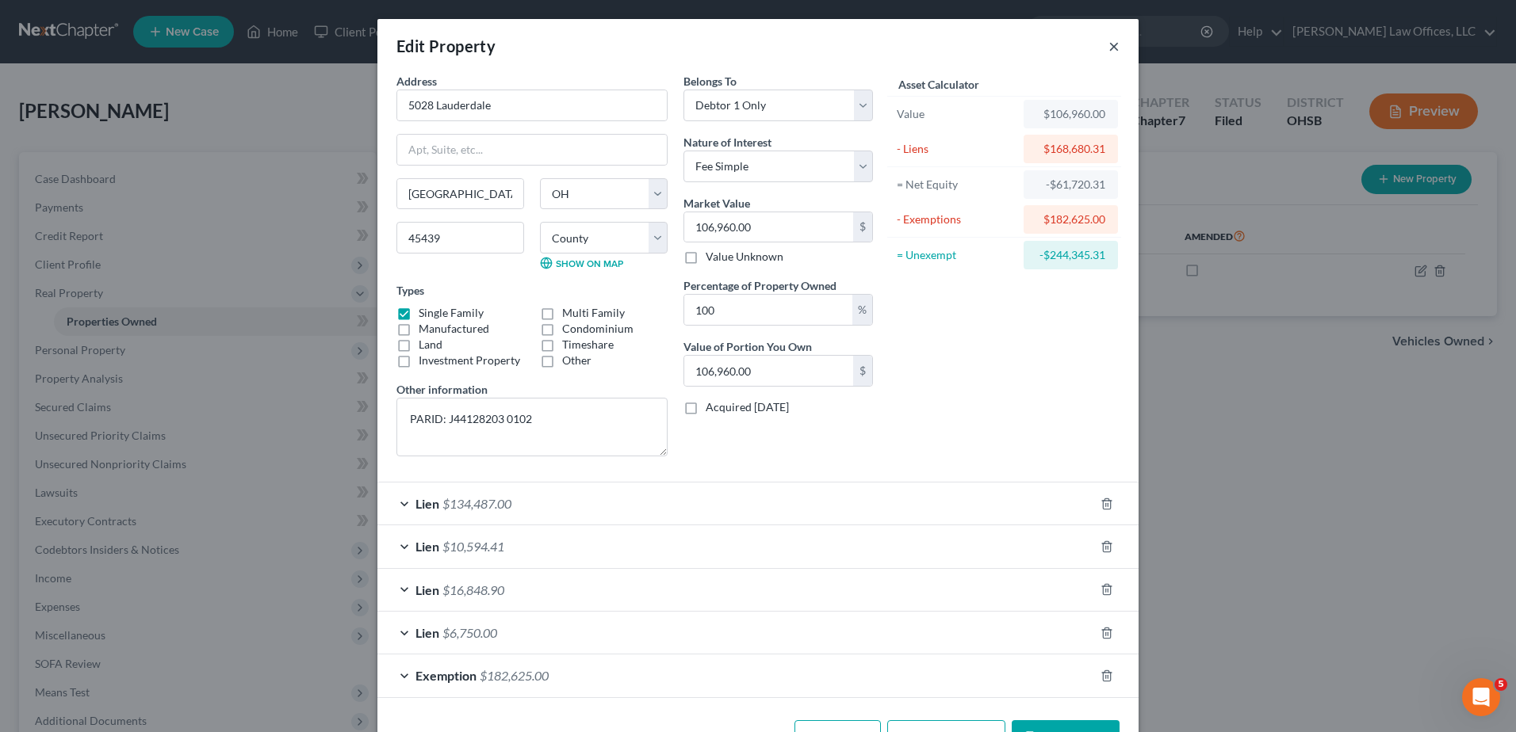
click at [1108, 44] on button "×" at bounding box center [1113, 45] width 11 height 19
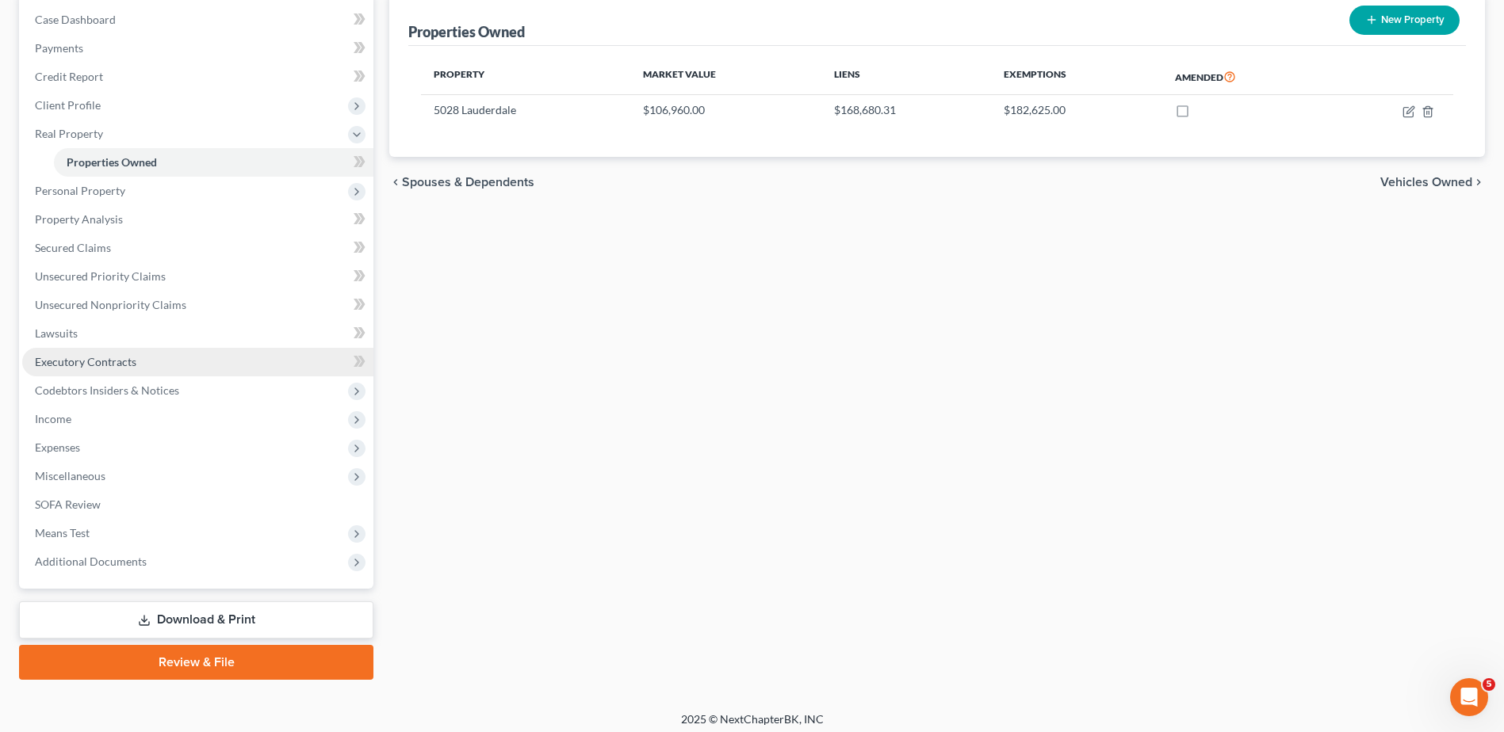
scroll to position [167, 0]
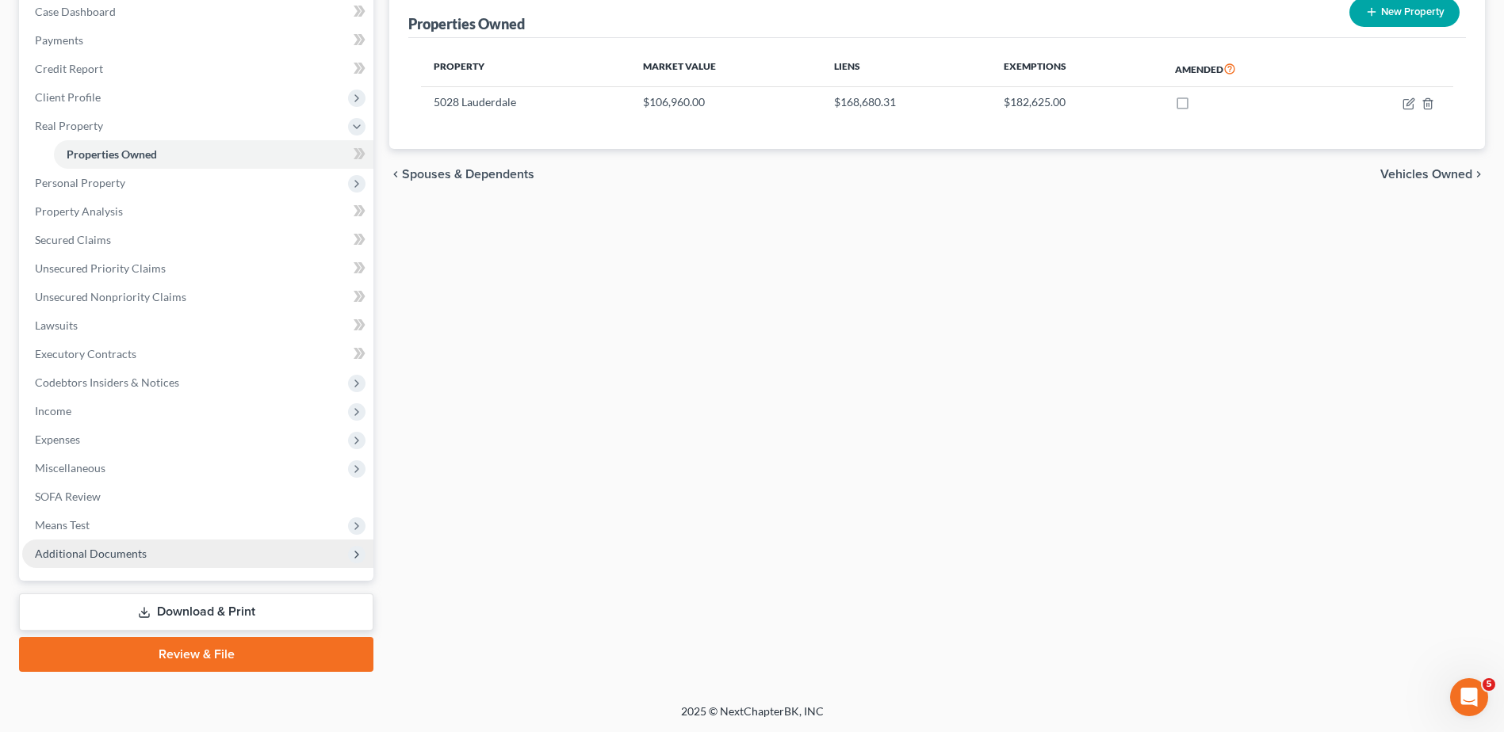
click at [117, 554] on span "Additional Documents" at bounding box center [91, 553] width 112 height 13
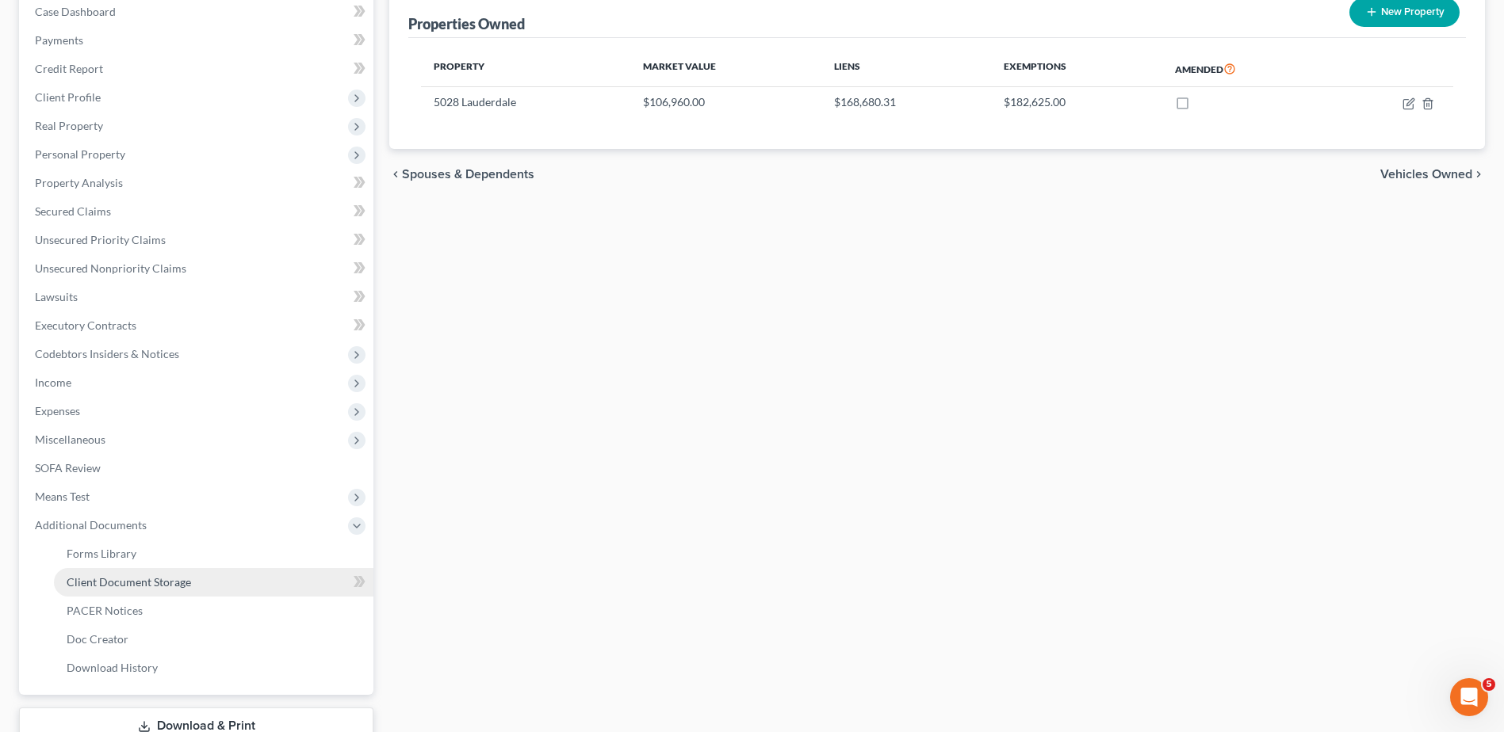
click at [132, 586] on span "Client Document Storage" at bounding box center [129, 582] width 124 height 13
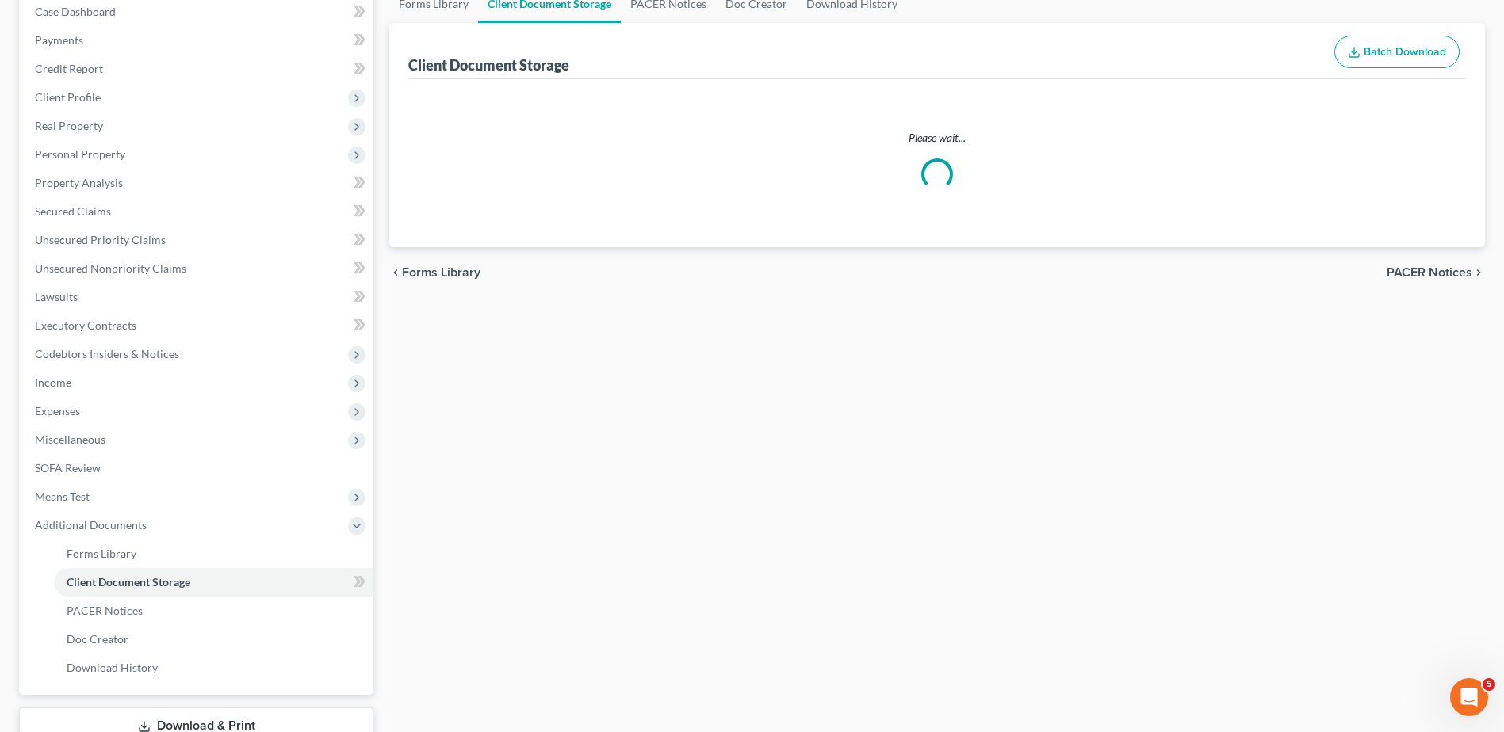
scroll to position [108, 0]
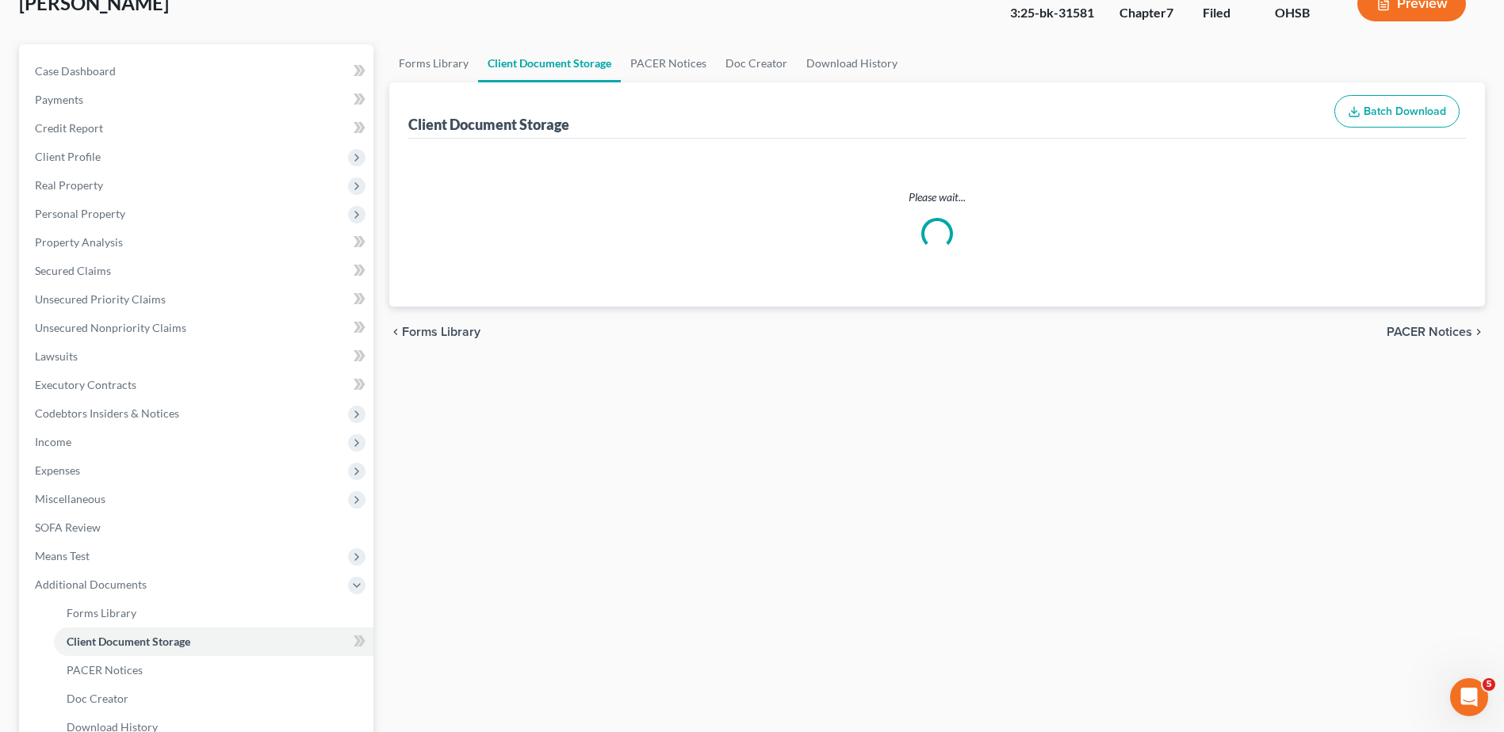
select select "7"
select select "37"
select select "52"
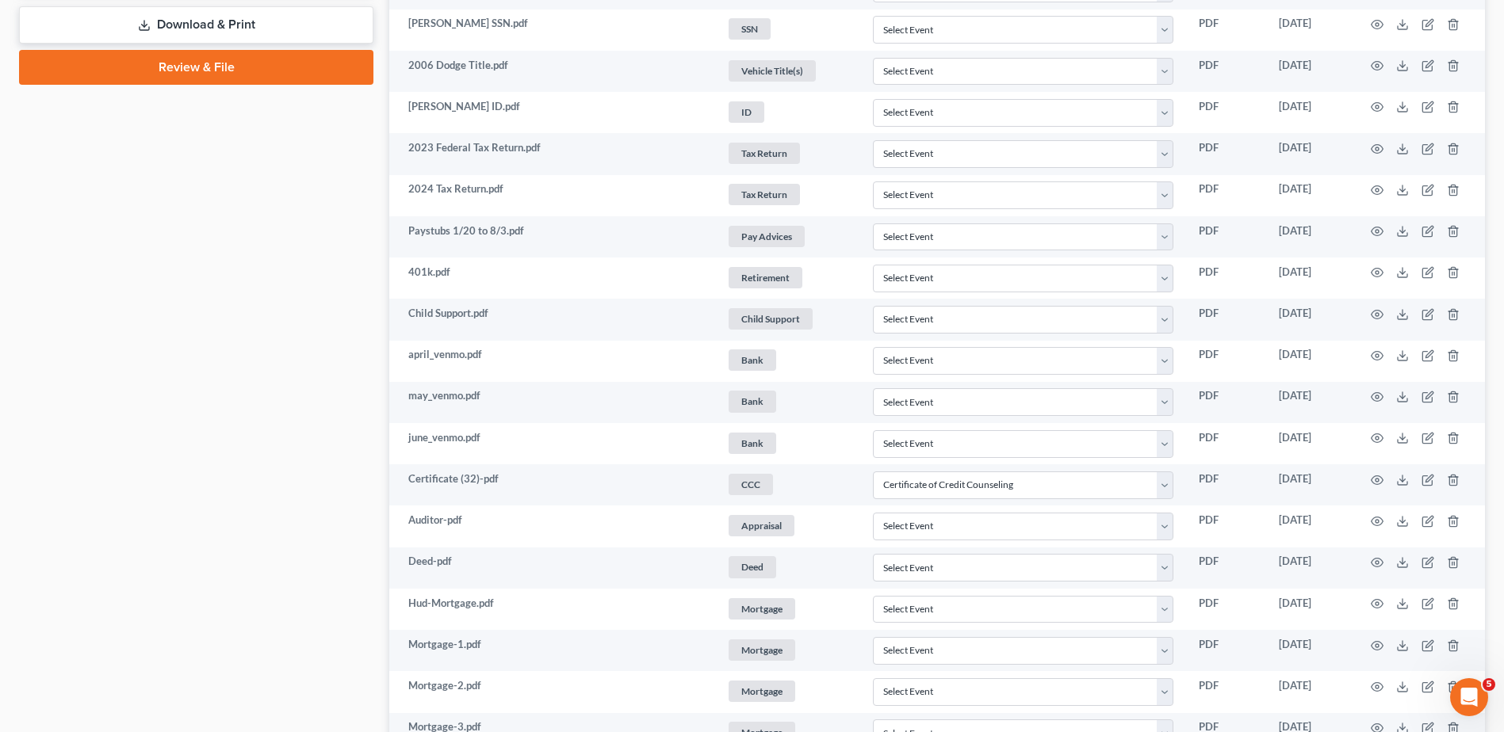
scroll to position [872, 0]
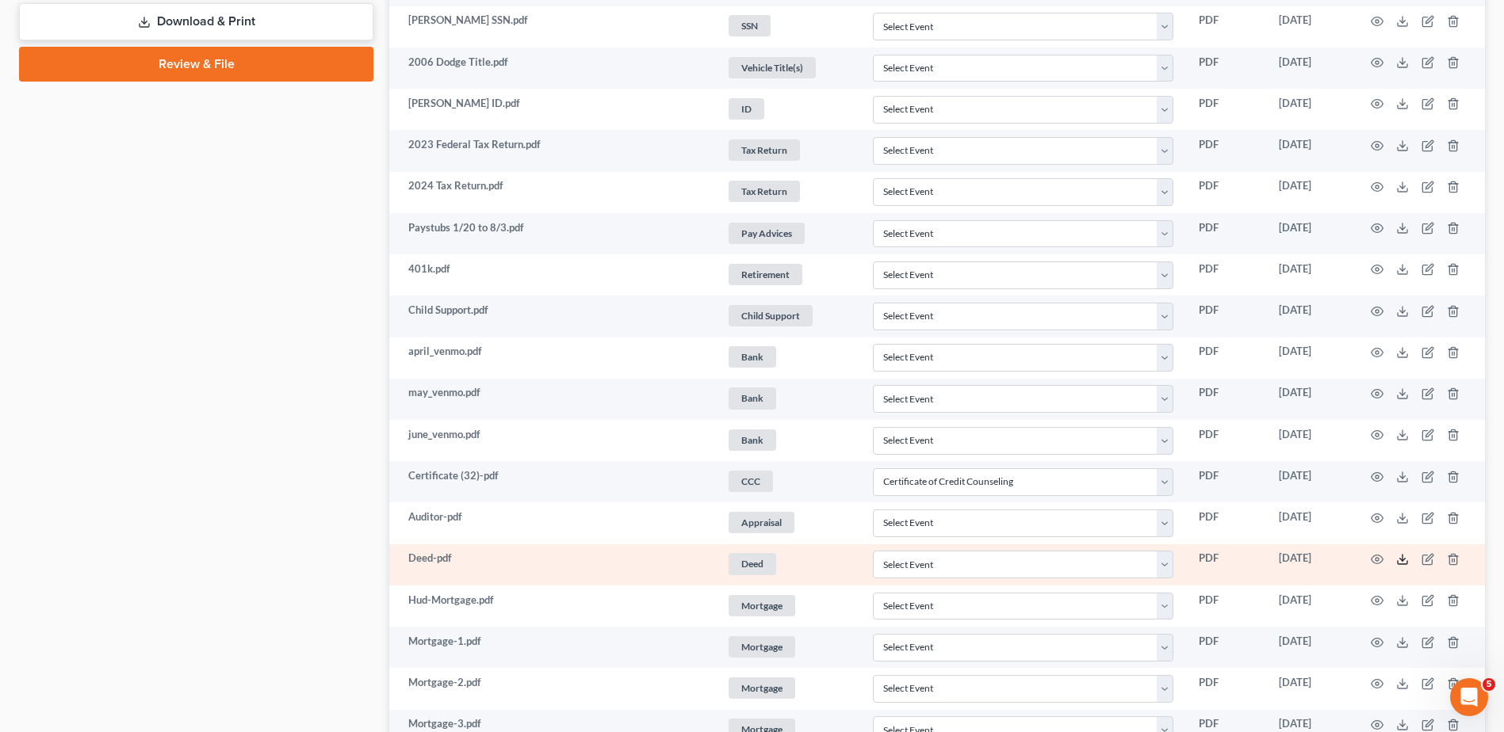
click at [1402, 560] on icon at bounding box center [1402, 559] width 13 height 13
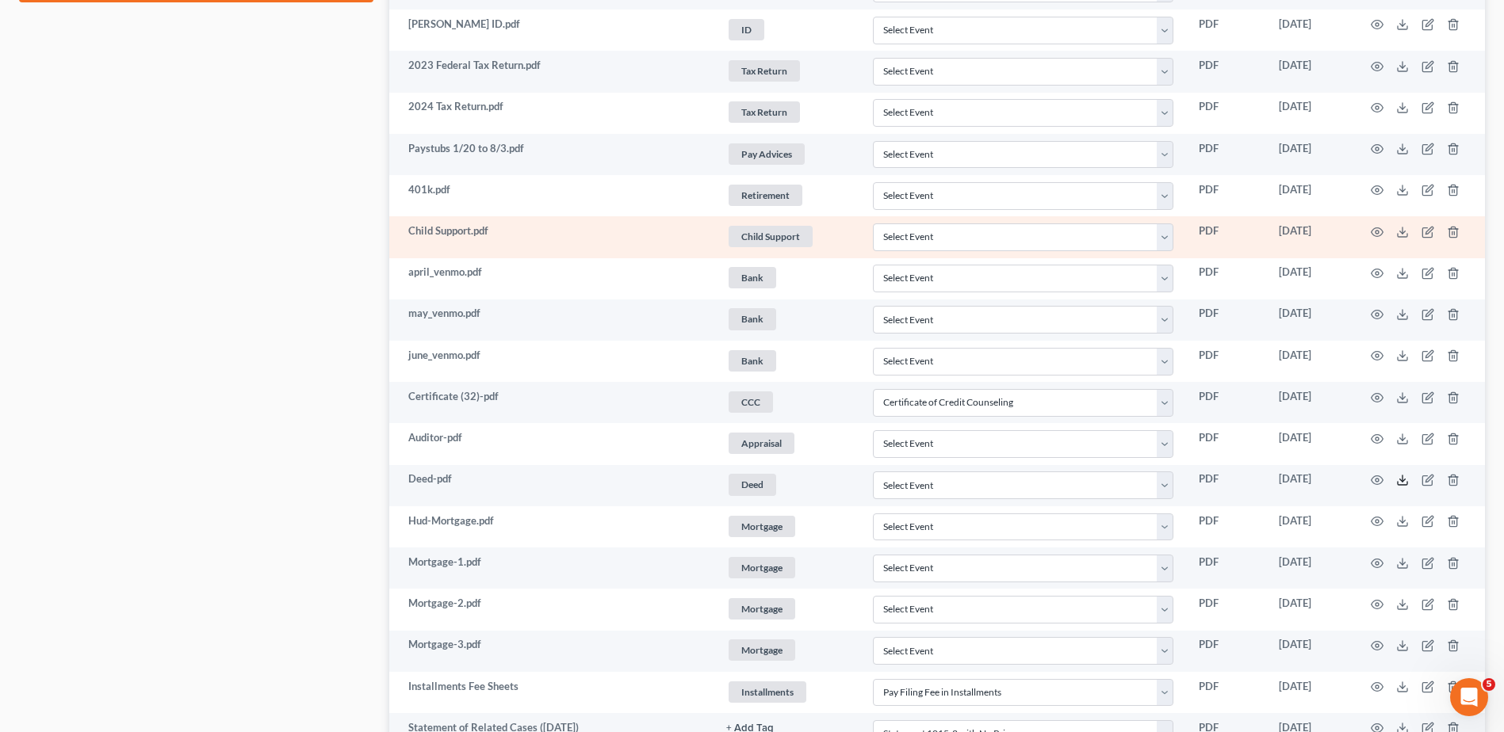
scroll to position [1031, 0]
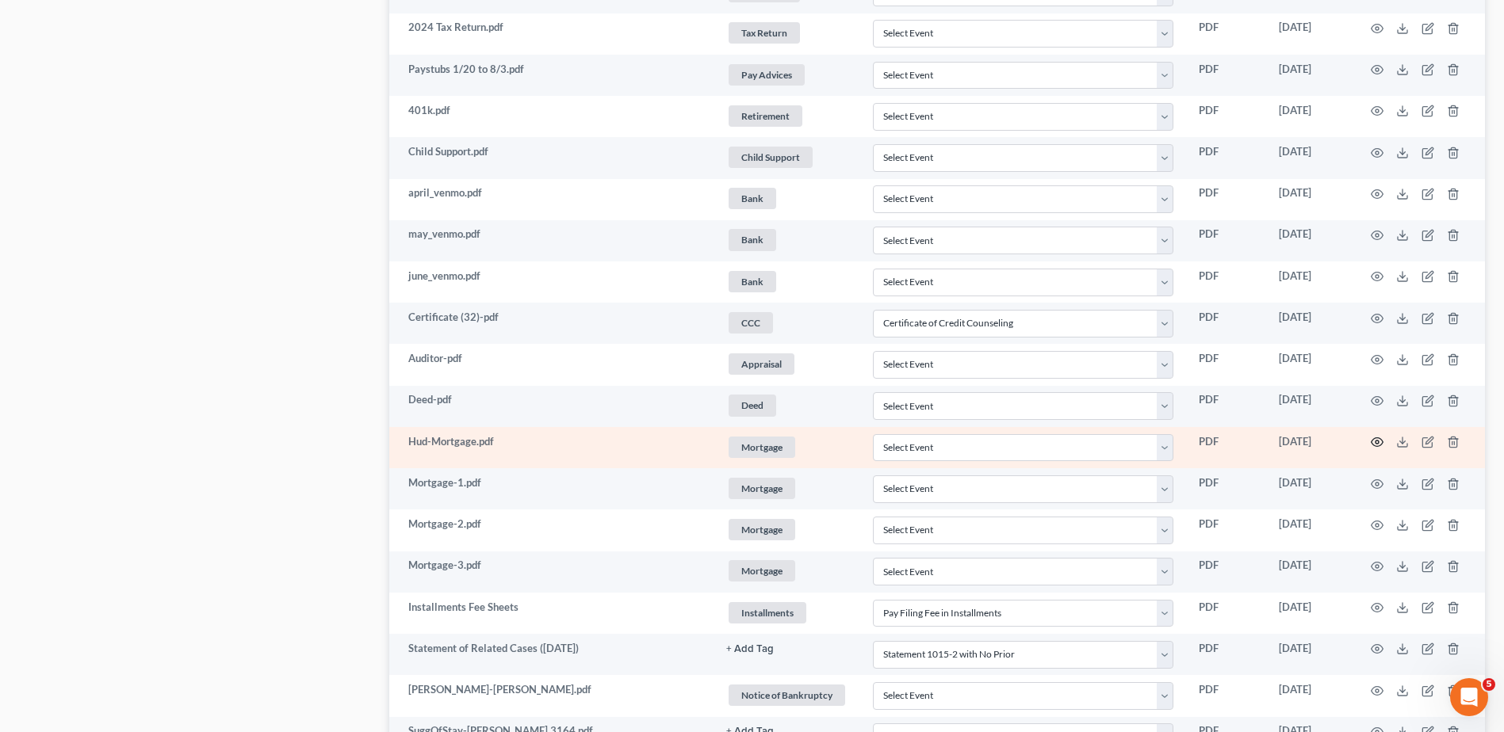
click at [1377, 445] on icon "button" at bounding box center [1377, 442] width 13 height 13
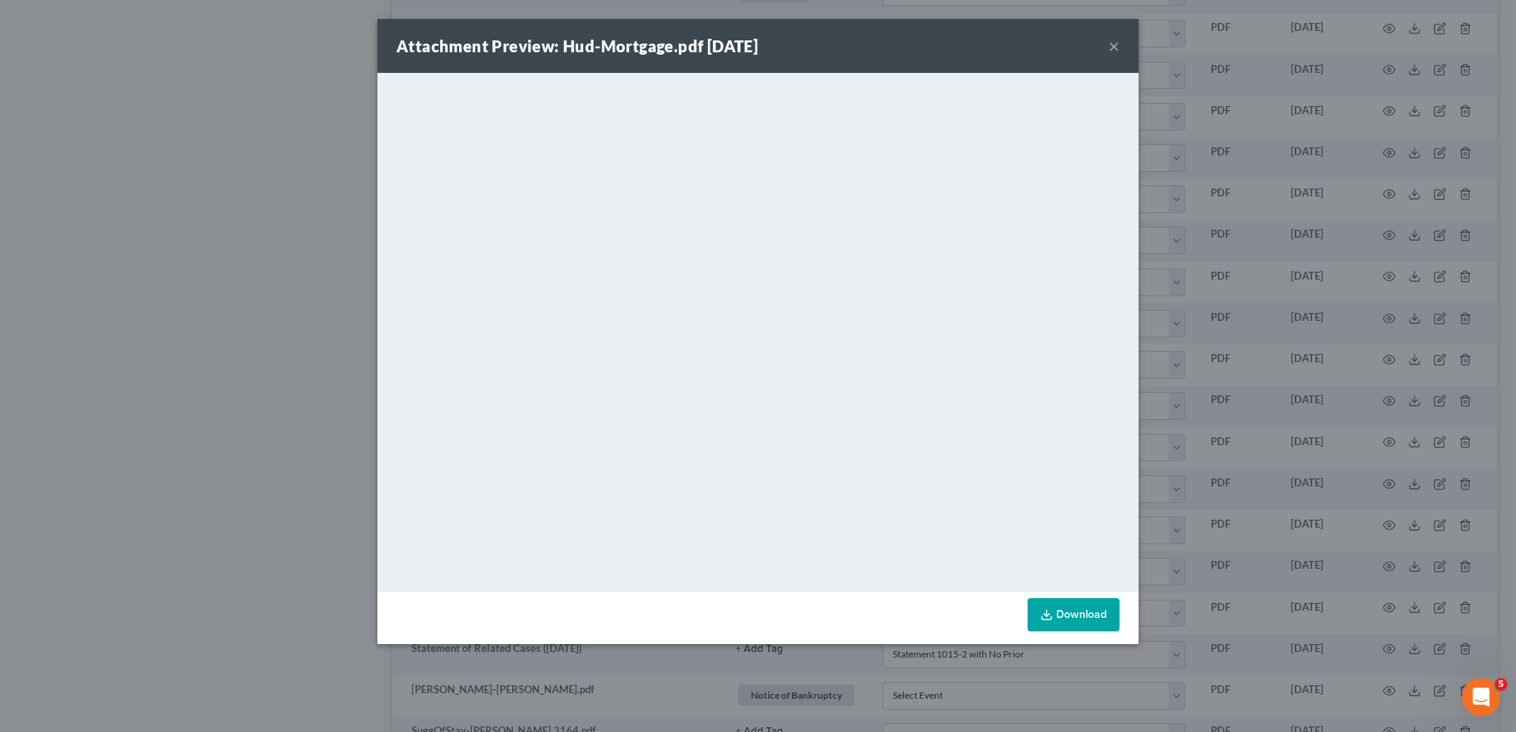
click at [1113, 46] on button "×" at bounding box center [1113, 45] width 11 height 19
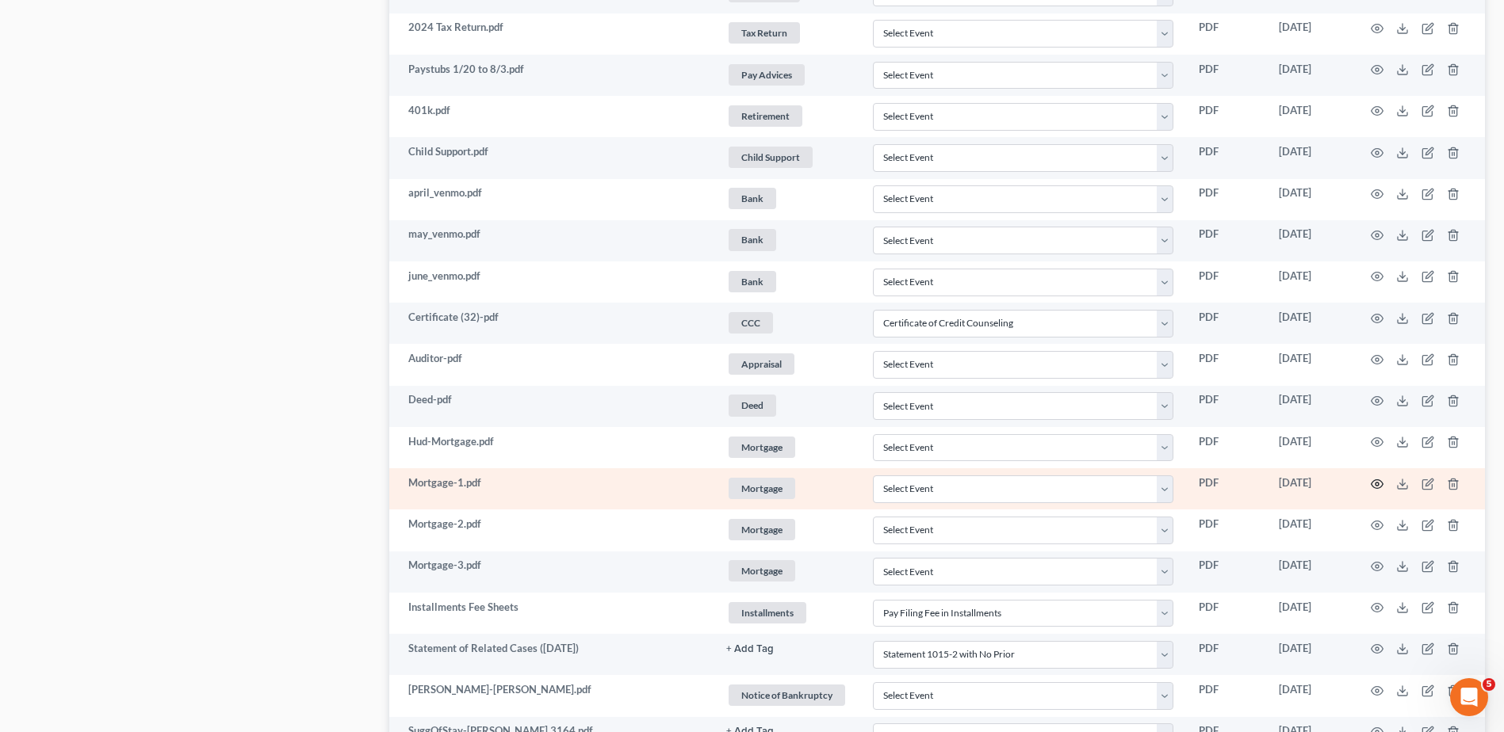
click at [1379, 482] on icon "button" at bounding box center [1377, 484] width 13 height 13
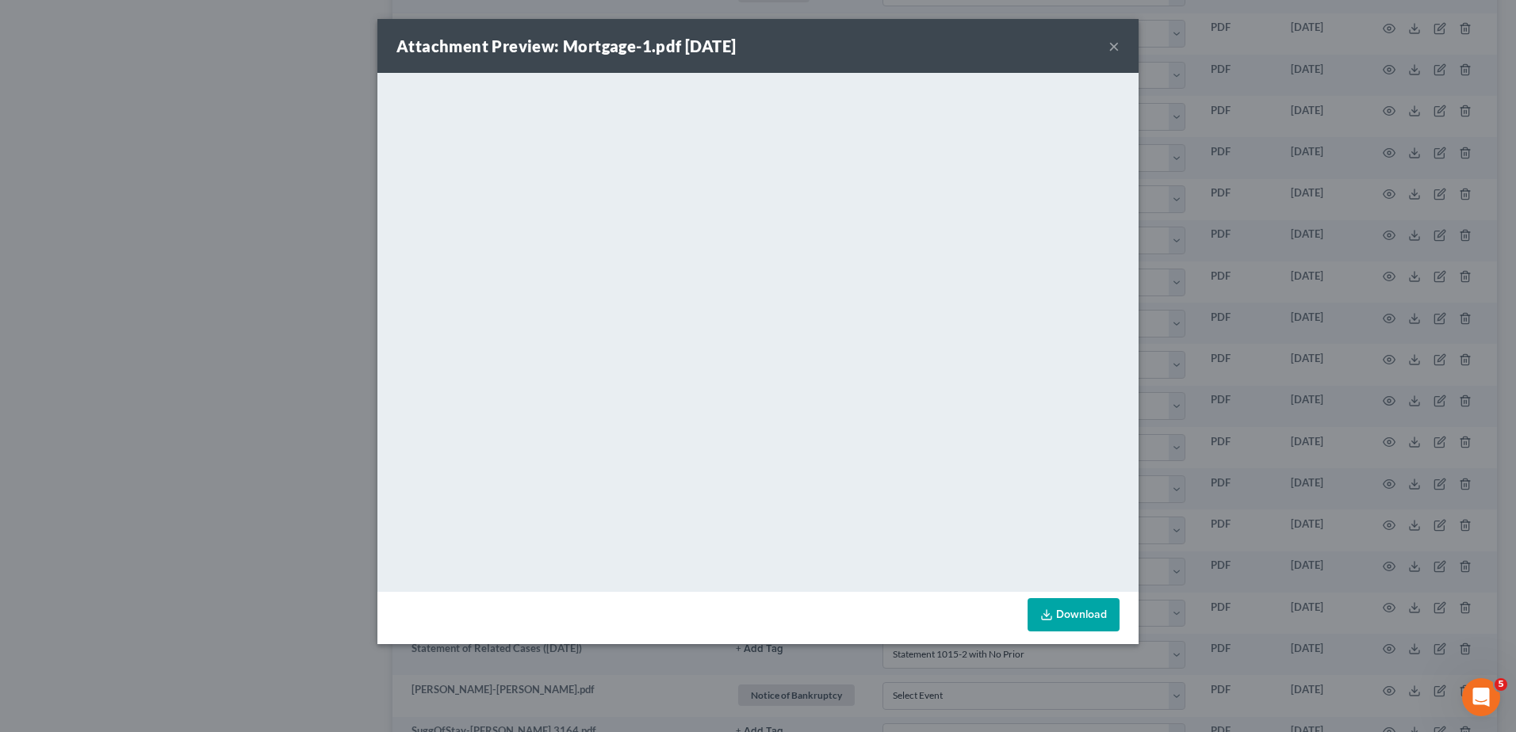
click at [1112, 46] on button "×" at bounding box center [1113, 45] width 11 height 19
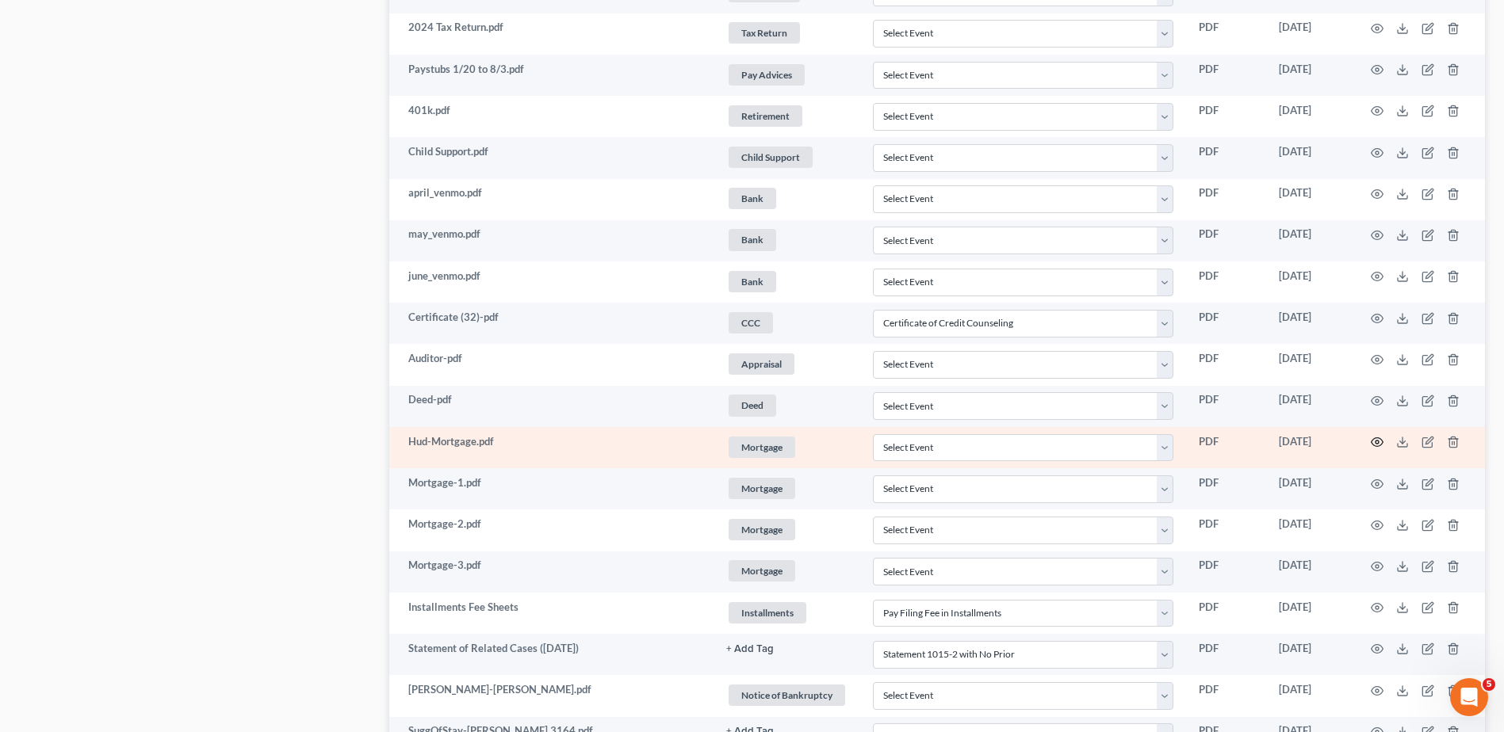
click at [1376, 441] on circle "button" at bounding box center [1376, 442] width 3 height 3
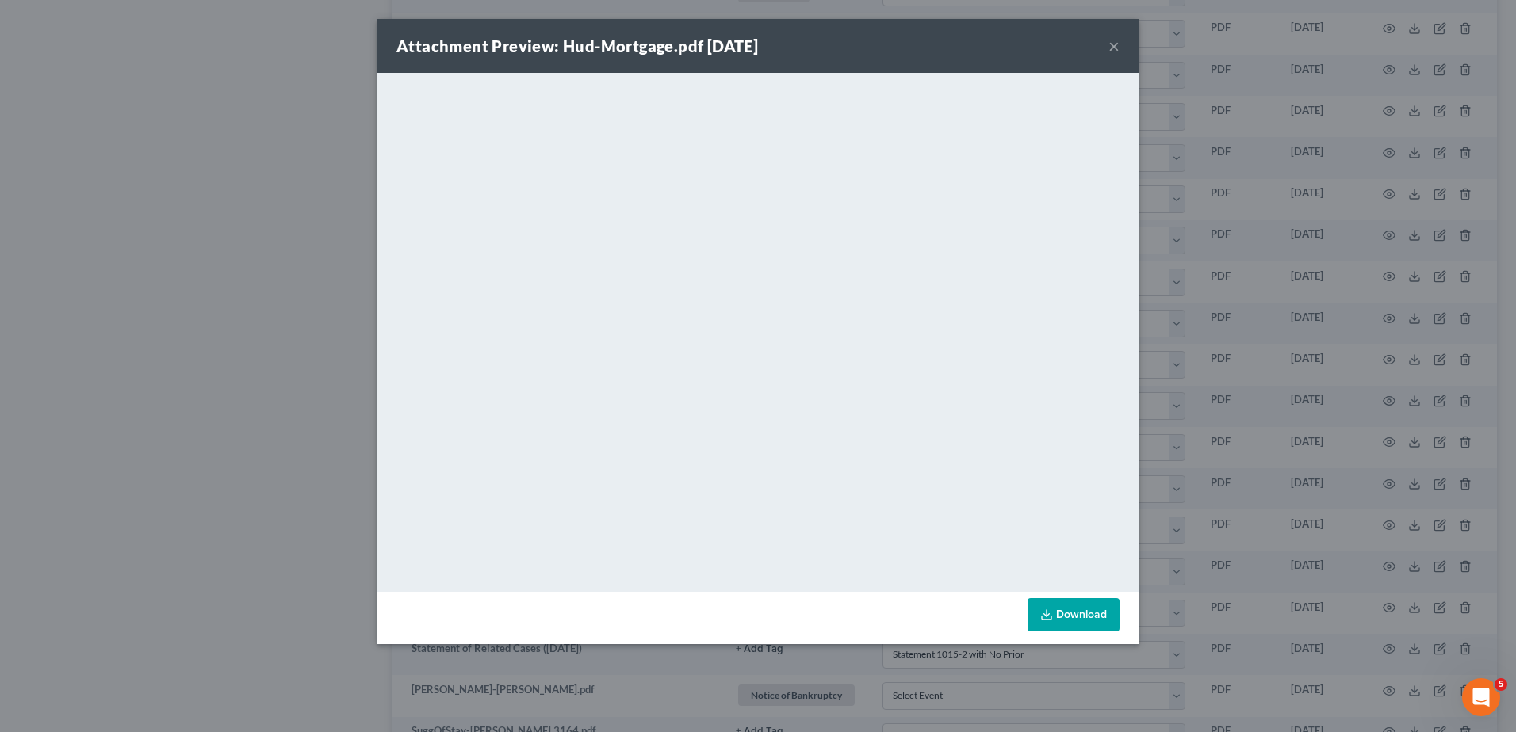
click at [1116, 45] on button "×" at bounding box center [1113, 45] width 11 height 19
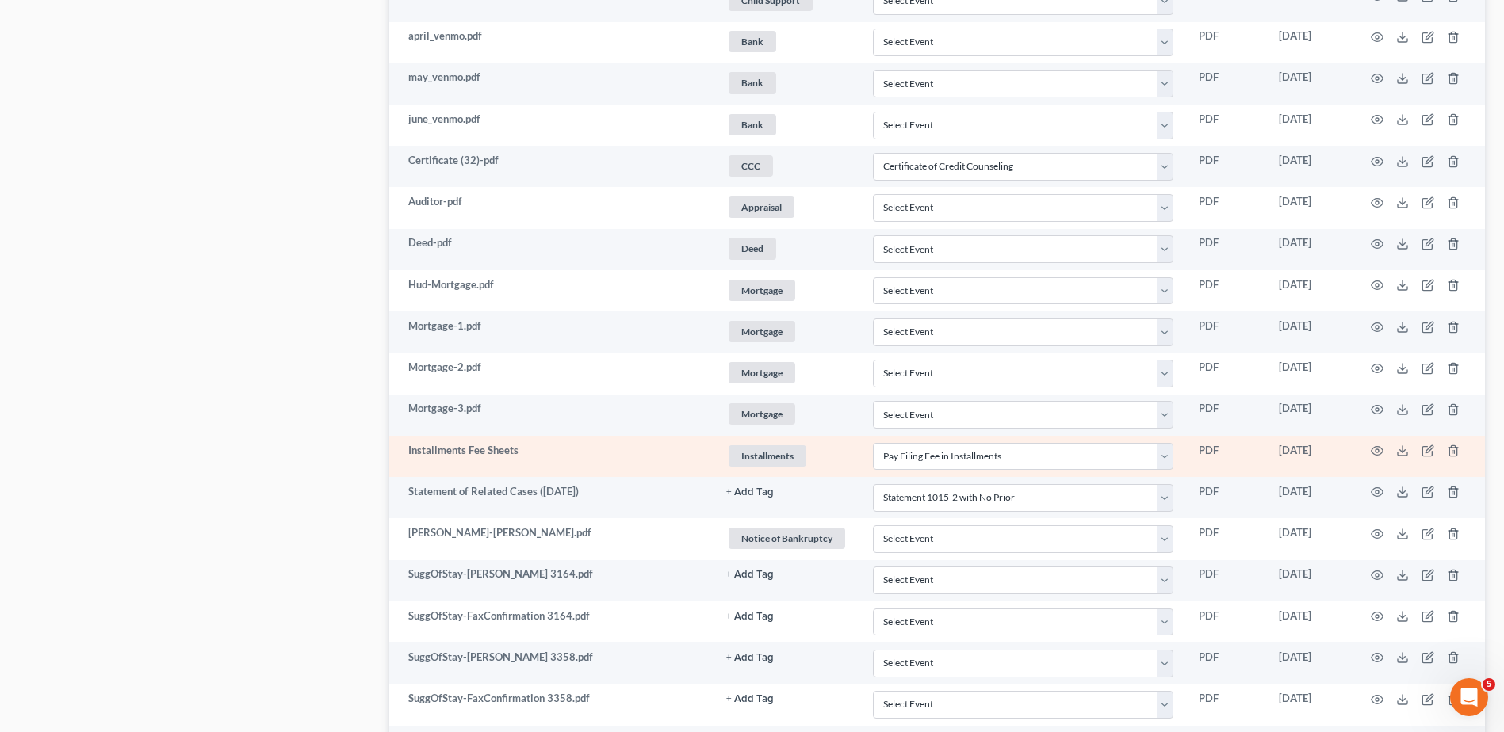
scroll to position [1189, 0]
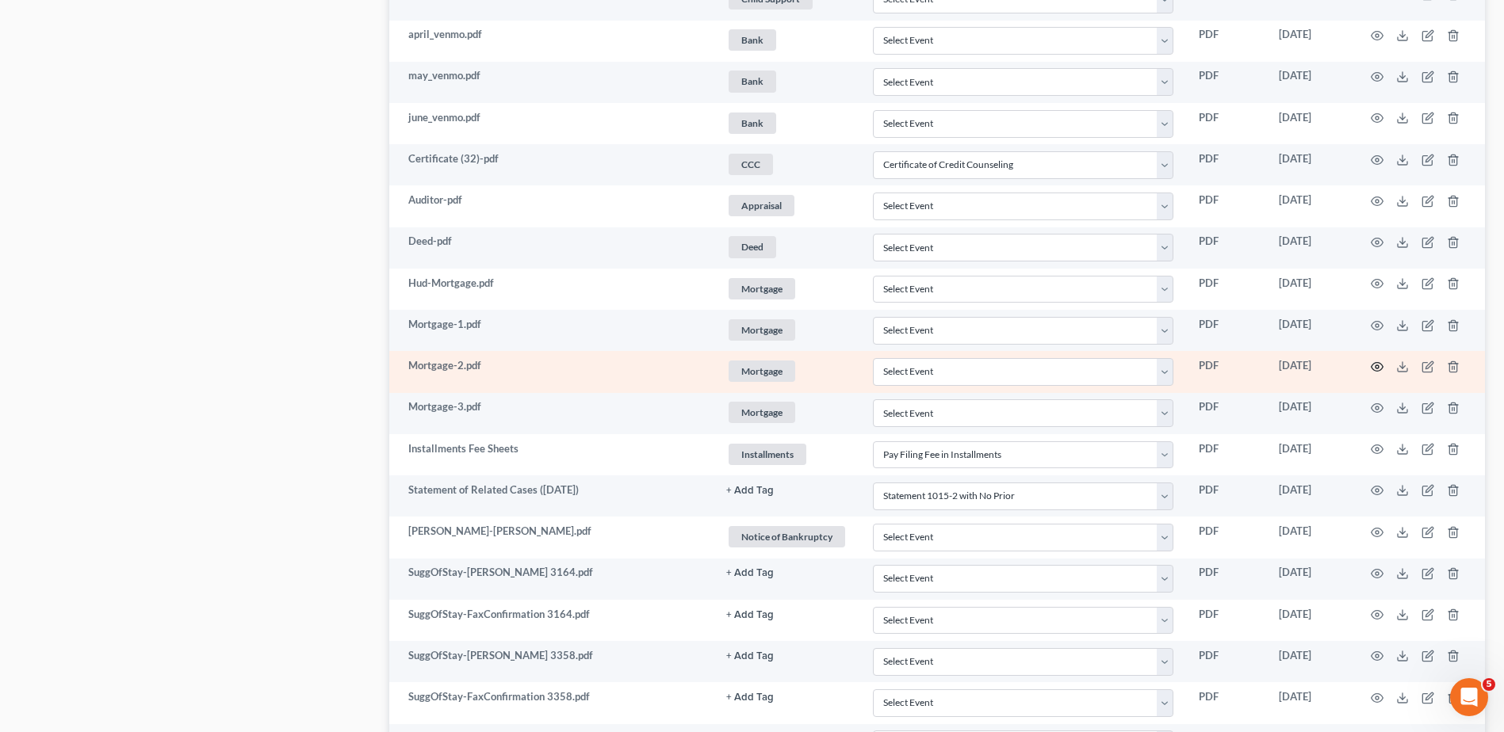
click at [1377, 365] on icon "button" at bounding box center [1377, 367] width 13 height 13
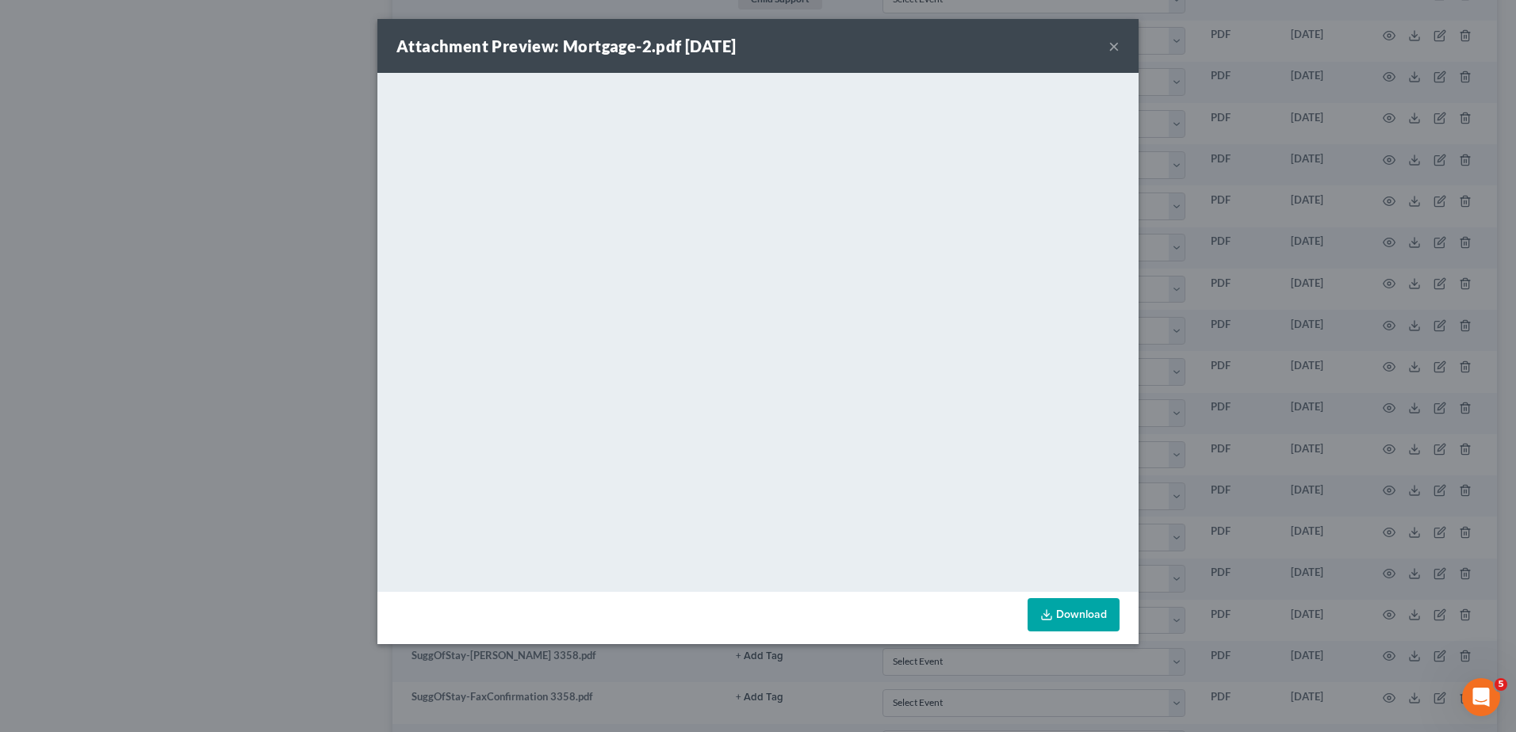
click at [1111, 45] on button "×" at bounding box center [1113, 45] width 11 height 19
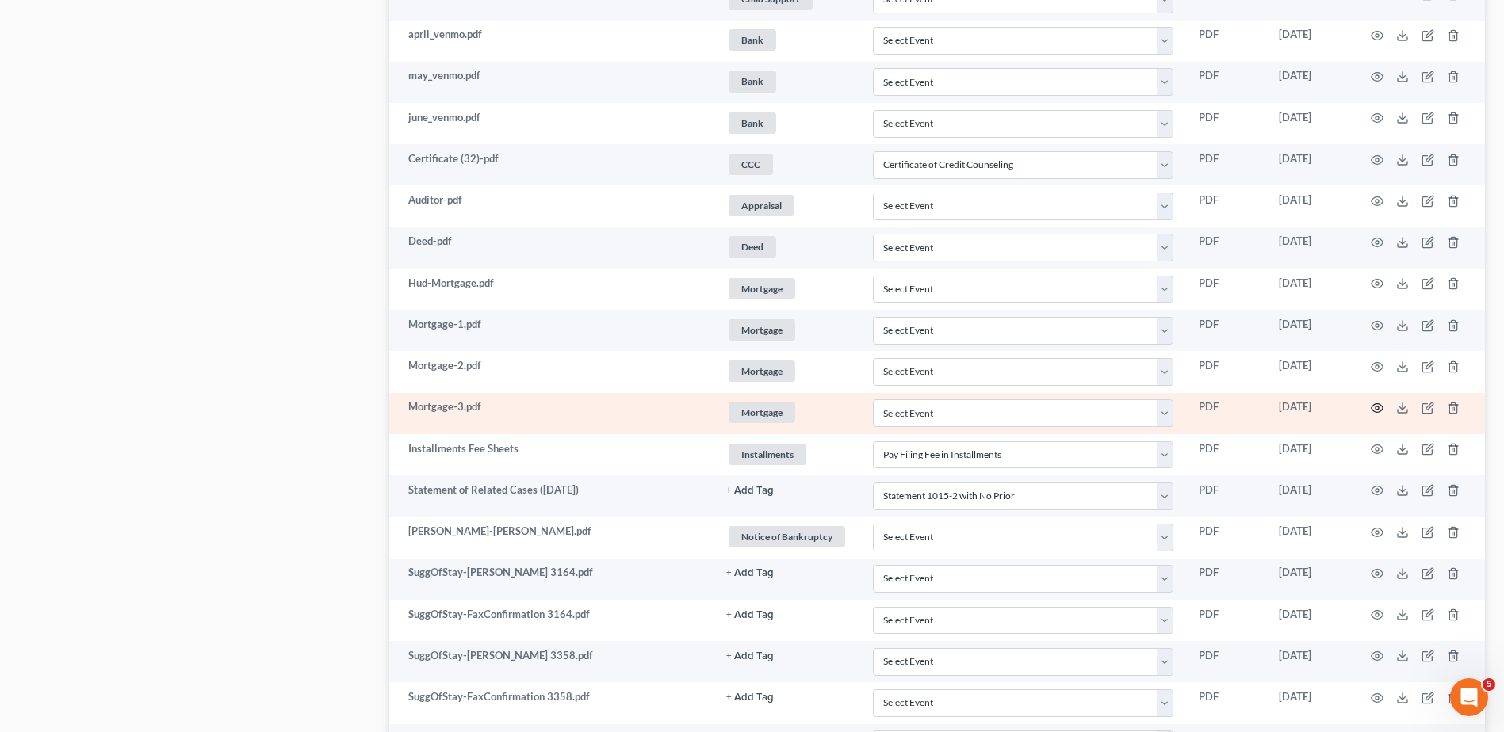
click at [1377, 407] on circle "button" at bounding box center [1376, 408] width 3 height 3
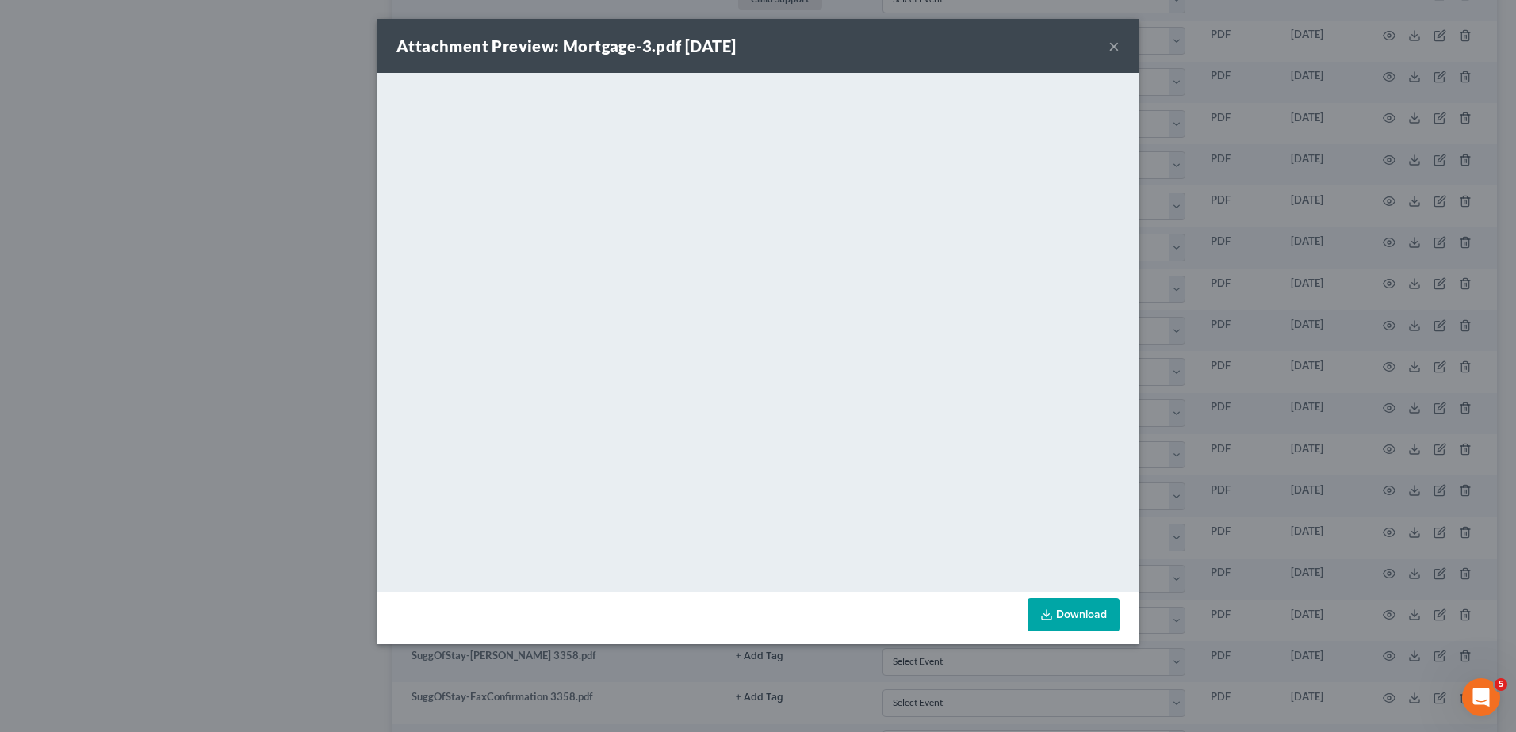
click at [1112, 48] on button "×" at bounding box center [1113, 45] width 11 height 19
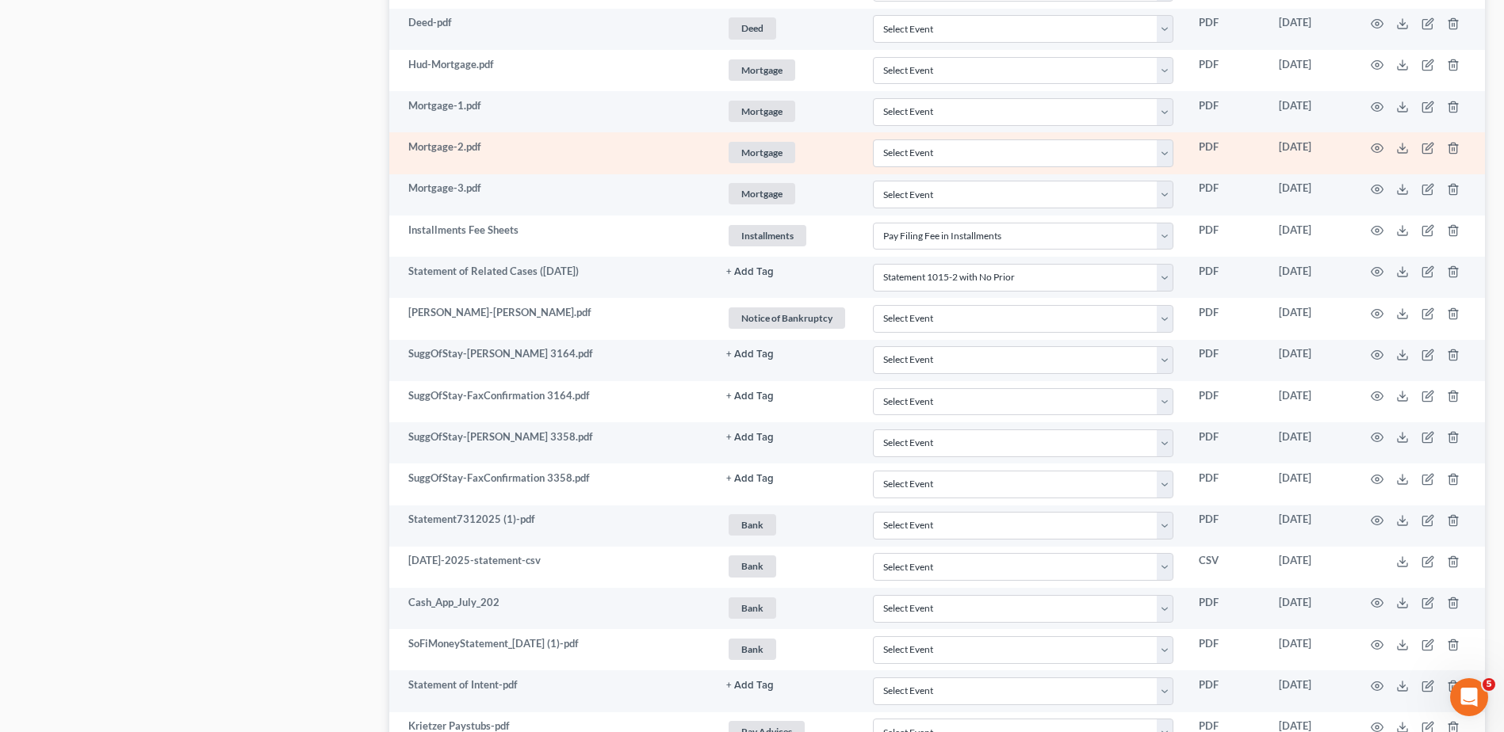
scroll to position [1202, 0]
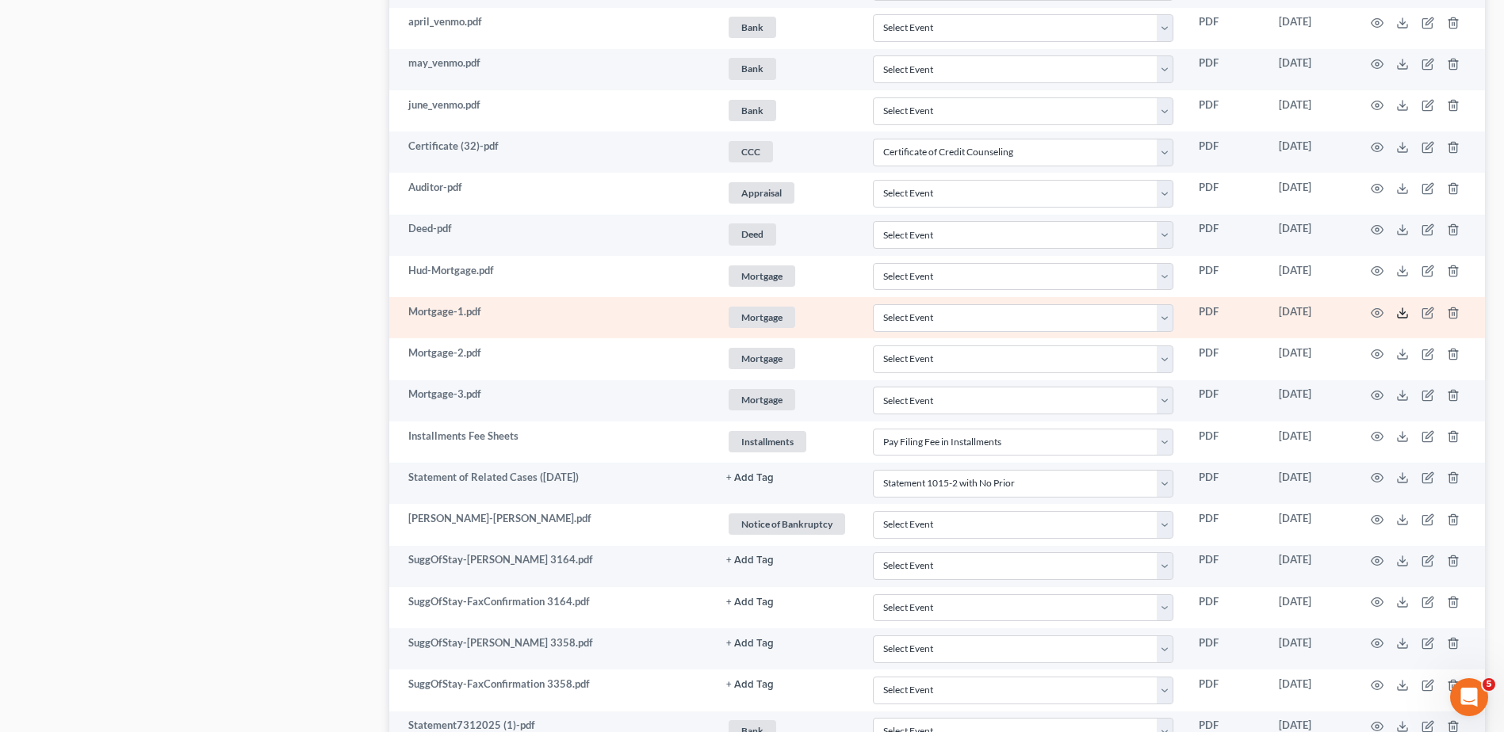
click at [1401, 314] on icon at bounding box center [1402, 313] width 13 height 13
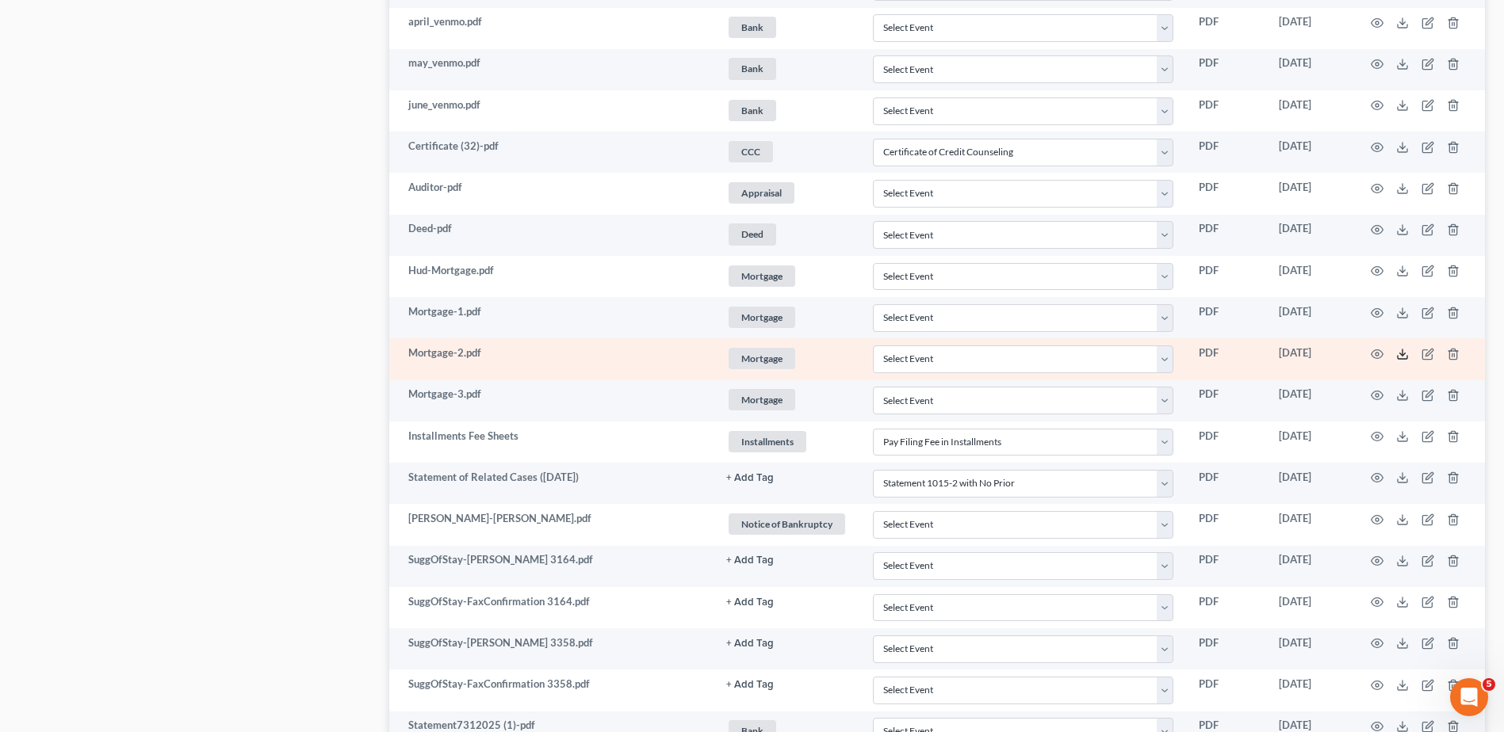
drag, startPoint x: 1406, startPoint y: 356, endPoint x: 1096, endPoint y: 342, distance: 309.5
click at [1406, 356] on icon at bounding box center [1402, 354] width 13 height 13
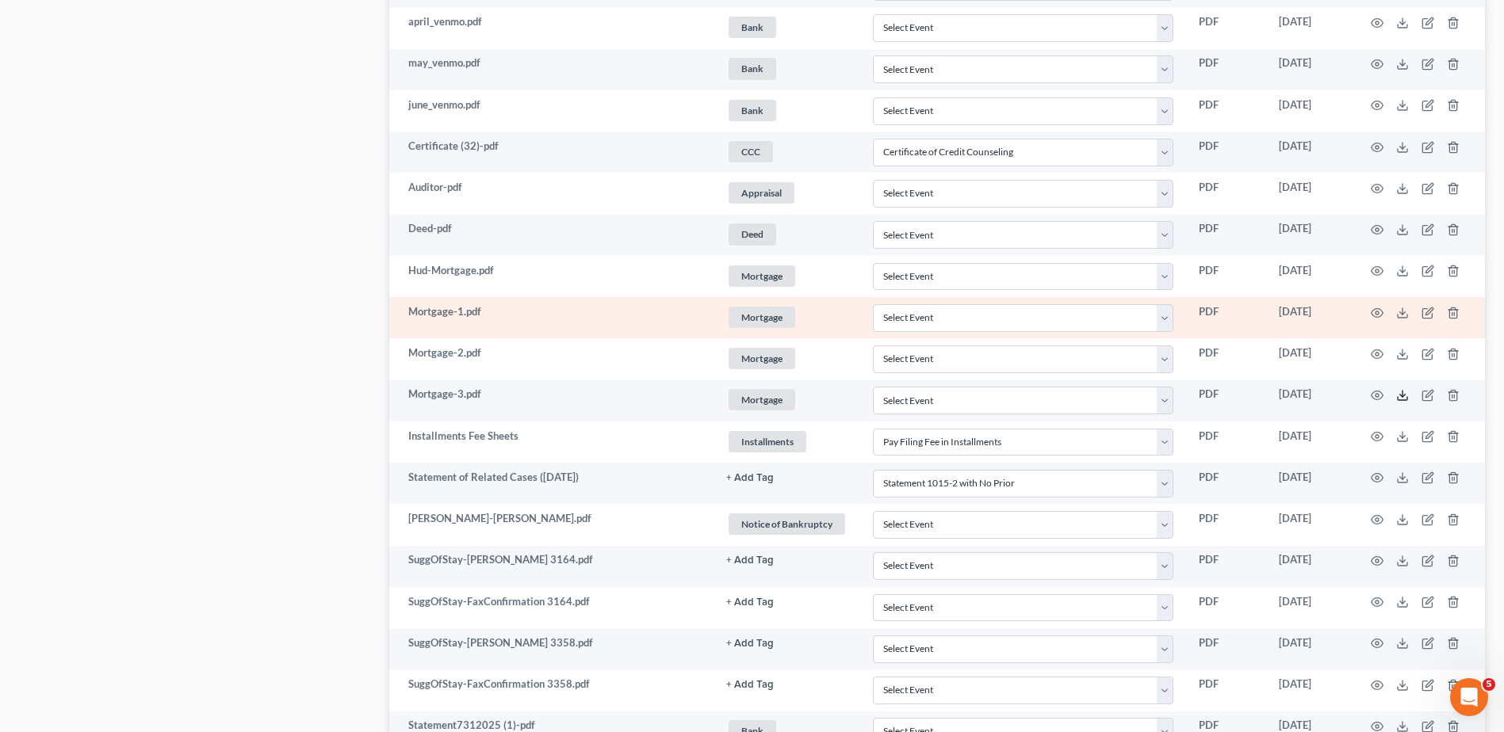
drag, startPoint x: 1405, startPoint y: 394, endPoint x: 809, endPoint y: 335, distance: 599.0
click at [1405, 394] on icon at bounding box center [1402, 395] width 13 height 13
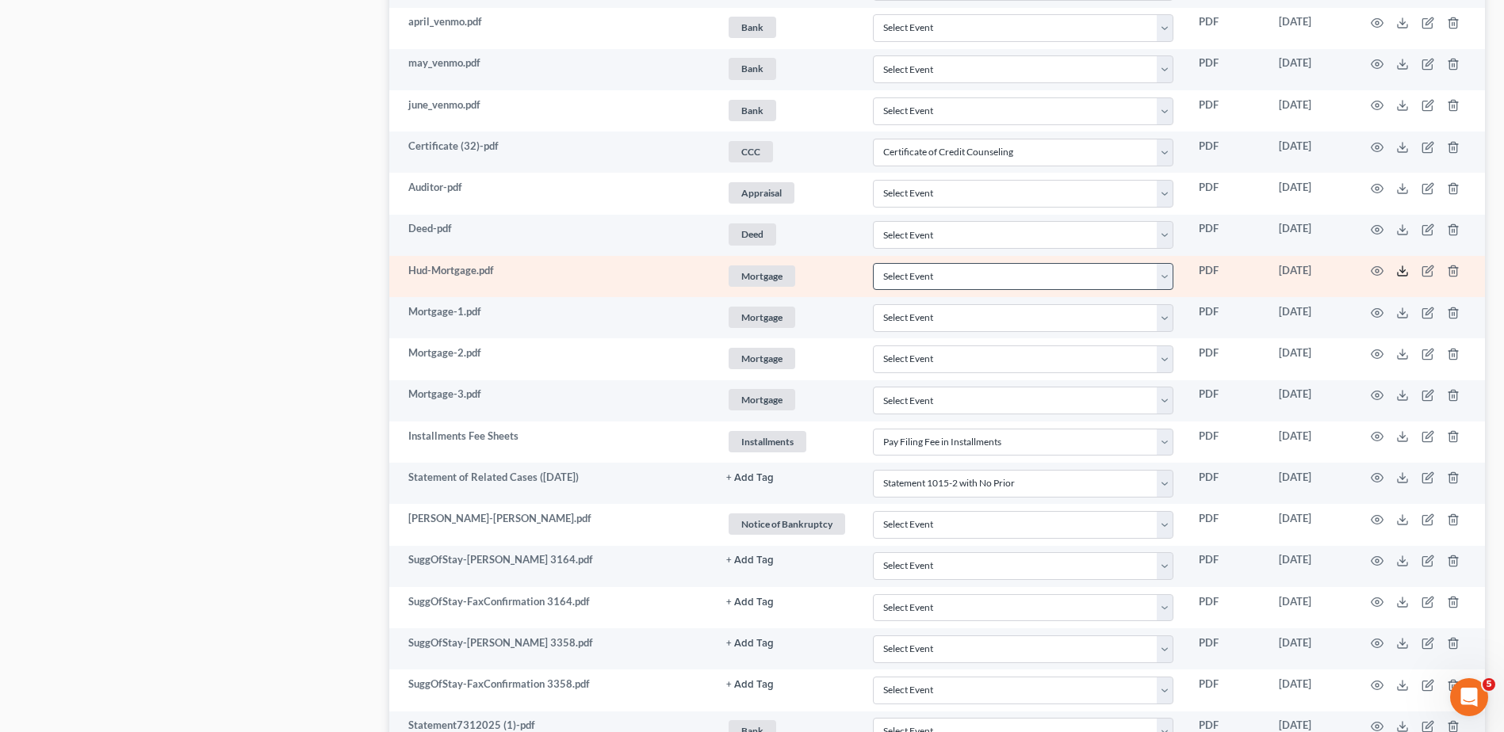
drag, startPoint x: 1398, startPoint y: 270, endPoint x: 990, endPoint y: 263, distance: 408.3
click at [1398, 270] on icon at bounding box center [1402, 271] width 13 height 13
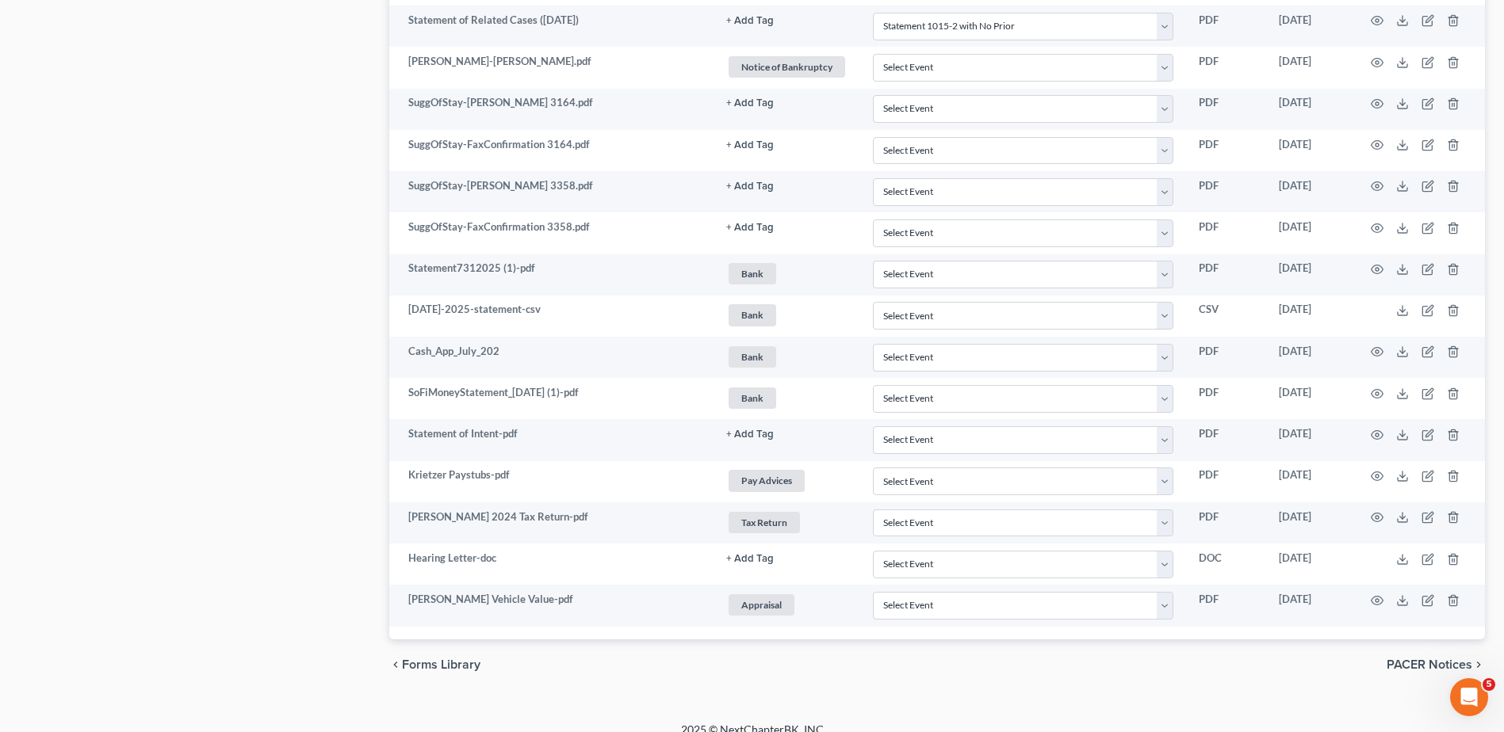
scroll to position [1677, 0]
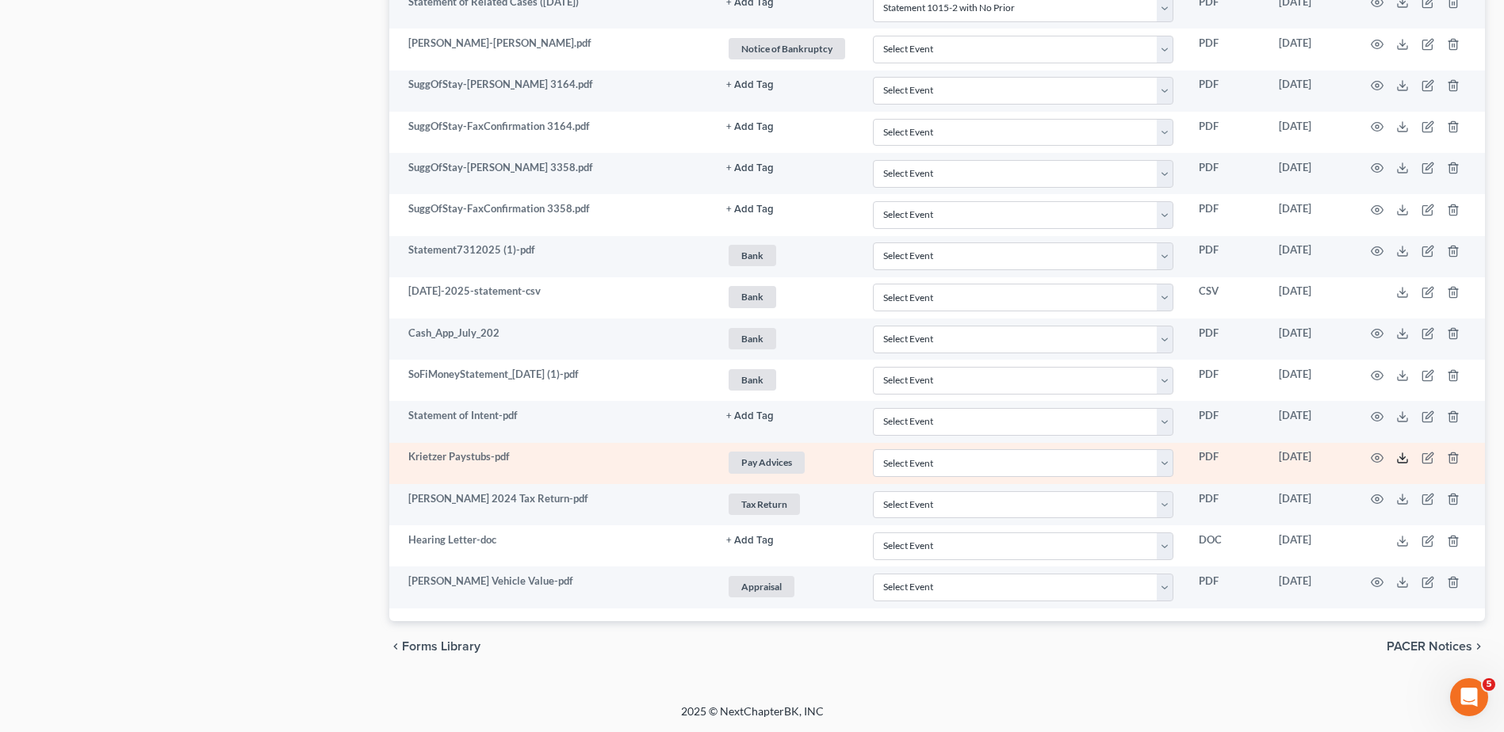
click at [1401, 457] on icon at bounding box center [1402, 458] width 13 height 13
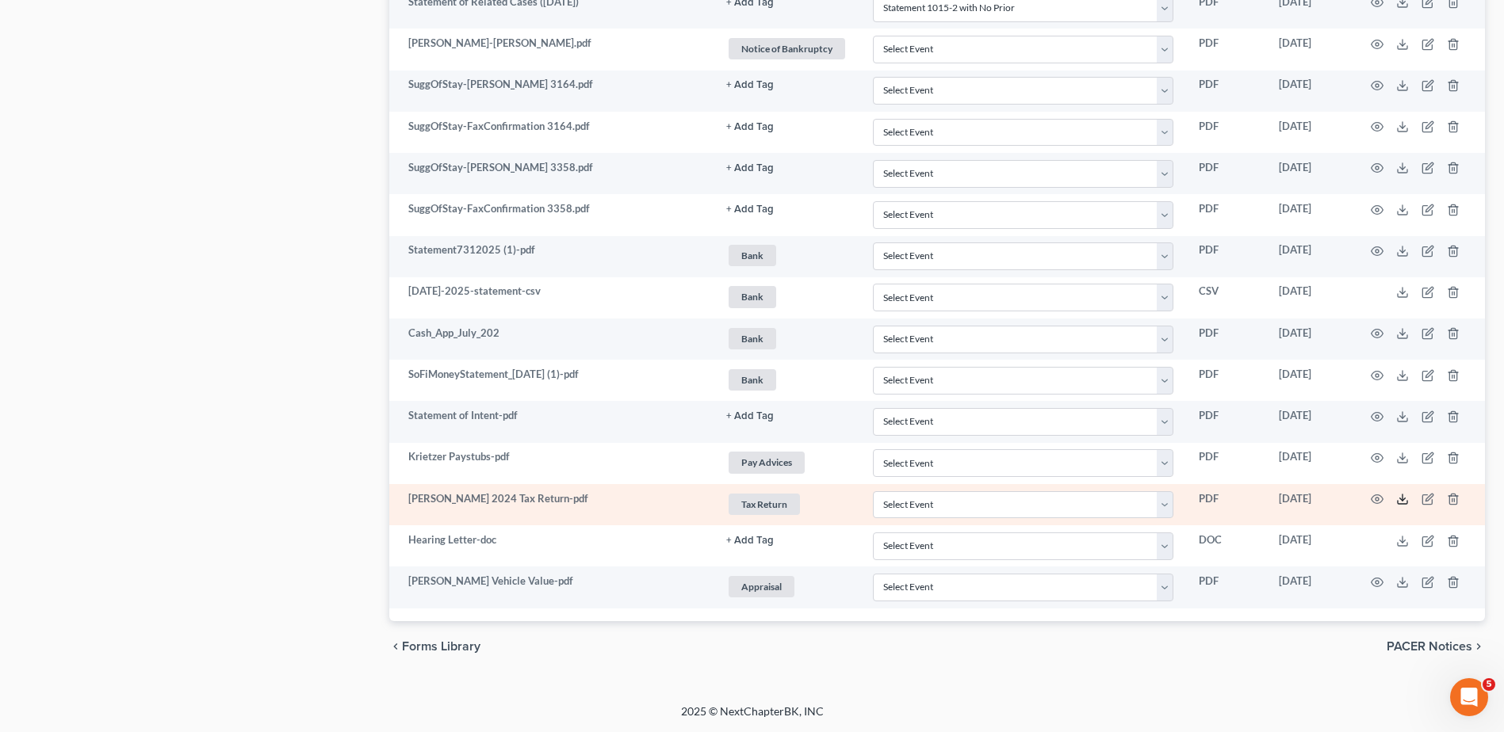
click at [1401, 500] on polyline at bounding box center [1403, 500] width 6 height 2
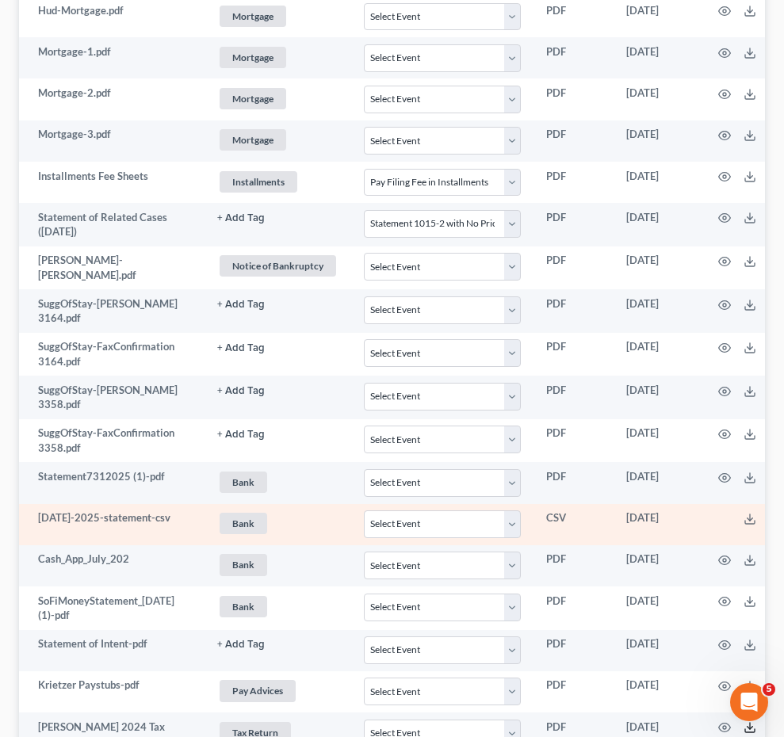
scroll to position [1665, 0]
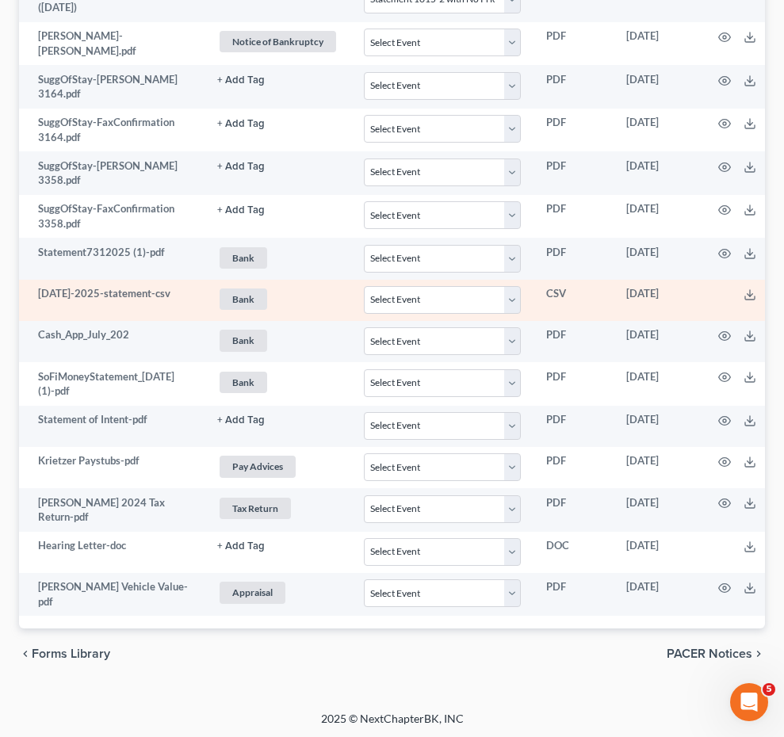
select select "7"
select select "37"
select select "52"
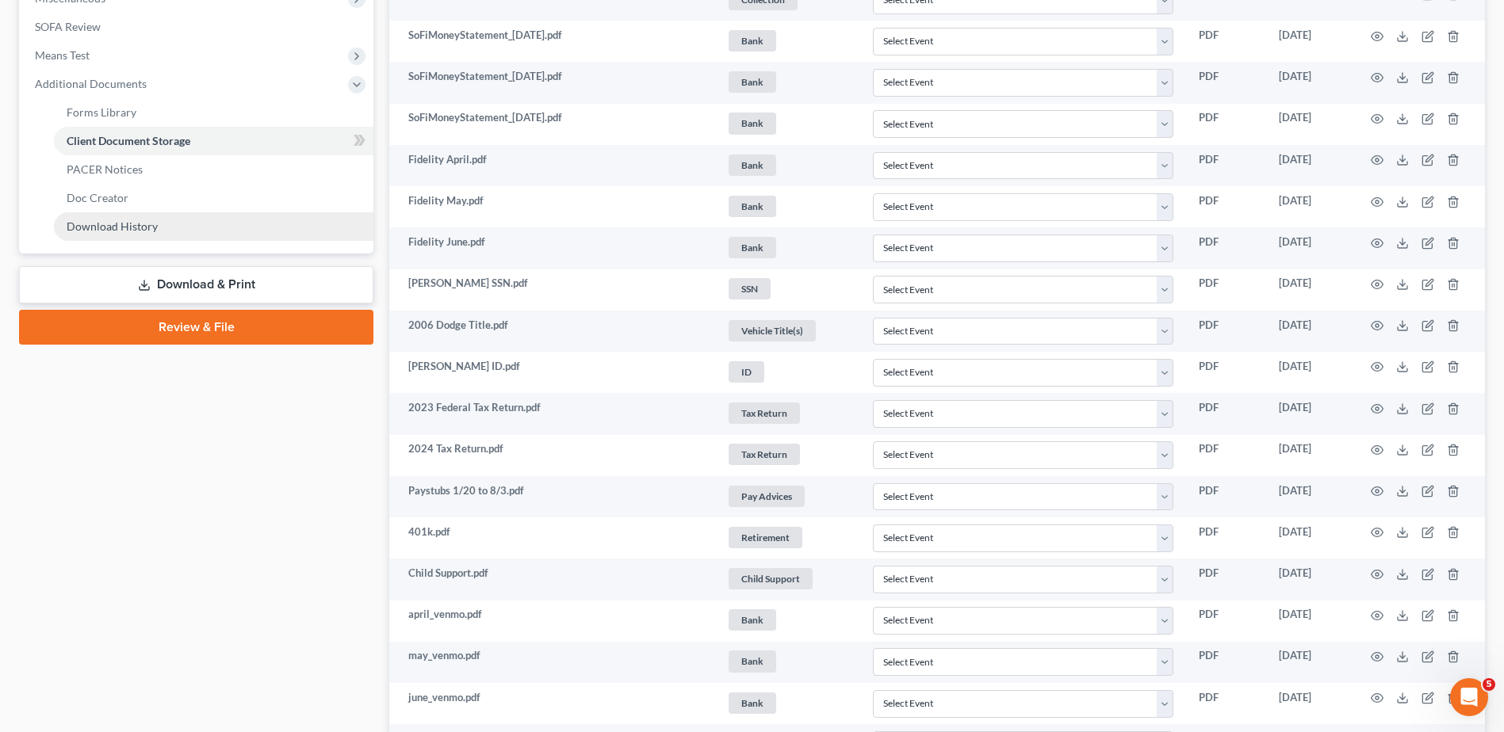
scroll to position [0, 0]
